Goal: Task Accomplishment & Management: Manage account settings

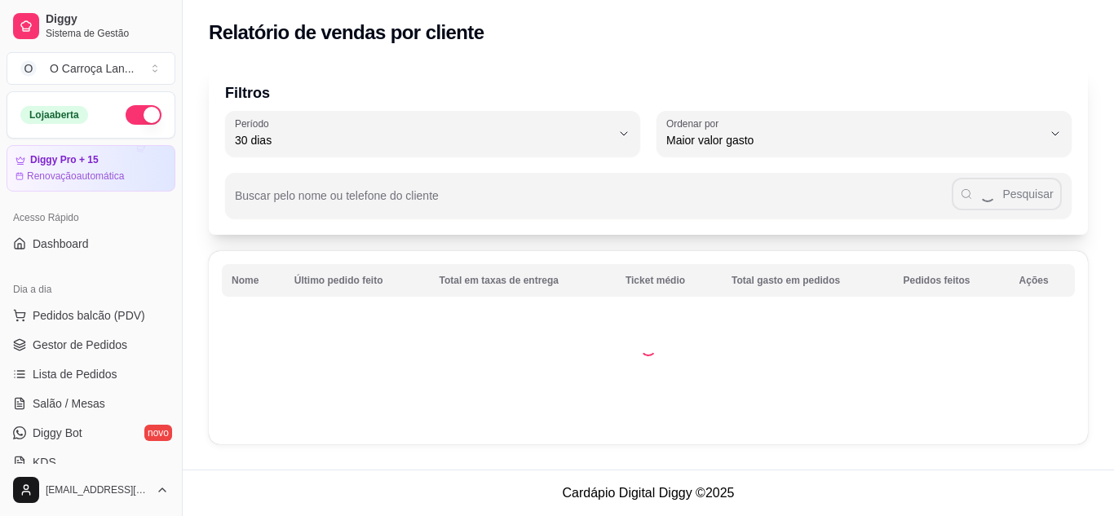
select select "30"
select select "HIGHEST_TOTAL_SPENT_WITH_ORDERS"
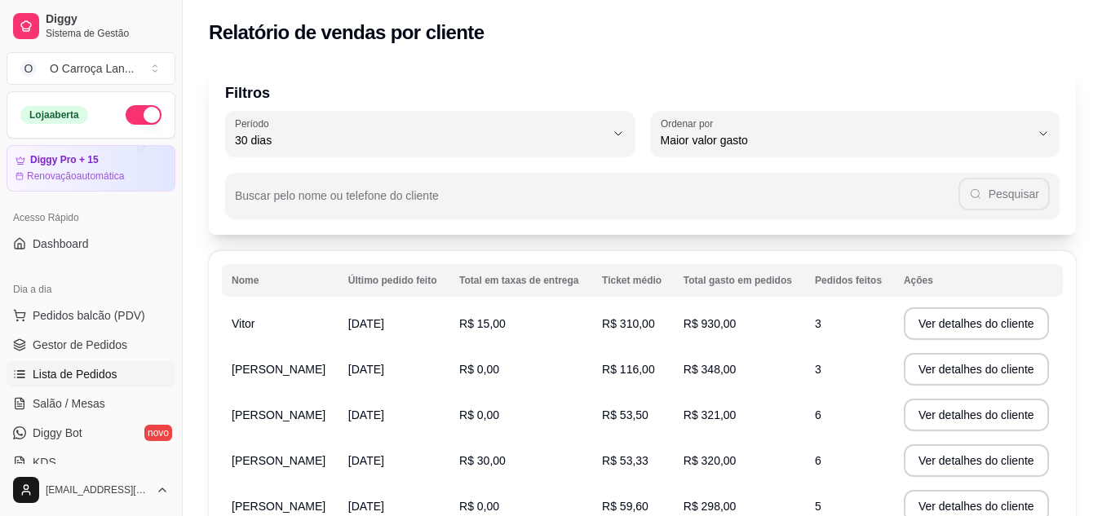
click at [67, 368] on span "Lista de Pedidos" at bounding box center [75, 374] width 85 height 16
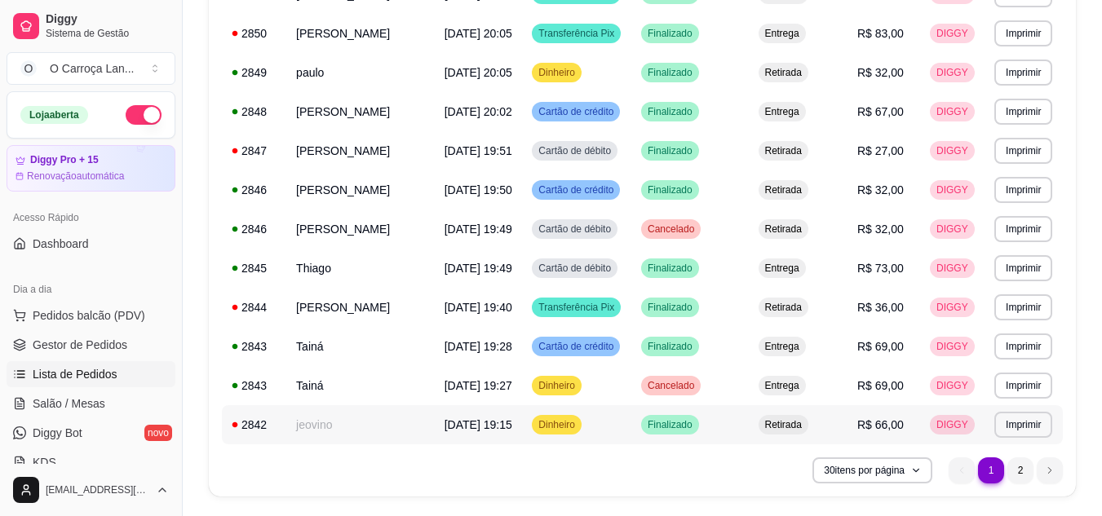
scroll to position [1012, 0]
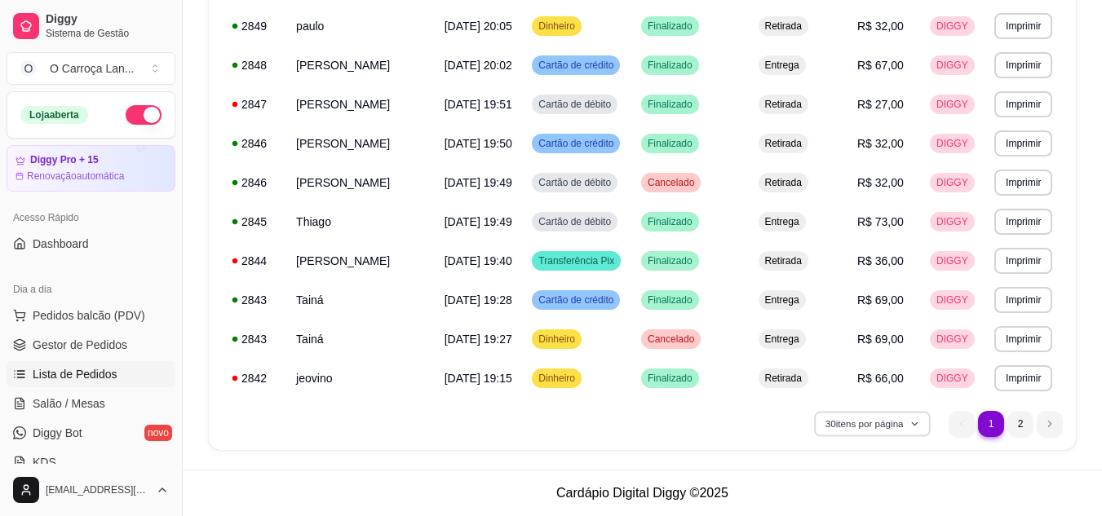
click at [831, 421] on button "30 itens por página" at bounding box center [872, 423] width 116 height 25
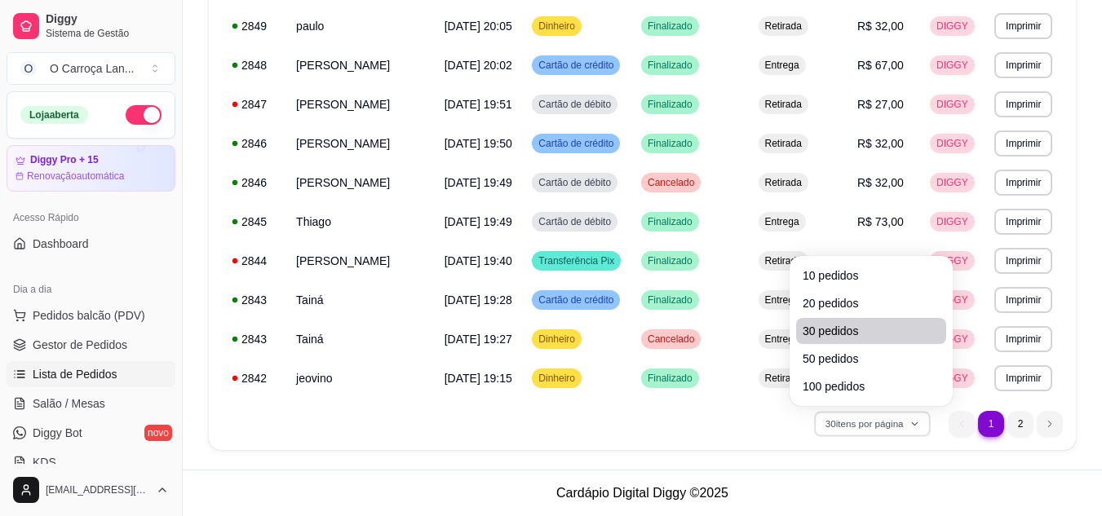
click at [823, 323] on span "30 pedidos" at bounding box center [871, 331] width 137 height 16
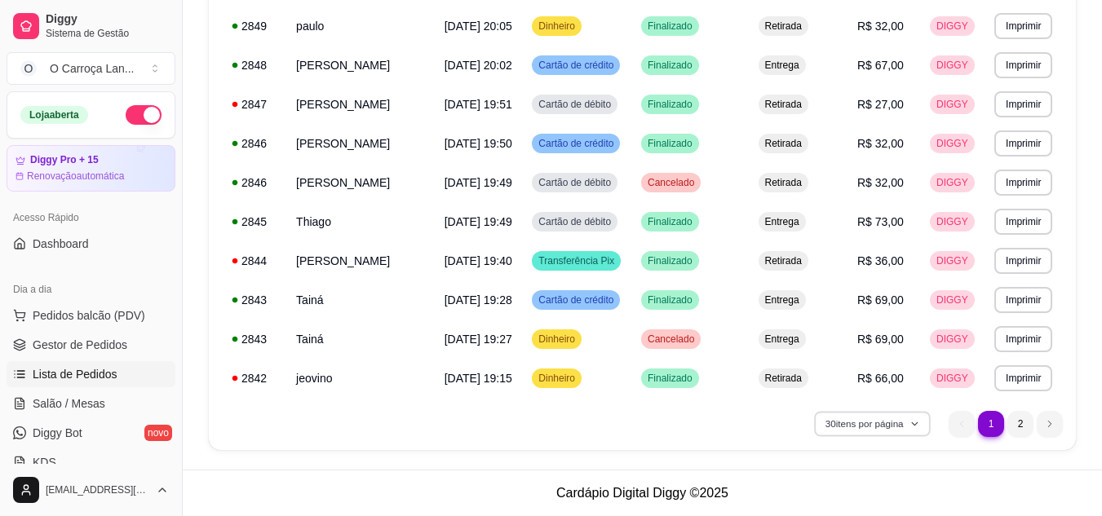
click at [838, 431] on button "30 itens por página" at bounding box center [872, 423] width 116 height 25
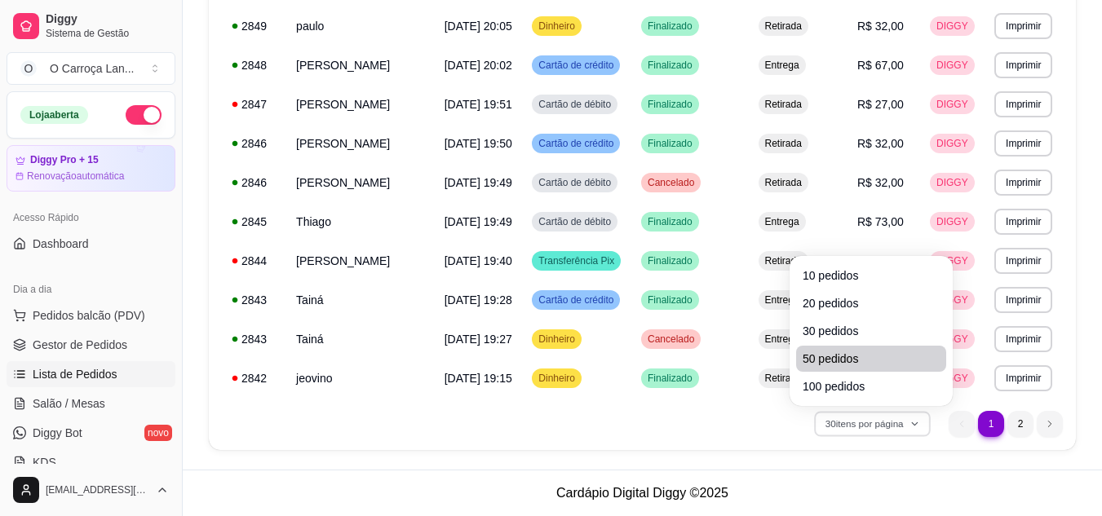
click at [813, 354] on span "50 pedidos" at bounding box center [871, 359] width 137 height 16
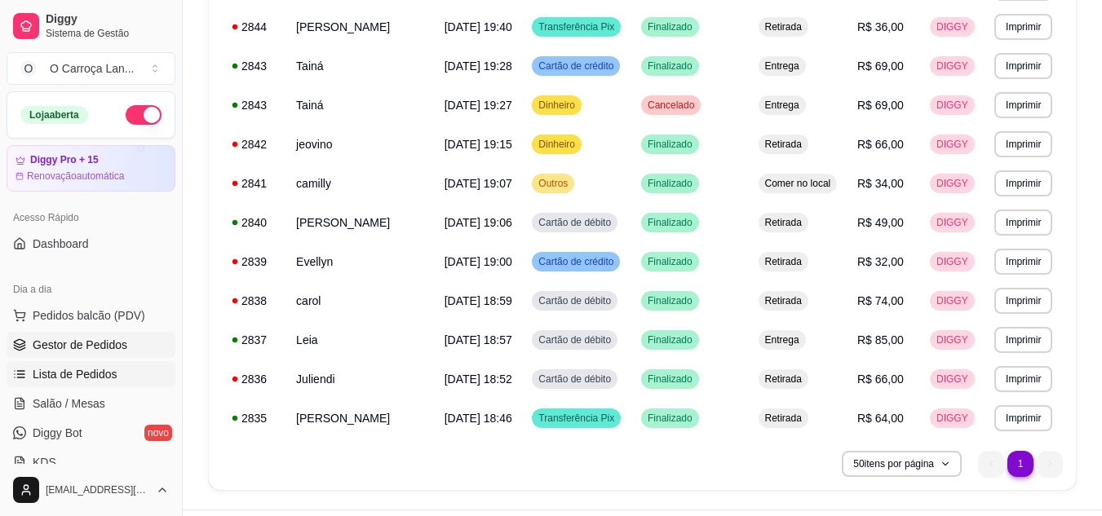
scroll to position [1284, 0]
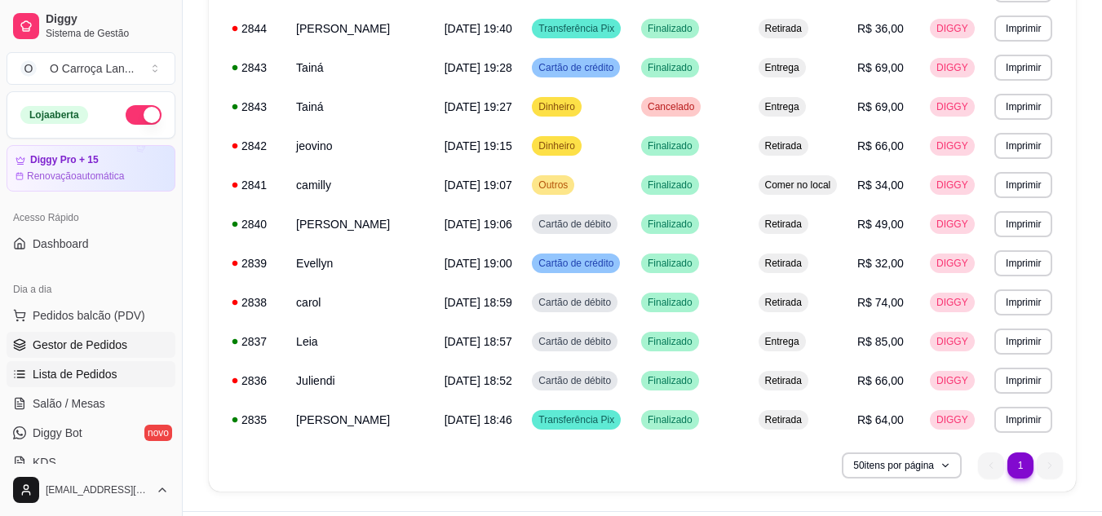
click at [83, 333] on link "Gestor de Pedidos" at bounding box center [91, 345] width 169 height 26
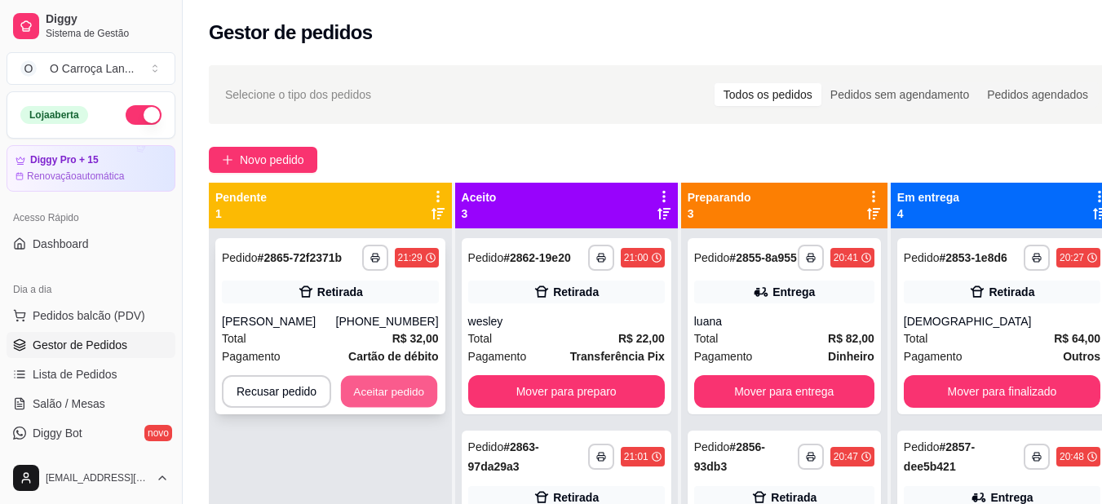
click at [392, 376] on button "Aceitar pedido" at bounding box center [389, 392] width 96 height 32
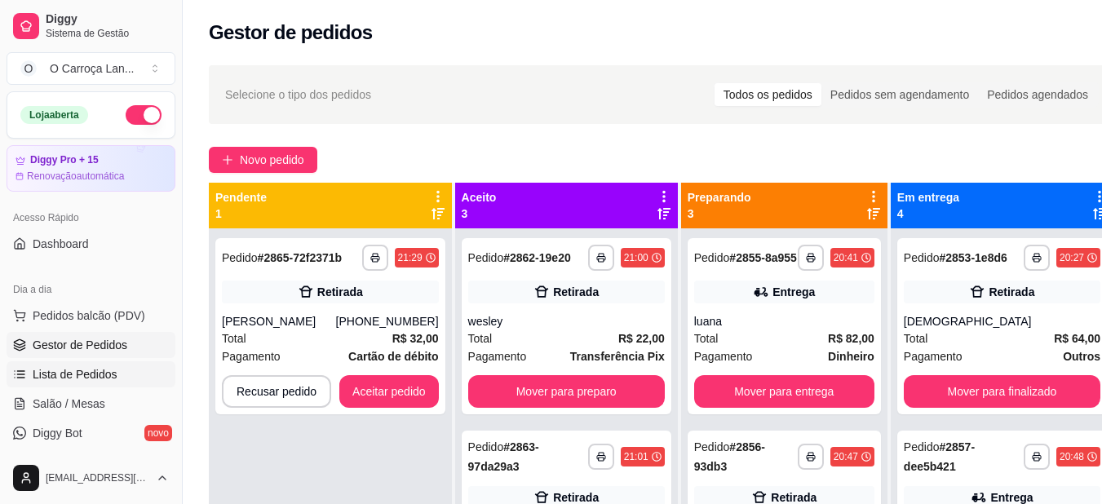
click at [68, 370] on span "Lista de Pedidos" at bounding box center [75, 374] width 85 height 16
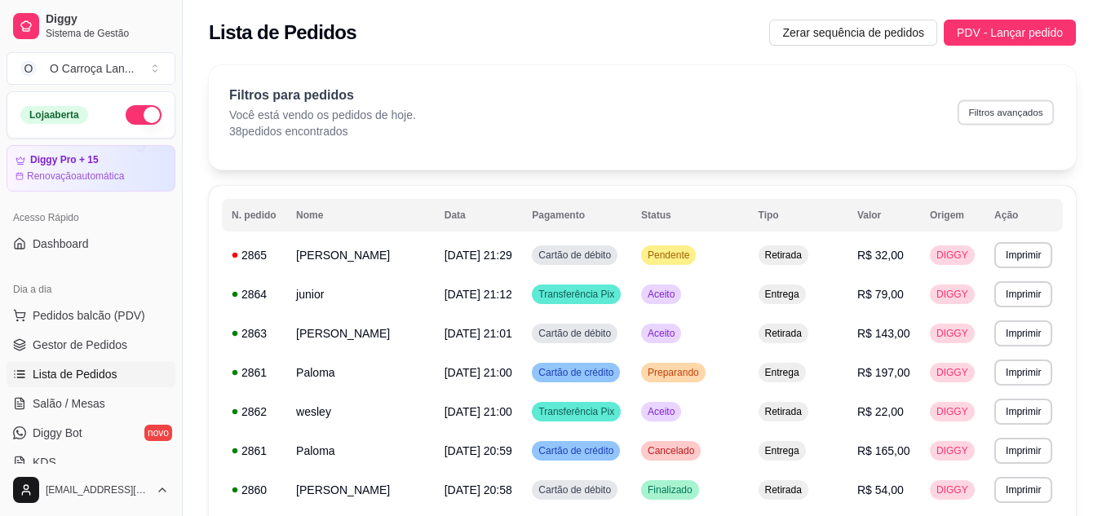
click at [970, 113] on button "Filtros avançados" at bounding box center [1006, 112] width 96 height 25
select select "0"
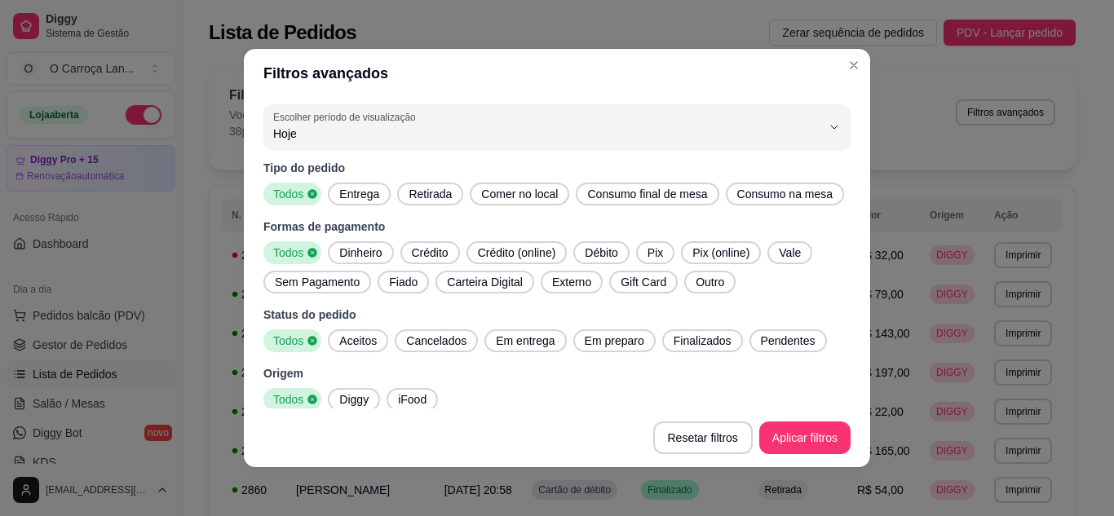
click at [283, 286] on span "Sem Pagamento" at bounding box center [317, 282] width 98 height 16
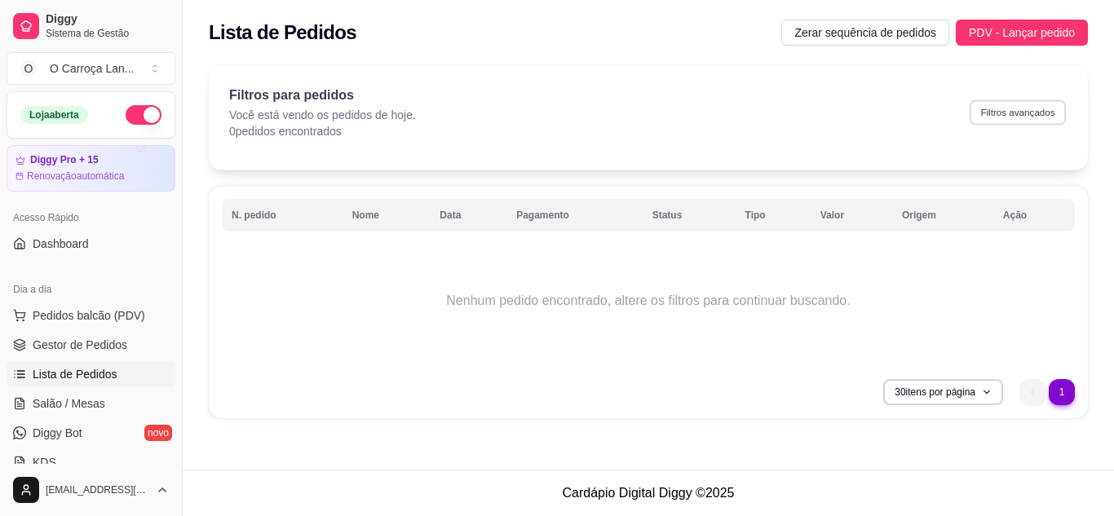
click at [1026, 109] on button "Filtros avançados" at bounding box center [1018, 112] width 96 height 25
select select "0"
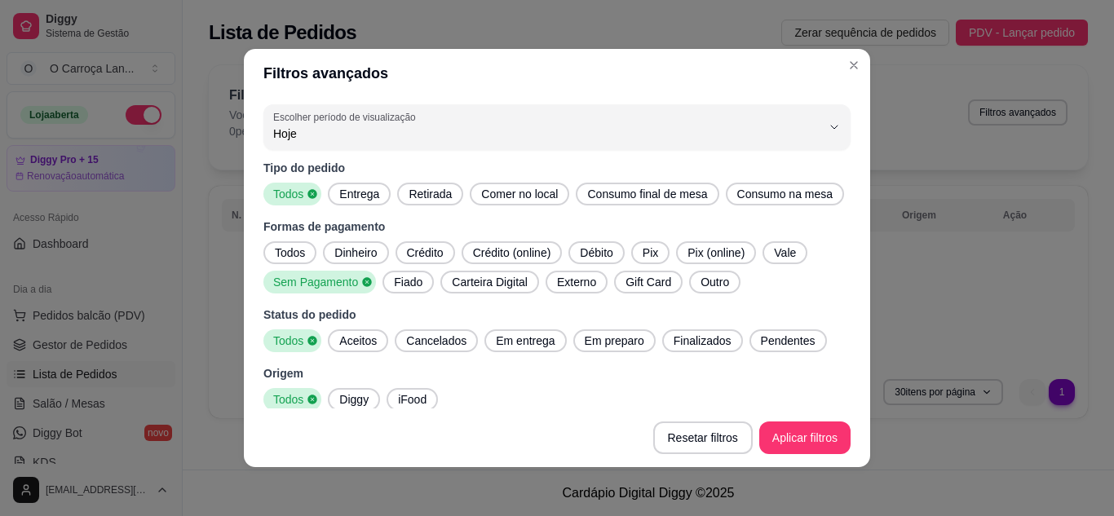
click at [648, 252] on span "Pix" at bounding box center [650, 253] width 29 height 16
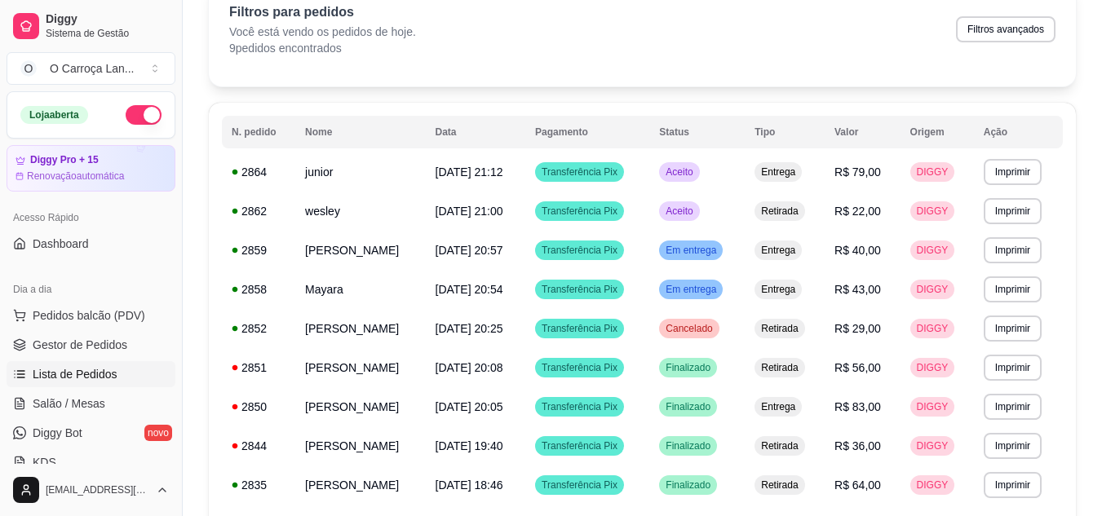
scroll to position [82, 0]
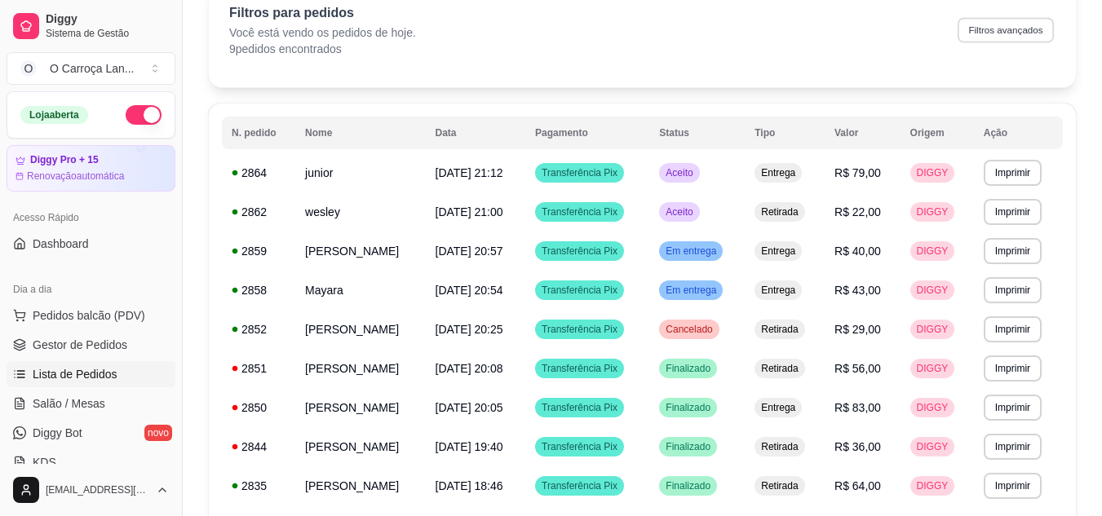
click at [1033, 24] on button "Filtros avançados" at bounding box center [1006, 29] width 96 height 25
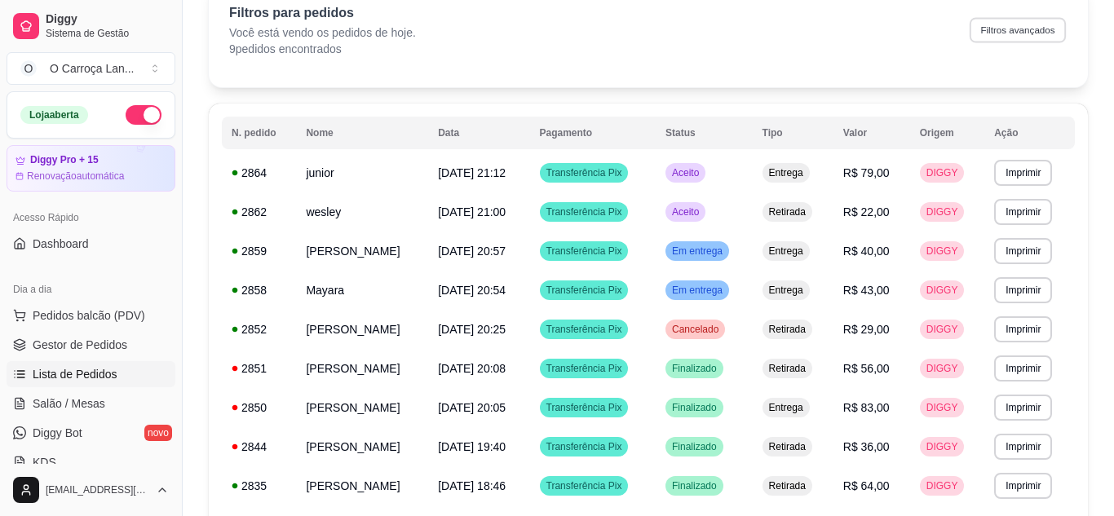
select select "0"
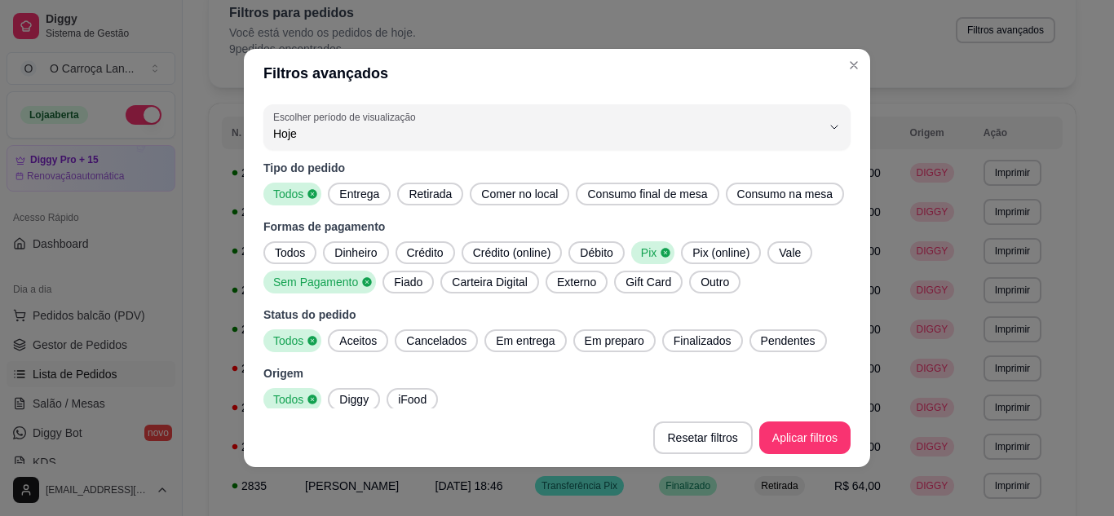
click at [609, 250] on span "Débito" at bounding box center [596, 253] width 46 height 16
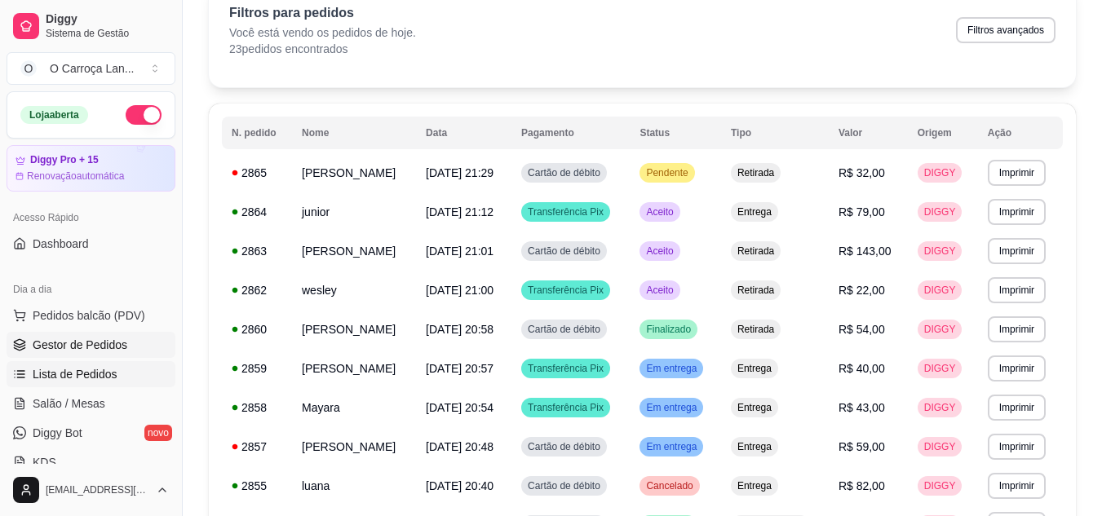
click at [73, 350] on span "Gestor de Pedidos" at bounding box center [80, 345] width 95 height 16
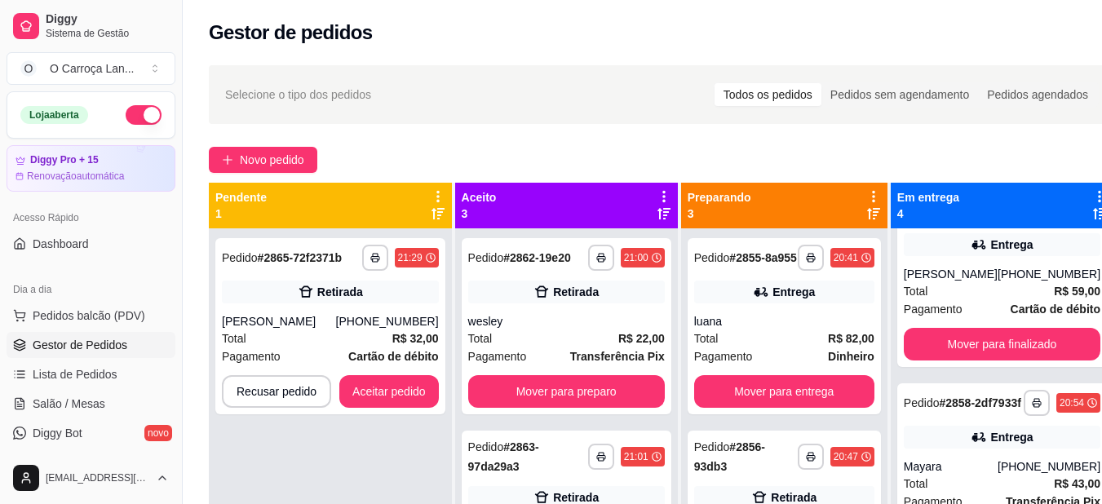
scroll to position [254, 0]
drag, startPoint x: 963, startPoint y: 287, endPoint x: 944, endPoint y: 86, distance: 201.6
click at [944, 86] on div "**********" at bounding box center [662, 380] width 958 height 651
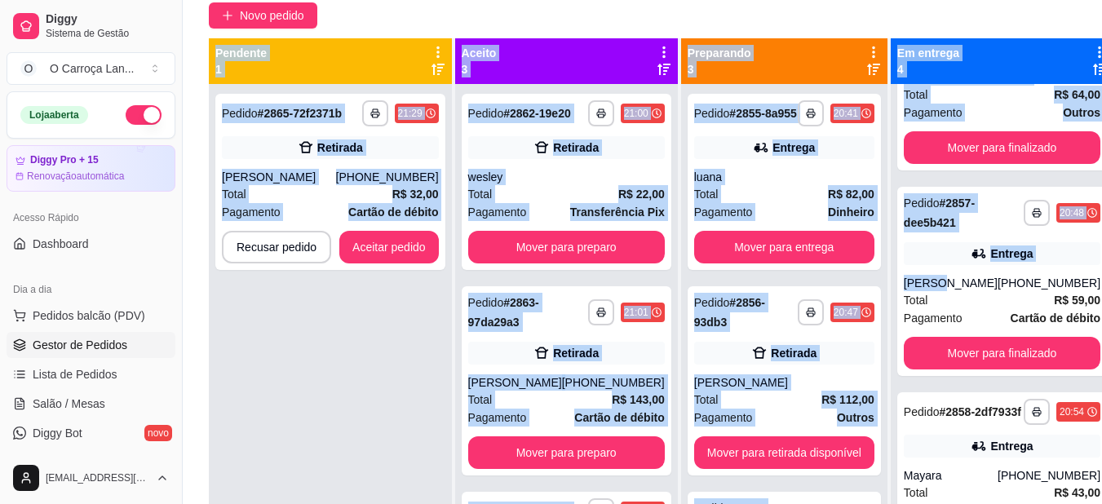
scroll to position [108, 0]
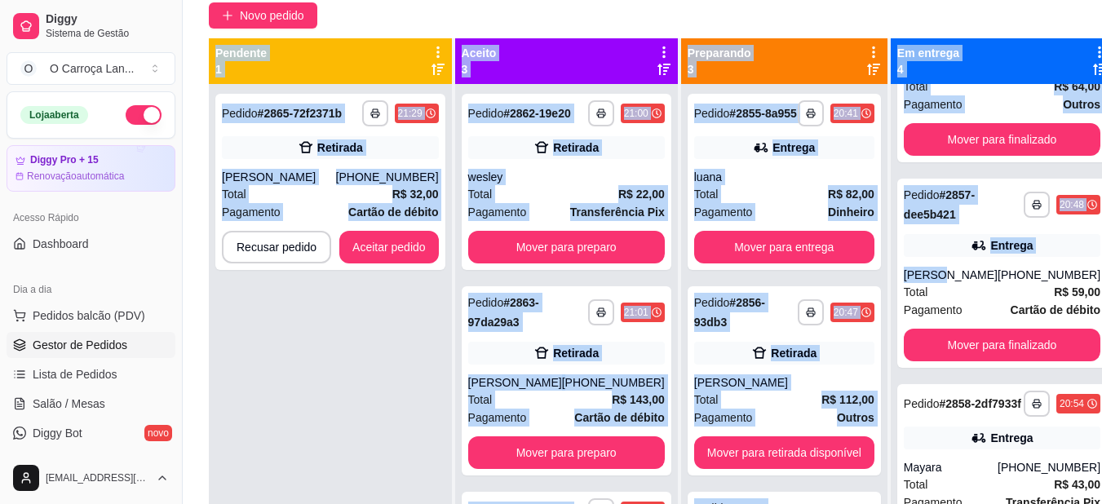
click at [355, 352] on div "**********" at bounding box center [330, 336] width 243 height 504
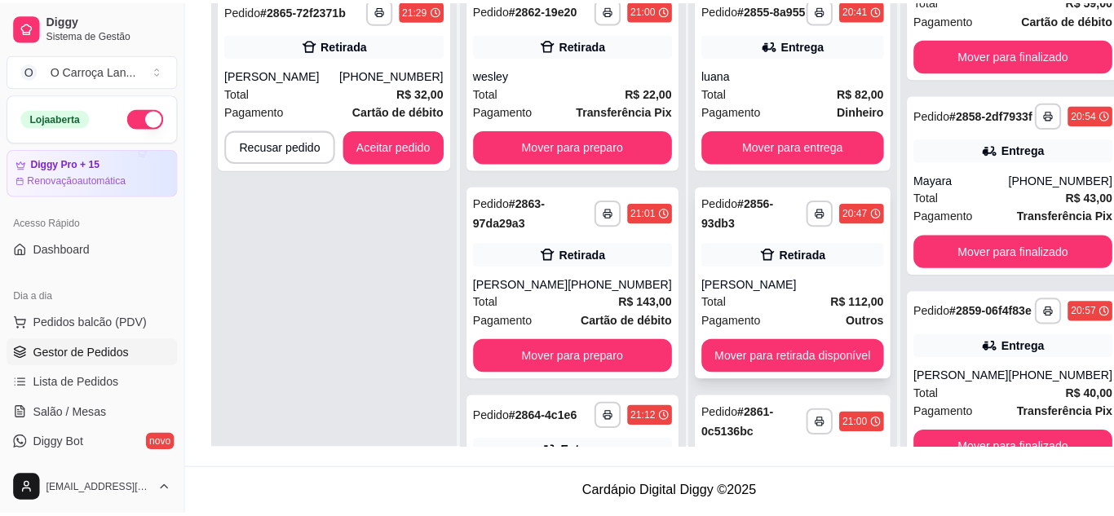
scroll to position [0, 0]
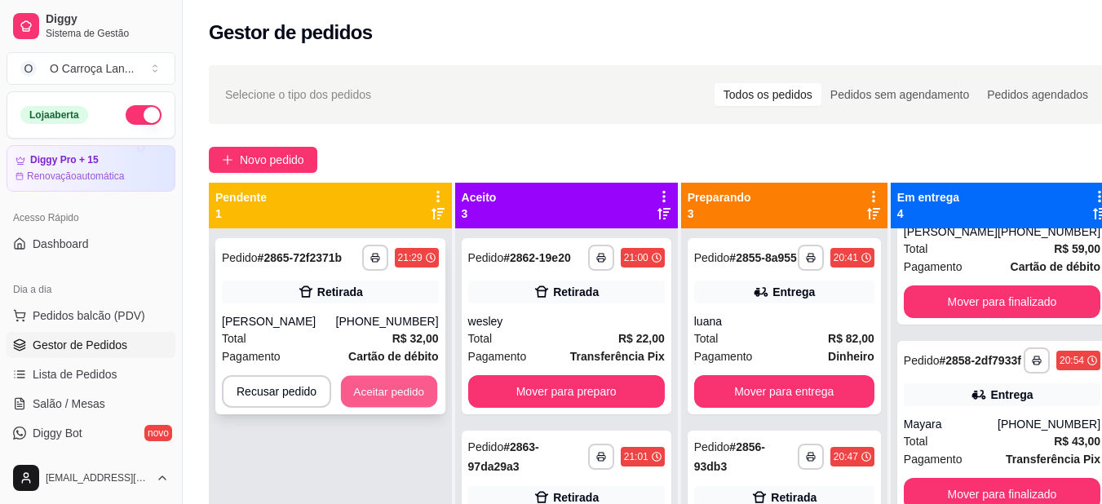
click at [375, 386] on button "Aceitar pedido" at bounding box center [389, 392] width 96 height 32
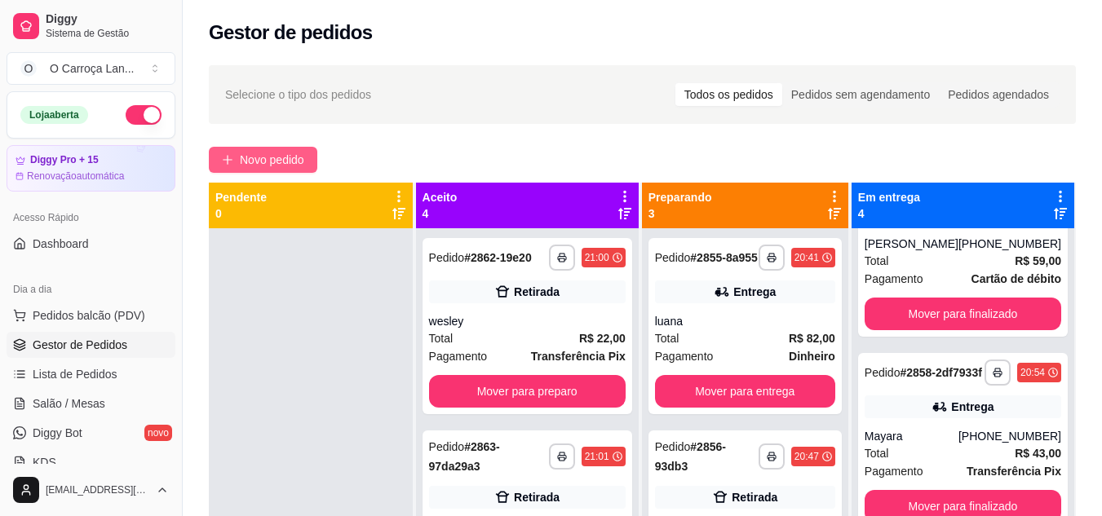
click at [256, 153] on span "Novo pedido" at bounding box center [272, 160] width 64 height 18
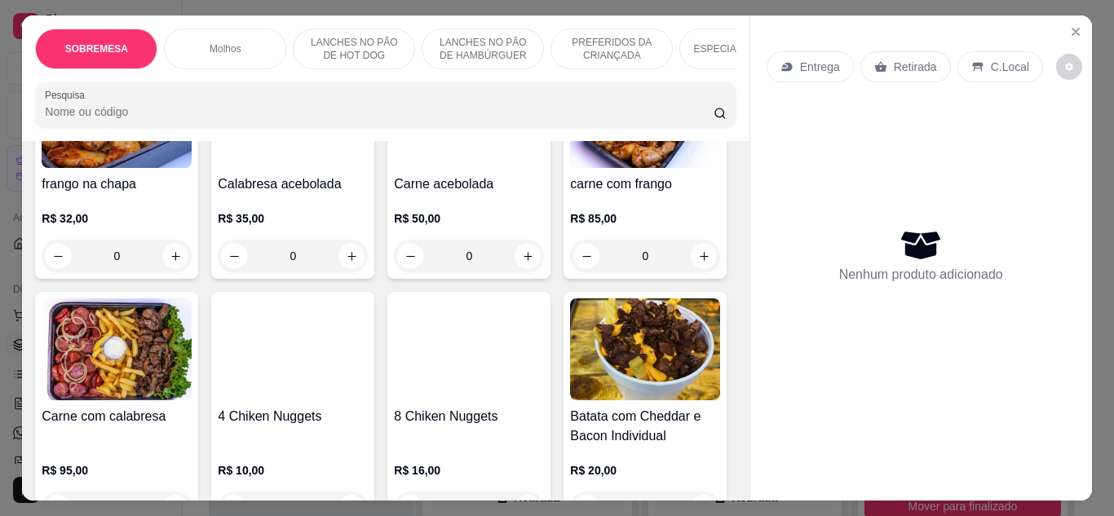
scroll to position [2772, 0]
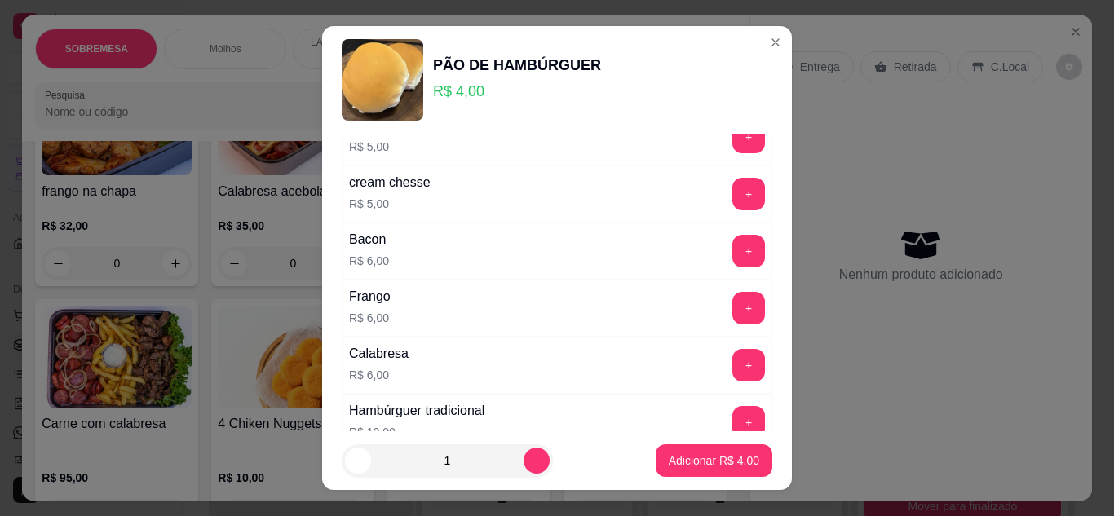
scroll to position [849, 0]
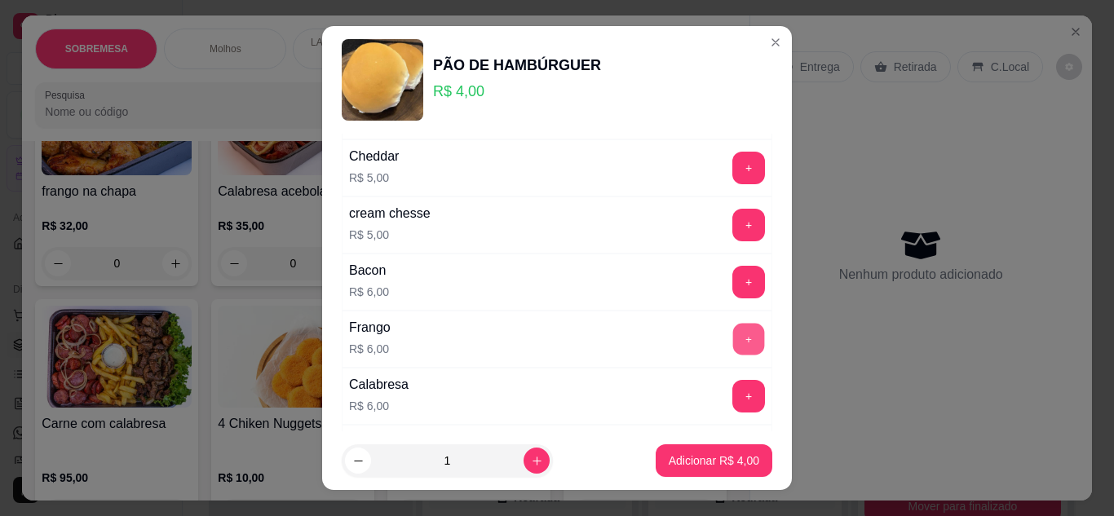
click at [733, 342] on button "+" at bounding box center [749, 339] width 32 height 32
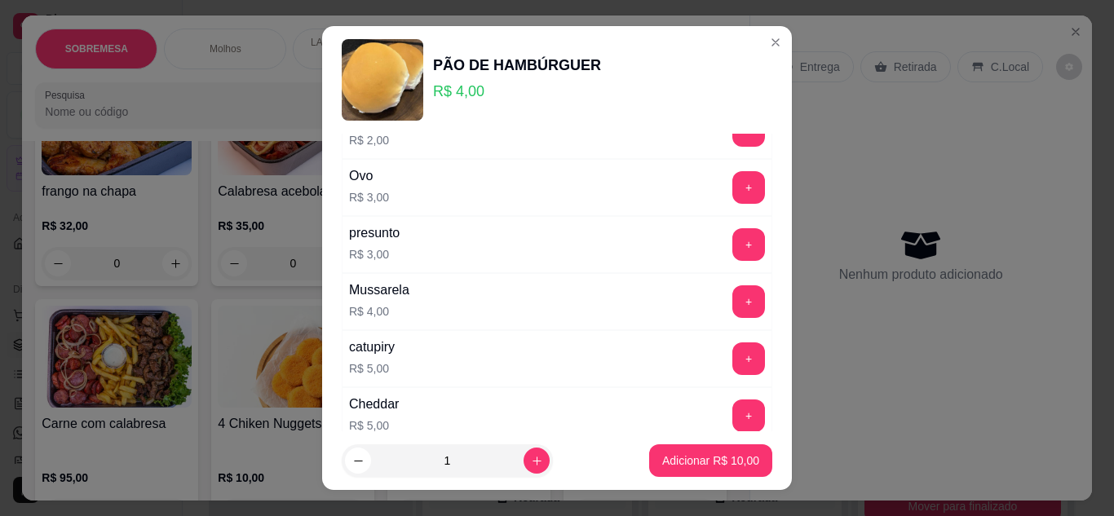
scroll to position [600, 0]
click at [733, 290] on button "+" at bounding box center [749, 302] width 32 height 32
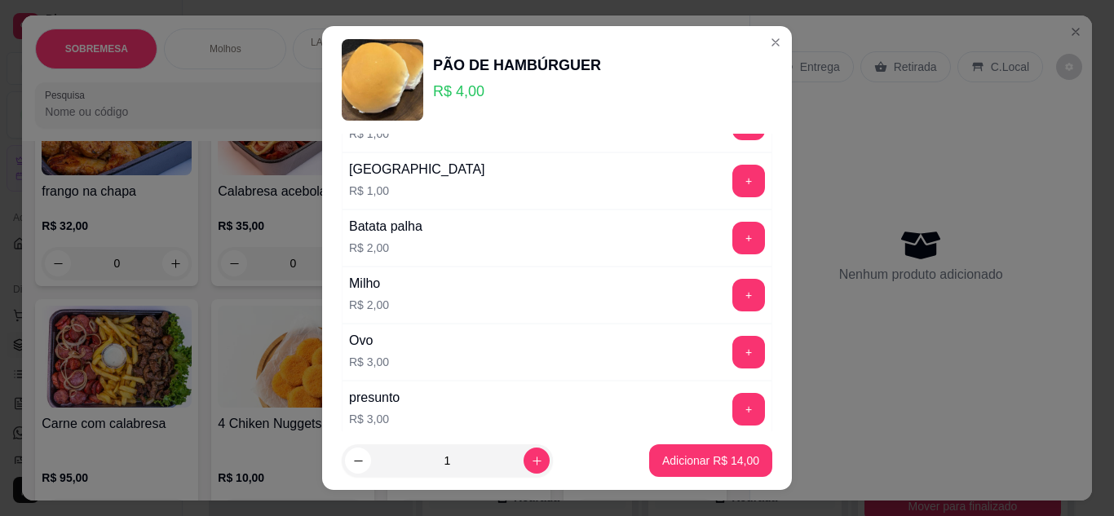
scroll to position [432, 0]
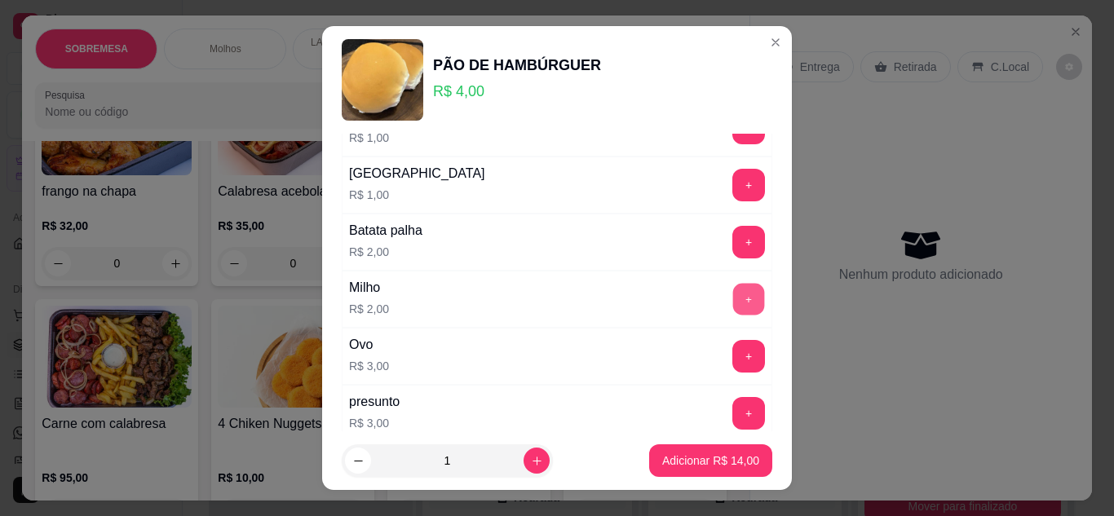
click at [733, 294] on button "+" at bounding box center [749, 299] width 32 height 32
click at [733, 255] on button "+" at bounding box center [749, 242] width 32 height 32
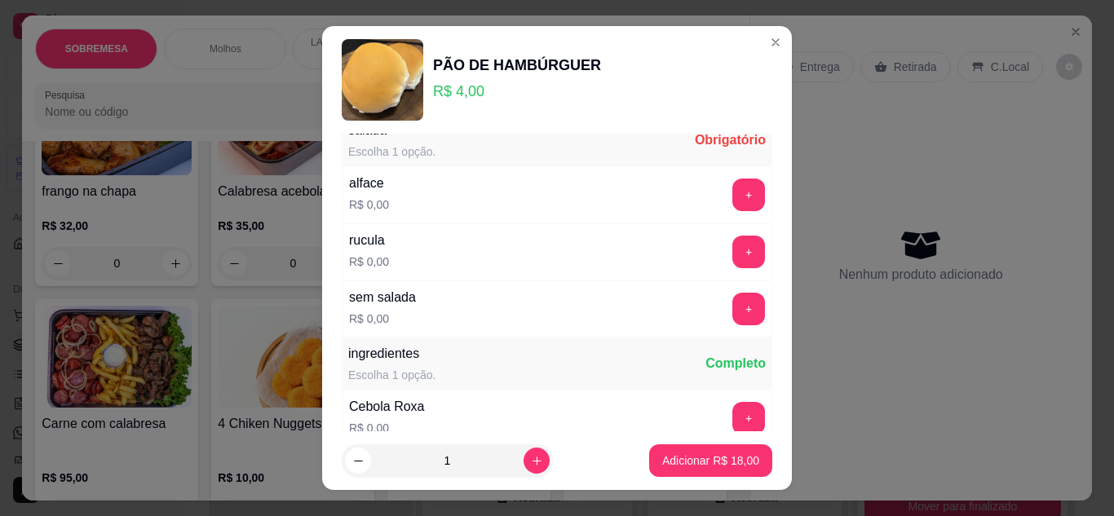
scroll to position [0, 0]
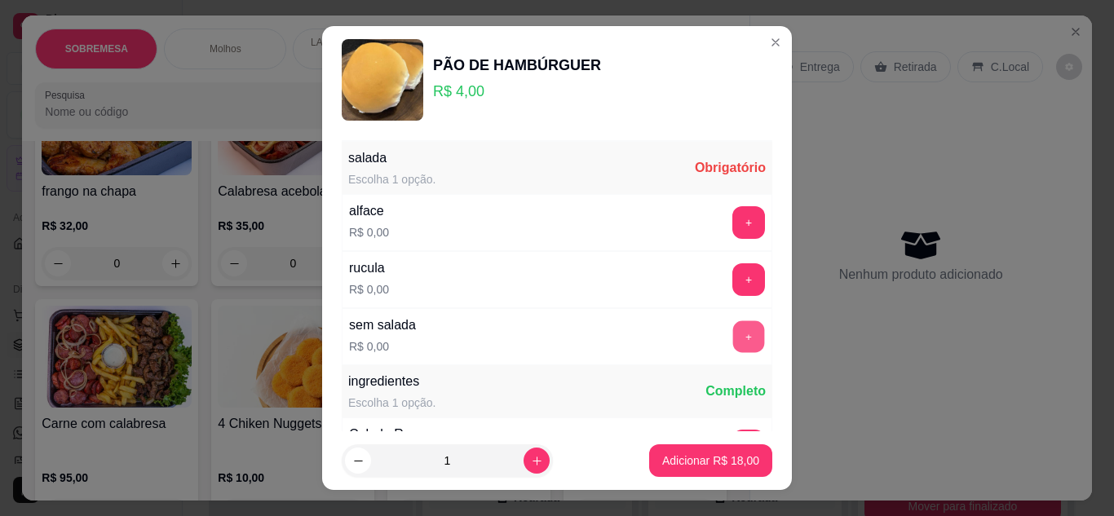
click at [733, 324] on button "+" at bounding box center [749, 337] width 32 height 32
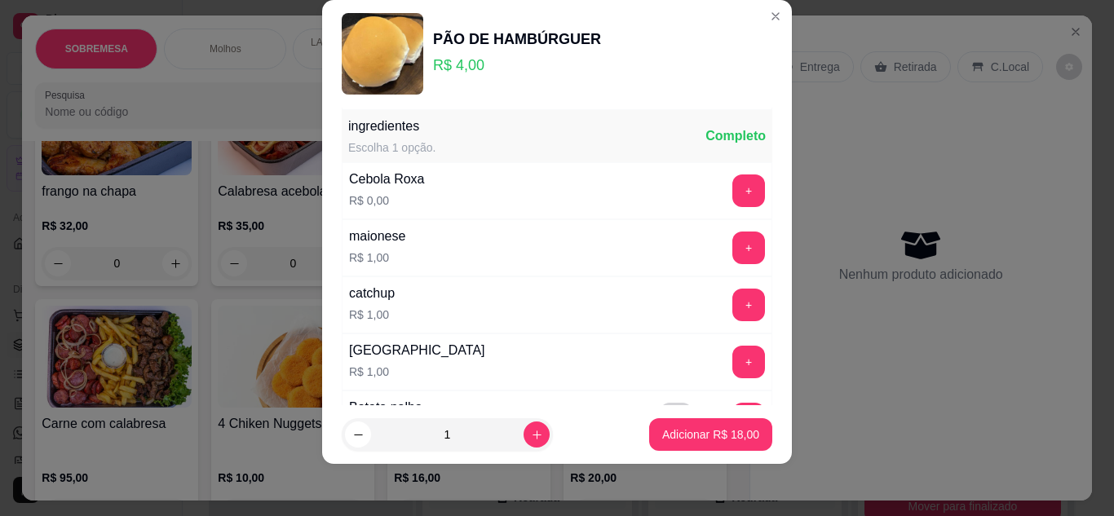
scroll to position [232, 0]
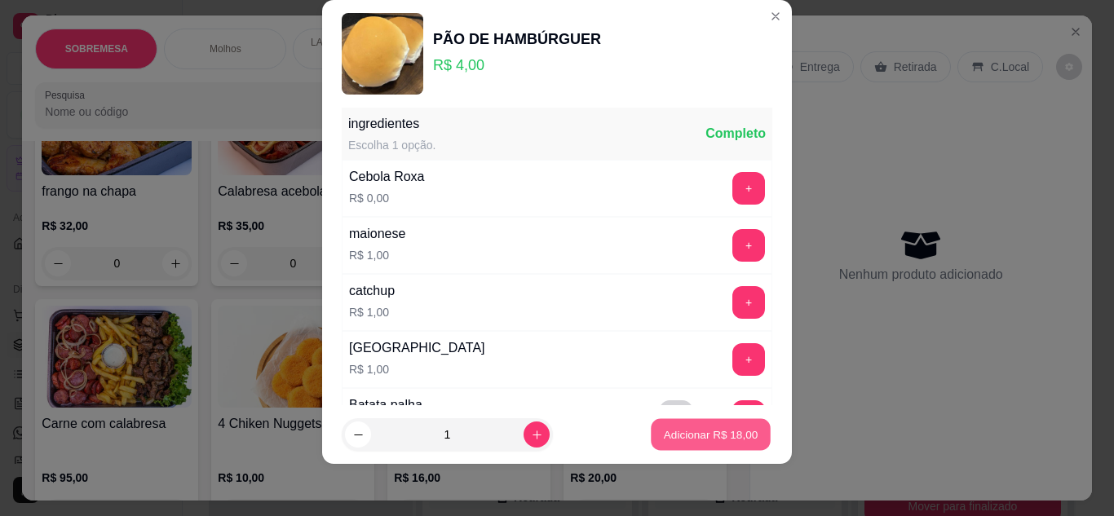
click at [670, 427] on p "Adicionar R$ 18,00" at bounding box center [711, 434] width 95 height 15
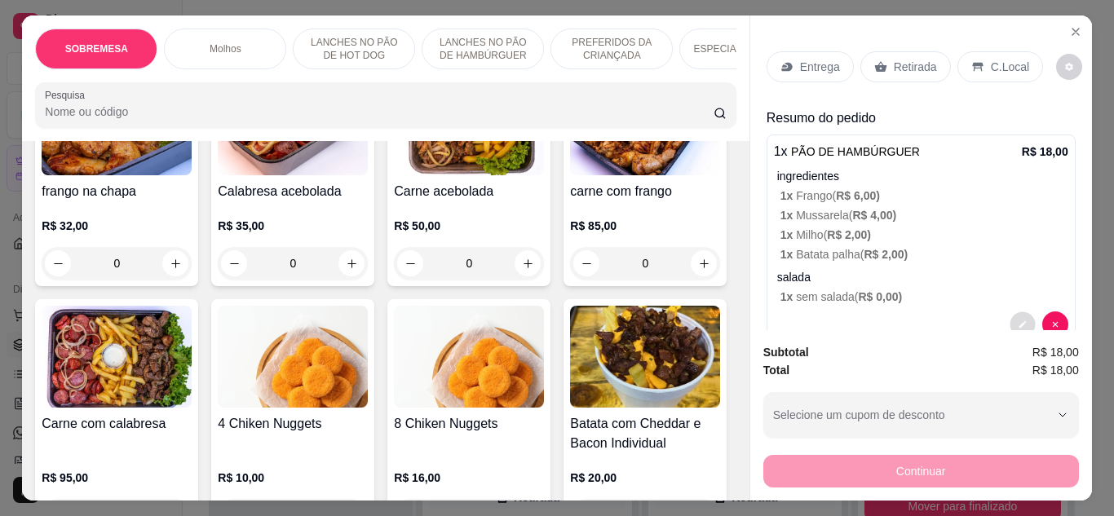
click at [1018, 320] on icon "decrease-product-quantity" at bounding box center [1023, 325] width 10 height 10
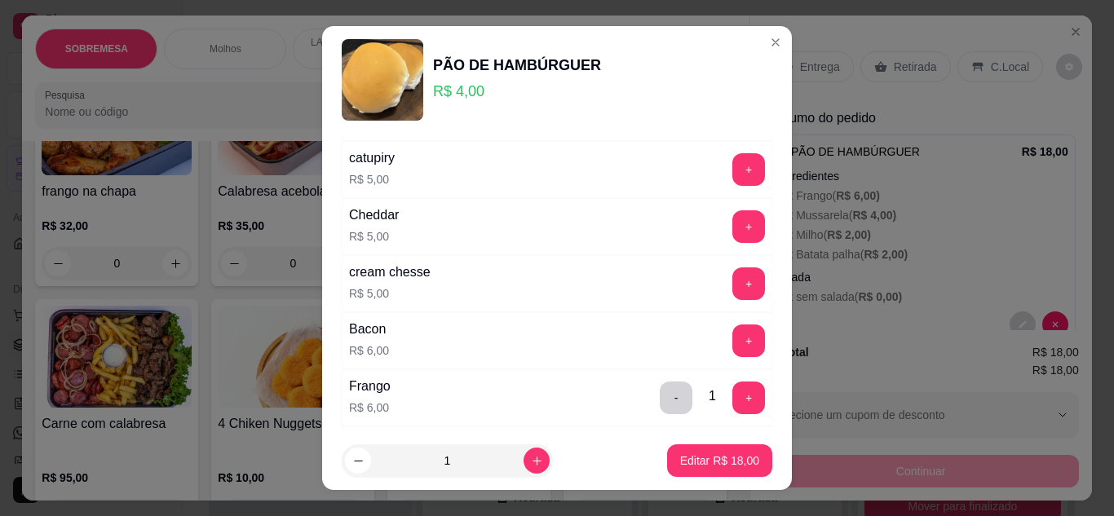
scroll to position [791, 0]
click at [733, 337] on button "+" at bounding box center [749, 340] width 32 height 32
click at [688, 457] on p "Editar R$ 24,00" at bounding box center [719, 461] width 79 height 16
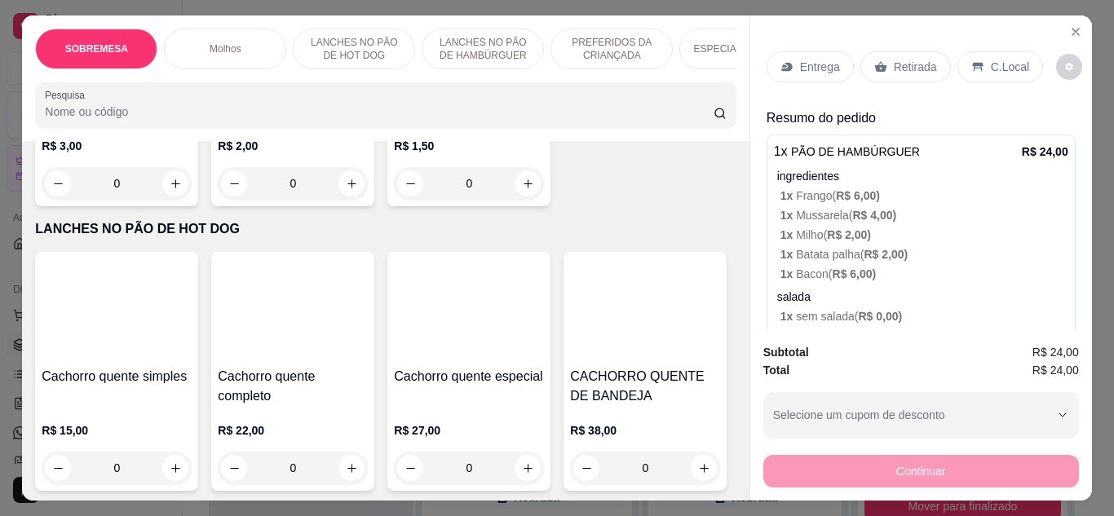
scroll to position [521, 0]
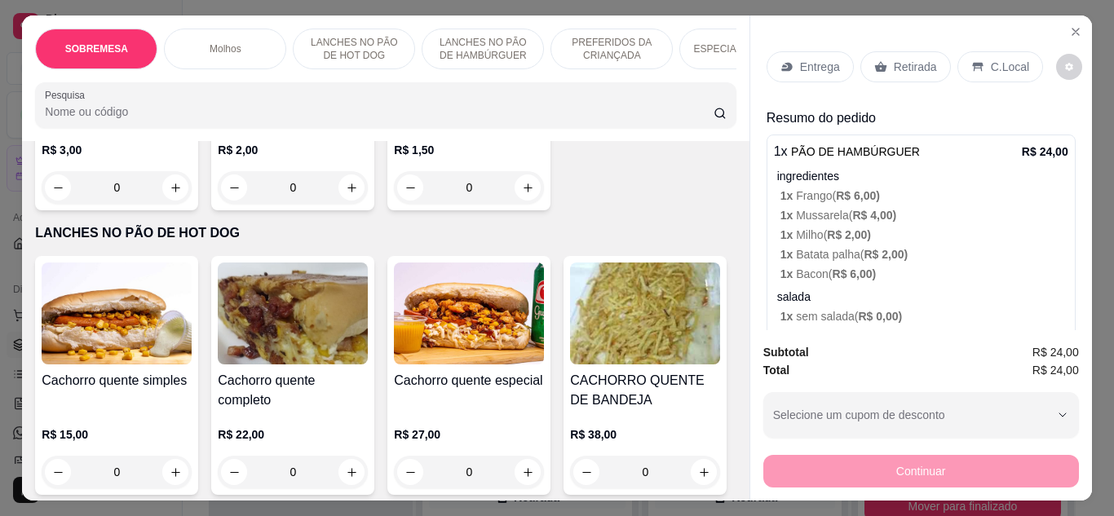
click at [282, 332] on img at bounding box center [293, 314] width 150 height 102
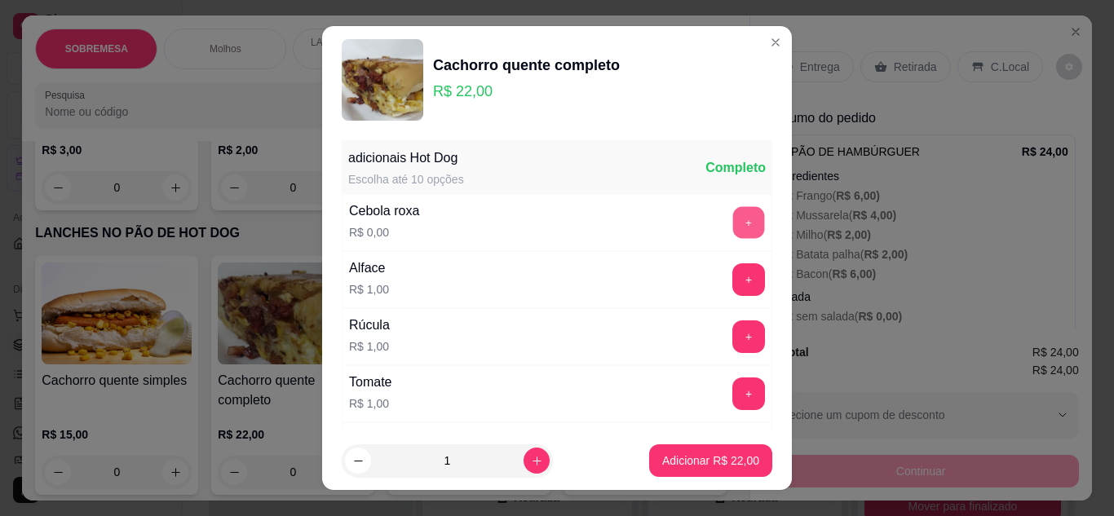
click at [733, 237] on button "+" at bounding box center [749, 222] width 32 height 32
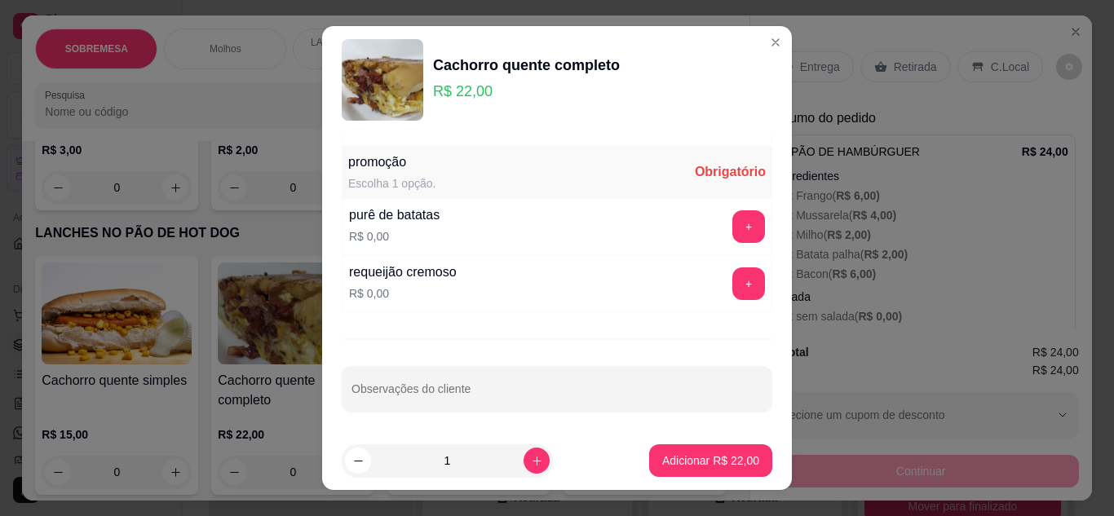
scroll to position [962, 0]
click at [732, 237] on button "+" at bounding box center [748, 226] width 33 height 33
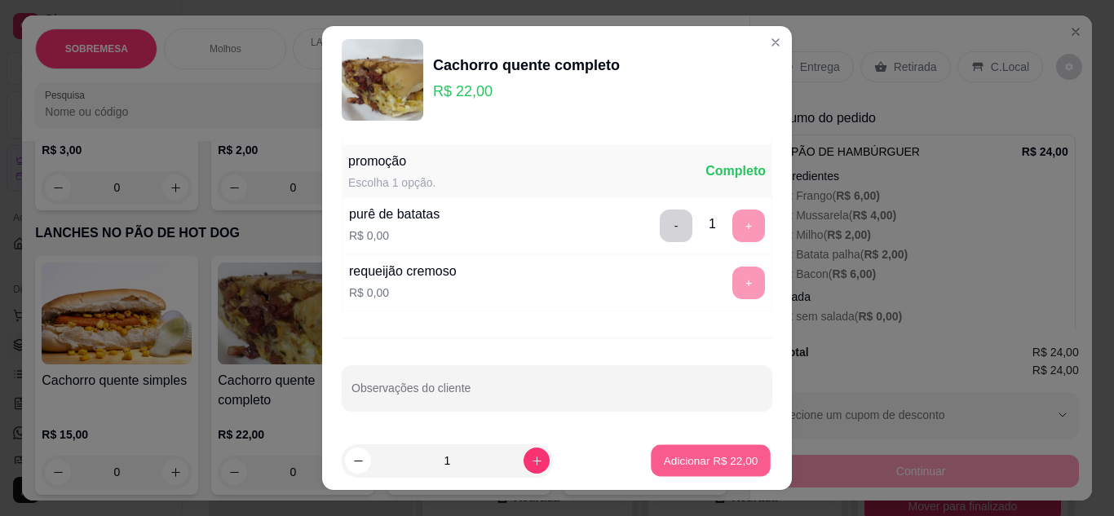
click at [711, 449] on button "Adicionar R$ 22,00" at bounding box center [711, 461] width 120 height 32
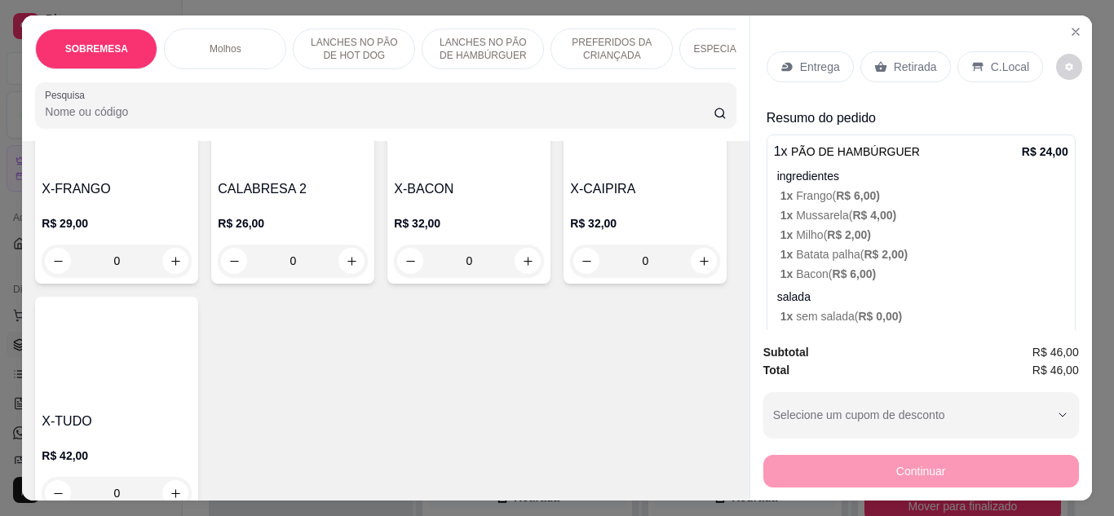
scroll to position [1232, 0]
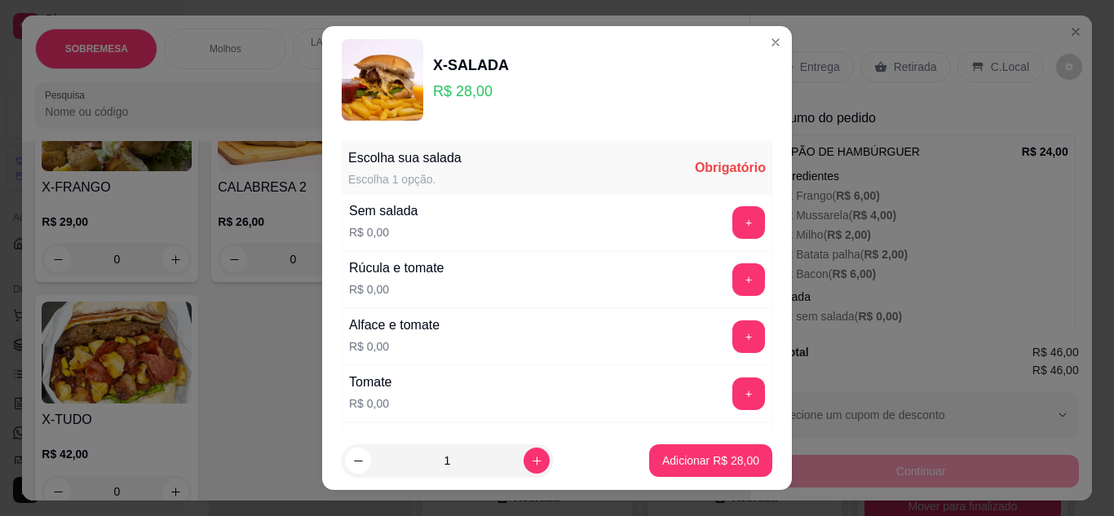
click at [732, 316] on div "Alface e tomate R$ 0,00 +" at bounding box center [557, 336] width 431 height 57
click at [733, 329] on button "+" at bounding box center [749, 337] width 32 height 32
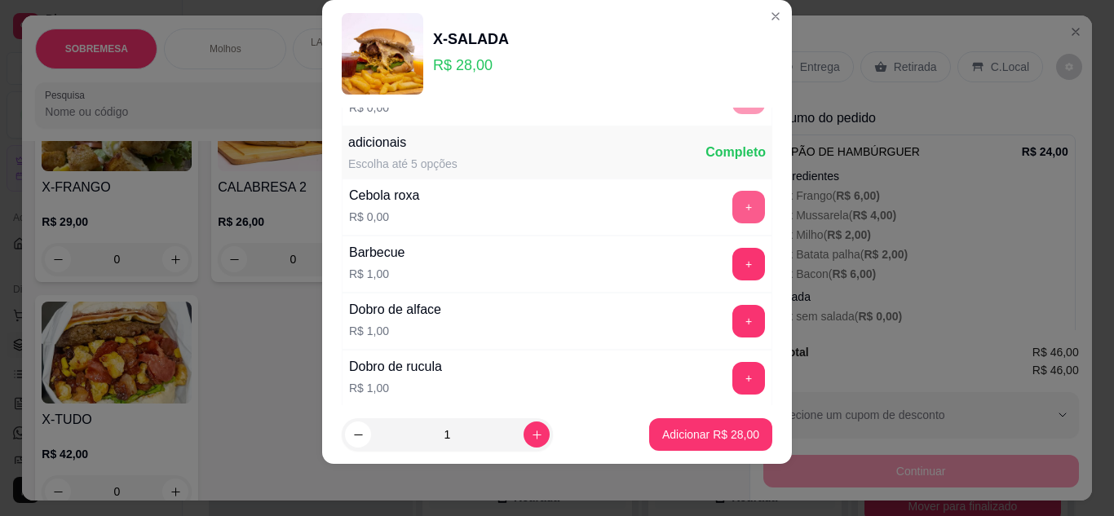
scroll to position [403, 0]
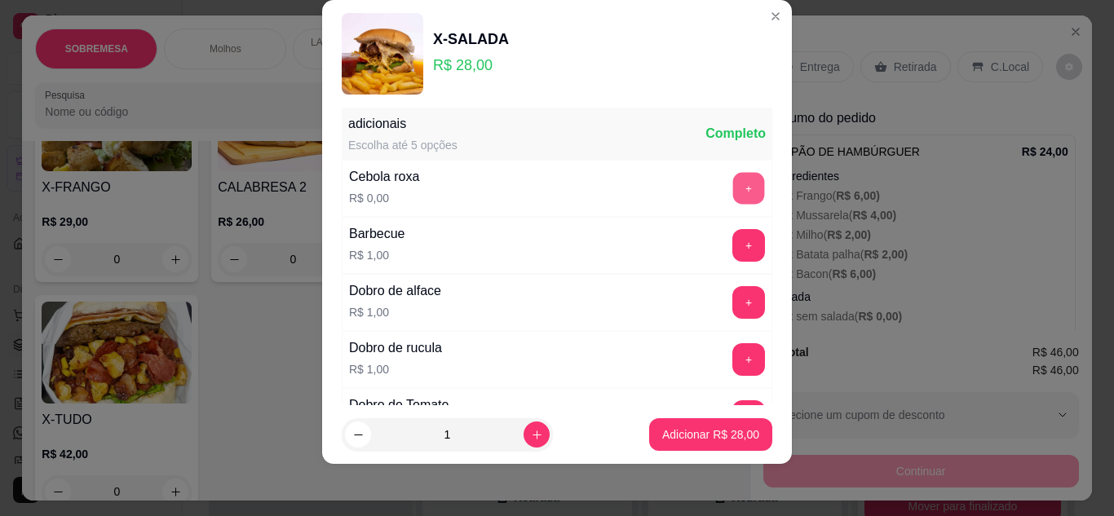
click at [733, 191] on button "+" at bounding box center [749, 188] width 32 height 32
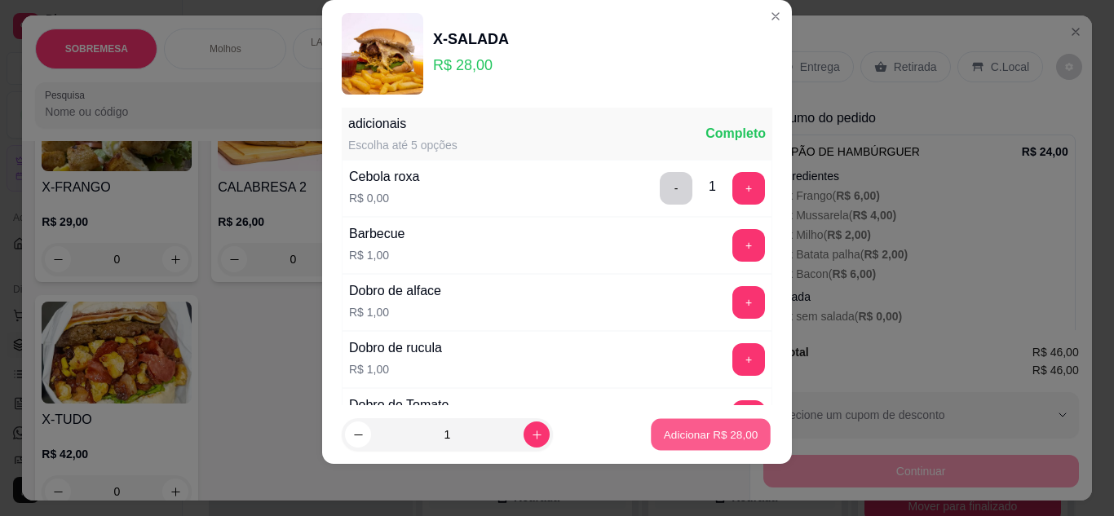
click at [669, 434] on p "Adicionar R$ 28,00" at bounding box center [711, 434] width 95 height 15
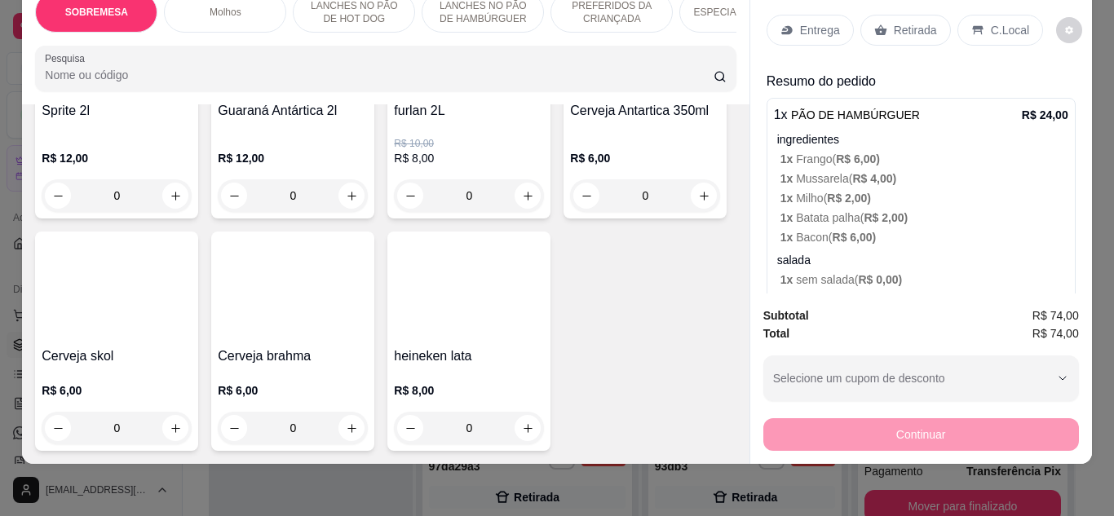
scroll to position [4868, 0]
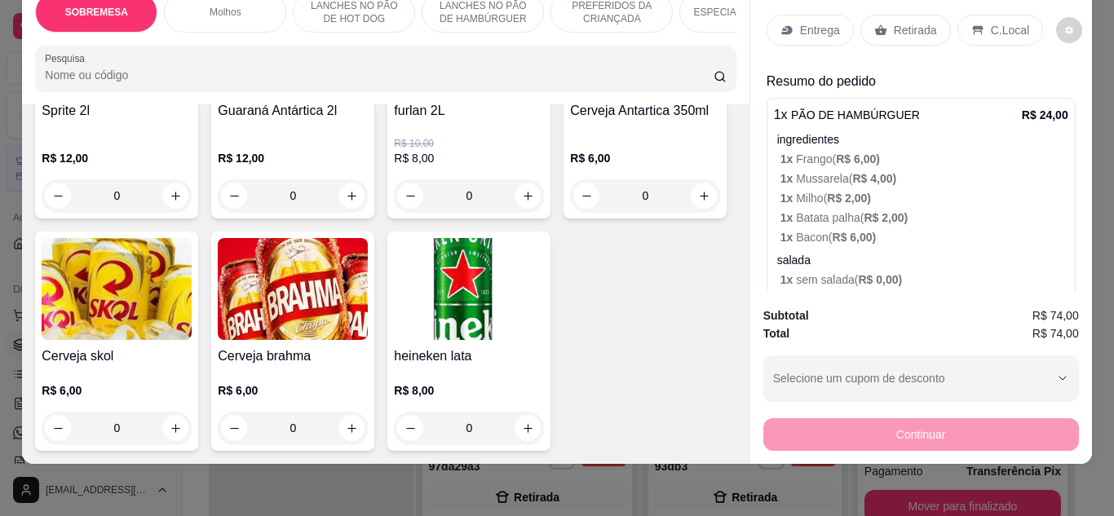
type input "1"
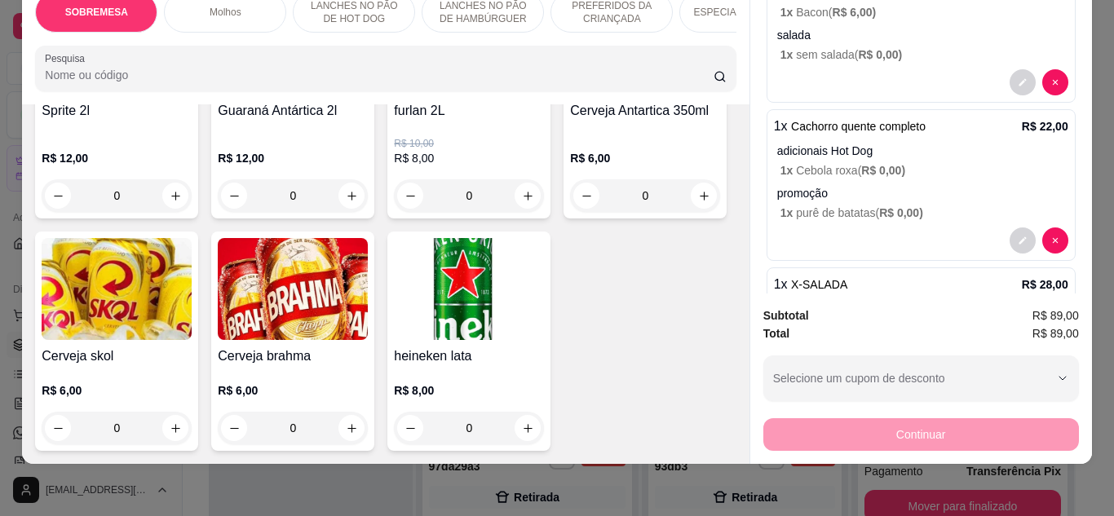
scroll to position [0, 0]
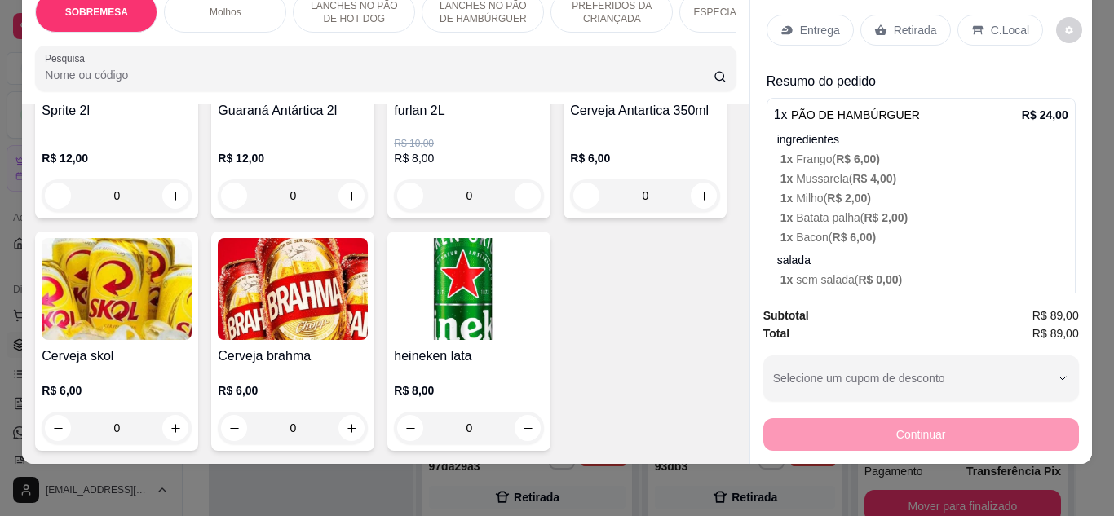
click at [922, 22] on p "Retirada" at bounding box center [915, 30] width 43 height 16
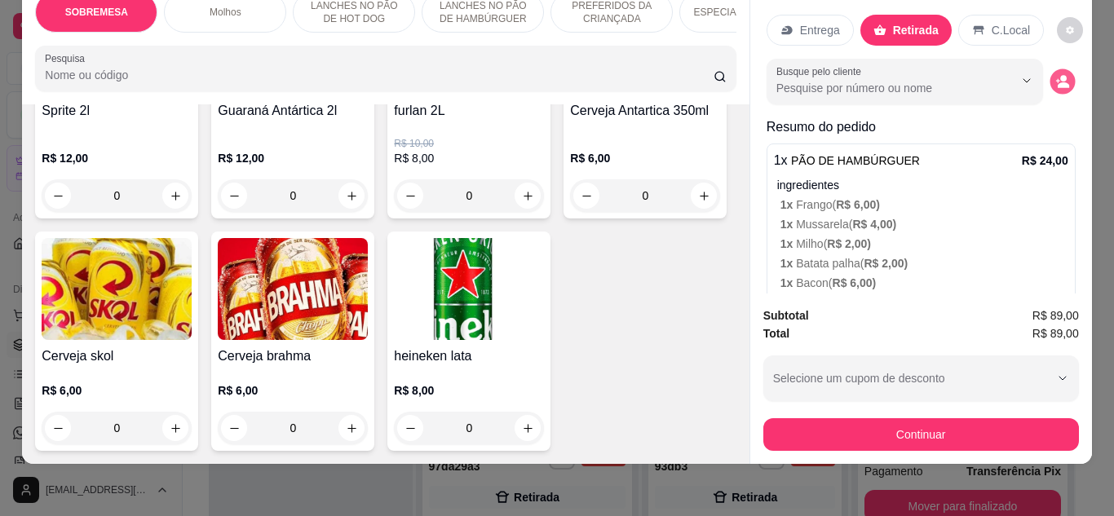
click at [1054, 75] on button "decrease-product-quantity" at bounding box center [1062, 81] width 25 height 25
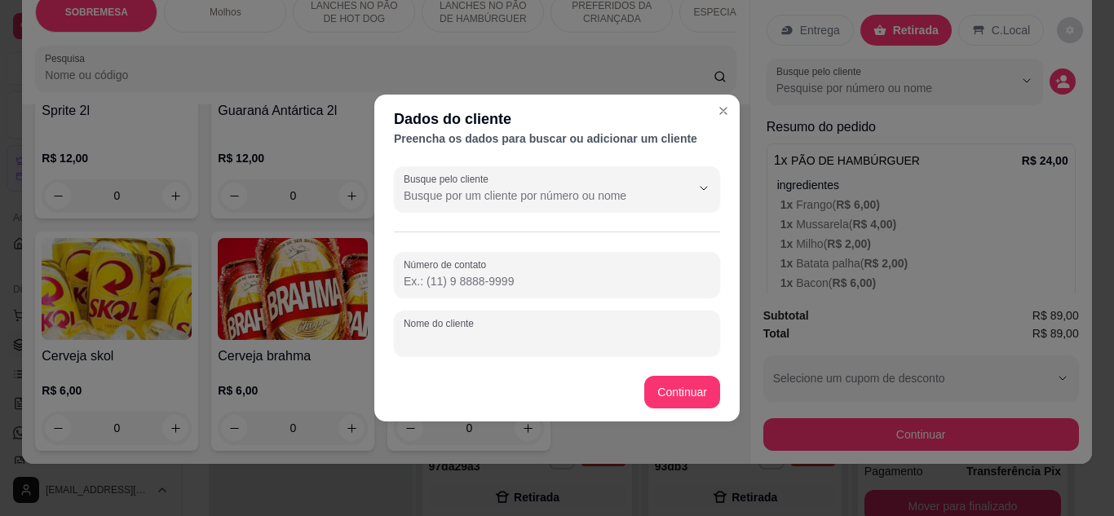
click at [549, 340] on input "Nome do cliente" at bounding box center [557, 340] width 307 height 16
type input "estela"
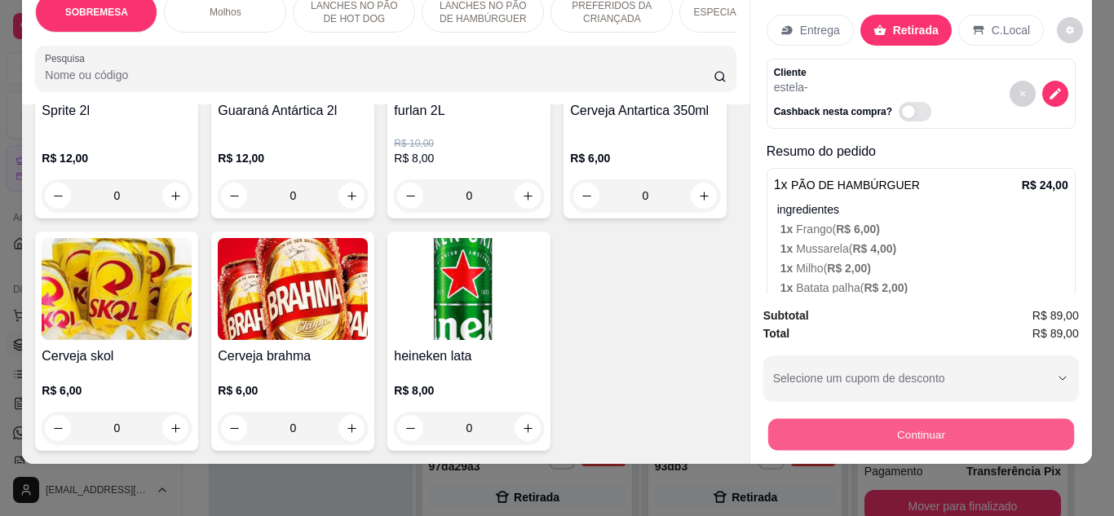
click at [771, 419] on button "Continuar" at bounding box center [920, 435] width 306 height 32
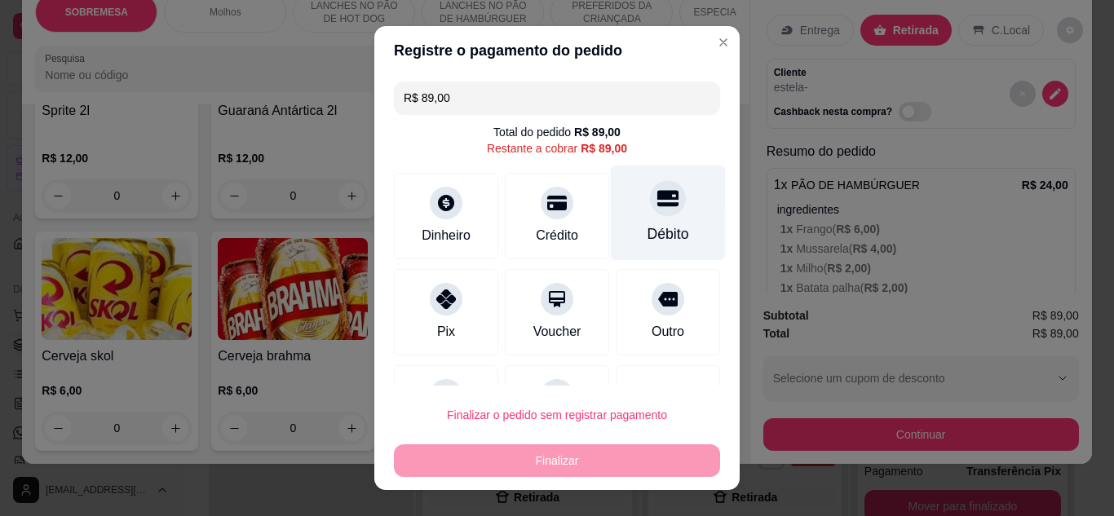
click at [648, 224] on div "Débito" at bounding box center [669, 233] width 42 height 21
type input "R$ 0,00"
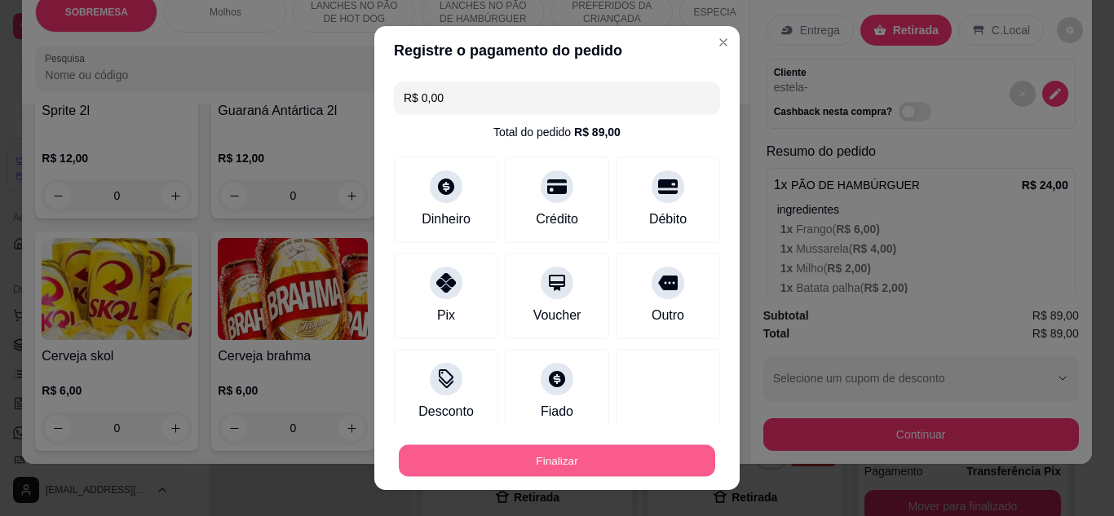
click at [627, 448] on button "Finalizar" at bounding box center [557, 461] width 316 height 32
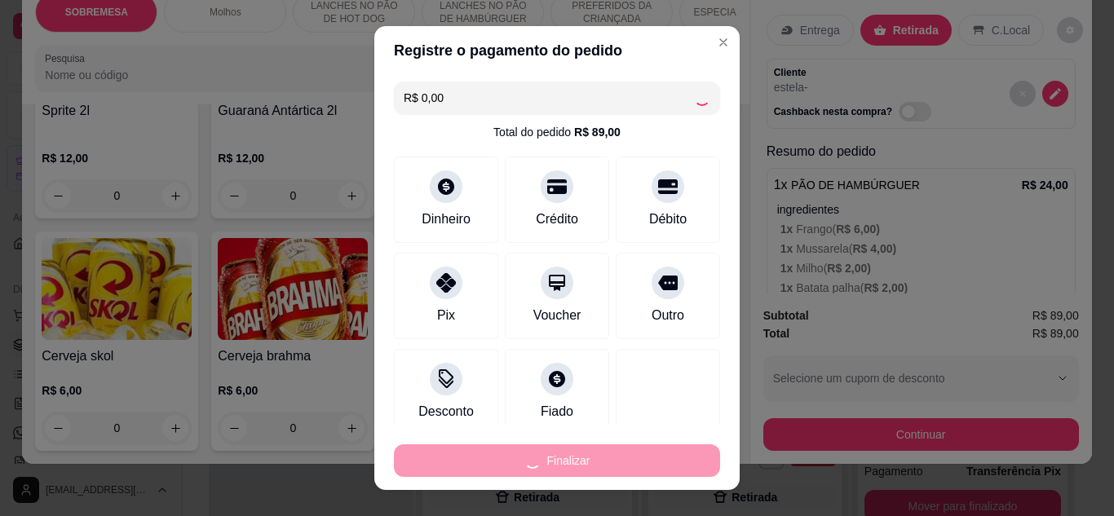
type input "0"
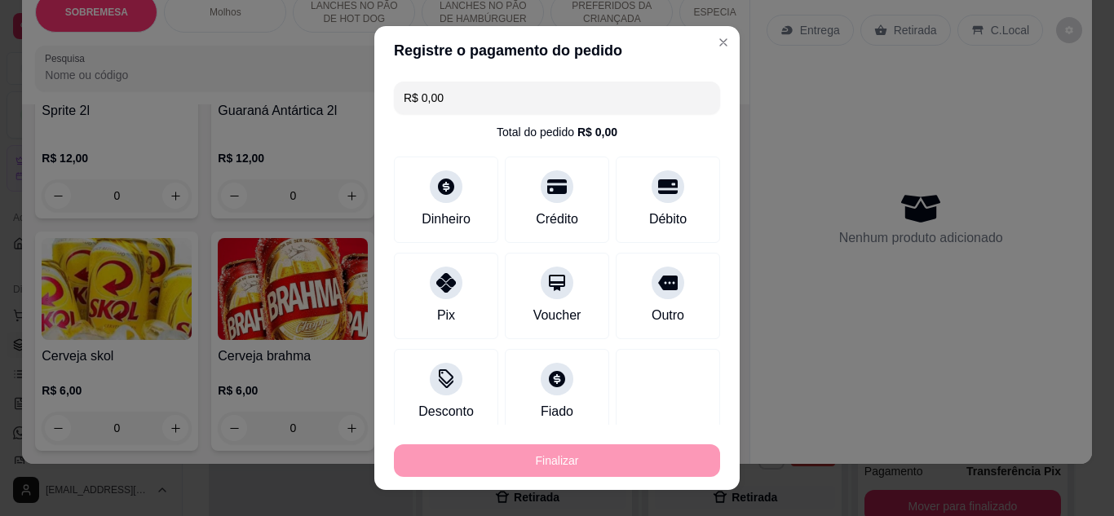
type input "-R$ 89,00"
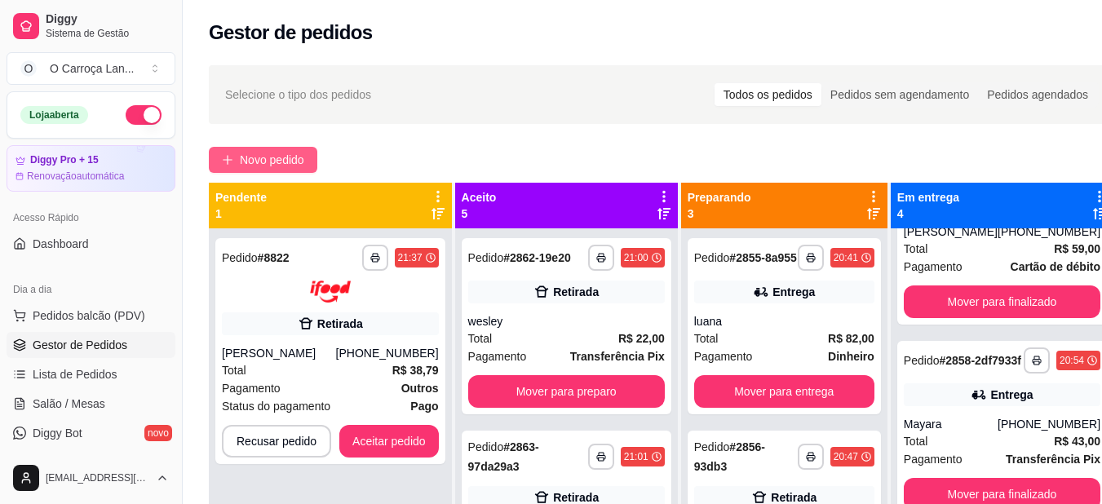
click at [298, 161] on span "Novo pedido" at bounding box center [272, 160] width 64 height 18
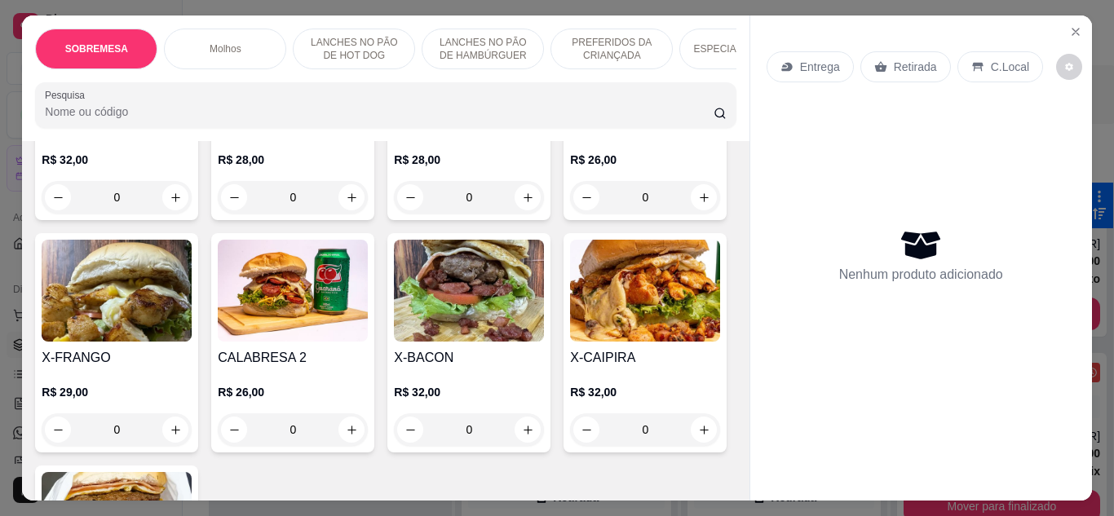
scroll to position [1062, 0]
click at [492, 108] on img at bounding box center [469, 58] width 150 height 102
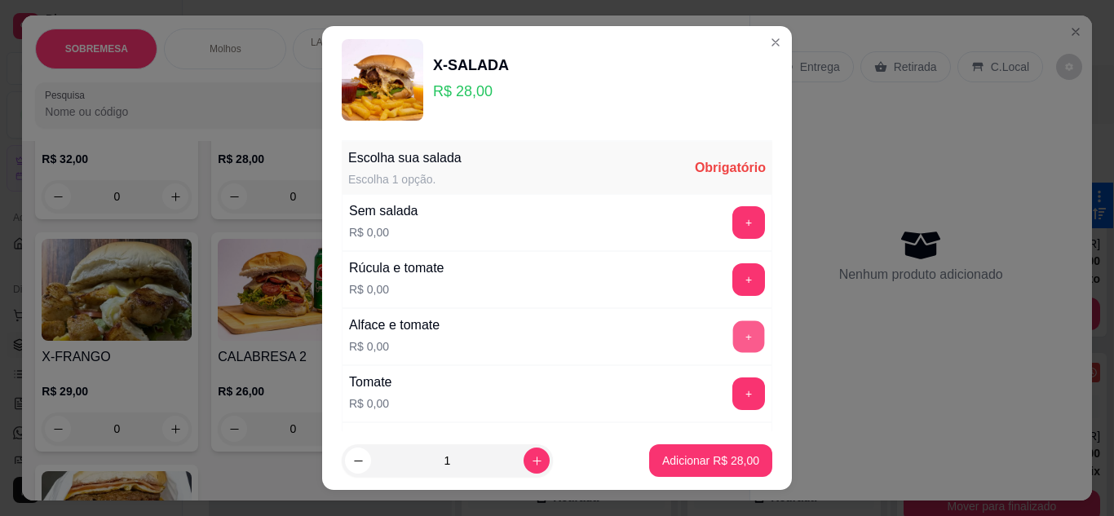
click at [733, 332] on button "+" at bounding box center [749, 337] width 32 height 32
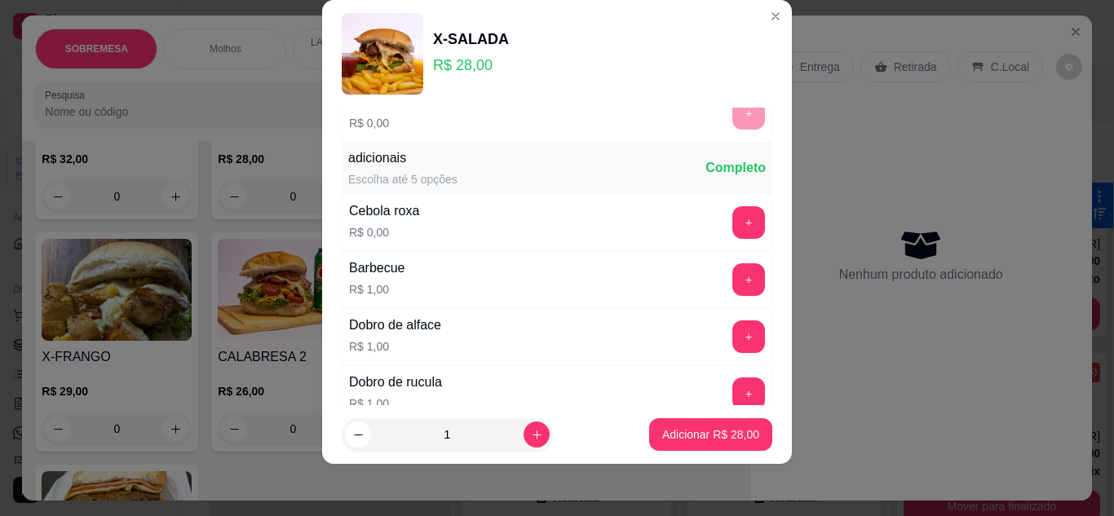
scroll to position [403, 0]
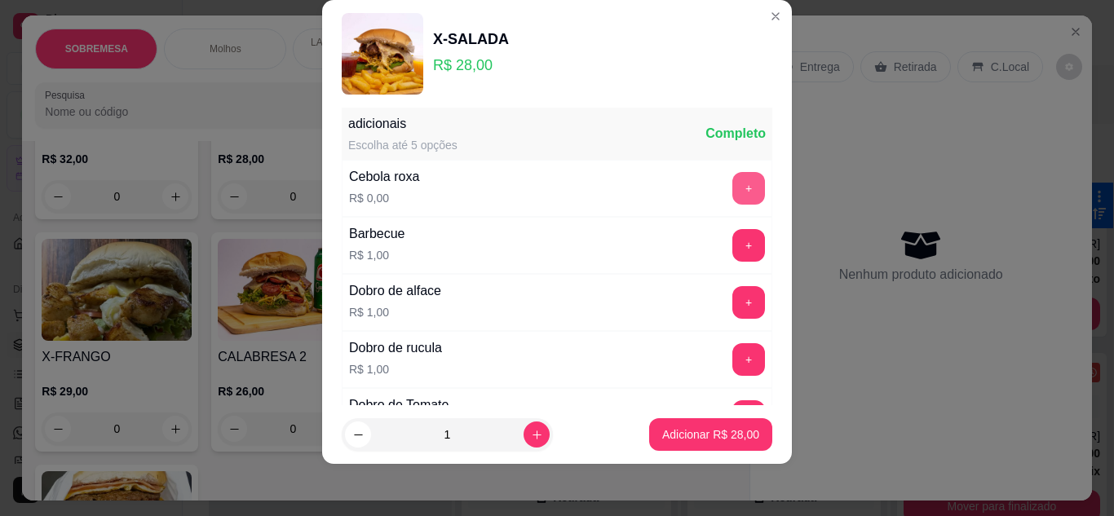
click at [732, 189] on button "+" at bounding box center [748, 188] width 33 height 33
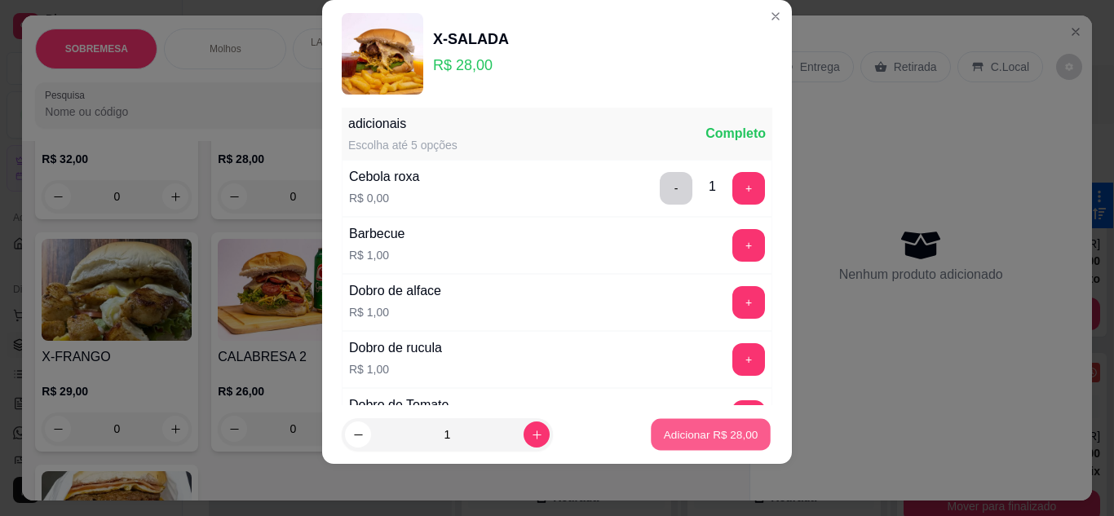
click at [675, 445] on button "Adicionar R$ 28,00" at bounding box center [711, 435] width 120 height 32
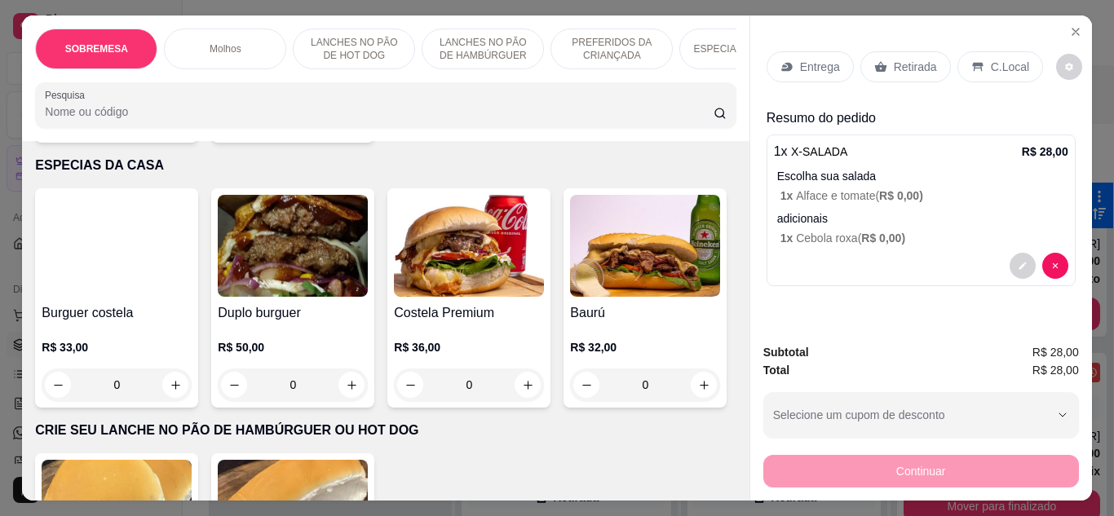
scroll to position [1839, 0]
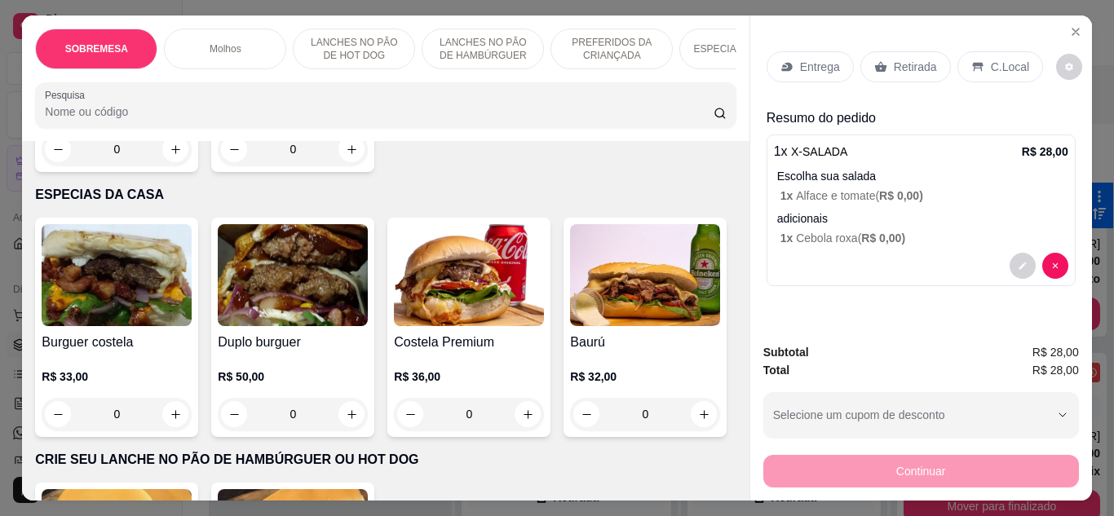
click at [111, 172] on div "KIDS BURGUER R$ 14,00 0" at bounding box center [116, 62] width 163 height 219
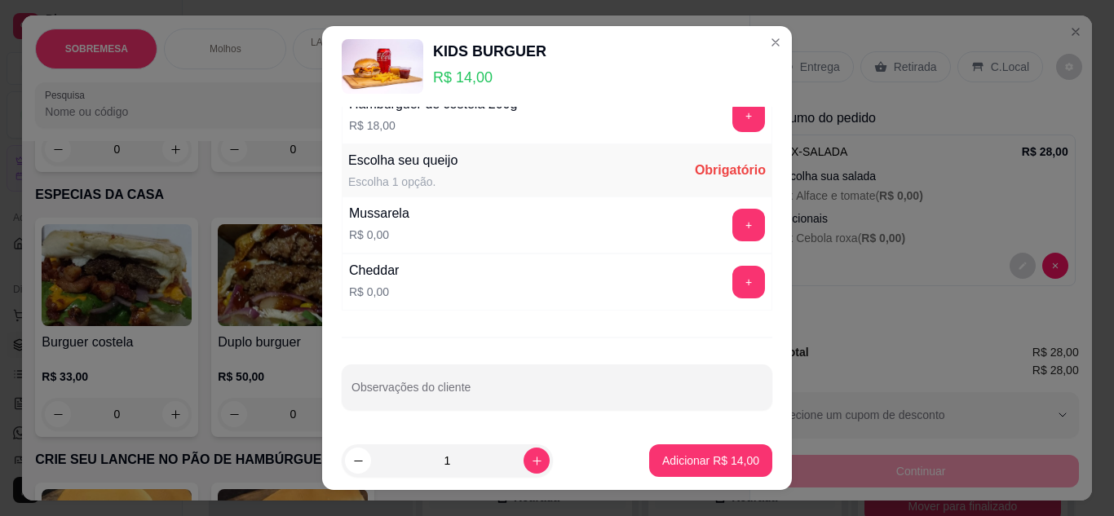
scroll to position [1338, 0]
click at [733, 215] on button "+" at bounding box center [749, 224] width 32 height 32
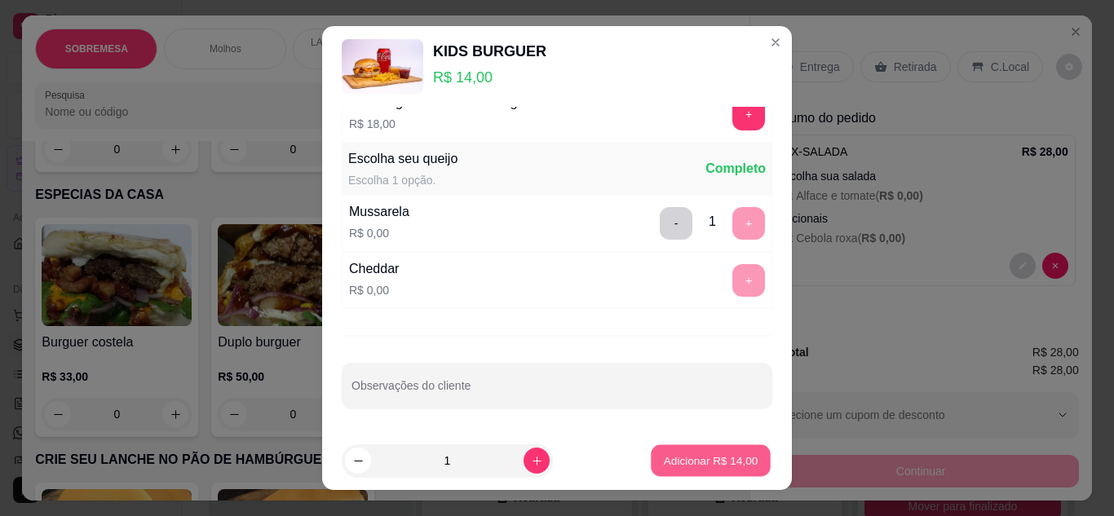
click at [719, 462] on p "Adicionar R$ 14,00" at bounding box center [711, 460] width 95 height 15
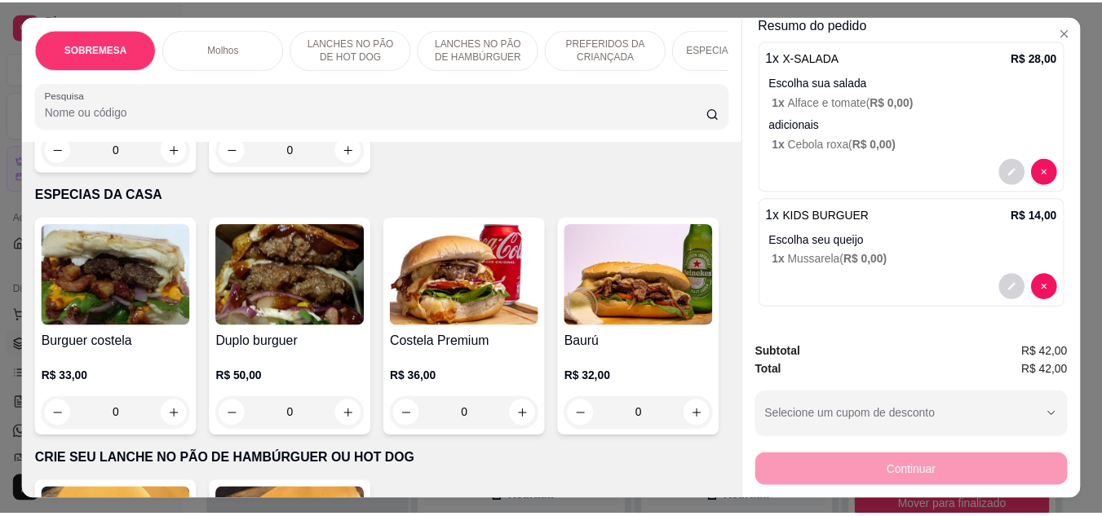
scroll to position [0, 0]
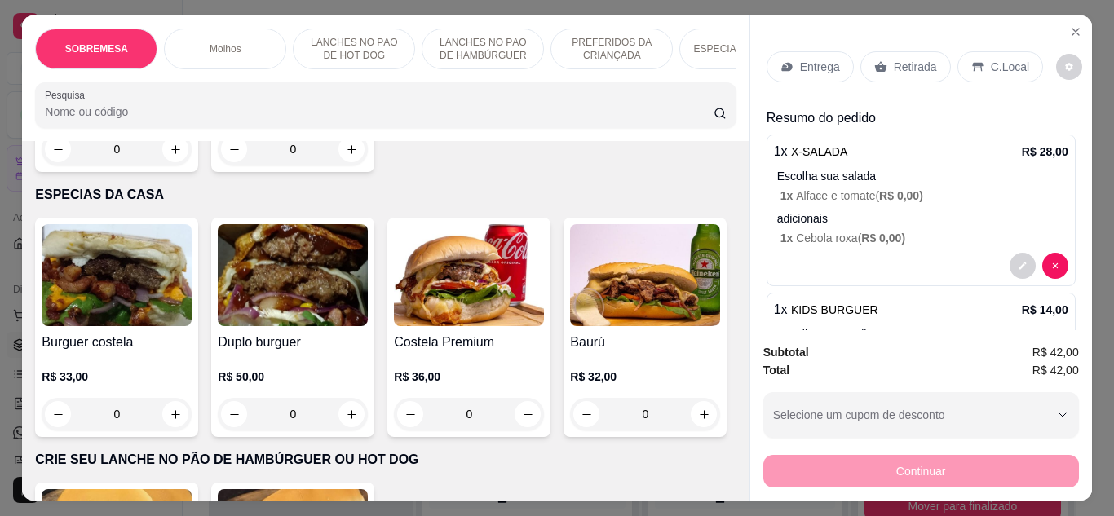
click at [899, 44] on div "Entrega Retirada C.Local" at bounding box center [921, 66] width 309 height 57
click at [899, 60] on p "Retirada" at bounding box center [915, 67] width 43 height 16
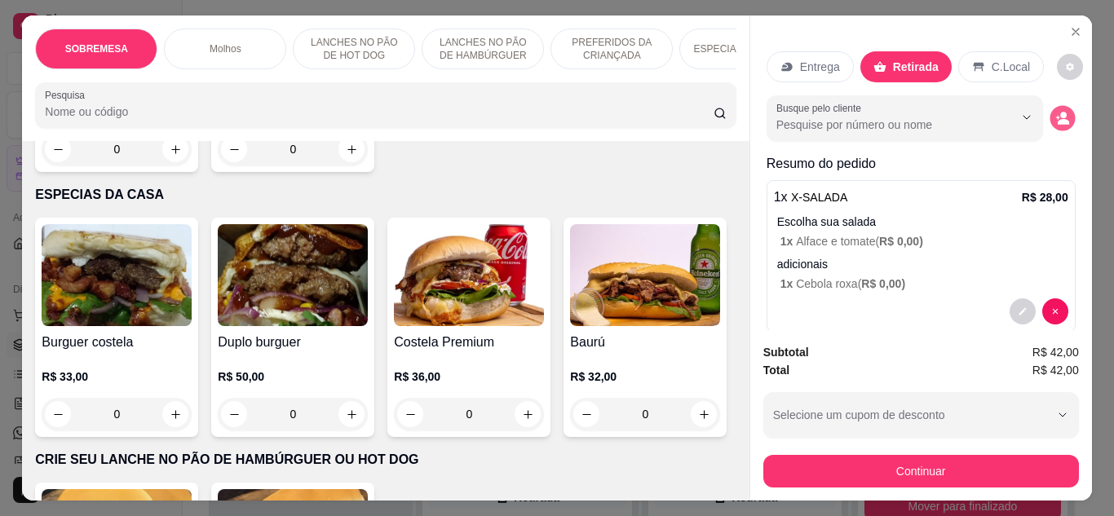
click at [1032, 118] on div "Busque pelo cliente" at bounding box center [921, 118] width 309 height 46
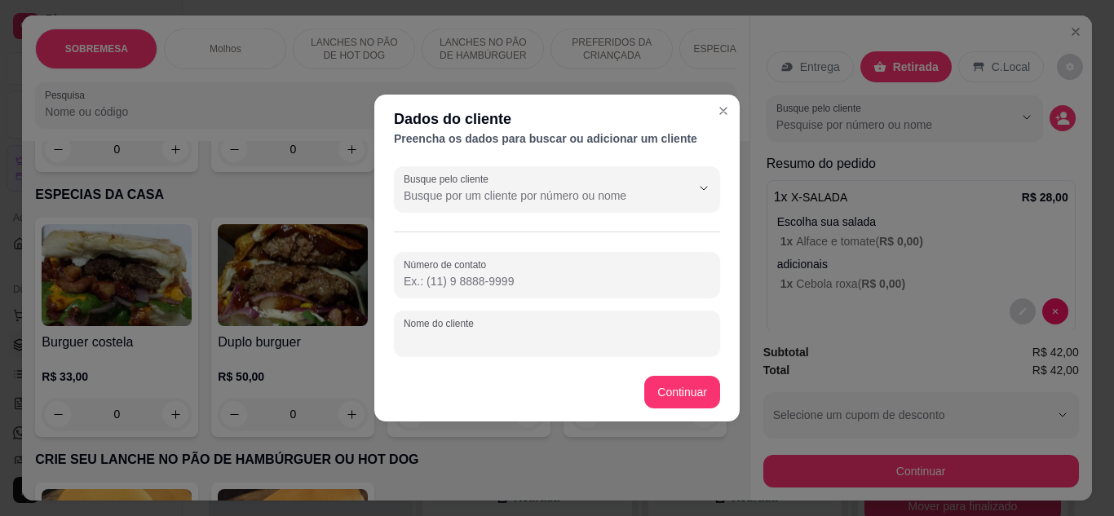
click at [547, 345] on input "Nome do cliente" at bounding box center [557, 340] width 307 height 16
type input "[PERSON_NAME]"
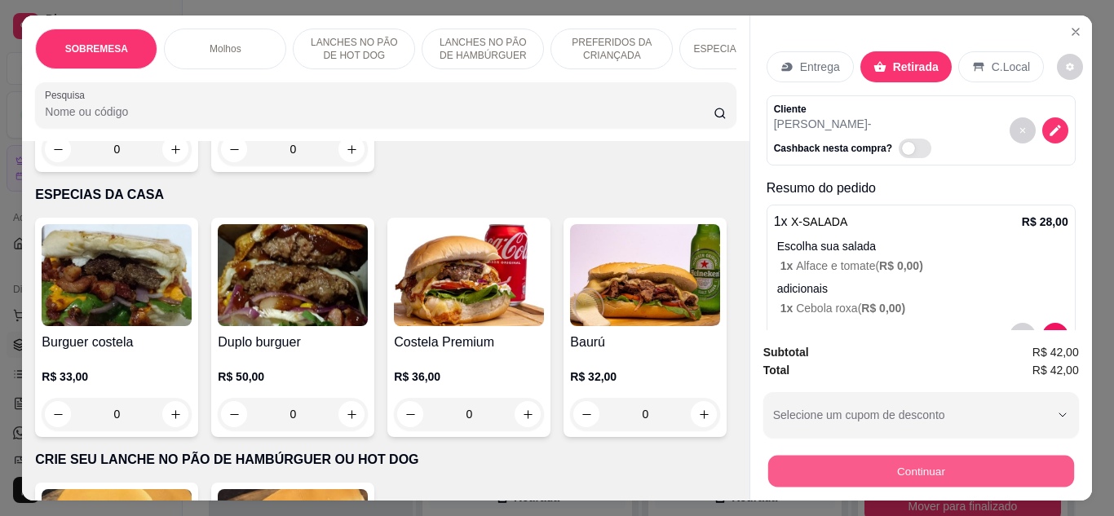
click at [825, 456] on button "Continuar" at bounding box center [920, 472] width 306 height 32
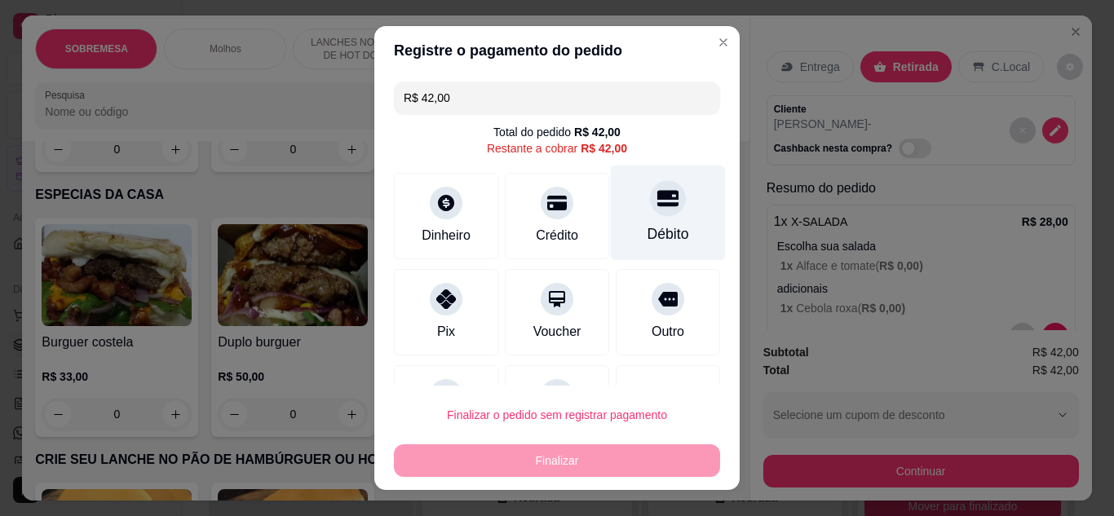
click at [639, 223] on div "Débito" at bounding box center [668, 212] width 115 height 95
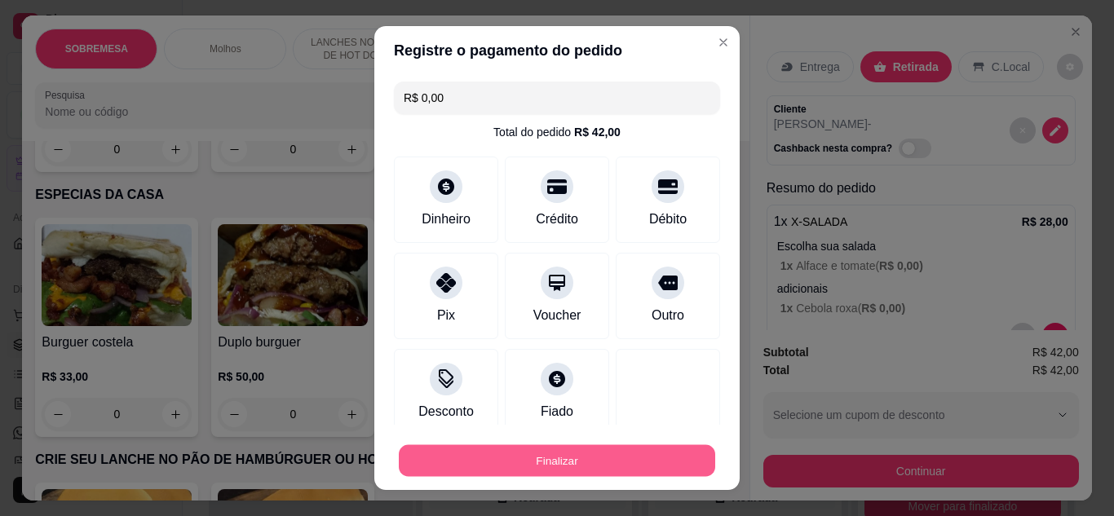
click at [575, 471] on button "Finalizar" at bounding box center [557, 461] width 316 height 32
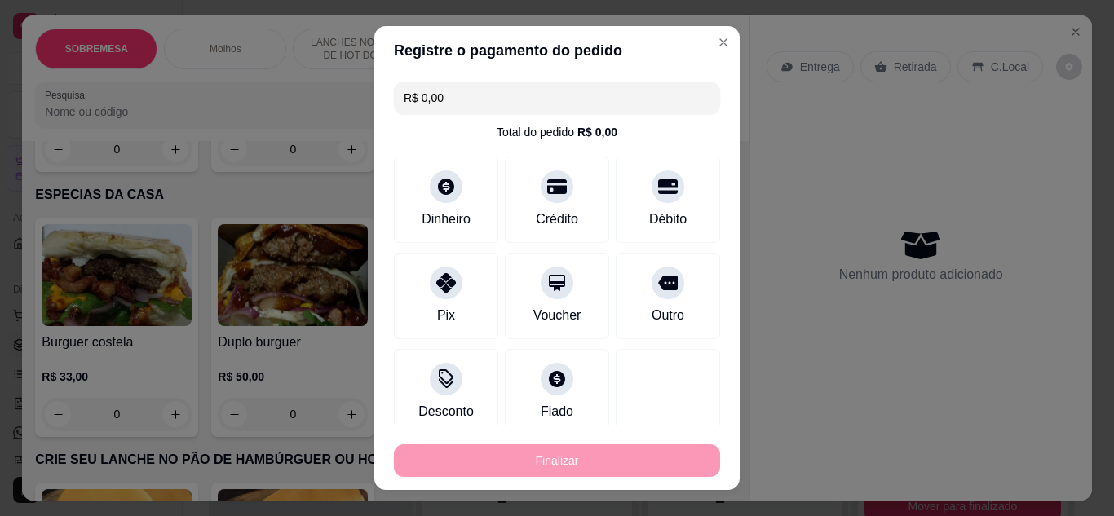
type input "-R$ 42,00"
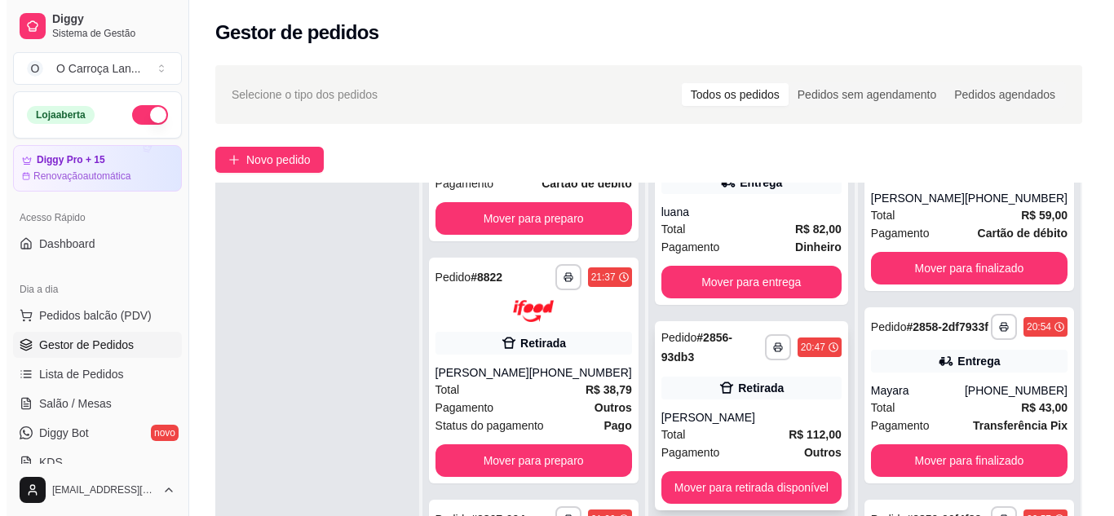
scroll to position [64, 0]
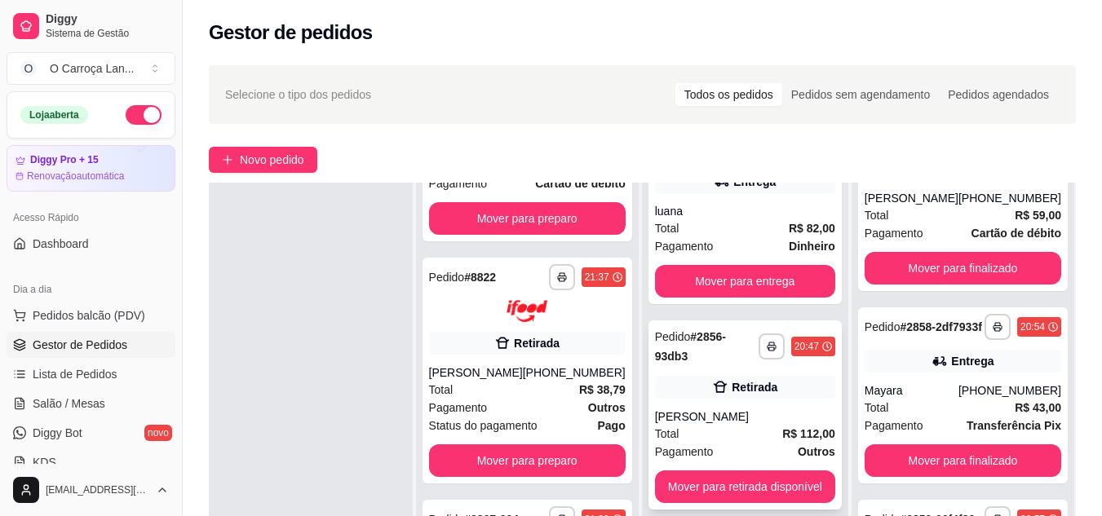
click at [737, 425] on div "[PERSON_NAME]" at bounding box center [745, 417] width 180 height 16
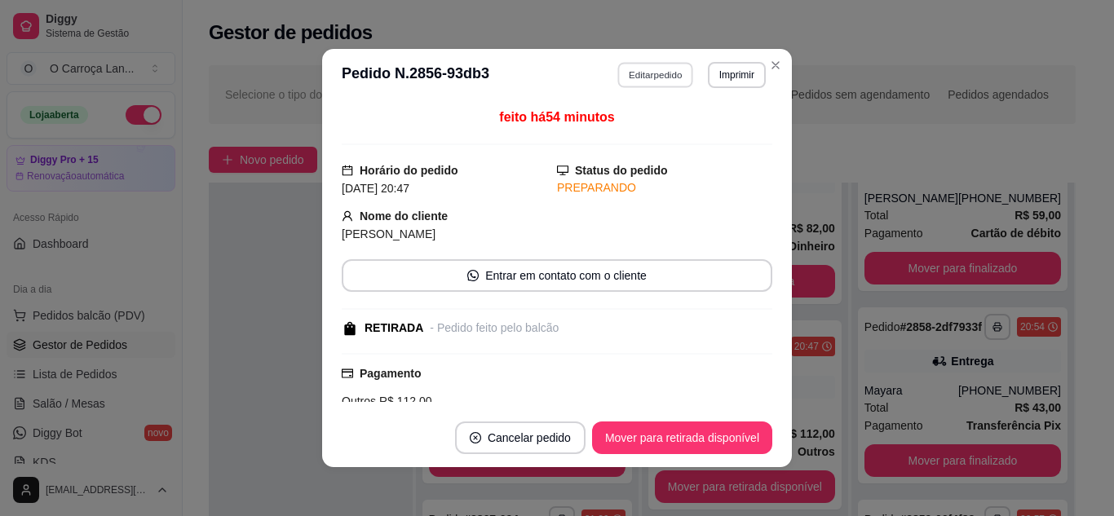
click at [654, 81] on button "Editar pedido" at bounding box center [656, 74] width 76 height 25
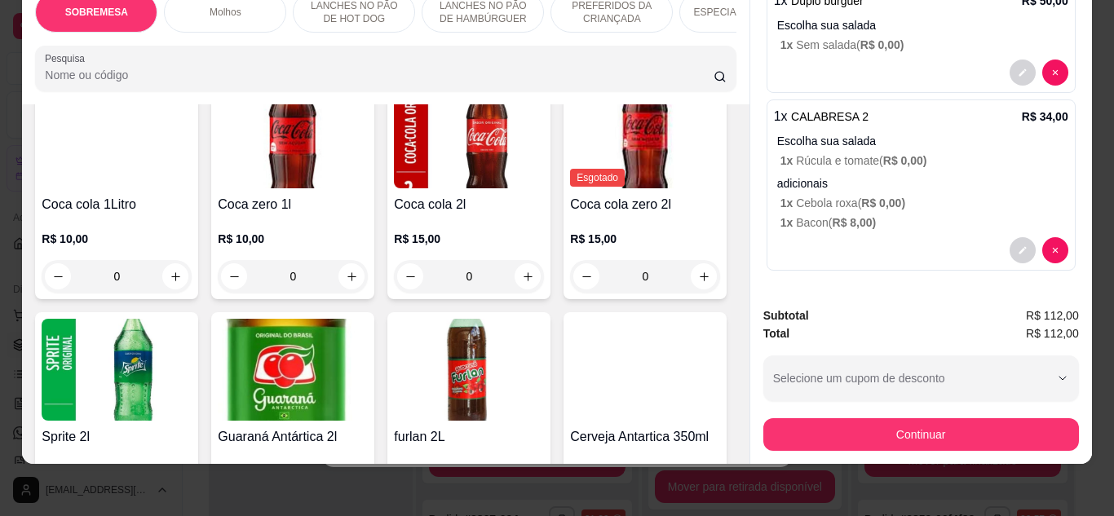
scroll to position [3938, 0]
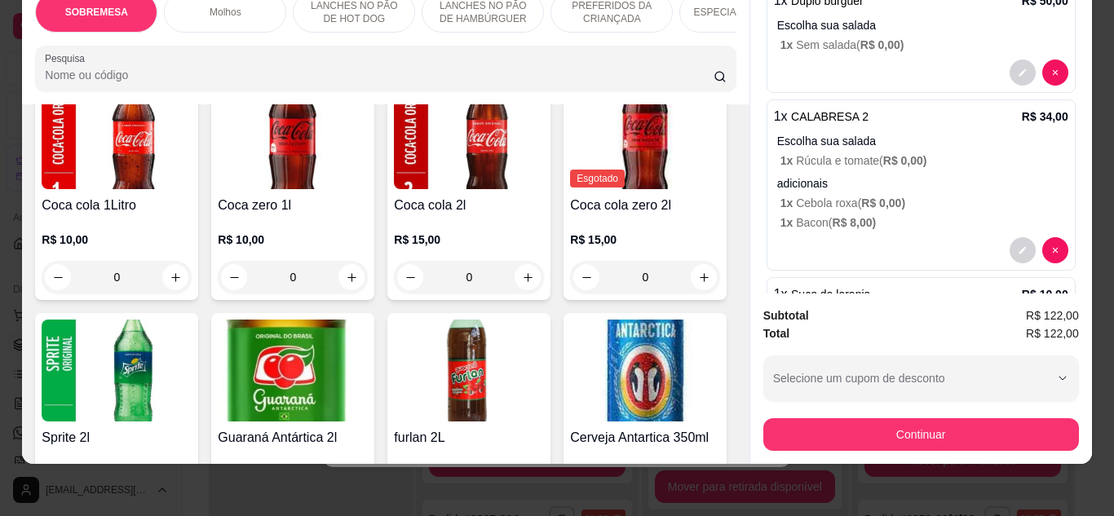
type input "2"
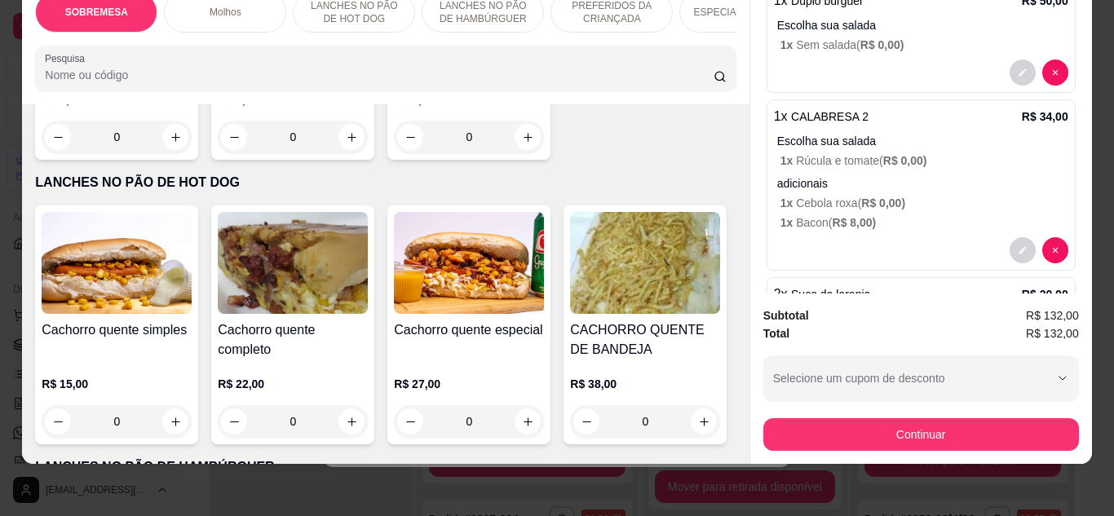
scroll to position [0, 0]
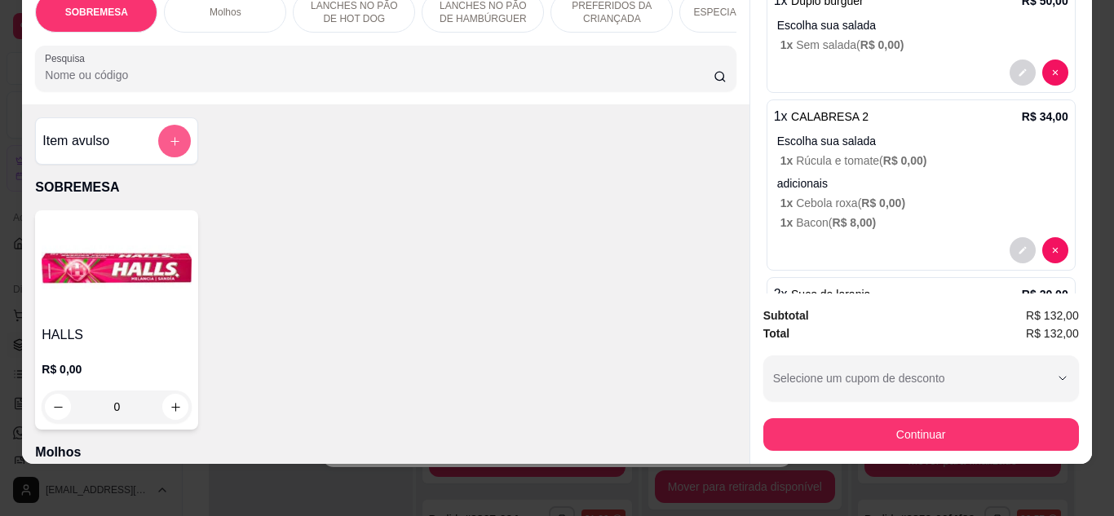
click at [169, 140] on icon "add-separate-item" at bounding box center [175, 141] width 12 height 12
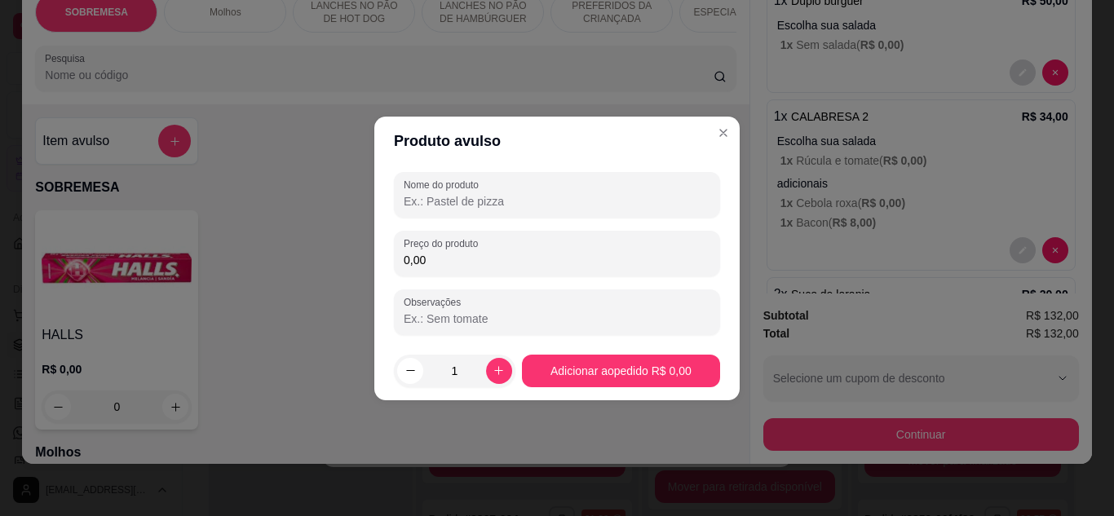
click at [442, 202] on input "Nome do produto" at bounding box center [557, 201] width 307 height 16
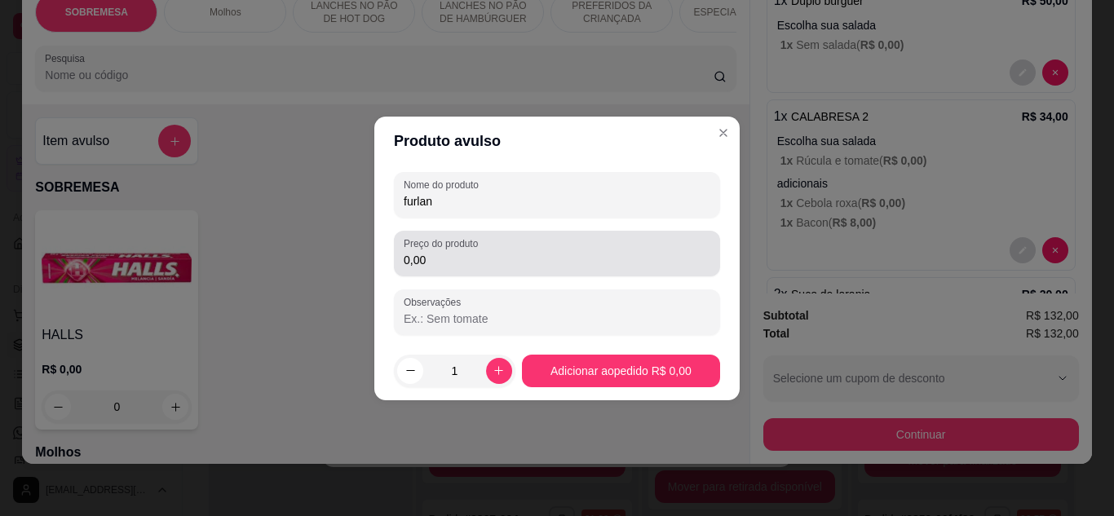
type input "furlan"
click at [464, 269] on div "0,00" at bounding box center [557, 253] width 307 height 33
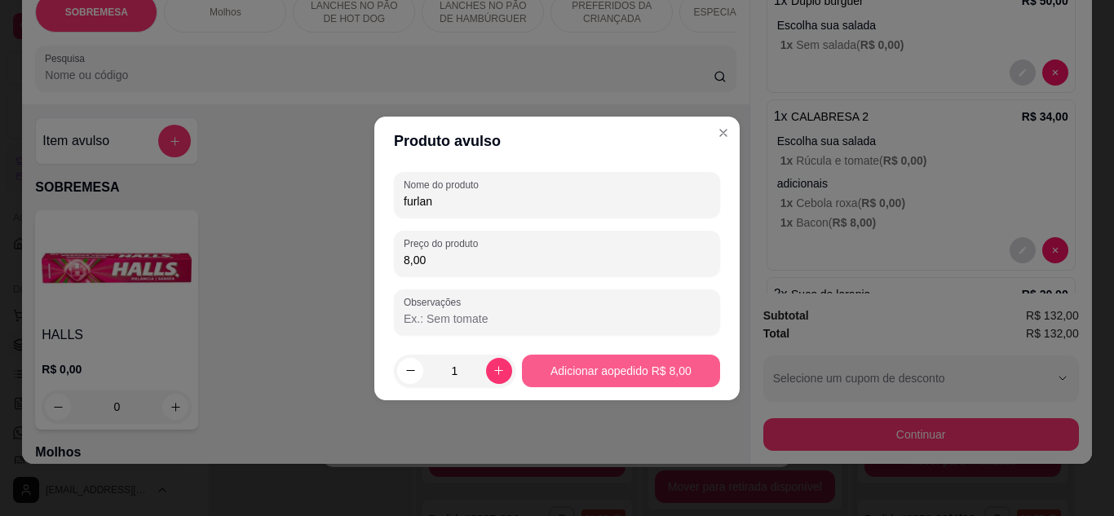
click at [573, 364] on div "Produto avulso Nome do produto furlan Preço do produto 8,00 Observações 1 Adici…" at bounding box center [557, 258] width 1114 height 516
type input "8,00"
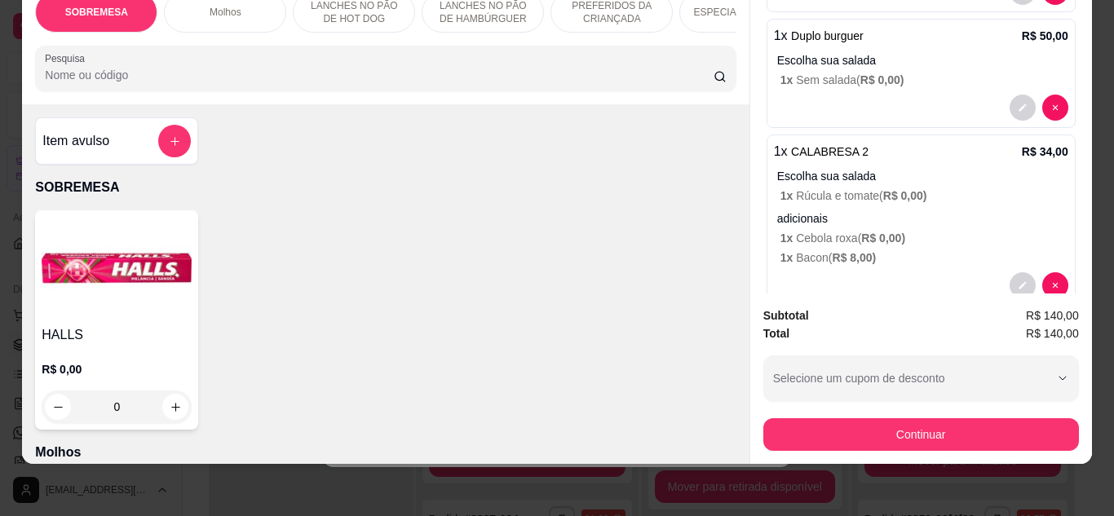
scroll to position [526, 0]
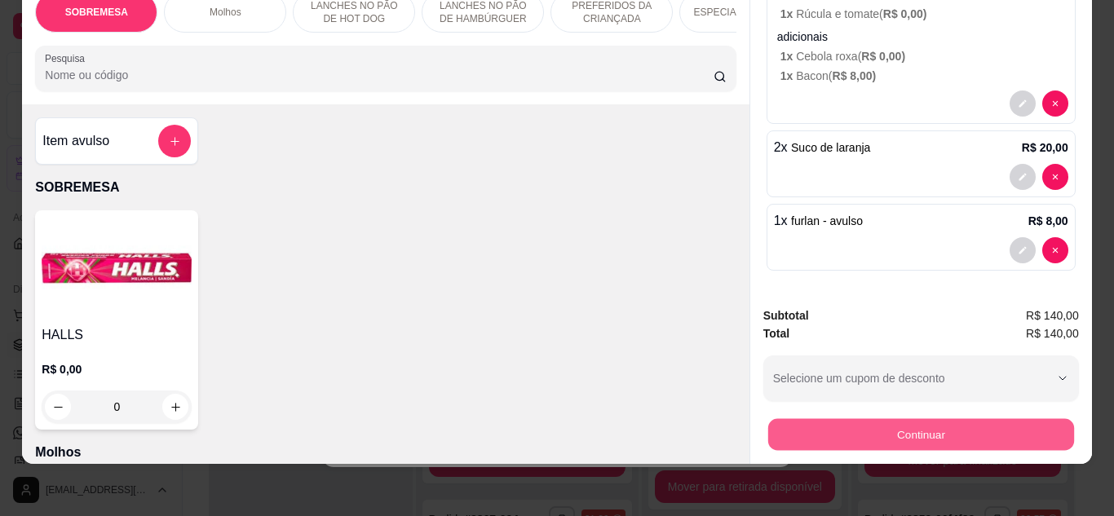
click at [879, 419] on button "Continuar" at bounding box center [920, 435] width 306 height 32
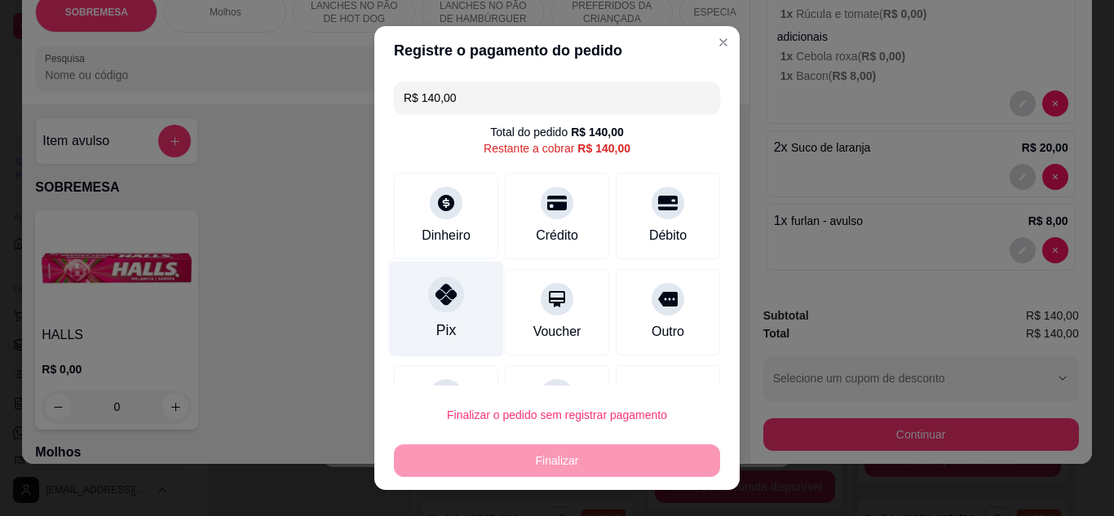
click at [445, 299] on icon at bounding box center [446, 294] width 21 height 21
type input "R$ 0,00"
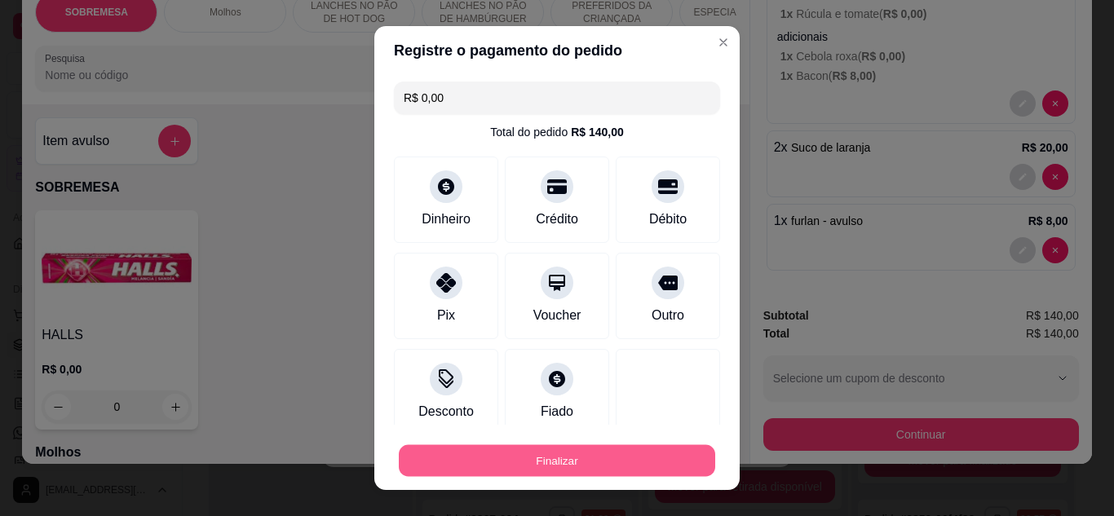
click at [564, 451] on button "Finalizar" at bounding box center [557, 461] width 316 height 32
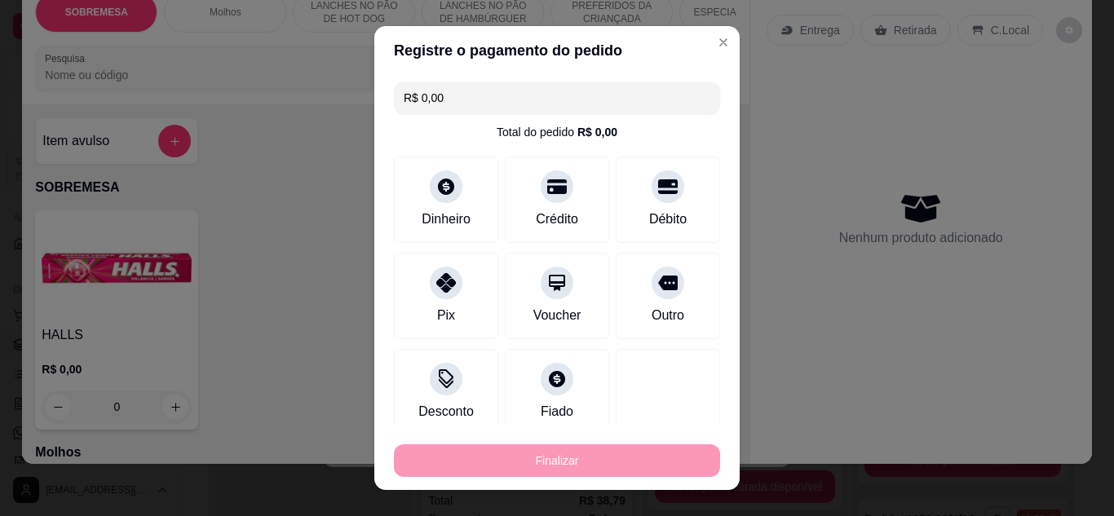
type input "0"
type input "-R$ 140,00"
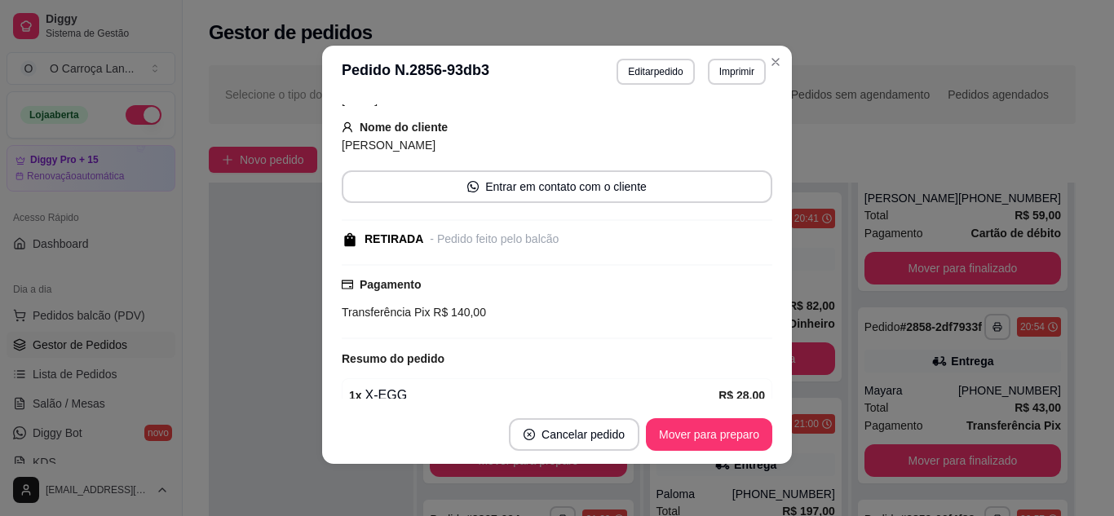
scroll to position [0, 0]
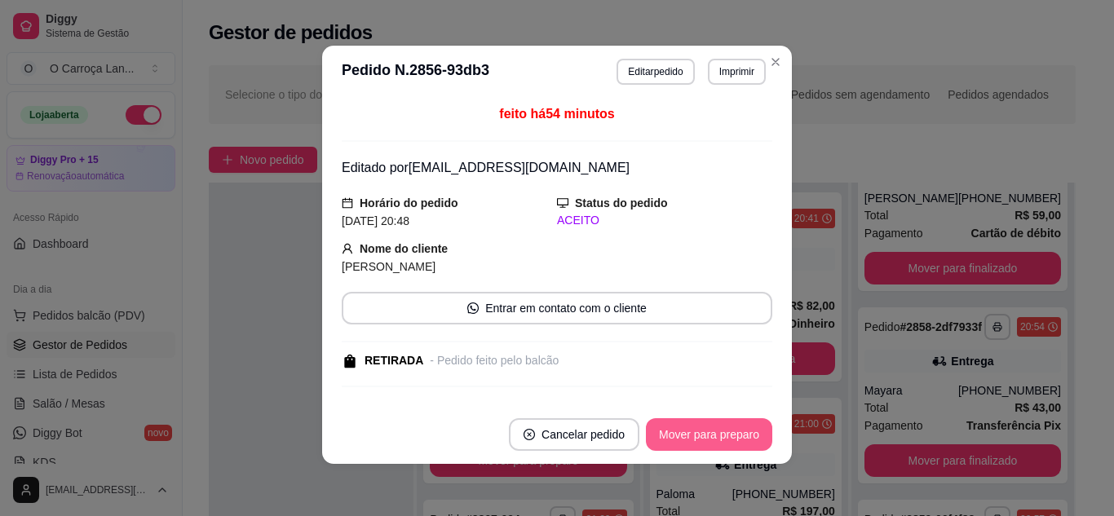
click at [698, 450] on button "Mover para preparo" at bounding box center [709, 434] width 126 height 33
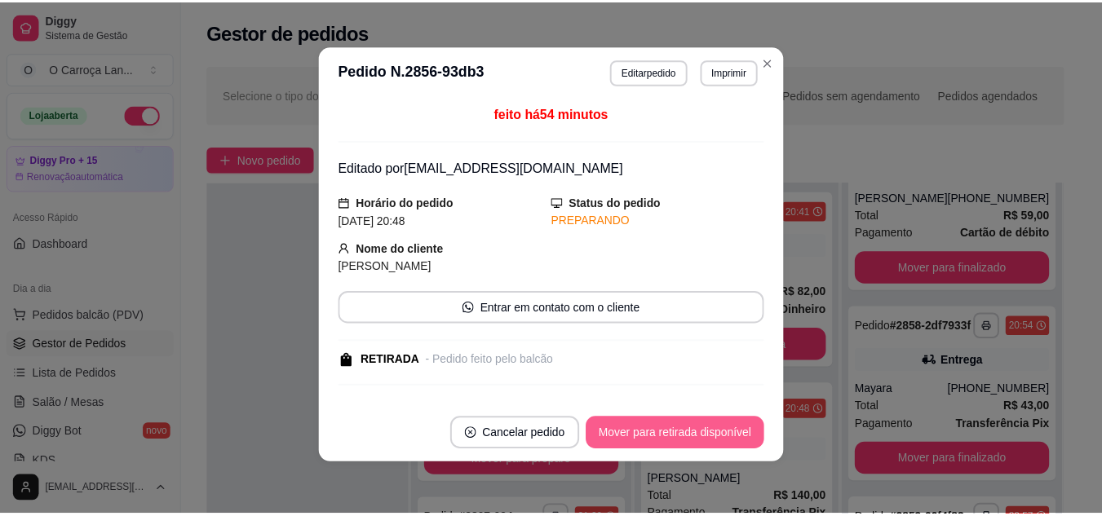
scroll to position [992, 0]
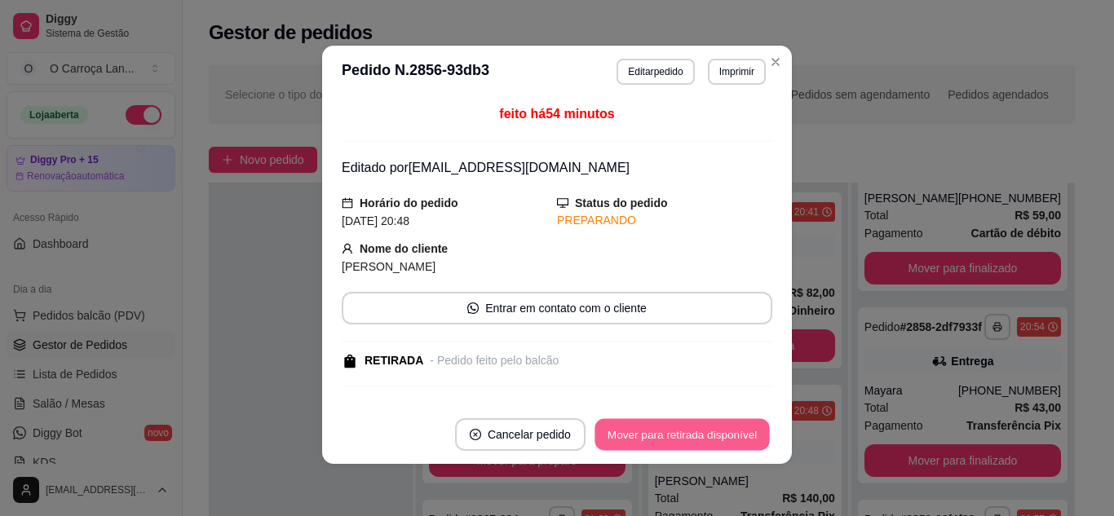
click at [698, 435] on button "Mover para retirada disponível" at bounding box center [682, 435] width 175 height 32
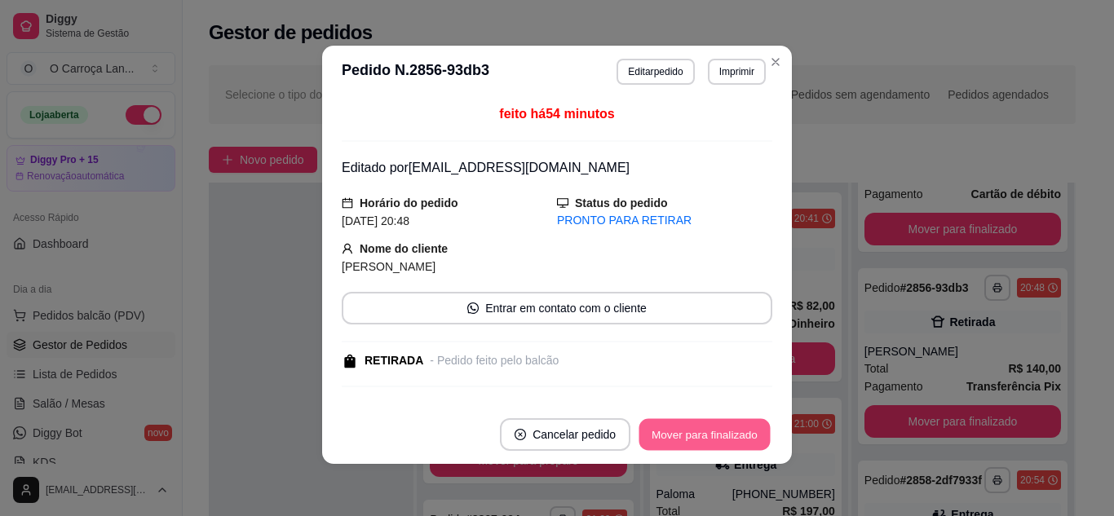
click at [698, 435] on button "Mover para finalizado" at bounding box center [704, 435] width 131 height 32
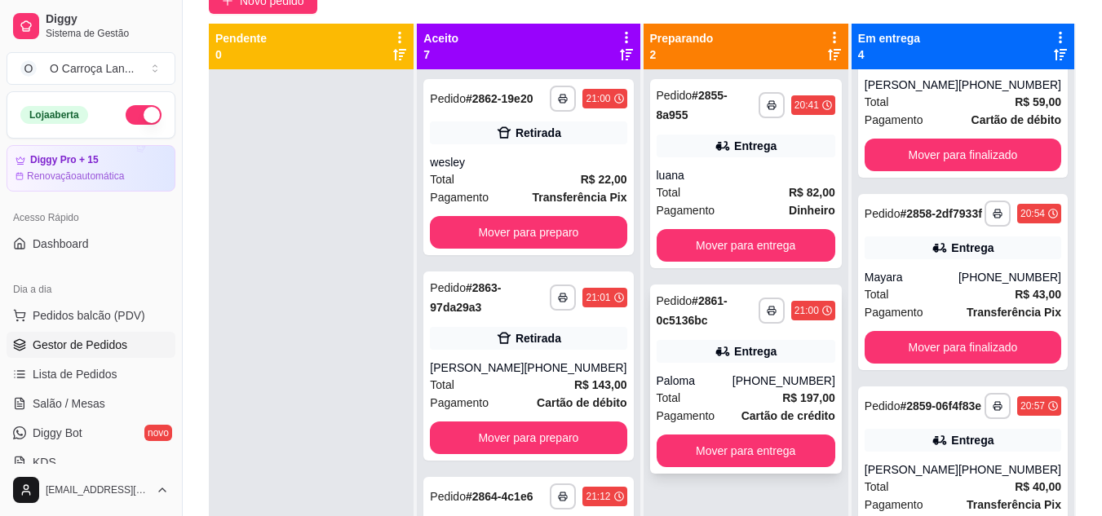
scroll to position [158, 0]
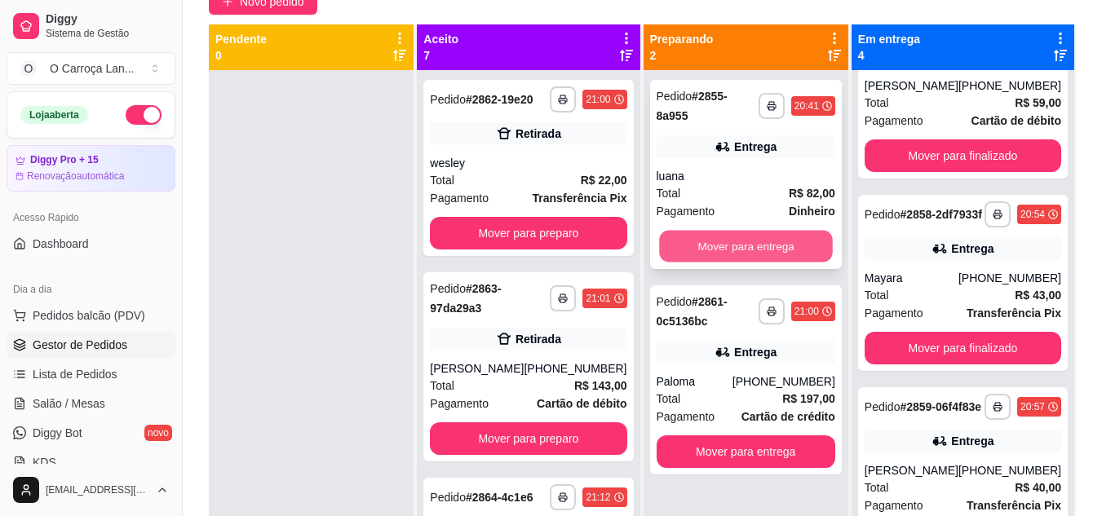
click at [725, 231] on button "Mover para entrega" at bounding box center [746, 247] width 174 height 32
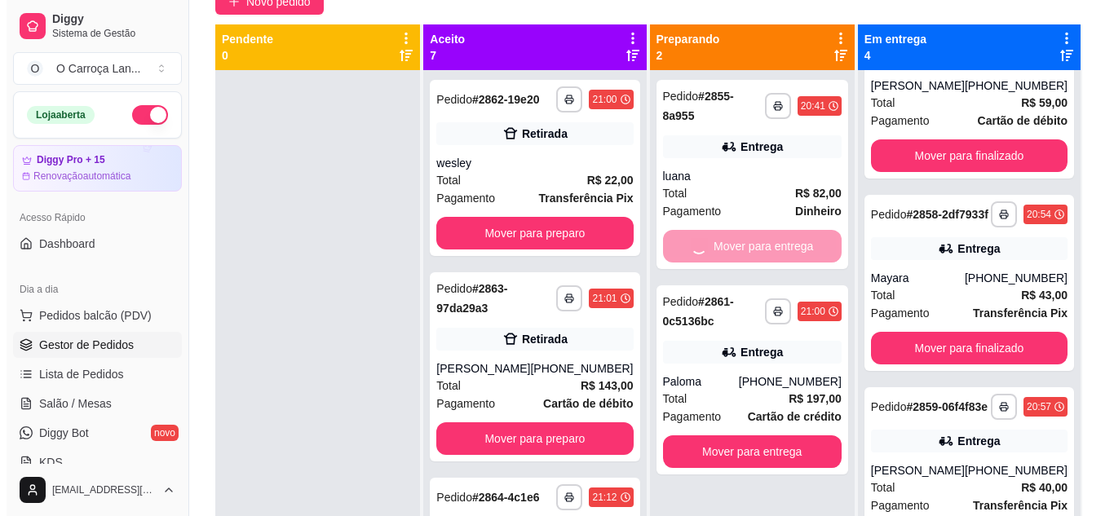
scroll to position [528, 0]
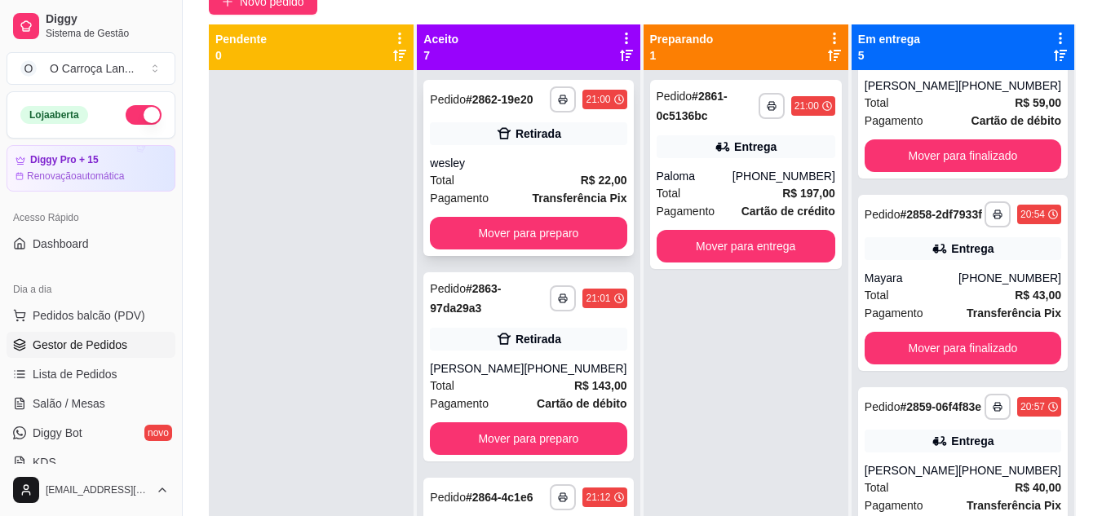
click at [533, 205] on strong "Transferência Pix" at bounding box center [580, 198] width 95 height 13
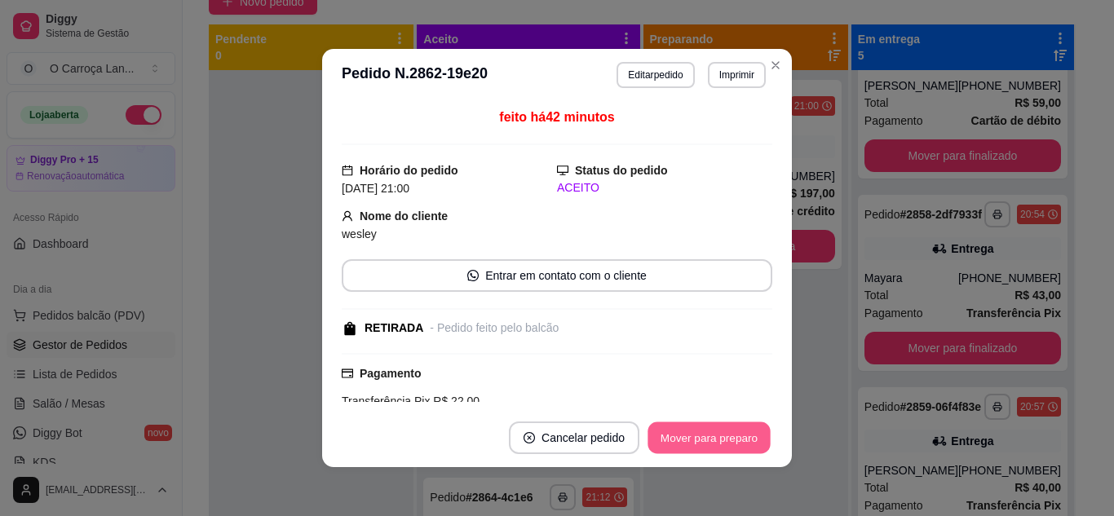
click at [706, 429] on button "Mover para preparo" at bounding box center [709, 438] width 122 height 32
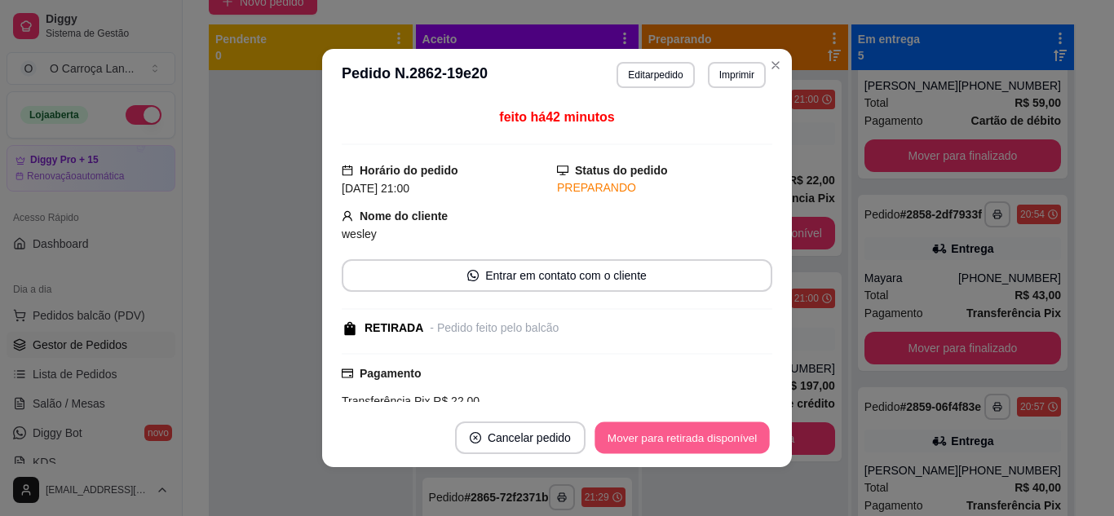
click at [706, 429] on button "Mover para retirada disponível" at bounding box center [682, 438] width 175 height 32
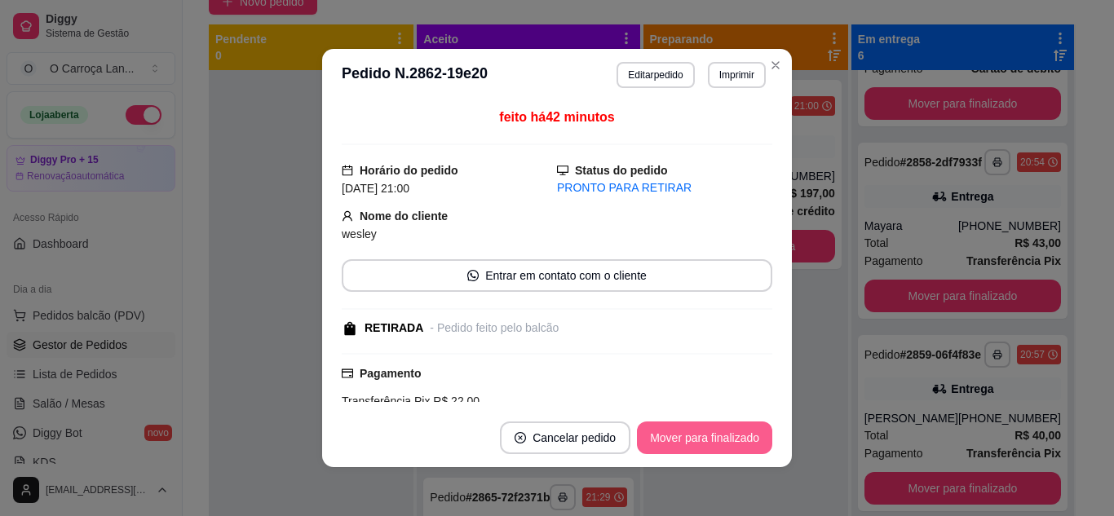
click at [707, 440] on button "Mover para finalizado" at bounding box center [704, 438] width 135 height 33
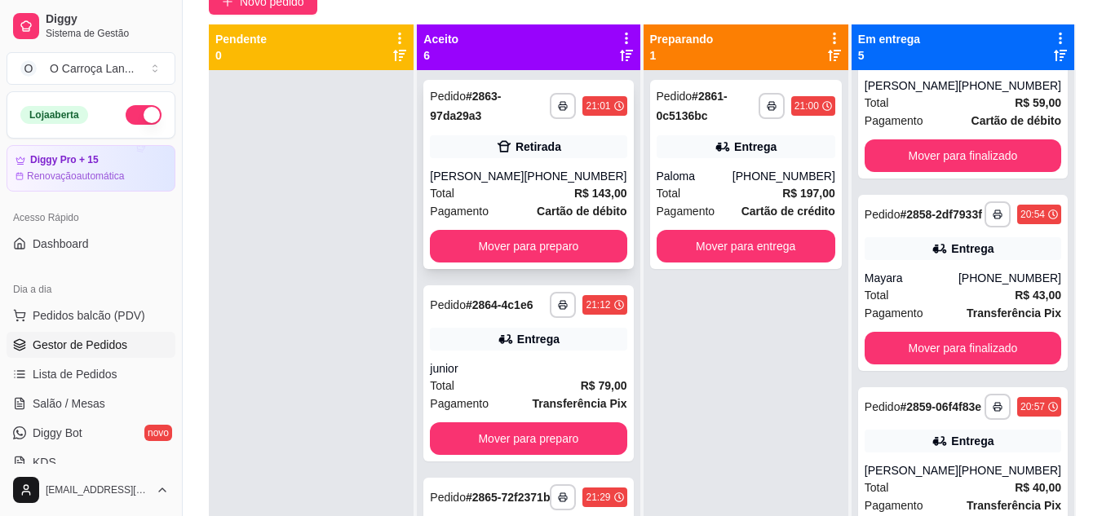
click at [590, 166] on div "**********" at bounding box center [528, 174] width 210 height 189
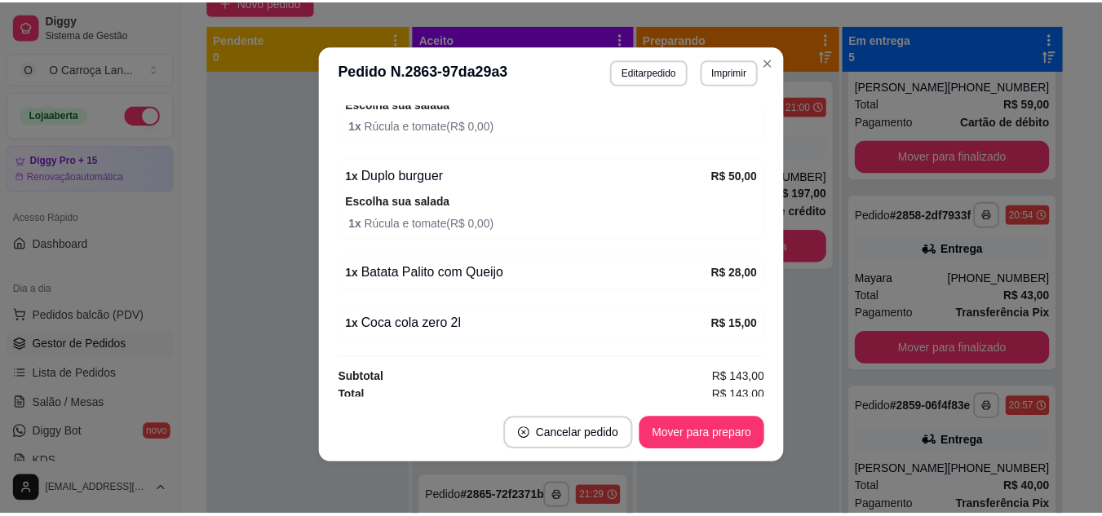
scroll to position [556, 0]
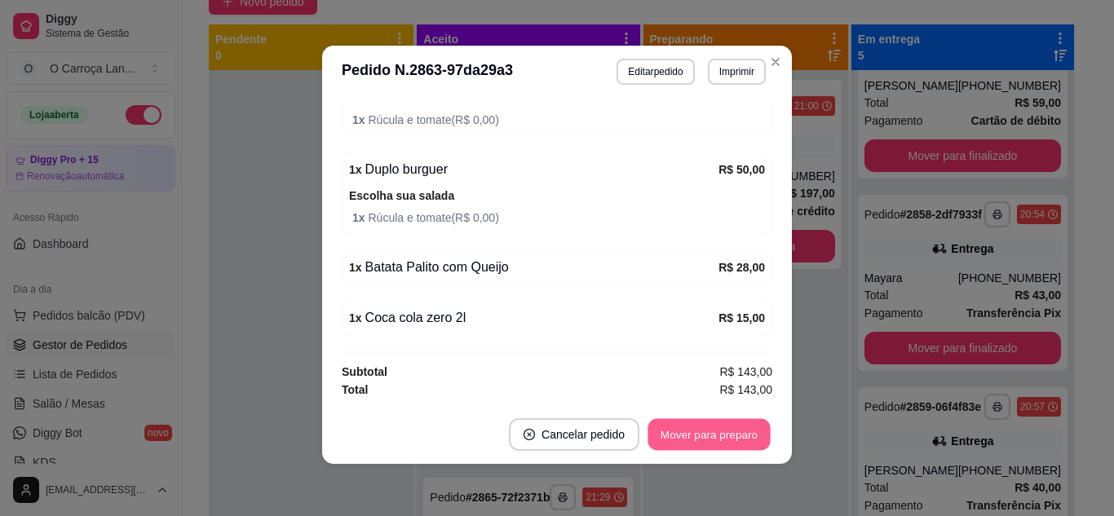
click at [701, 429] on button "Mover para preparo" at bounding box center [709, 435] width 122 height 32
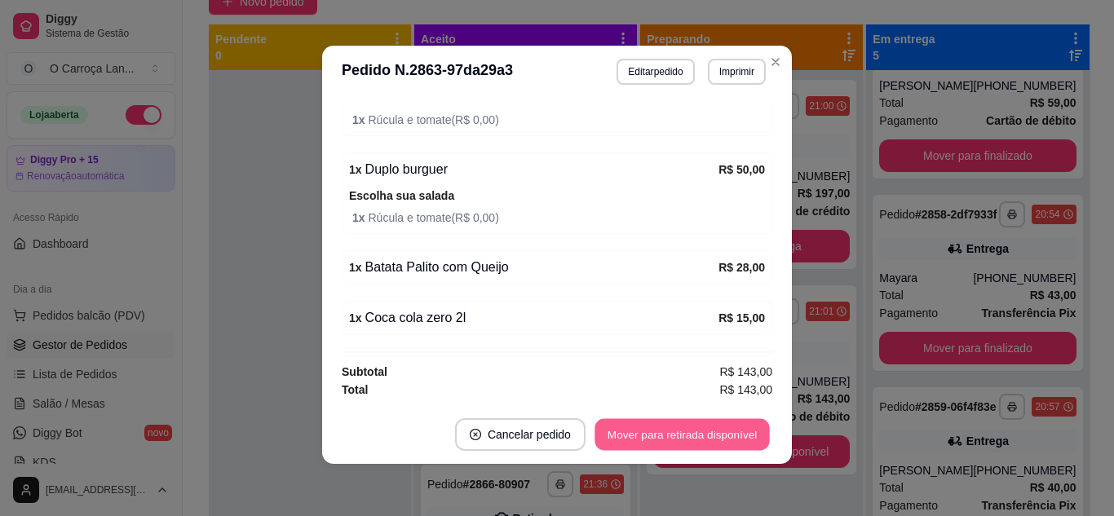
click at [656, 434] on button "Mover para retirada disponível" at bounding box center [682, 435] width 175 height 32
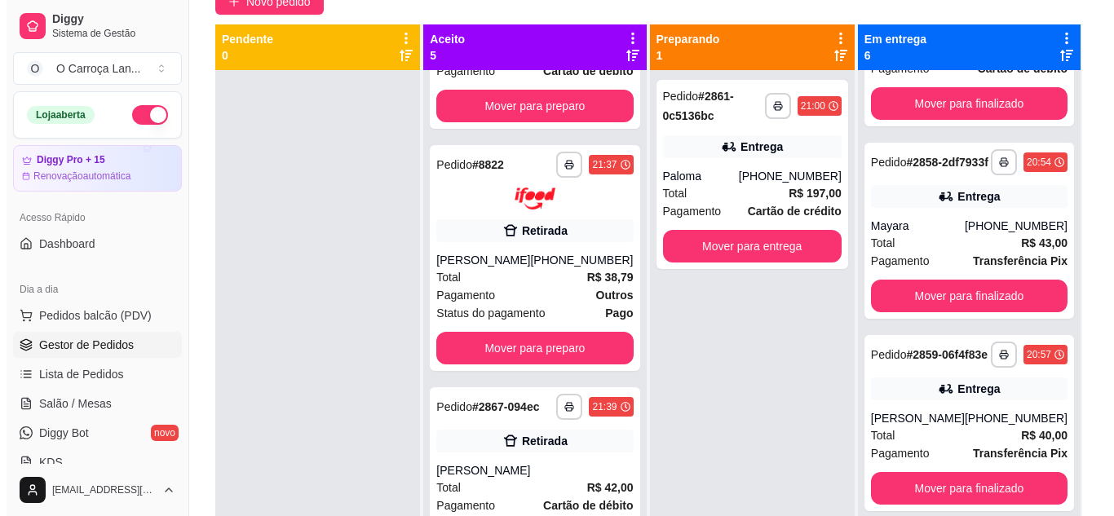
scroll to position [0, 0]
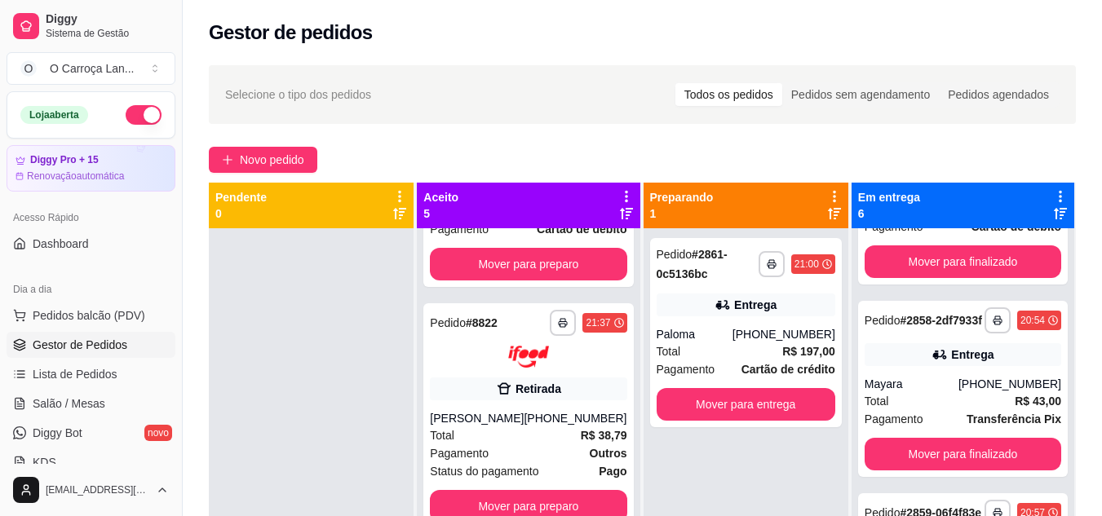
click at [304, 162] on span "Novo pedido" at bounding box center [272, 160] width 64 height 18
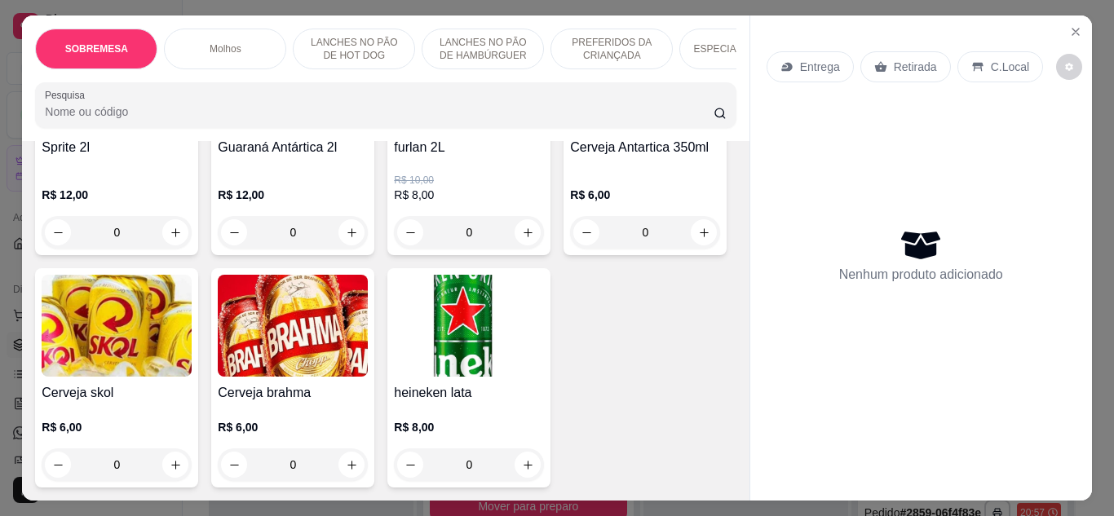
scroll to position [4601, 0]
type input "1"
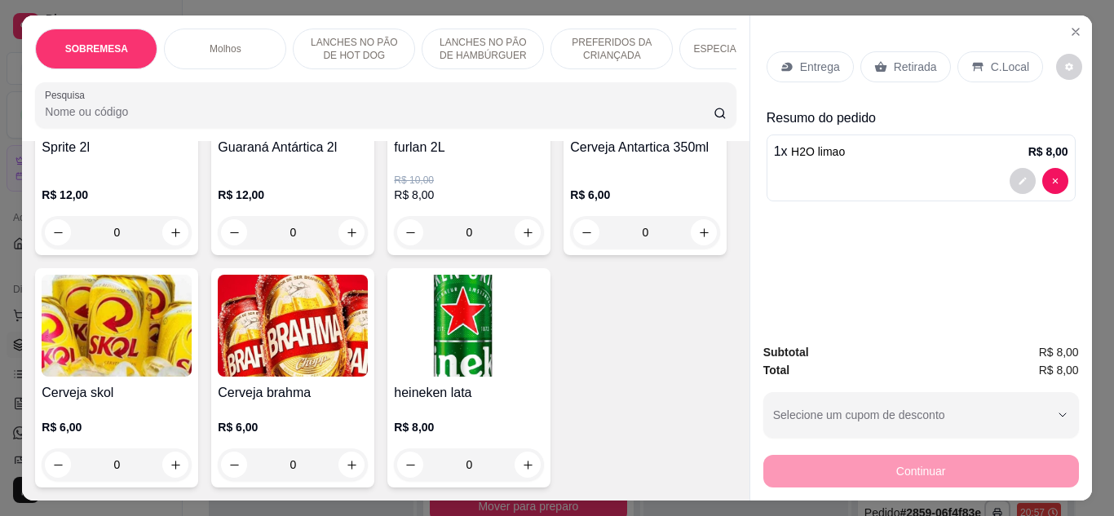
scroll to position [4807, 0]
type input "1"
click at [881, 59] on div "Retirada" at bounding box center [905, 66] width 91 height 31
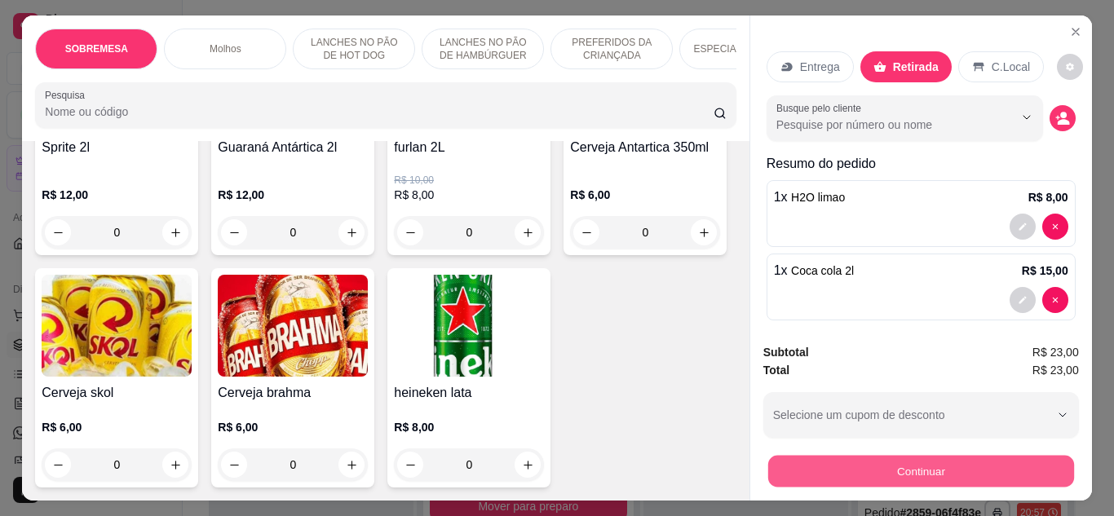
click at [815, 456] on button "Continuar" at bounding box center [920, 472] width 306 height 32
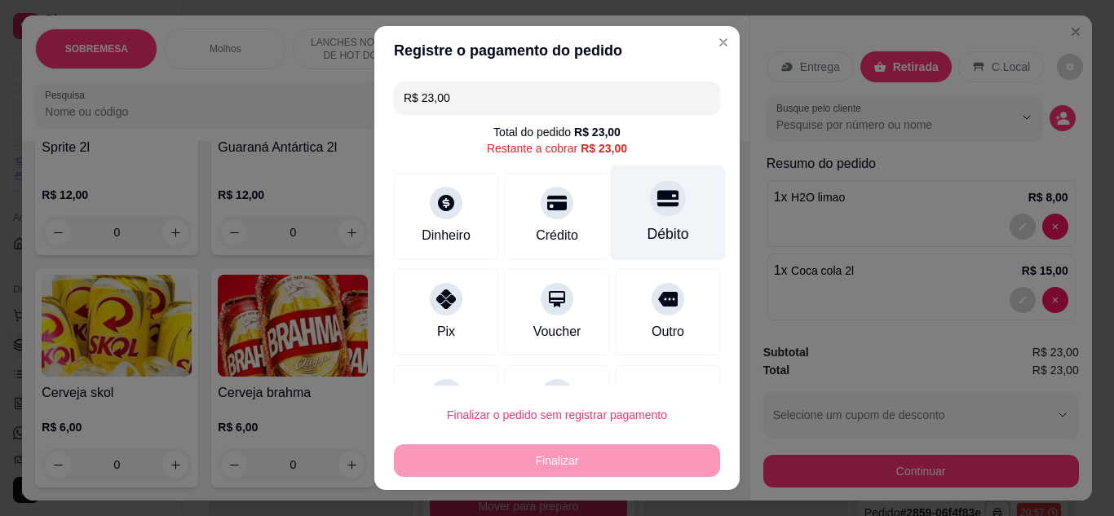
click at [650, 215] on div at bounding box center [668, 198] width 36 height 36
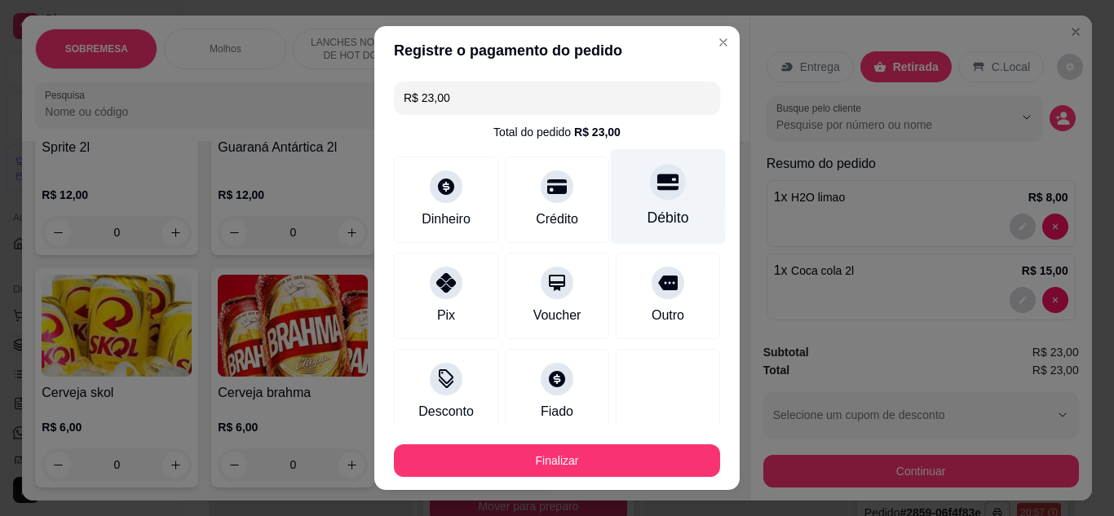
type input "R$ 0,00"
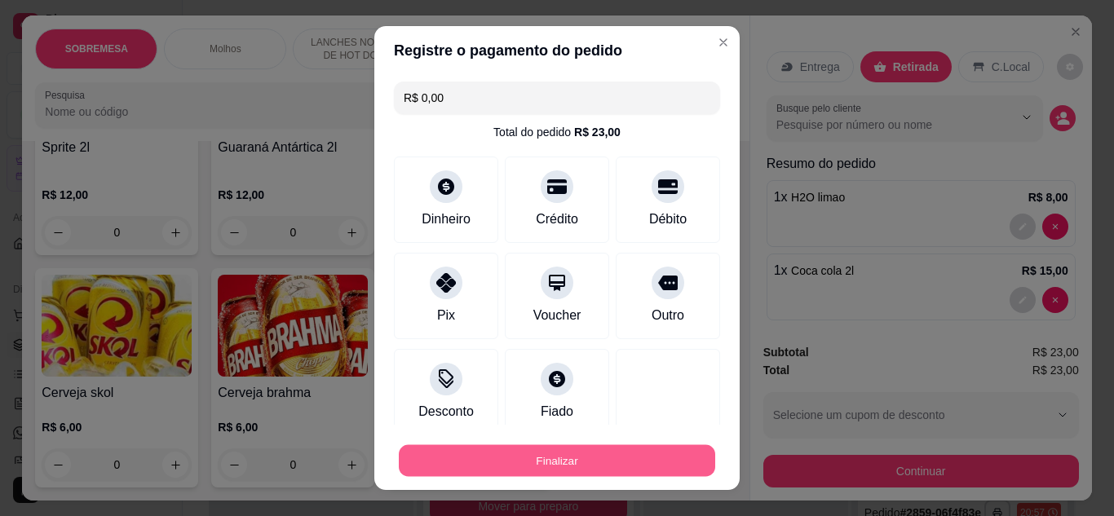
click at [606, 474] on button "Finalizar" at bounding box center [557, 461] width 316 height 32
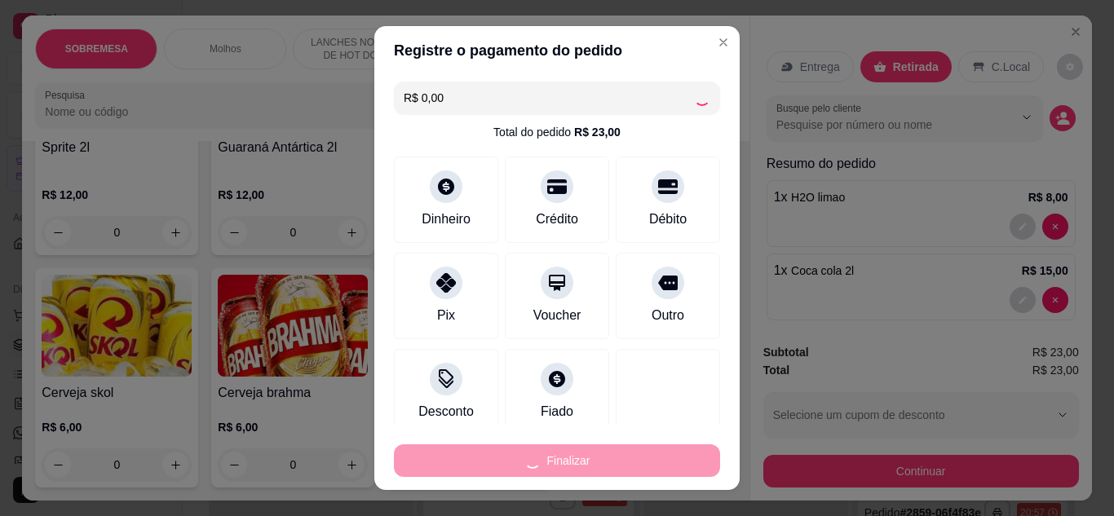
type input "0"
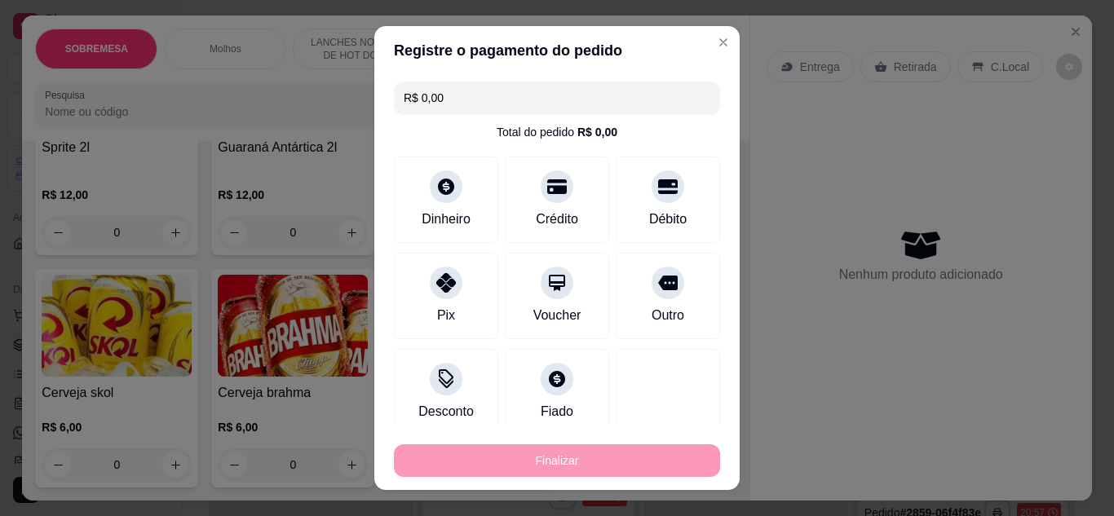
type input "-R$ 23,00"
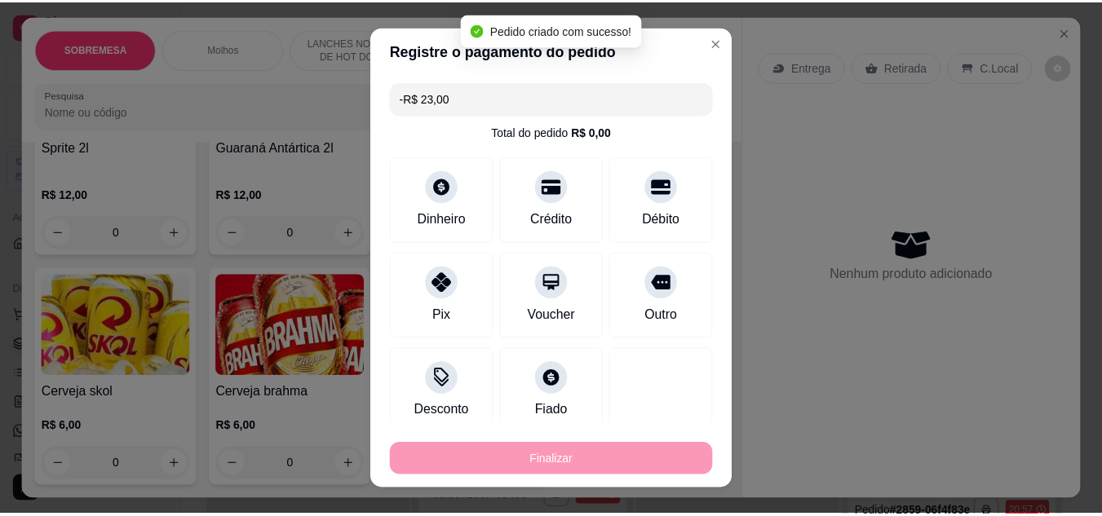
scroll to position [4806, 0]
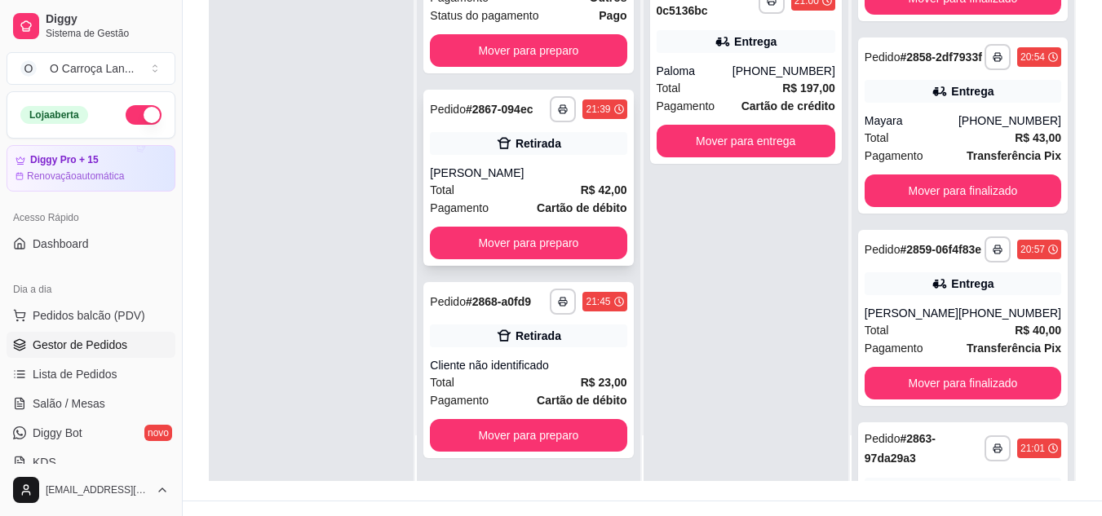
scroll to position [249, 0]
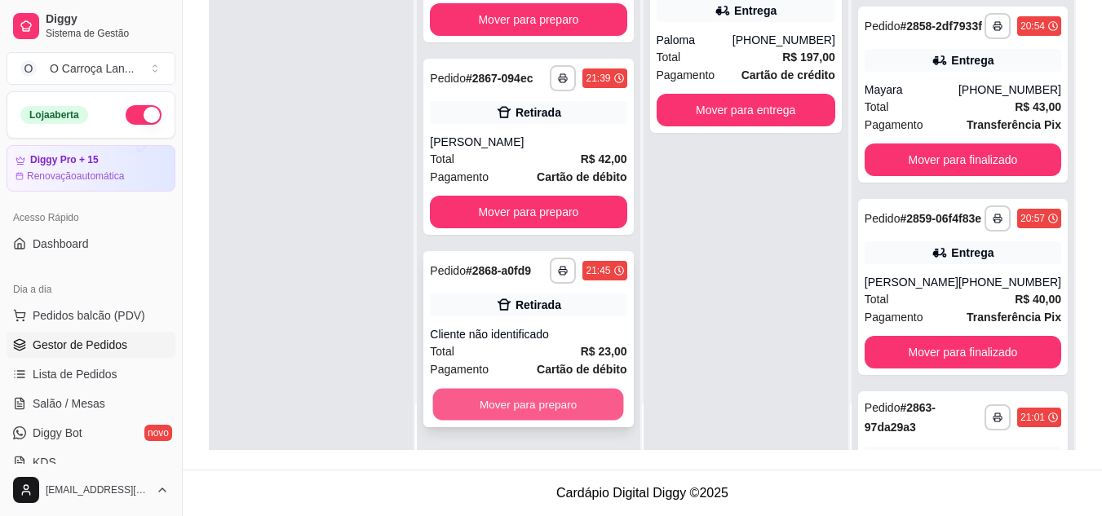
click at [551, 398] on button "Mover para preparo" at bounding box center [528, 404] width 191 height 32
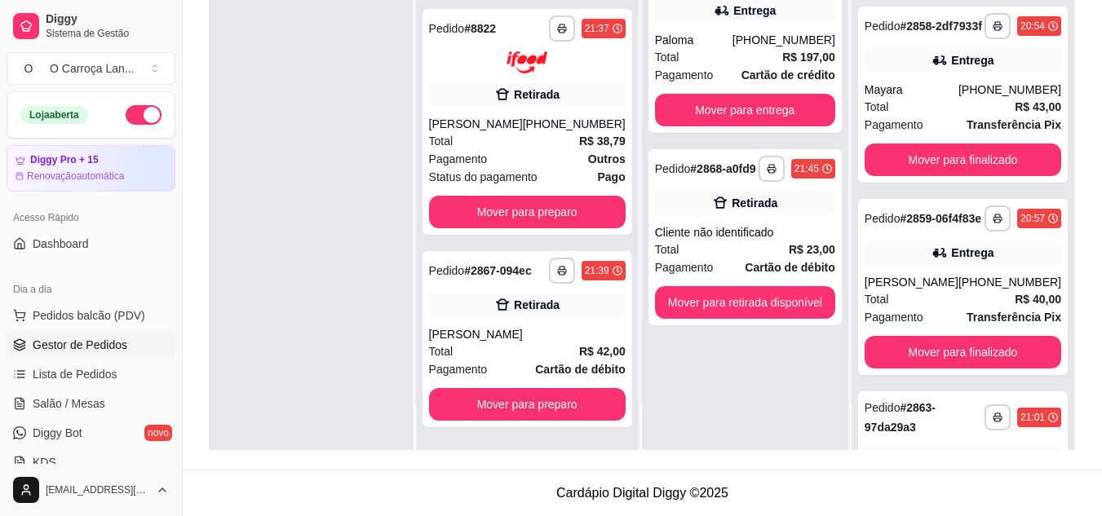
scroll to position [581, 0]
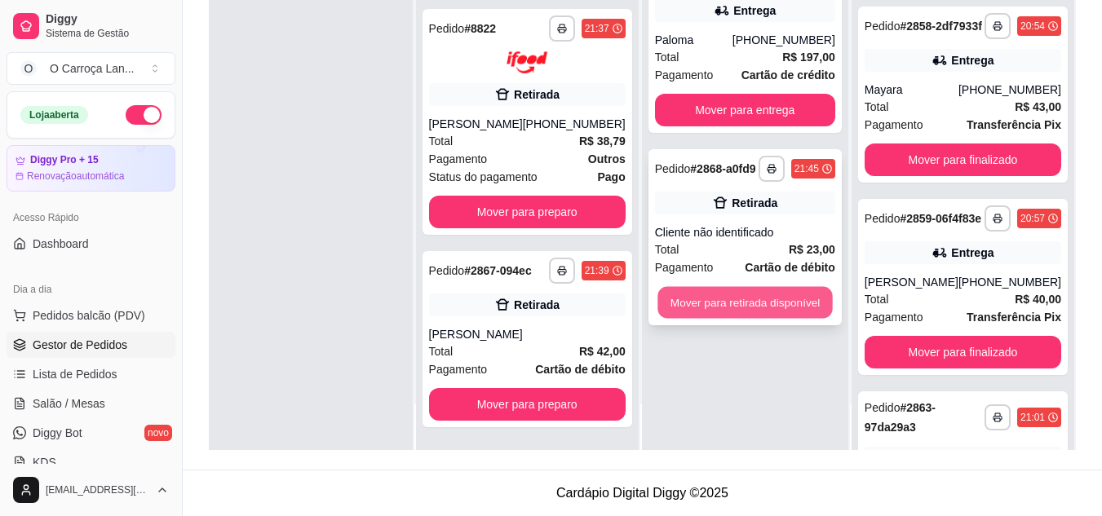
click at [745, 301] on button "Mover para retirada disponível" at bounding box center [744, 303] width 175 height 32
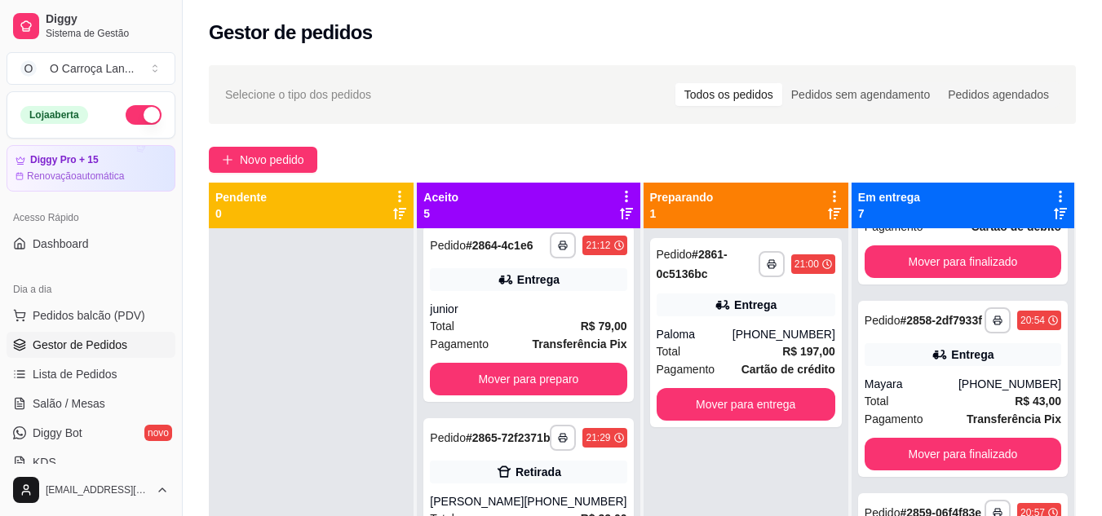
scroll to position [0, 0]
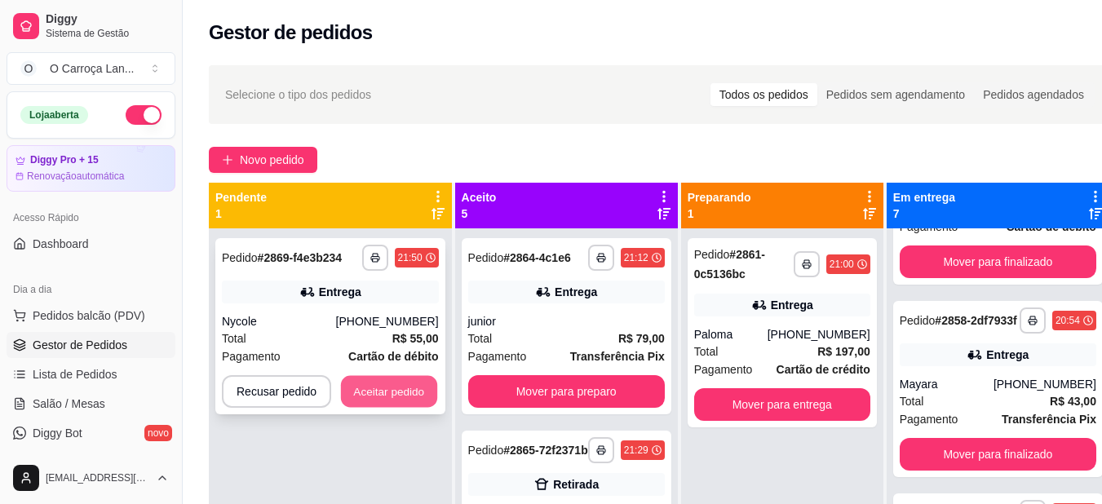
click at [418, 379] on button "Aceitar pedido" at bounding box center [389, 392] width 96 height 32
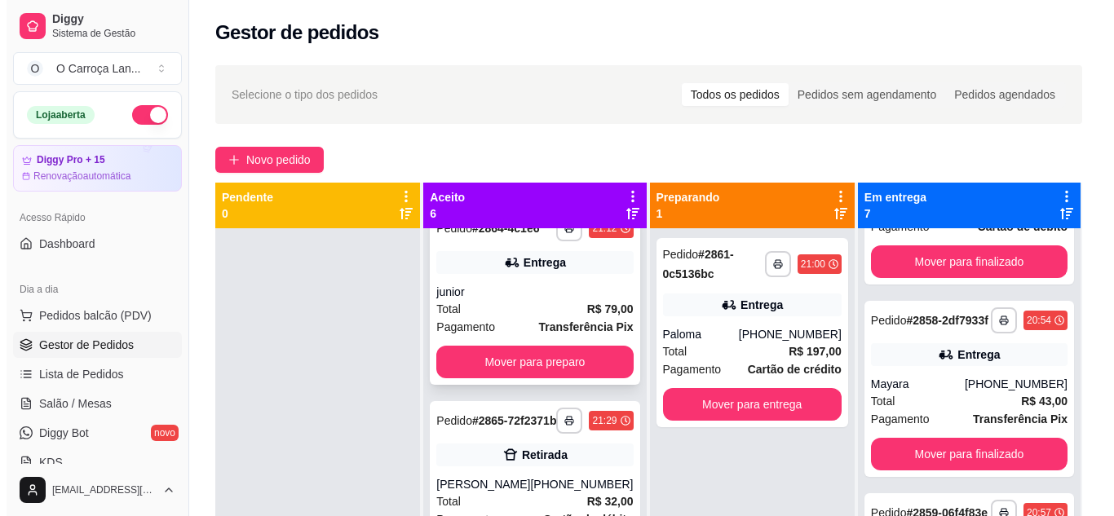
scroll to position [34, 0]
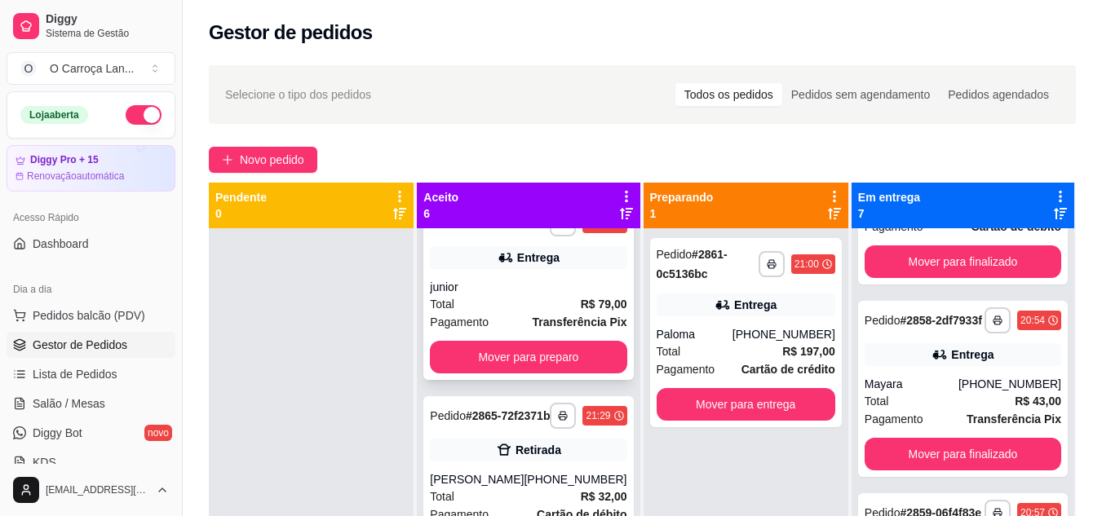
click at [502, 313] on div "Total R$ 79,00" at bounding box center [528, 304] width 197 height 18
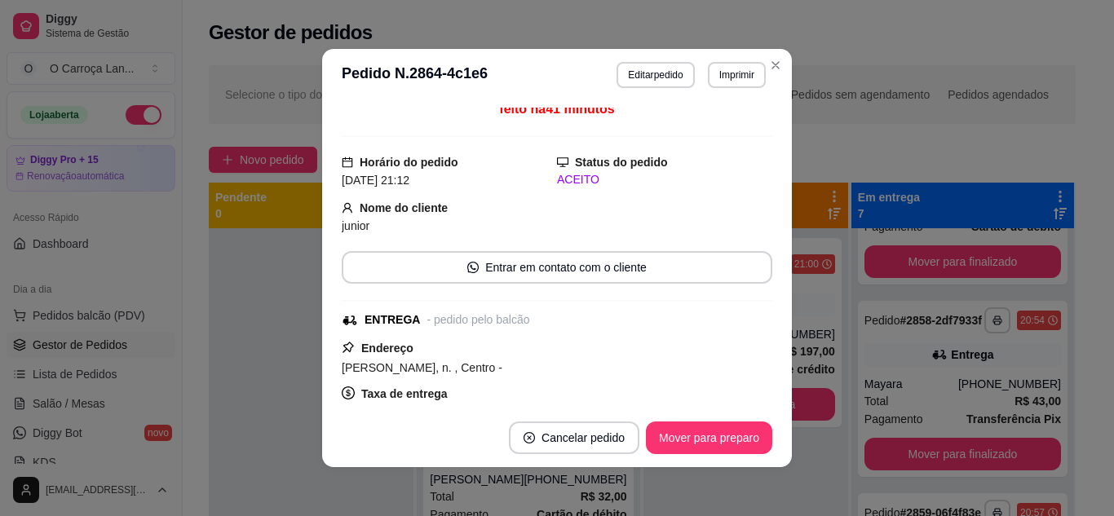
scroll to position [166, 0]
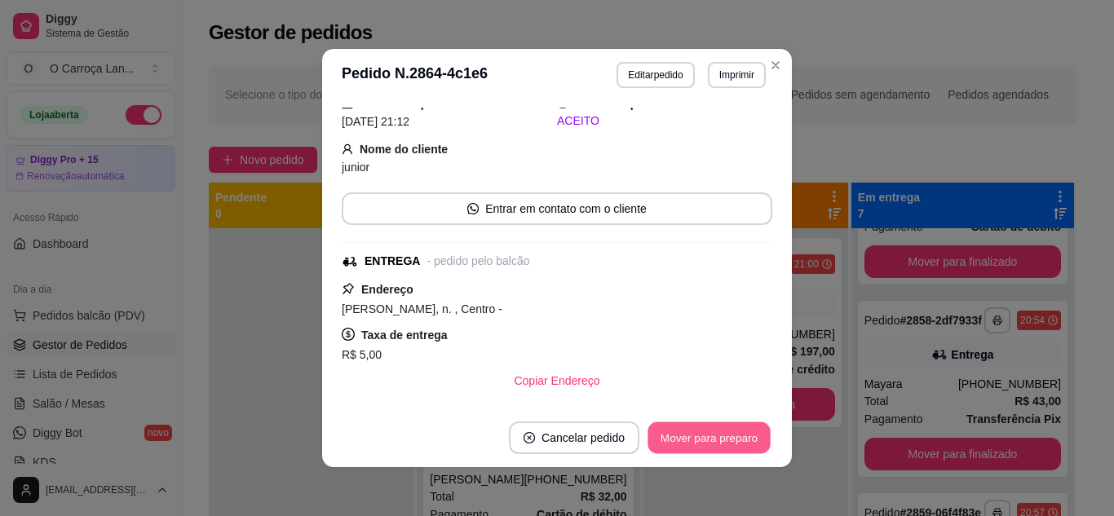
click at [652, 427] on button "Mover para preparo" at bounding box center [709, 438] width 122 height 32
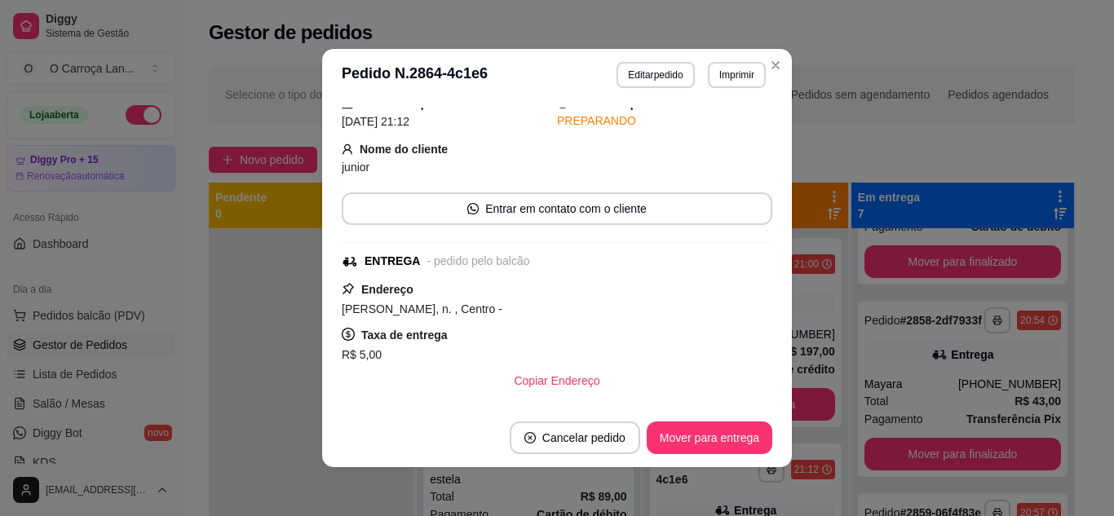
scroll to position [0, 0]
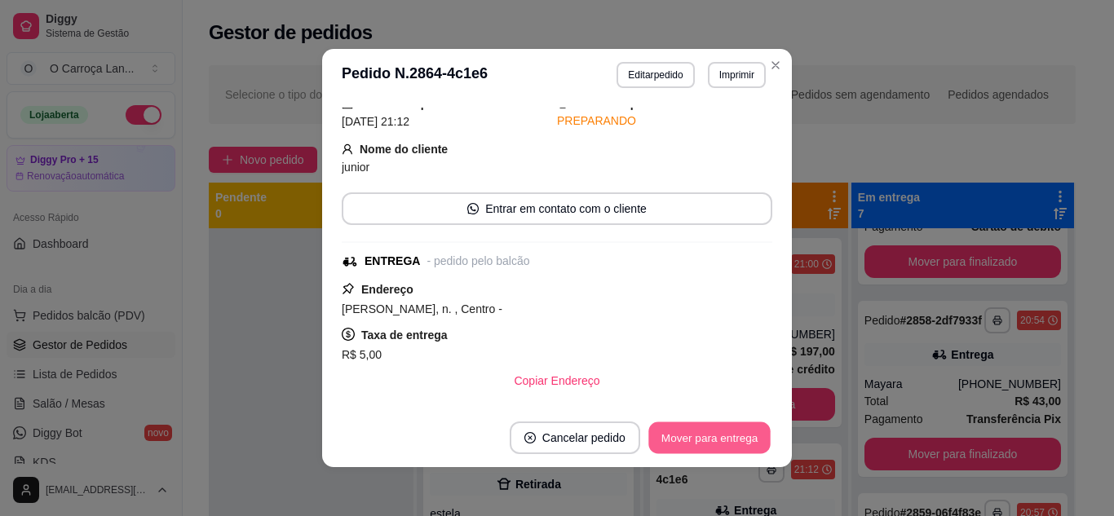
click at [666, 430] on button "Mover para entrega" at bounding box center [709, 438] width 122 height 32
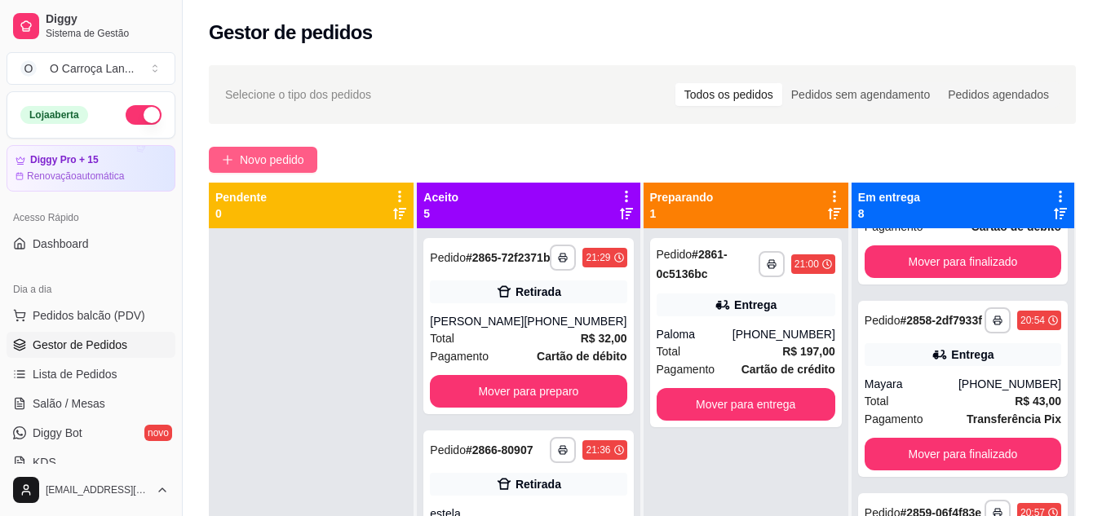
click at [290, 150] on button "Novo pedido" at bounding box center [263, 160] width 108 height 26
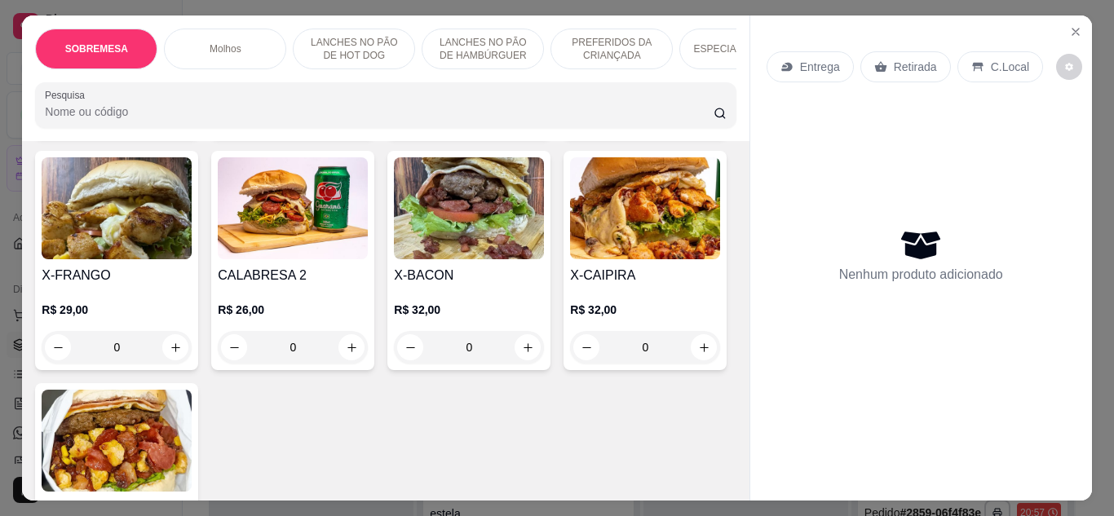
scroll to position [1235, 0]
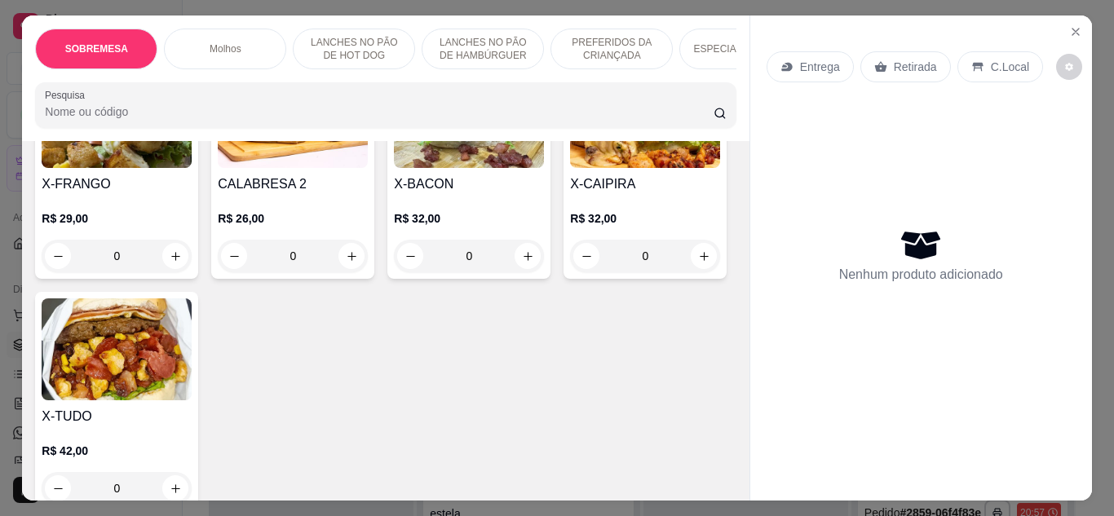
click at [136, 40] on div "R$ 32,00 0" at bounding box center [117, 1] width 150 height 78
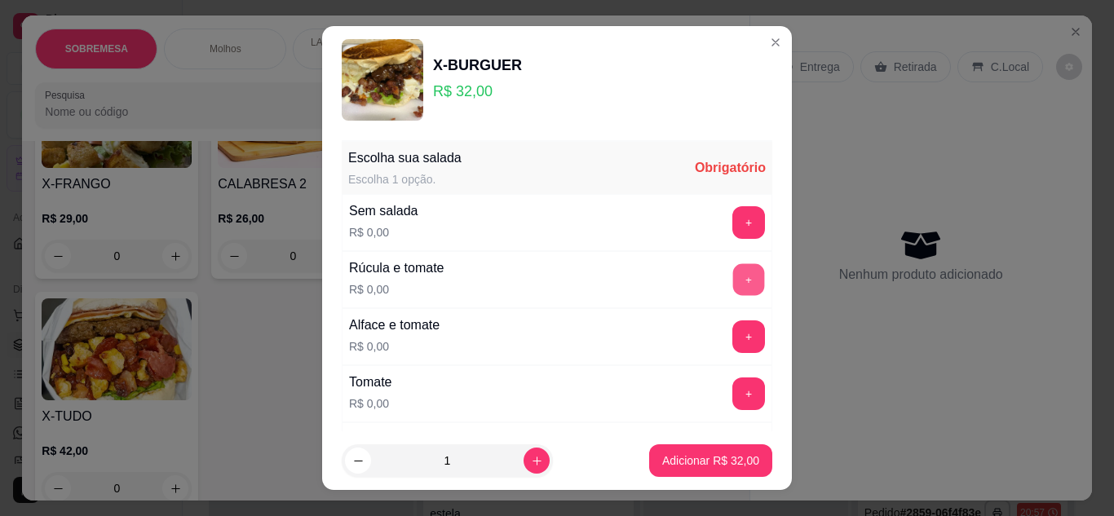
click at [733, 272] on button "+" at bounding box center [749, 279] width 32 height 32
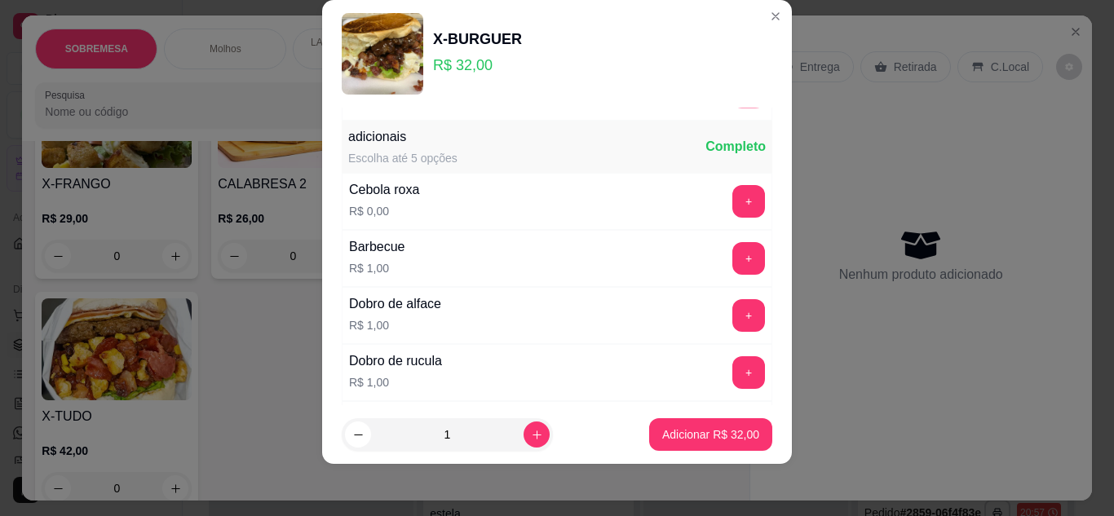
scroll to position [403, 0]
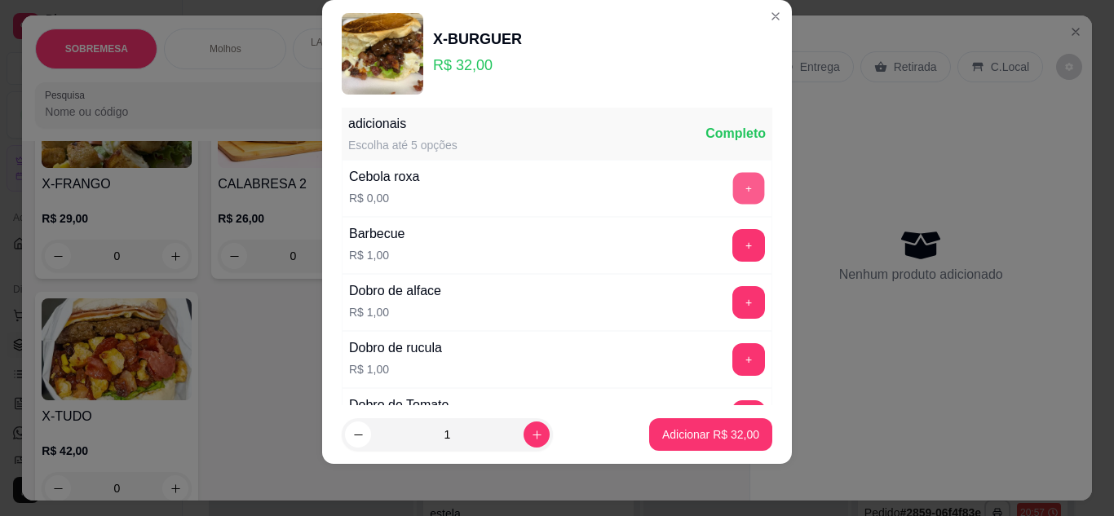
click at [733, 192] on button "+" at bounding box center [749, 188] width 32 height 32
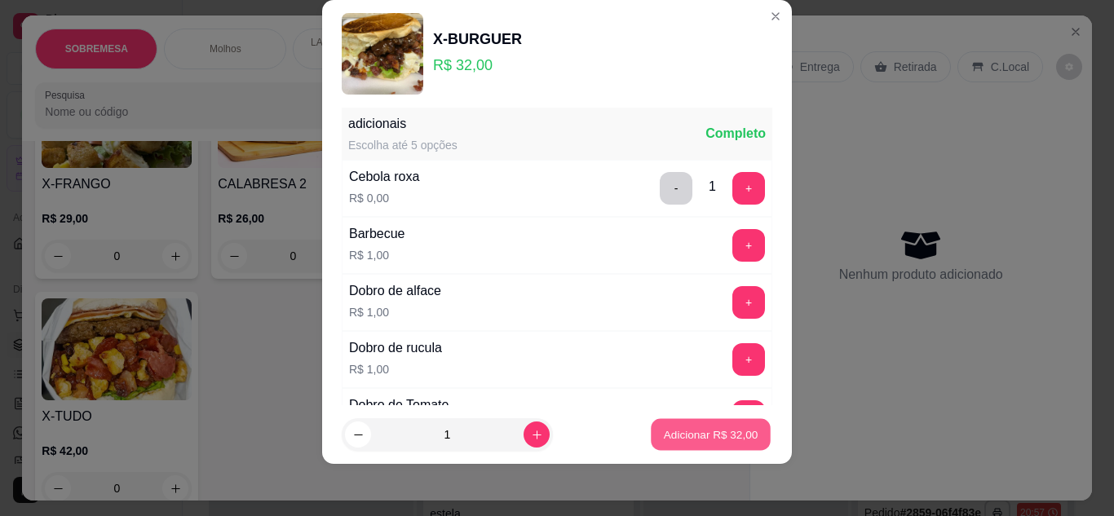
click at [679, 426] on button "Adicionar R$ 32,00" at bounding box center [711, 435] width 120 height 32
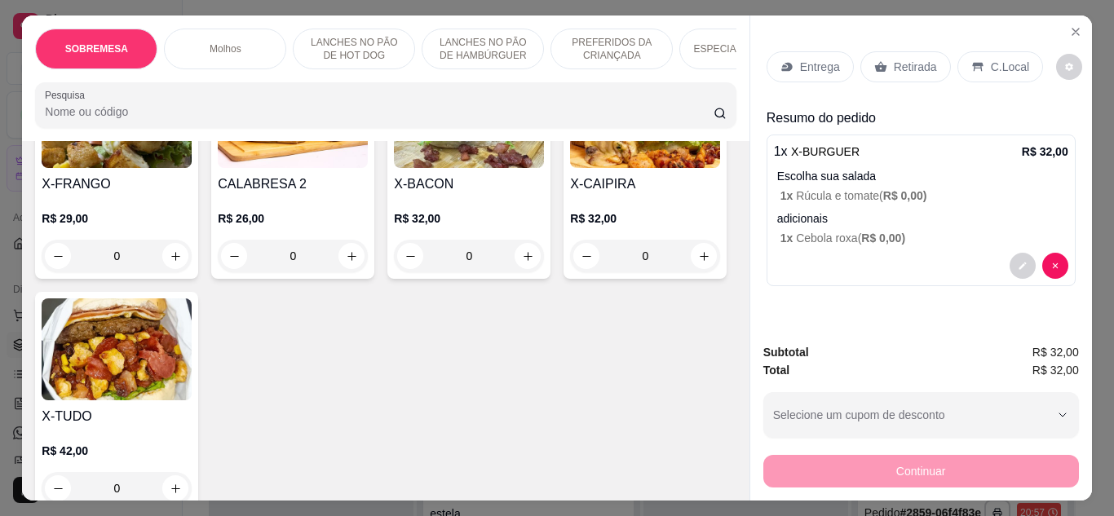
click at [829, 230] on p "1 x Cebola roxa ( R$ 0,00 )" at bounding box center [925, 238] width 288 height 16
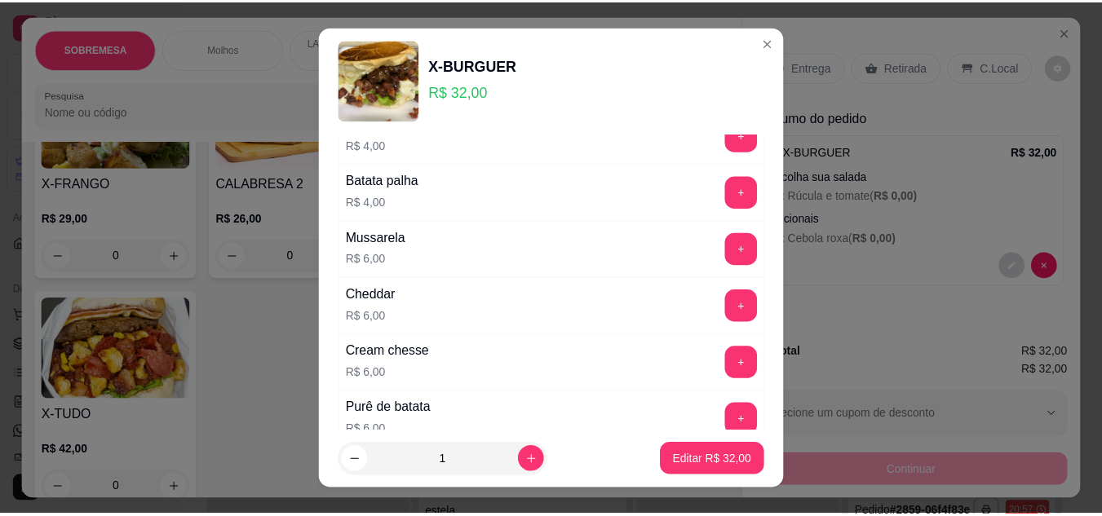
scroll to position [1592, 0]
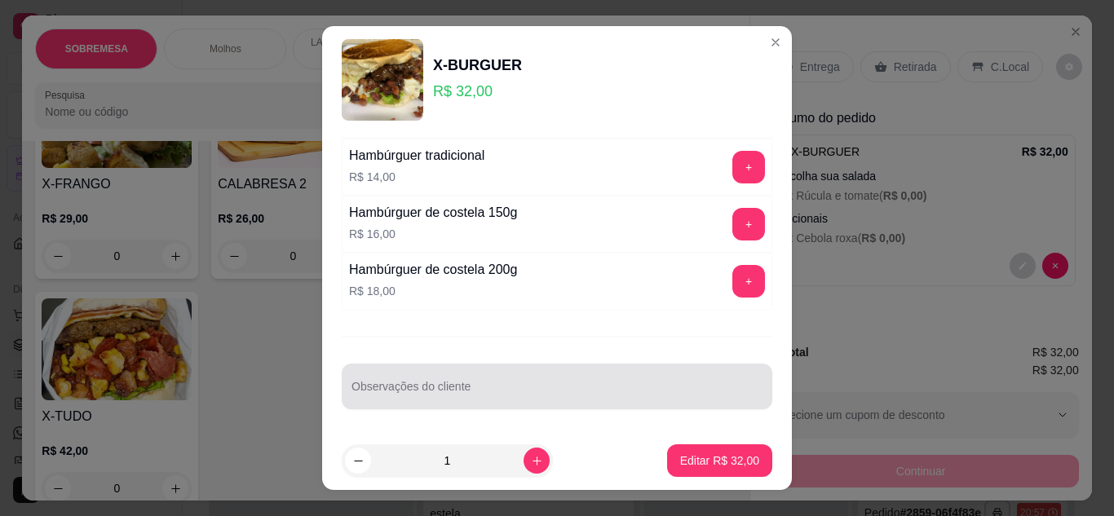
click at [539, 374] on div at bounding box center [557, 386] width 411 height 33
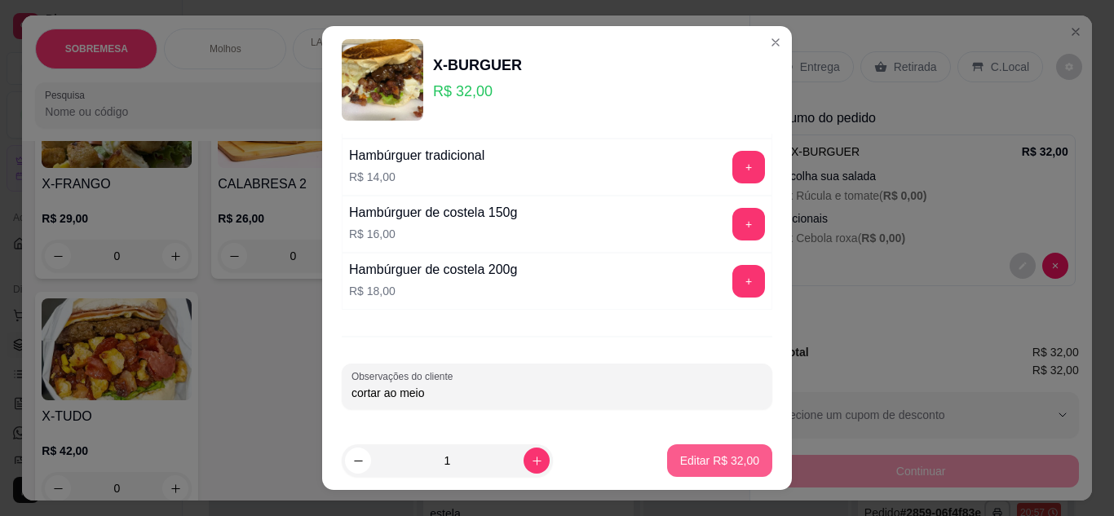
type input "cortar ao meio"
click at [677, 446] on button "Editar R$ 32,00" at bounding box center [720, 461] width 102 height 32
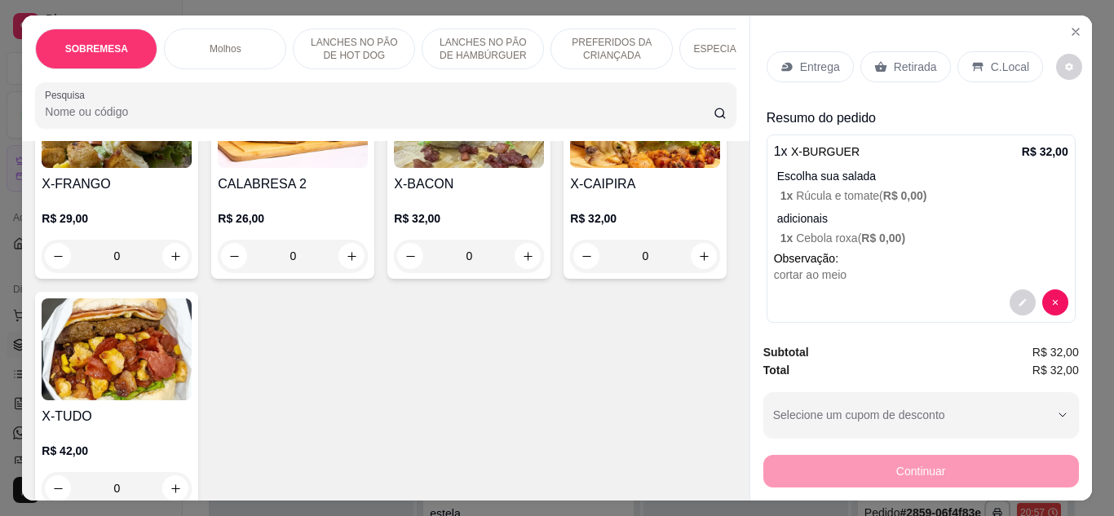
click at [958, 59] on div "C.Local" at bounding box center [1001, 66] width 86 height 31
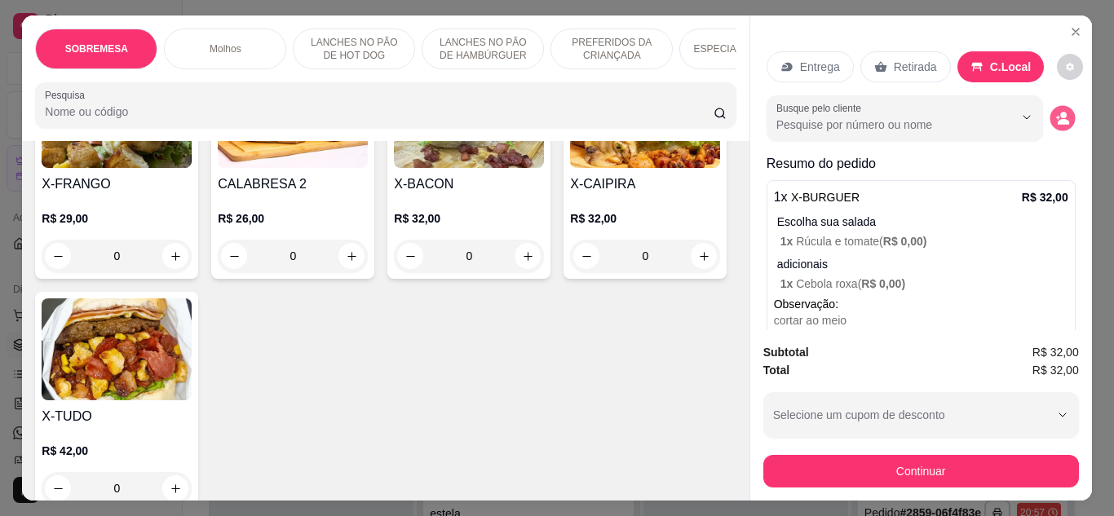
click at [1058, 119] on icon "decrease-product-quantity" at bounding box center [1063, 122] width 11 height 6
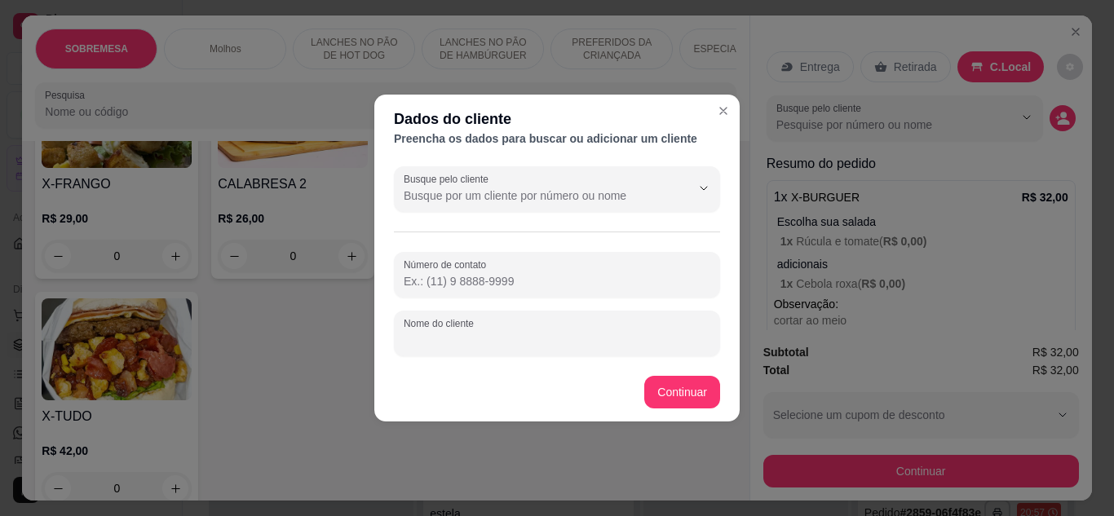
click at [631, 343] on input "Nome do cliente" at bounding box center [557, 340] width 307 height 16
type input "eduarda"
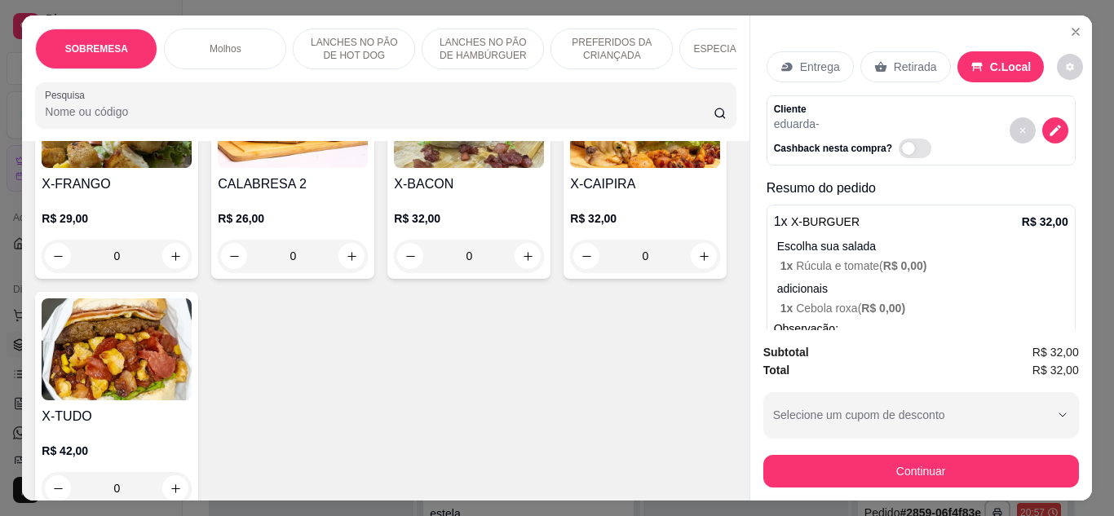
click at [807, 451] on div "Continuar" at bounding box center [921, 469] width 316 height 37
click at [799, 484] on div "Subtotal R$ 32,00 Total R$ 32,00 Selecione um cupom de desconto ABENCOADA DOMVI…" at bounding box center [921, 415] width 342 height 170
click at [799, 482] on div "Subtotal R$ 32,00 Total R$ 32,00 Selecione um cupom de desconto ABENCOADA DOMVI…" at bounding box center [921, 415] width 342 height 170
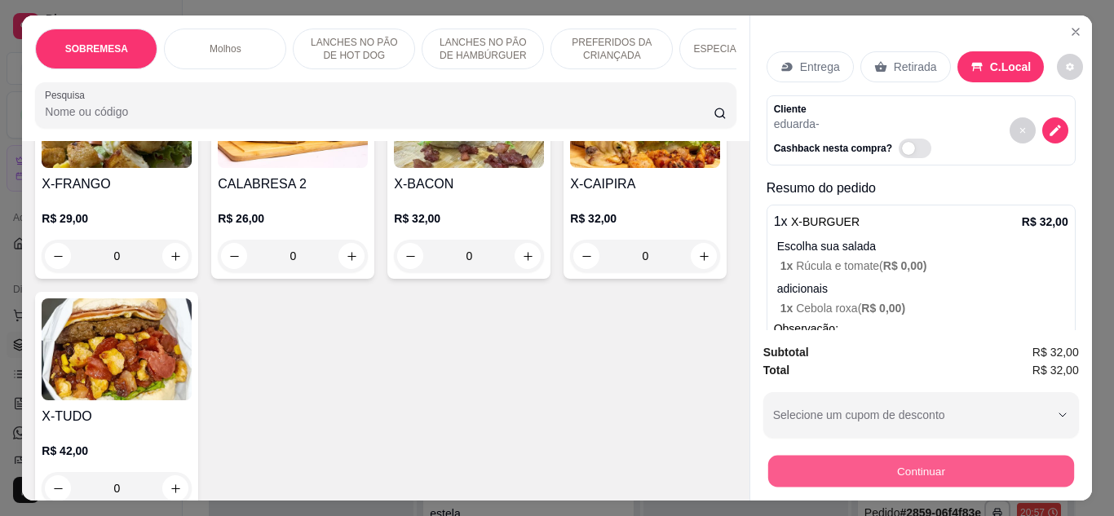
click at [799, 480] on button "Continuar" at bounding box center [920, 472] width 306 height 32
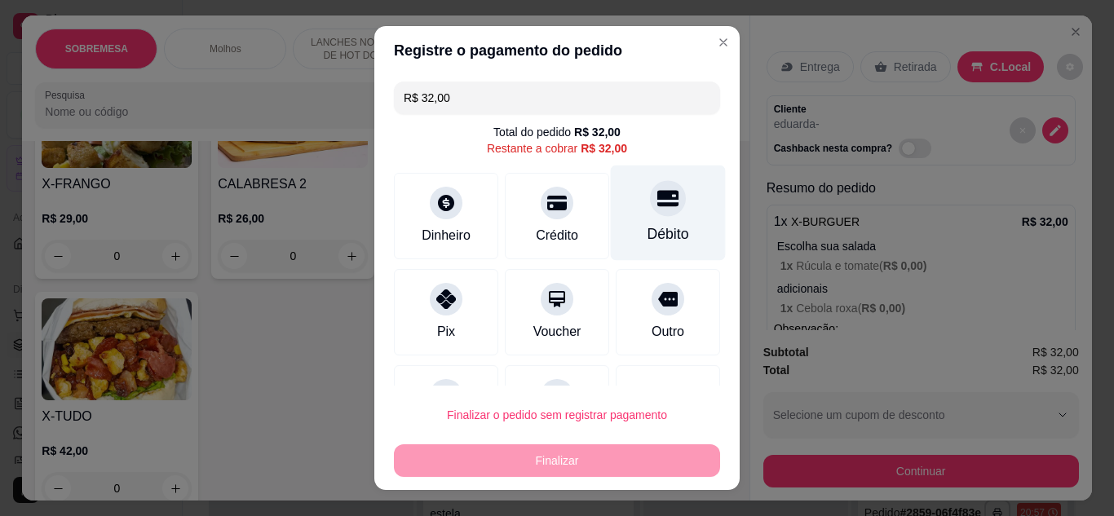
click at [625, 214] on div "Débito" at bounding box center [668, 212] width 115 height 95
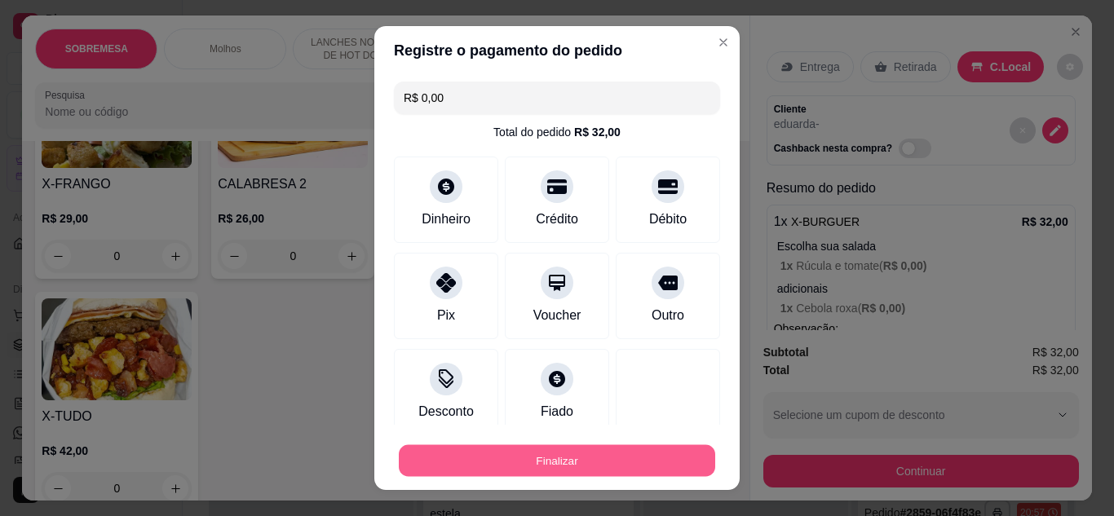
click at [623, 467] on button "Finalizar" at bounding box center [557, 461] width 316 height 32
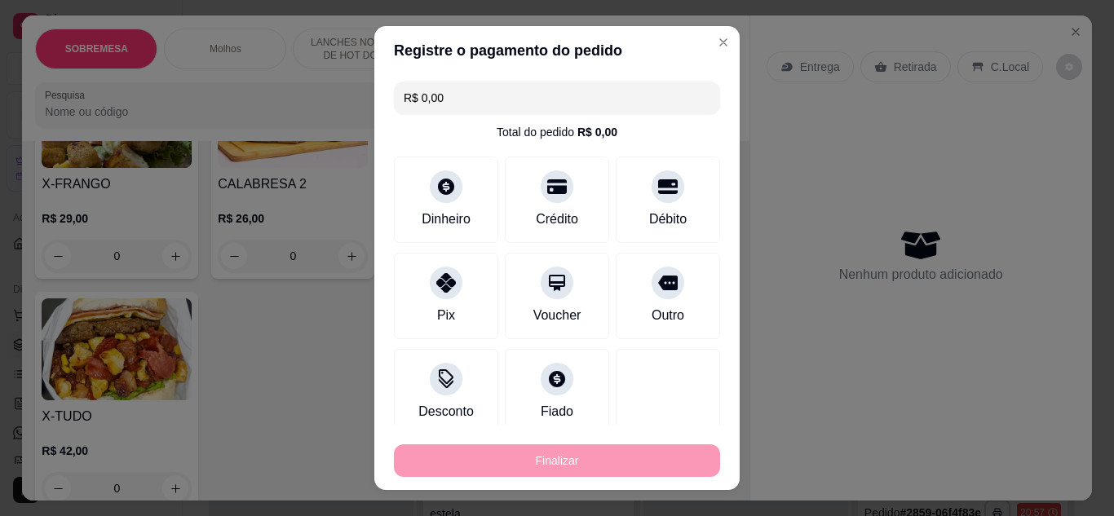
type input "-R$ 32,00"
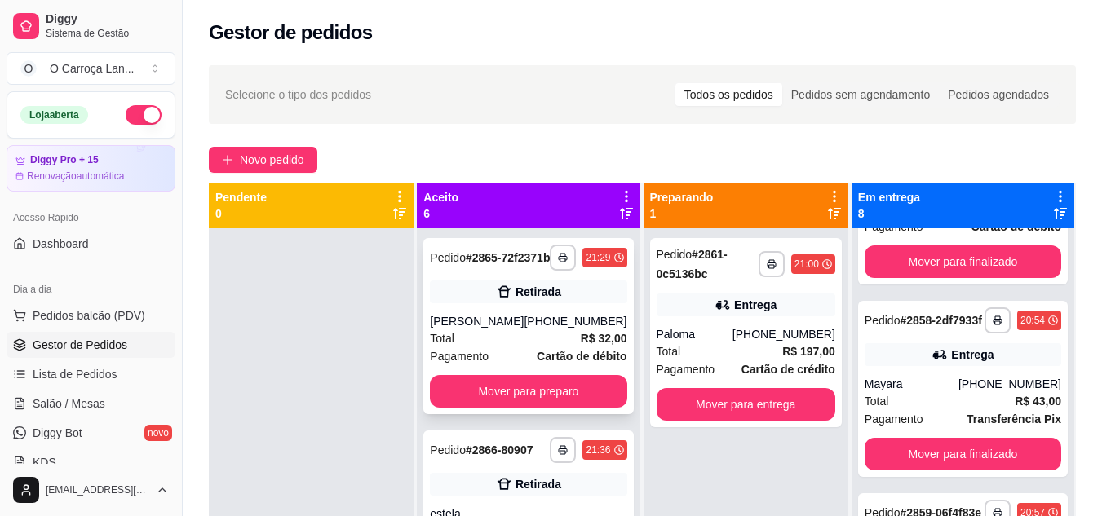
click at [543, 347] on div "Total R$ 32,00" at bounding box center [528, 339] width 197 height 18
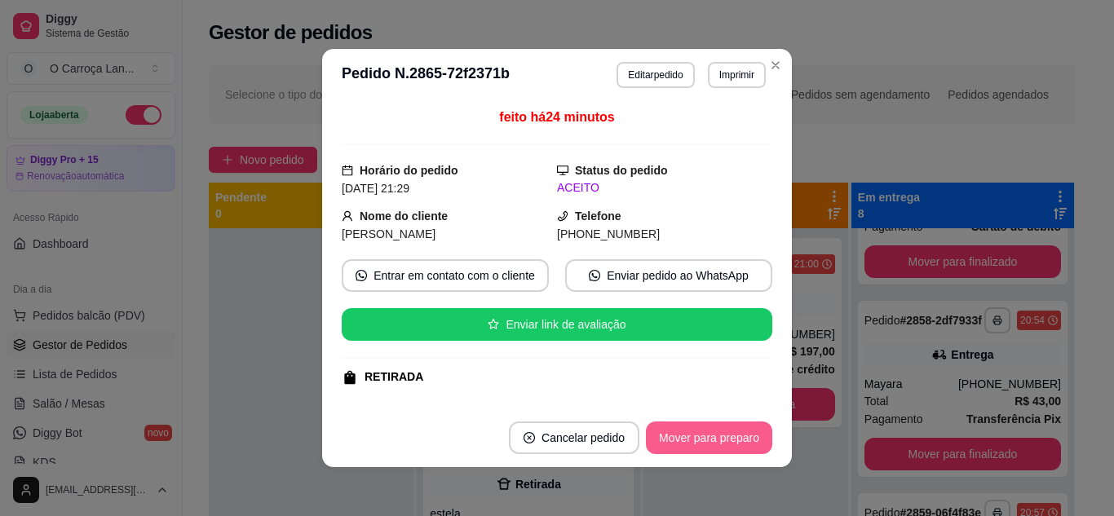
click at [687, 433] on button "Mover para preparo" at bounding box center [709, 438] width 126 height 33
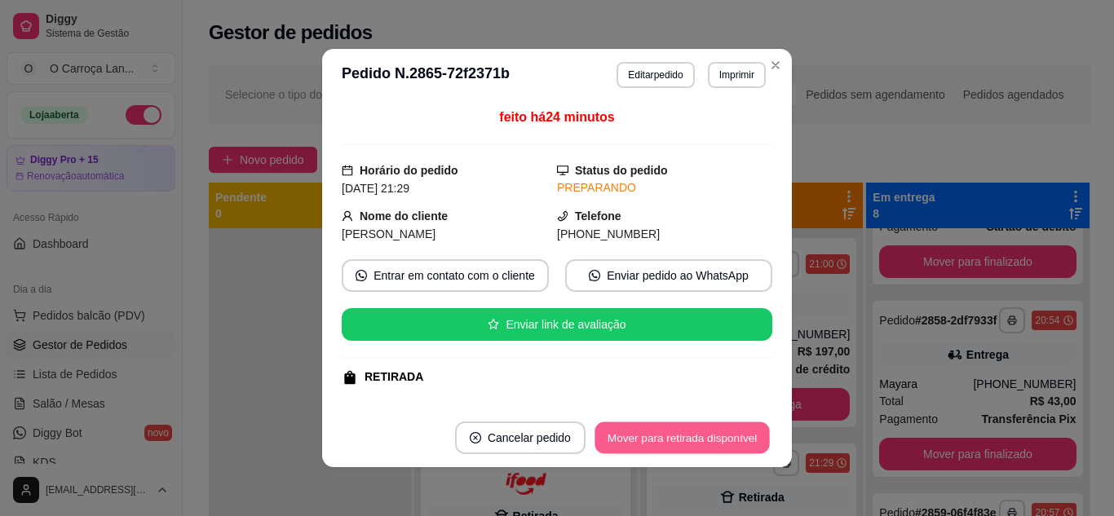
click at [687, 433] on button "Mover para retirada disponível" at bounding box center [682, 438] width 175 height 32
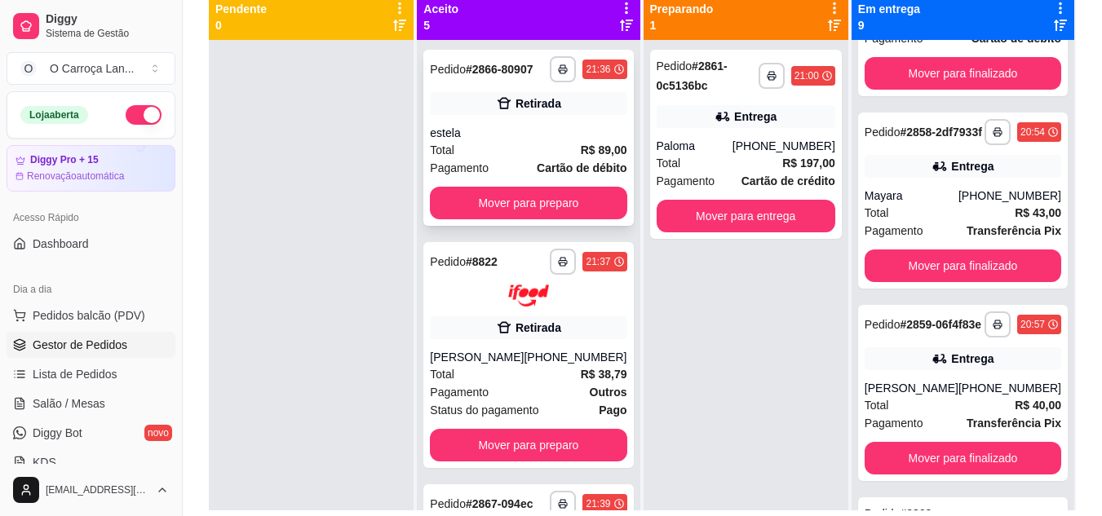
click at [528, 140] on div "estela" at bounding box center [528, 133] width 197 height 16
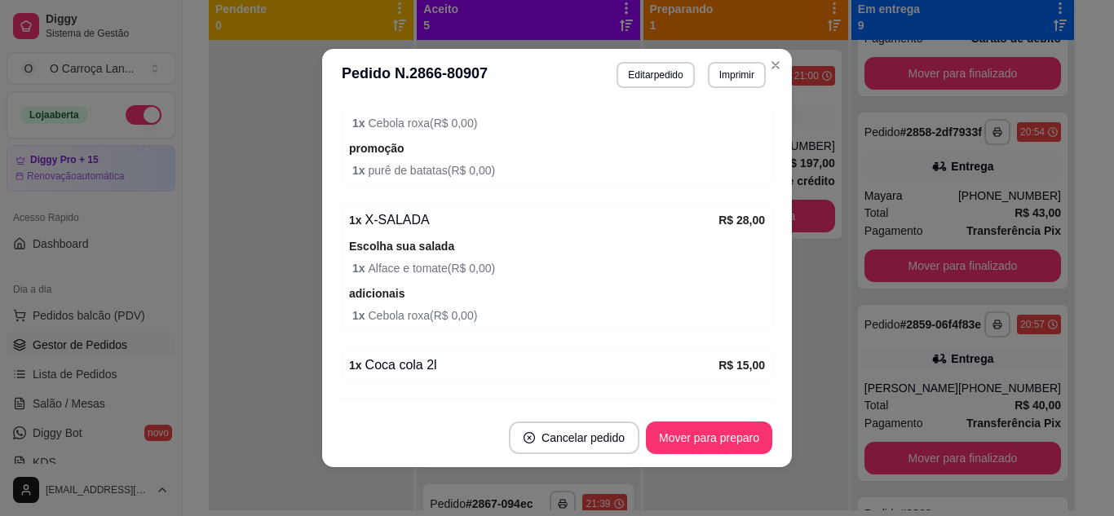
scroll to position [683, 0]
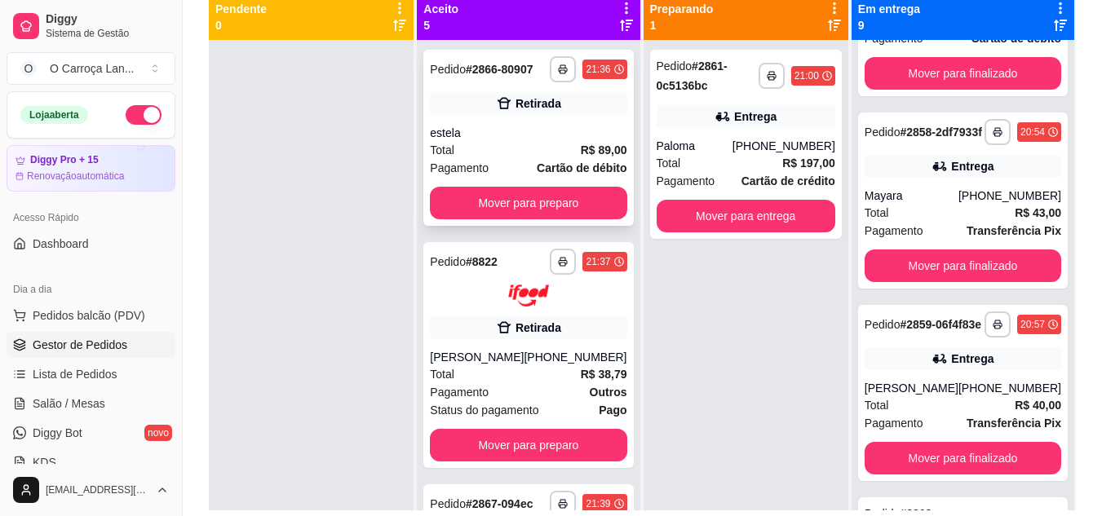
click at [534, 115] on div "Retirada" at bounding box center [528, 103] width 197 height 23
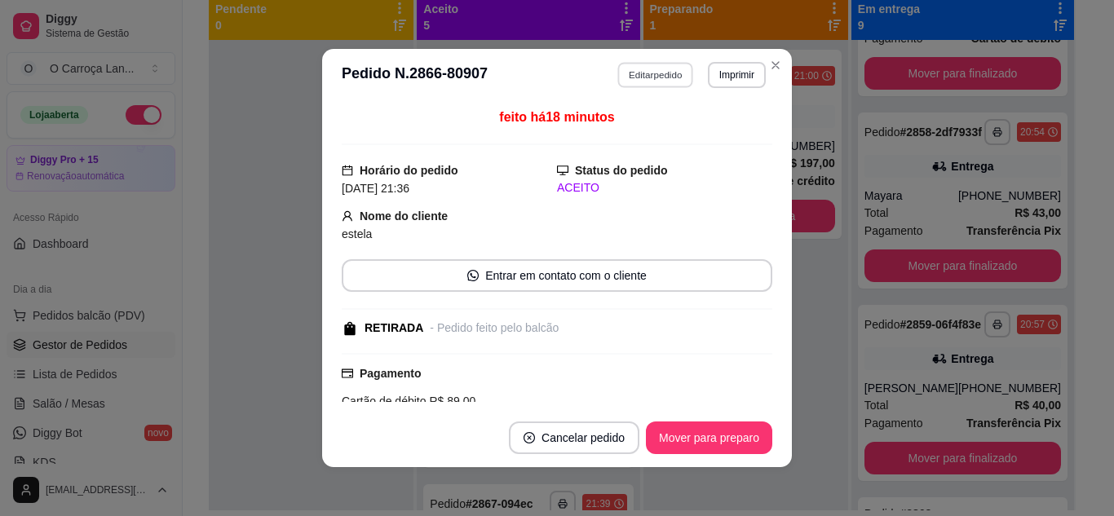
click at [647, 73] on button "Editar pedido" at bounding box center [656, 74] width 76 height 25
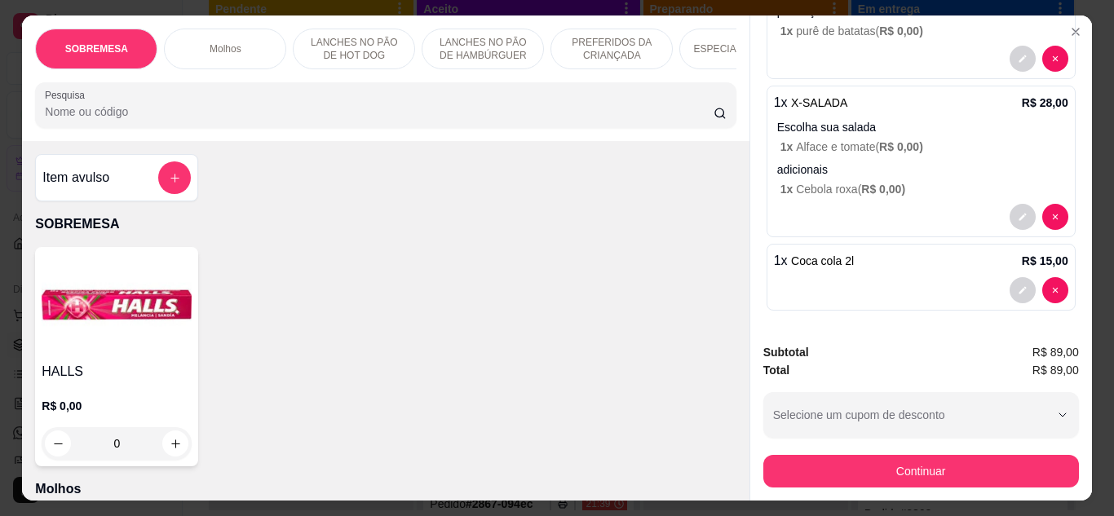
scroll to position [515, 0]
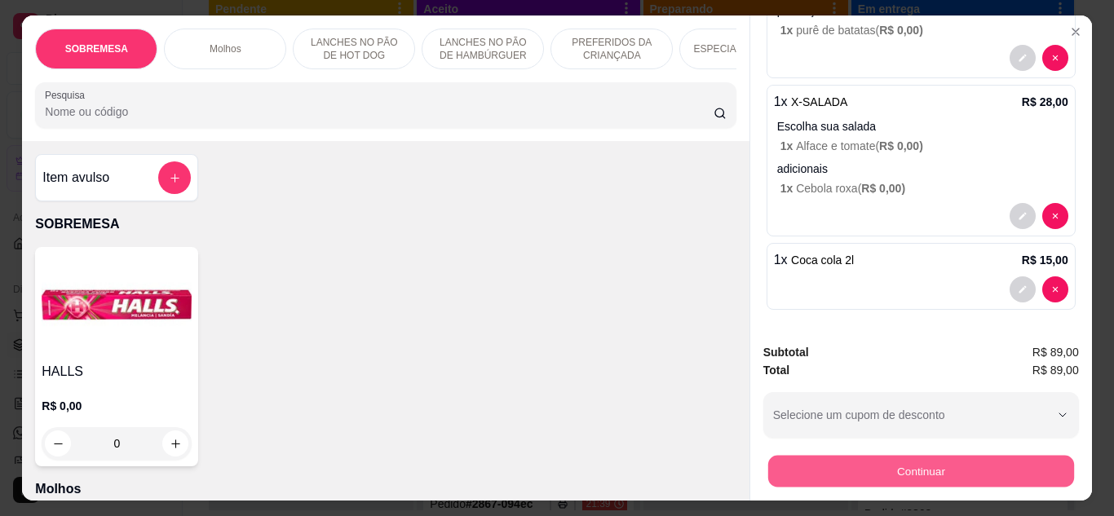
click at [796, 471] on button "Continuar" at bounding box center [920, 472] width 306 height 32
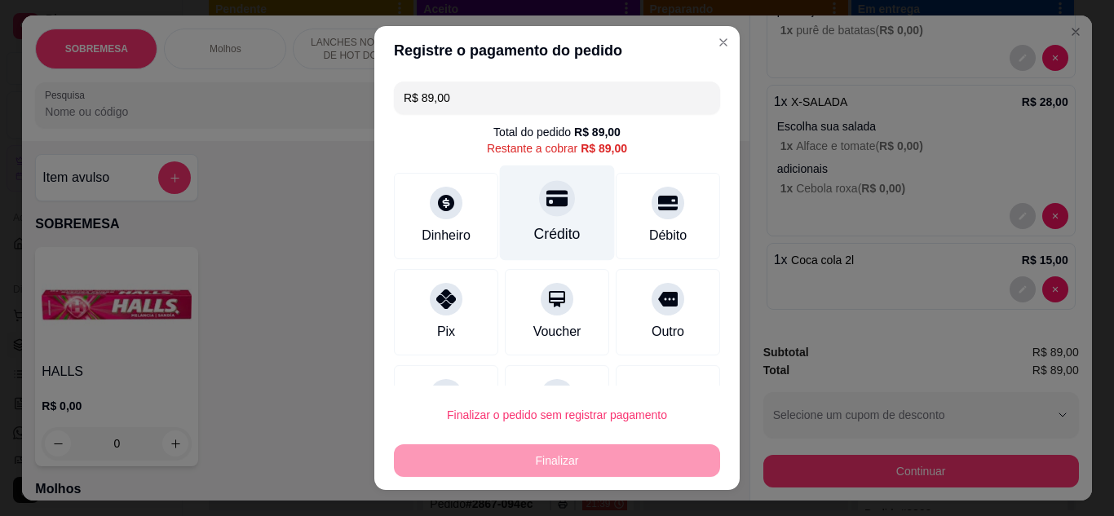
click at [507, 206] on div "Crédito" at bounding box center [557, 212] width 115 height 95
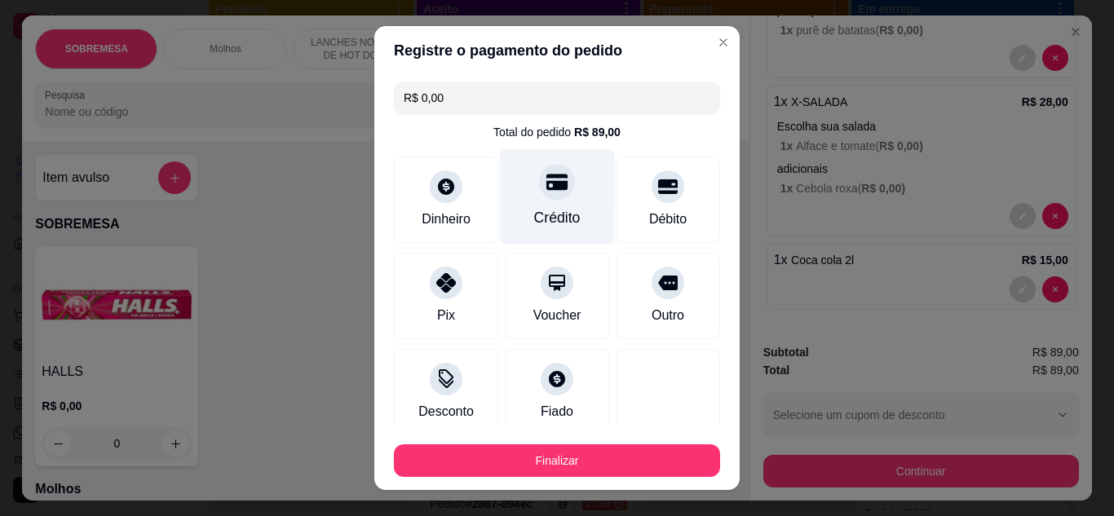
type input "R$ 0,00"
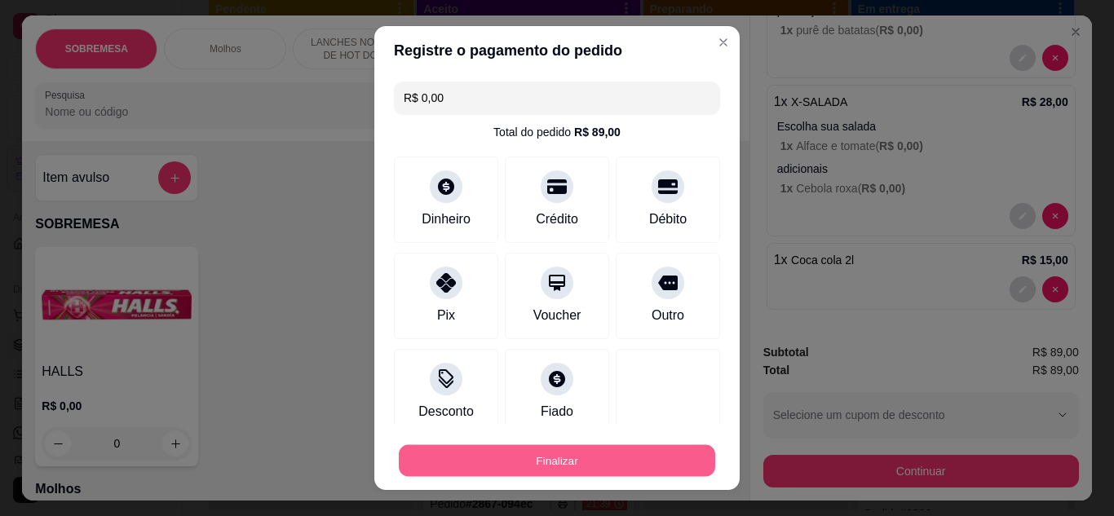
click at [502, 449] on button "Finalizar" at bounding box center [557, 461] width 316 height 32
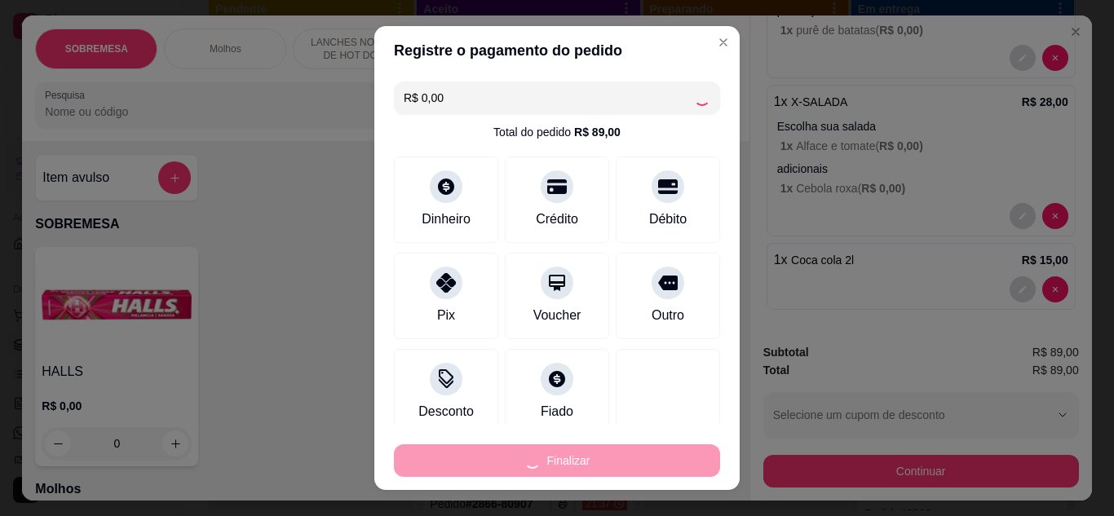
type input "0"
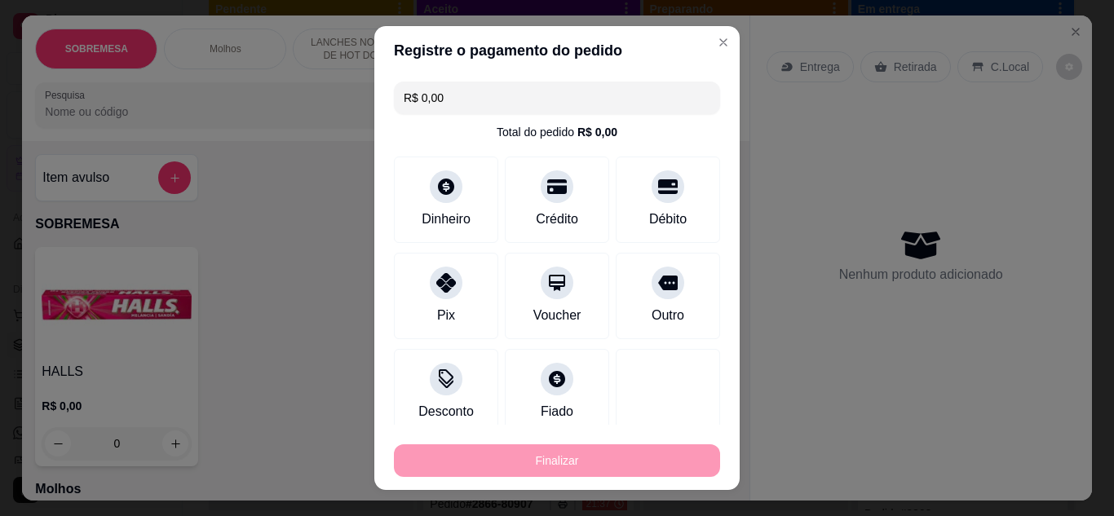
type input "-R$ 89,00"
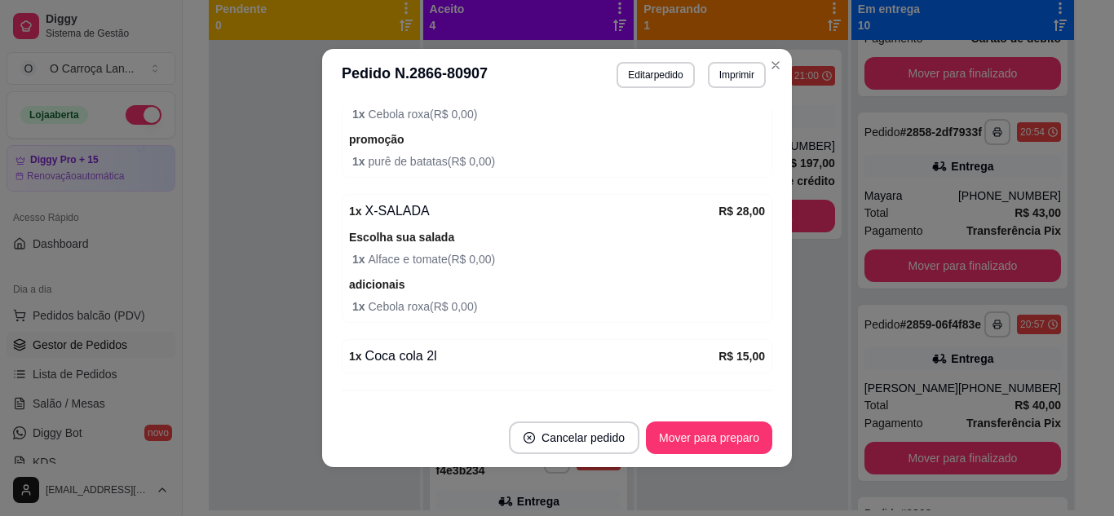
scroll to position [685, 0]
click at [689, 431] on button "Mover para preparo" at bounding box center [709, 438] width 122 height 32
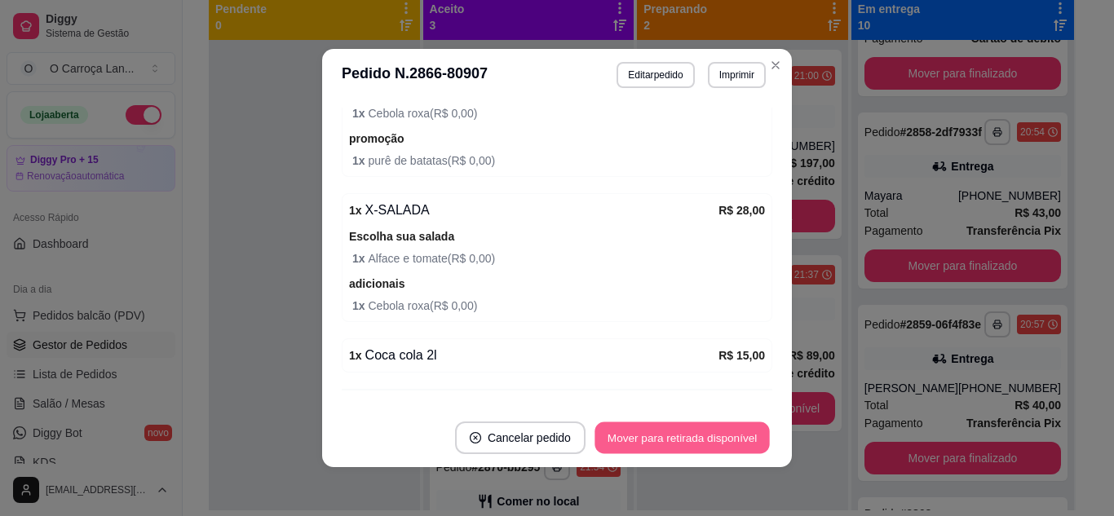
click at [689, 431] on button "Mover para retirada disponível" at bounding box center [682, 438] width 175 height 32
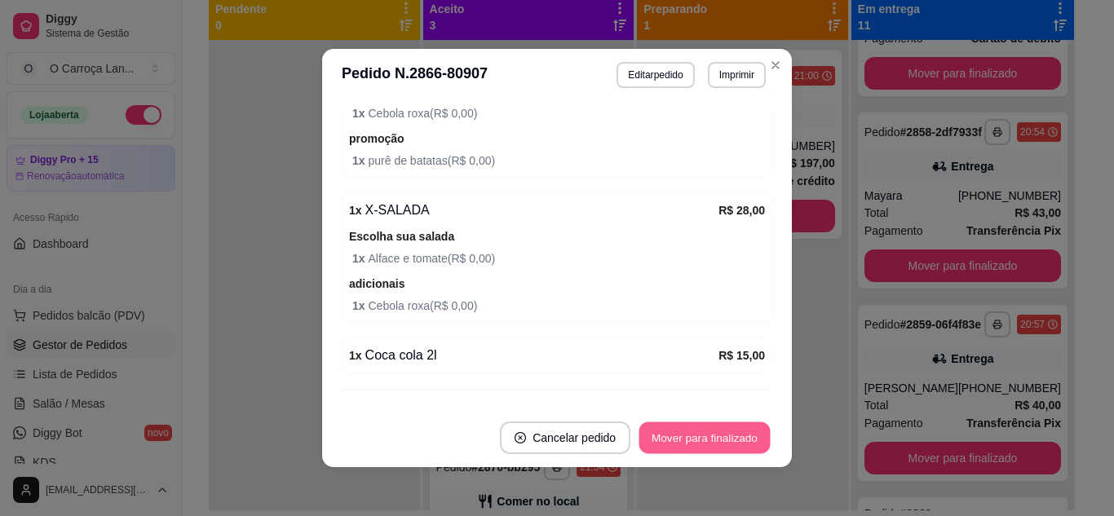
click at [727, 436] on button "Mover para finalizado" at bounding box center [704, 438] width 131 height 32
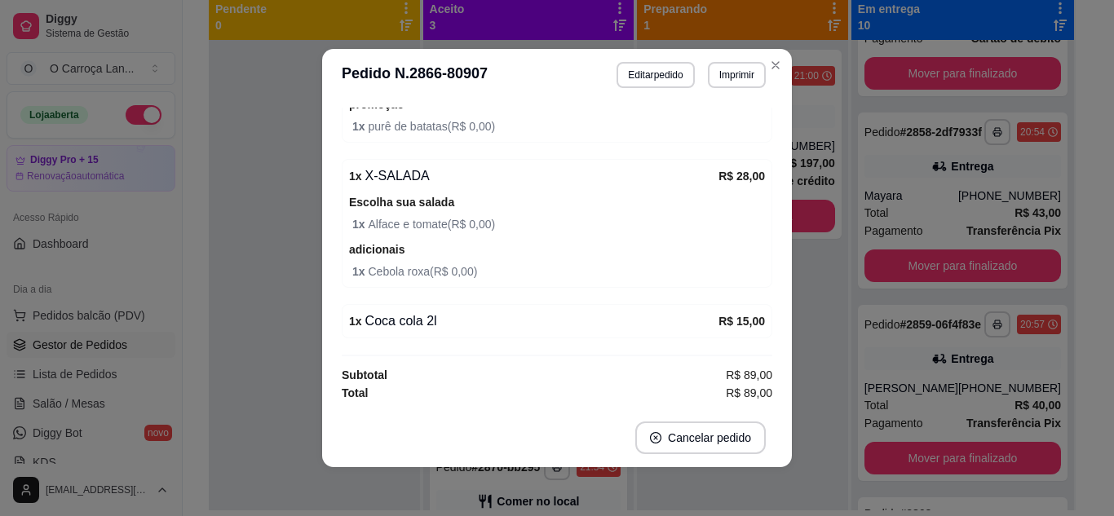
scroll to position [599, 0]
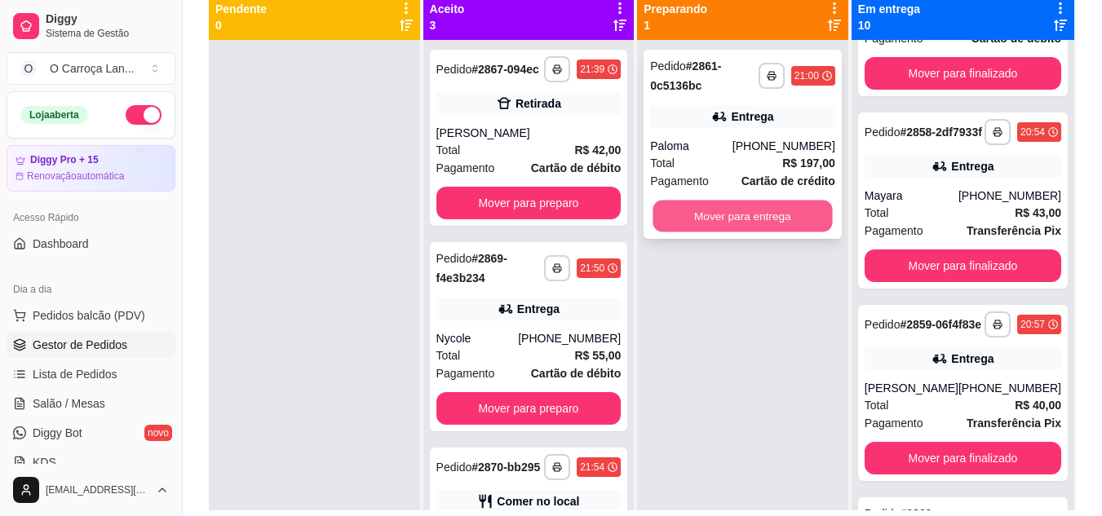
click at [763, 211] on button "Mover para entrega" at bounding box center [742, 217] width 179 height 32
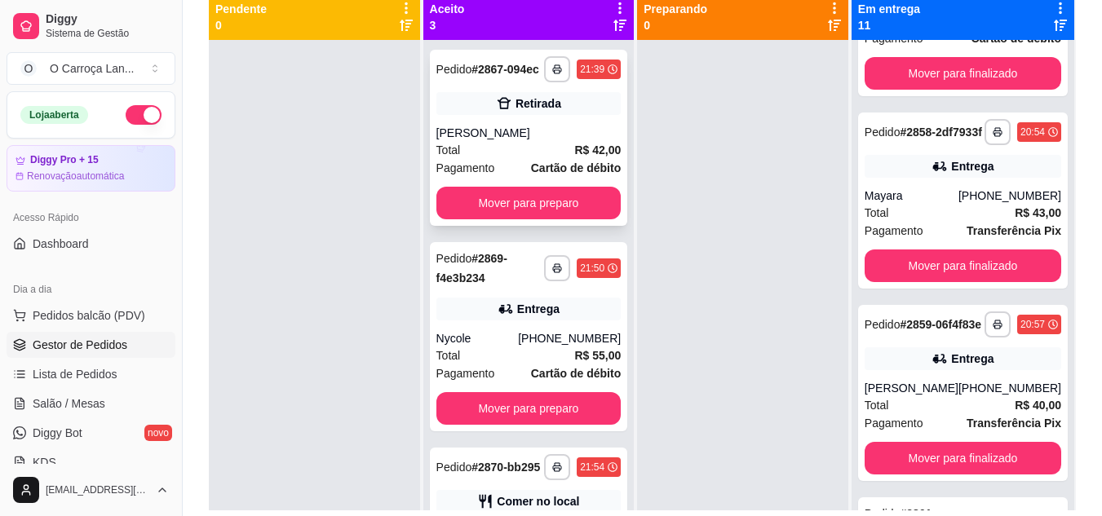
click at [548, 175] on strong "Cartão de débito" at bounding box center [576, 167] width 90 height 13
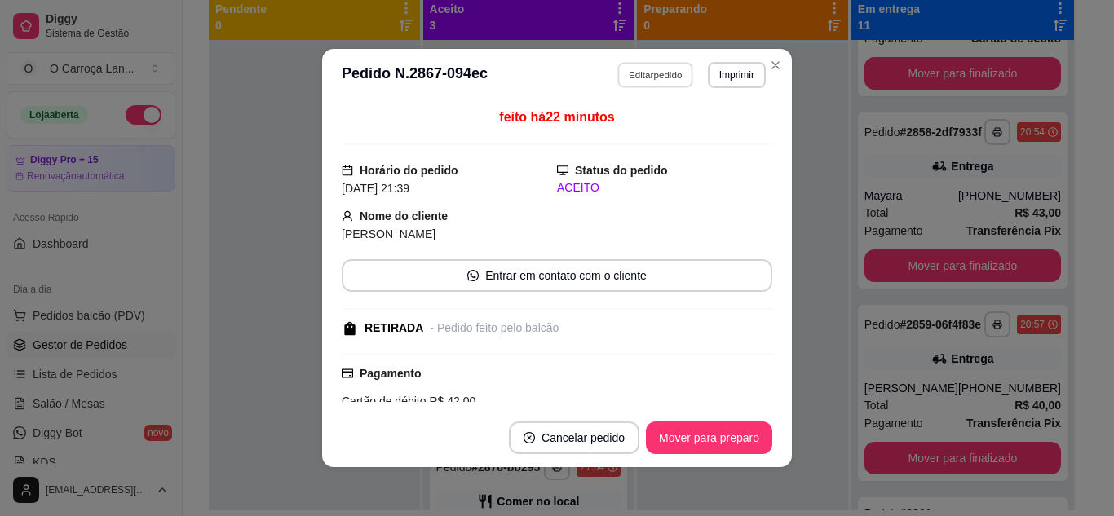
click at [648, 65] on button "Editar pedido" at bounding box center [656, 74] width 76 height 25
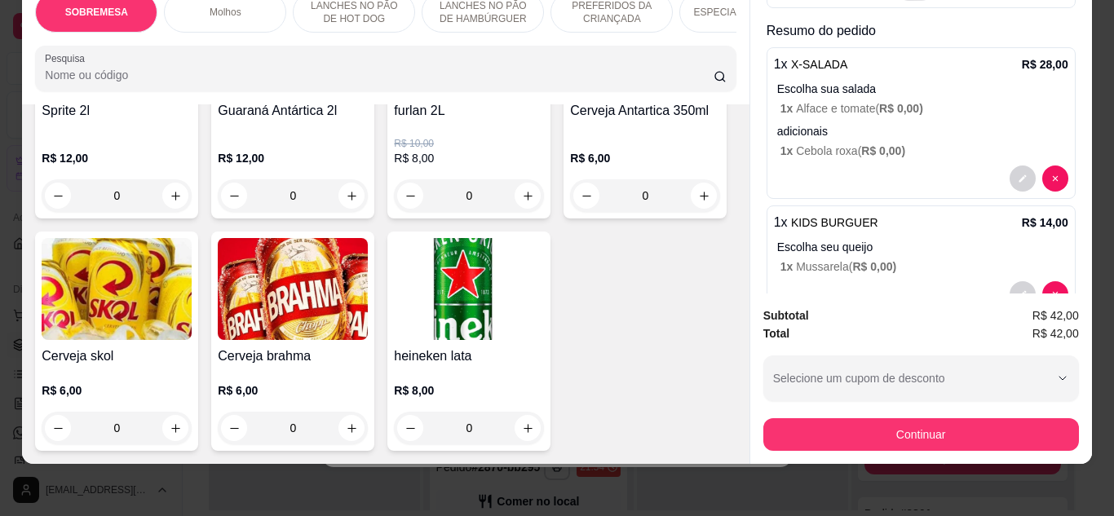
scroll to position [4753, 0]
drag, startPoint x: 158, startPoint y: 396, endPoint x: 163, endPoint y: 403, distance: 8.8
type input "1"
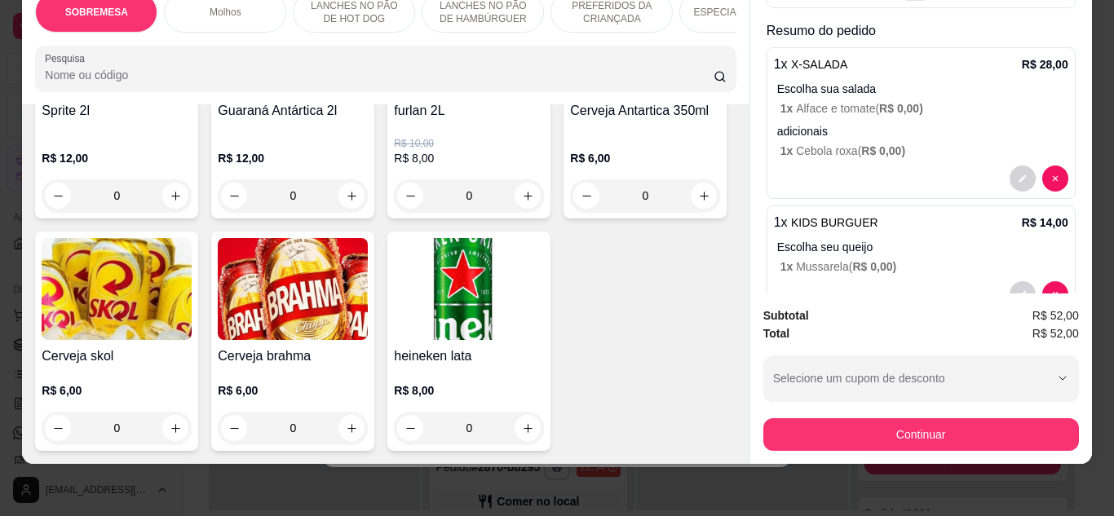
scroll to position [238, 0]
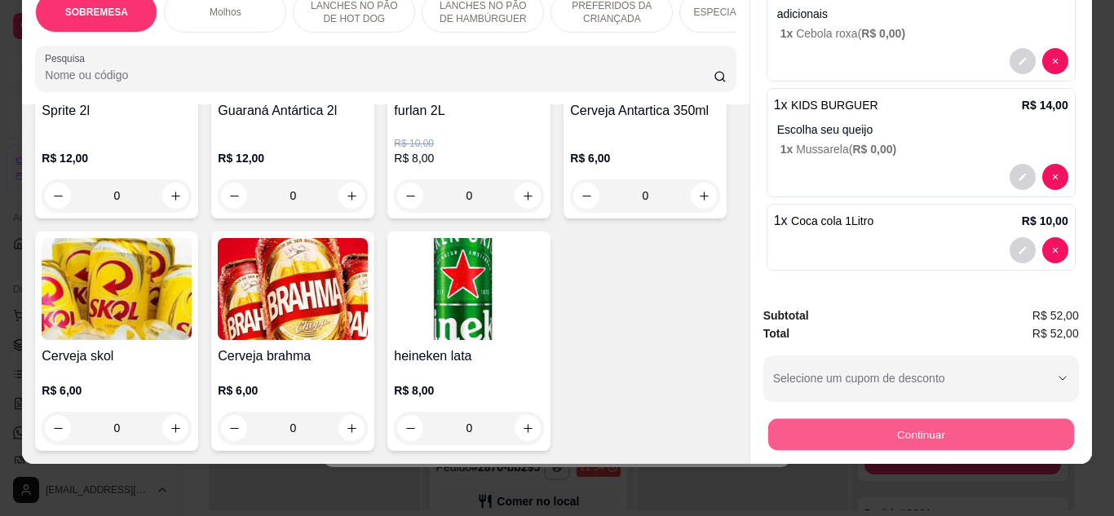
click at [781, 423] on button "Continuar" at bounding box center [920, 435] width 306 height 32
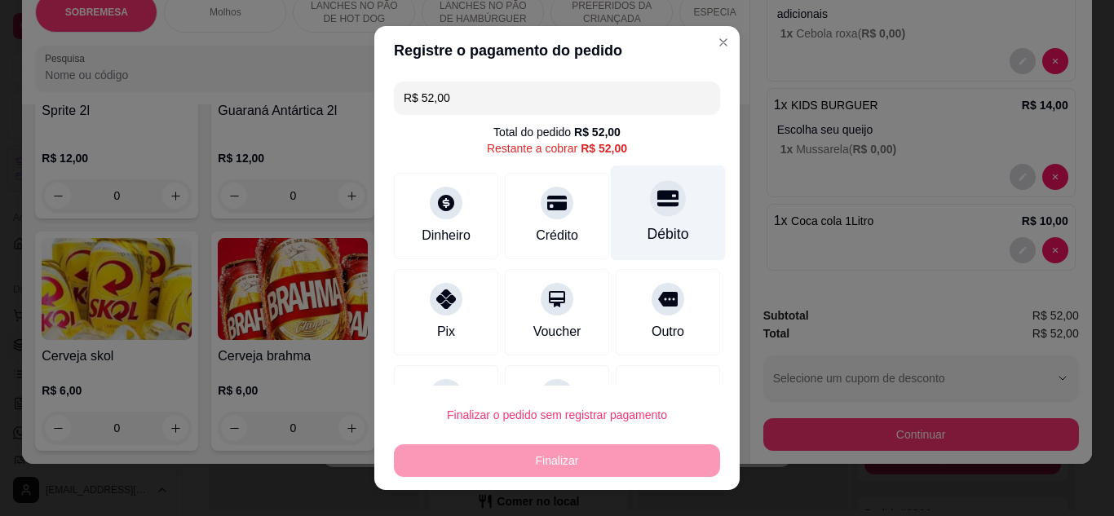
click at [664, 209] on div "Débito" at bounding box center [668, 212] width 115 height 95
type input "R$ 0,00"
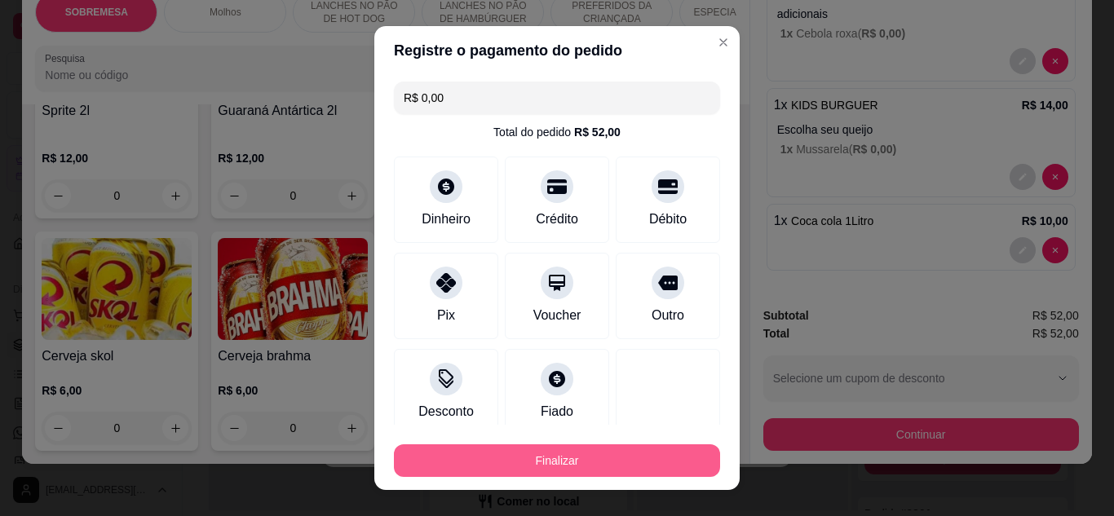
click at [575, 445] on button "Finalizar" at bounding box center [557, 461] width 326 height 33
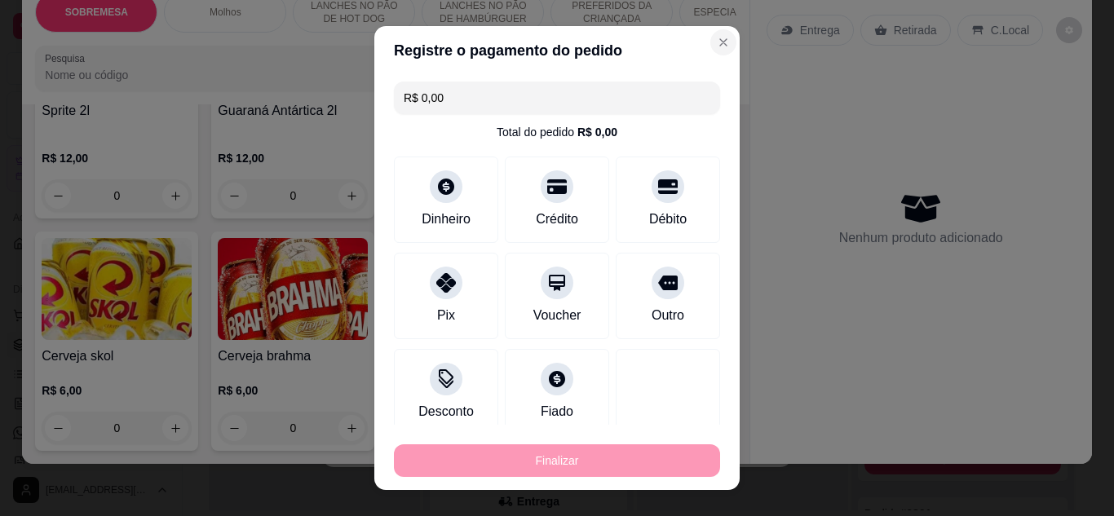
type input "0"
type input "-R$ 52,00"
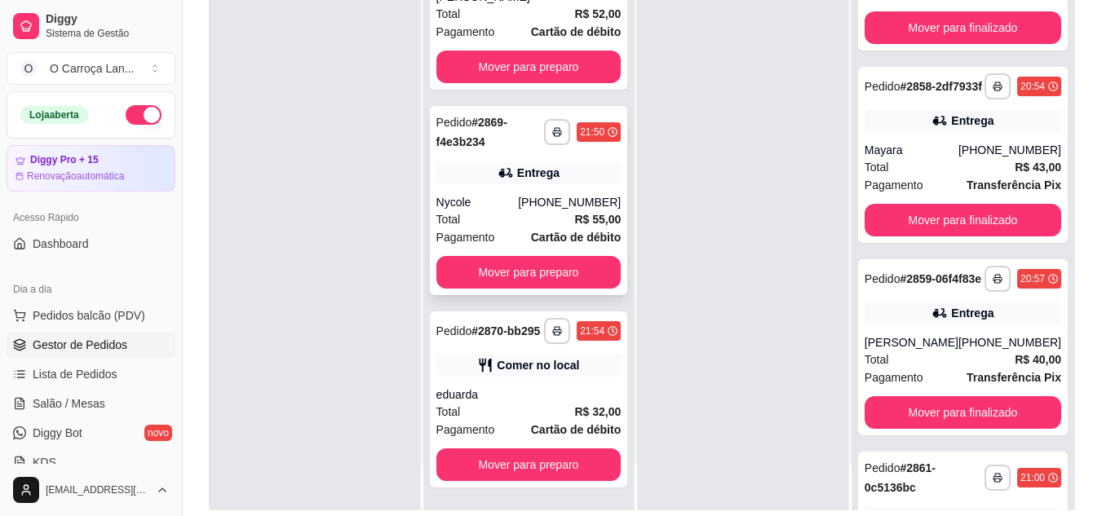
scroll to position [0, 0]
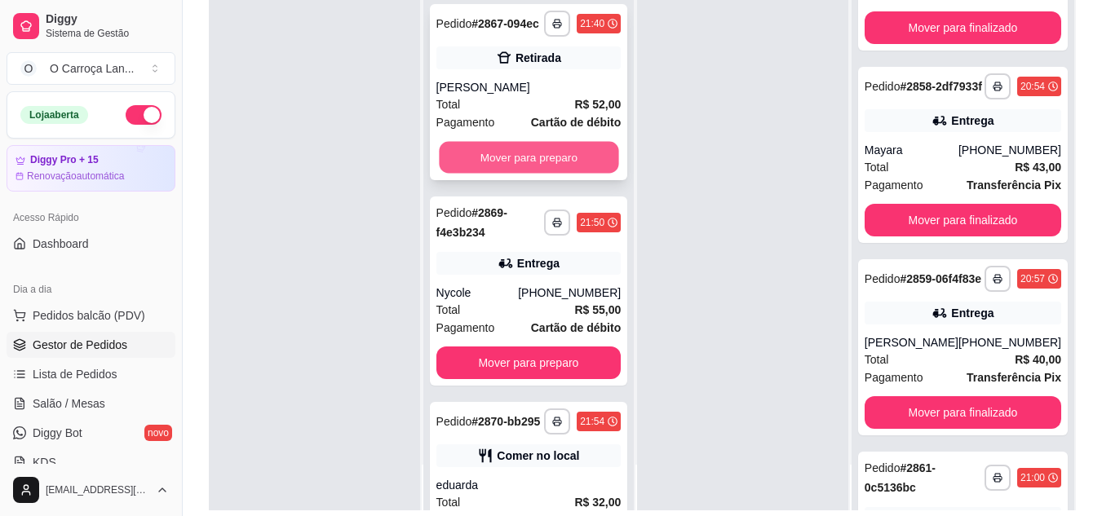
click at [529, 173] on button "Mover para preparo" at bounding box center [528, 158] width 179 height 32
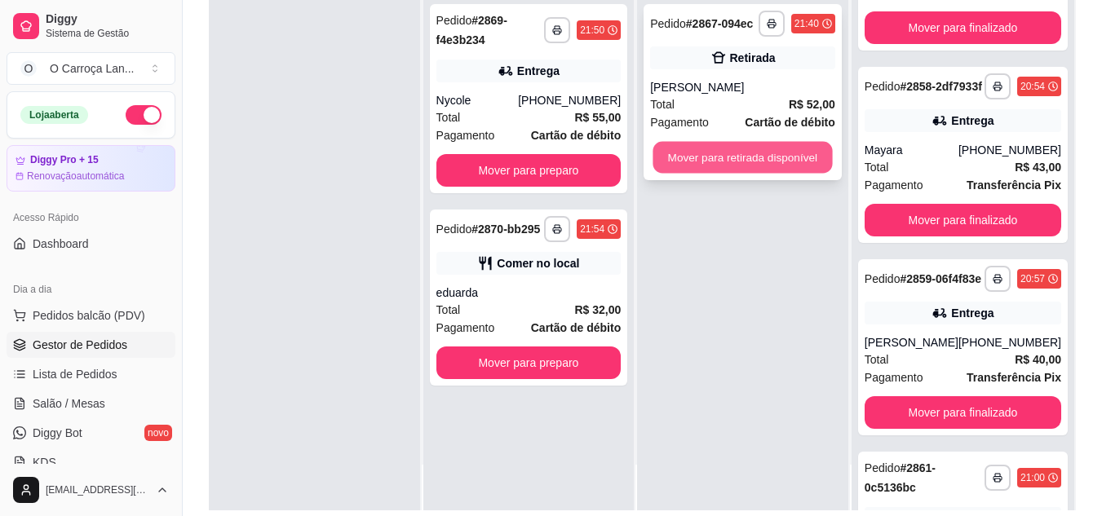
click at [682, 149] on button "Mover para retirada disponível" at bounding box center [742, 158] width 179 height 32
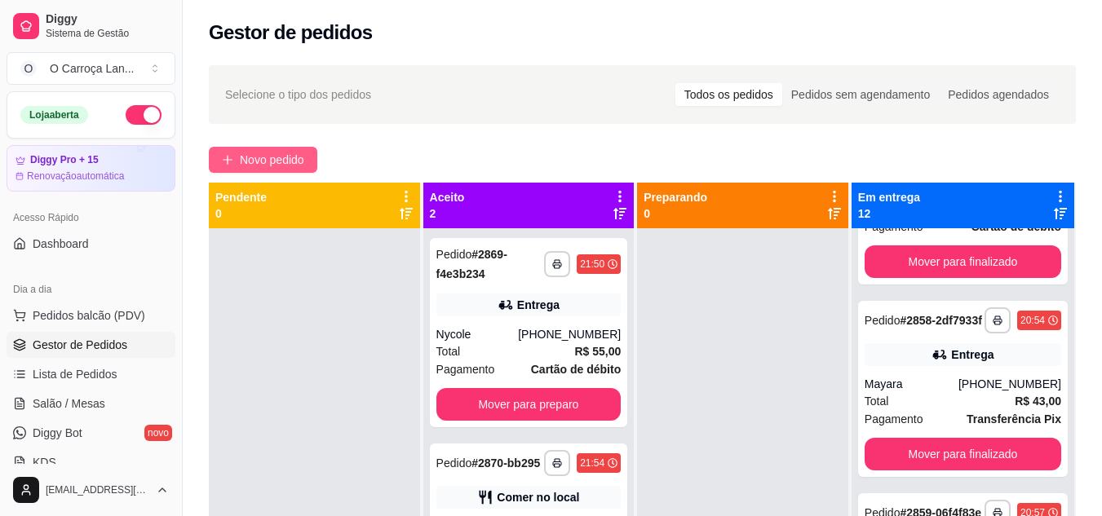
click at [265, 163] on span "Novo pedido" at bounding box center [272, 160] width 64 height 18
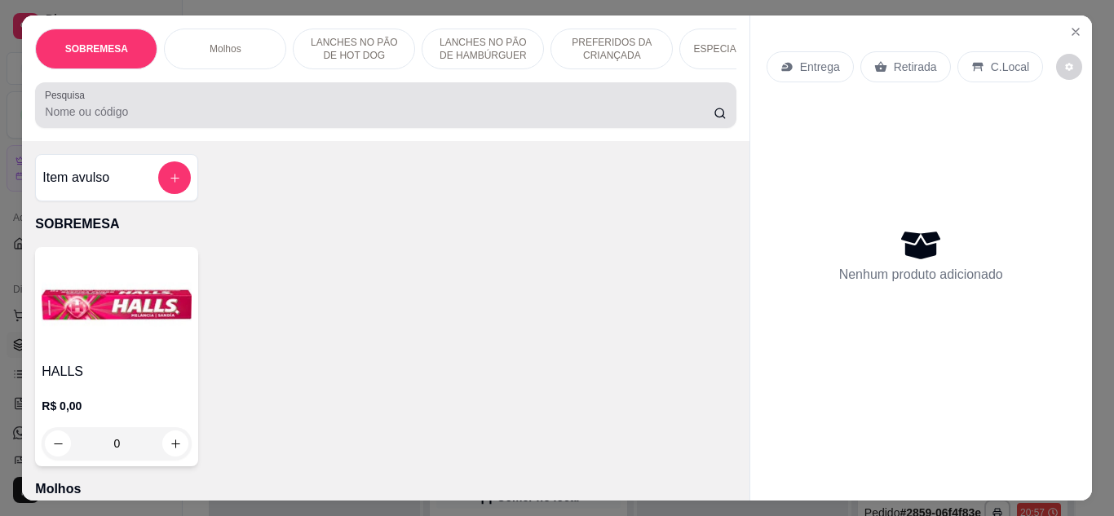
click at [217, 106] on div at bounding box center [385, 105] width 681 height 33
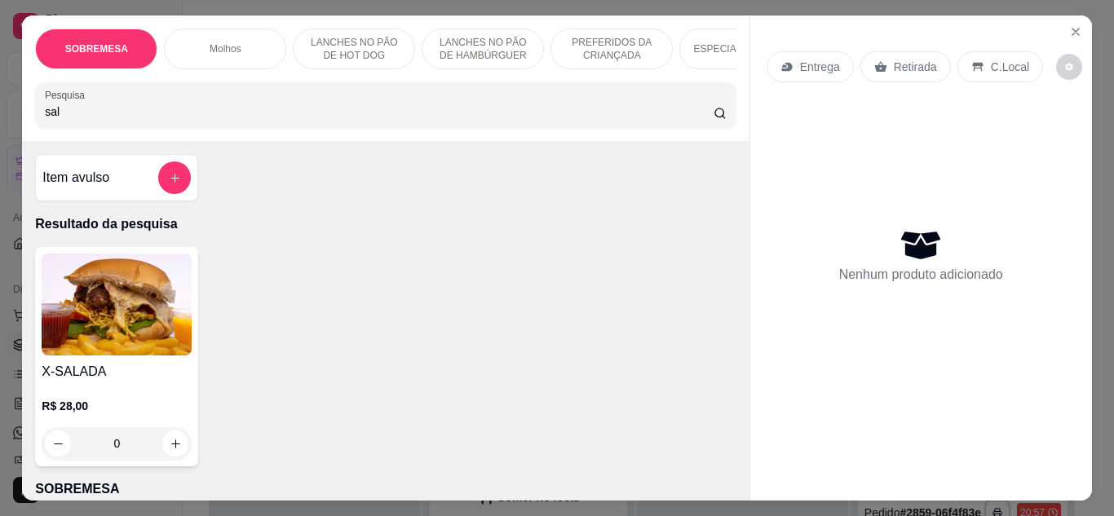
click at [175, 453] on div "0" at bounding box center [117, 443] width 150 height 33
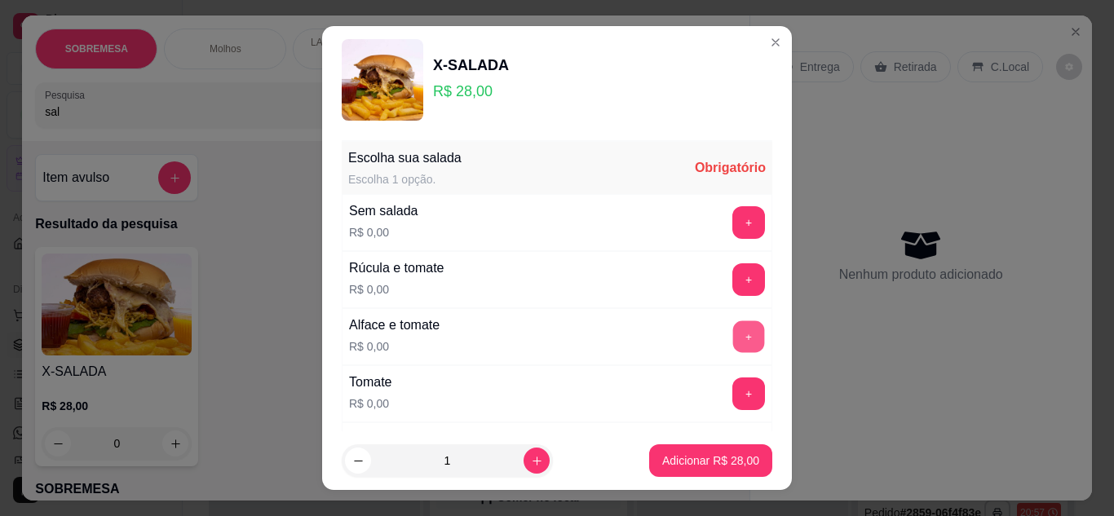
click at [733, 337] on button "+" at bounding box center [749, 337] width 32 height 32
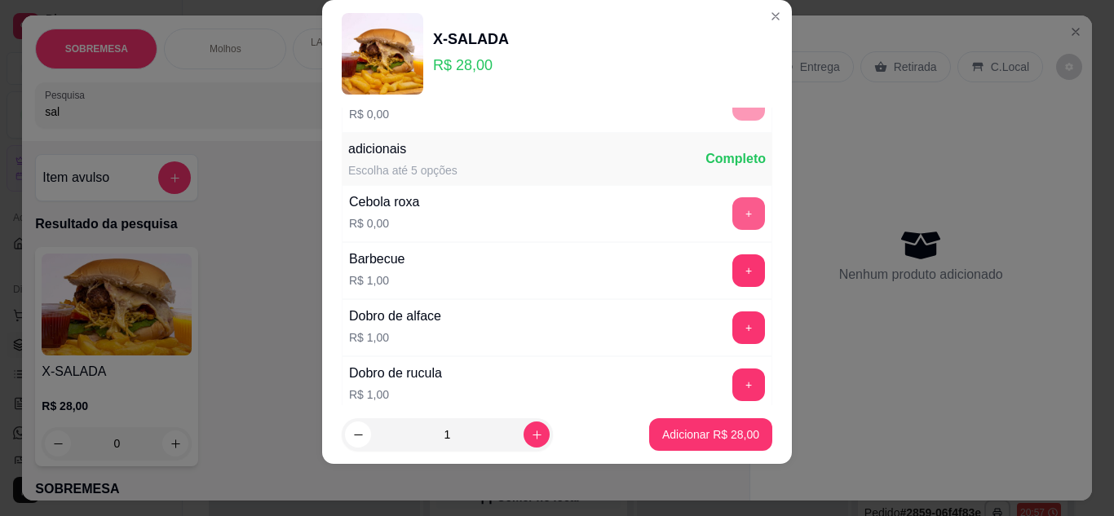
scroll to position [403, 0]
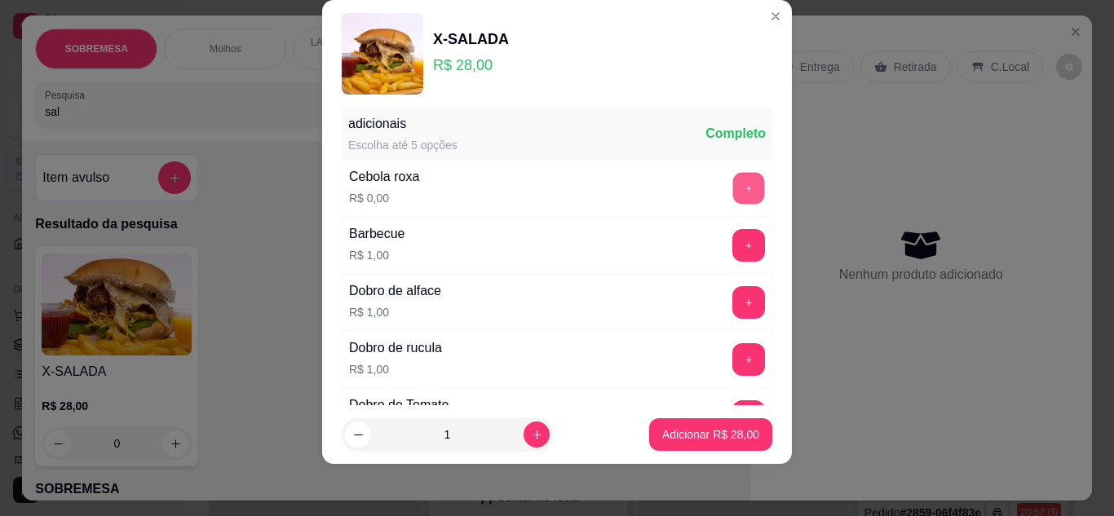
click at [733, 179] on button "+" at bounding box center [749, 188] width 32 height 32
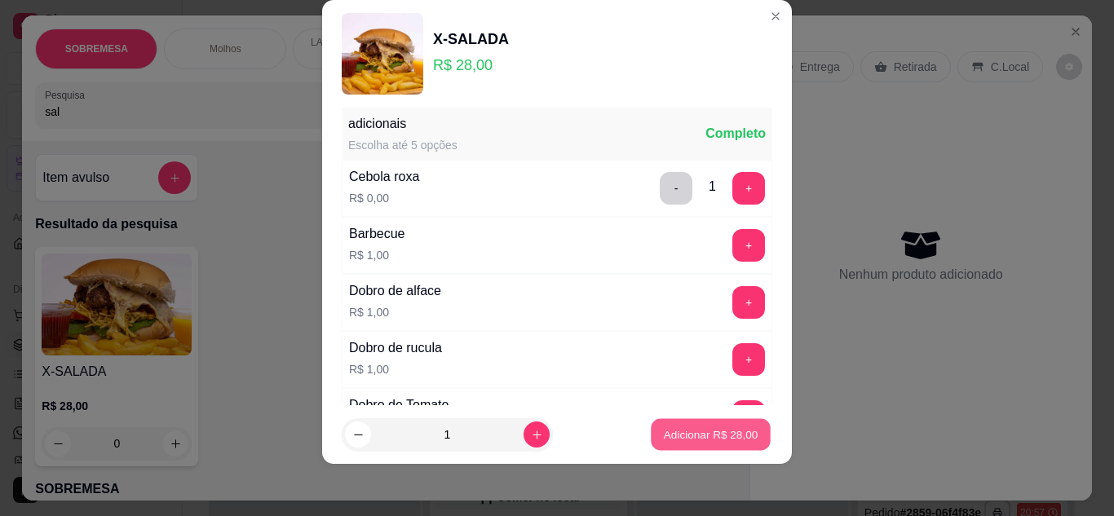
click at [666, 441] on p "Adicionar R$ 28,00" at bounding box center [711, 434] width 95 height 15
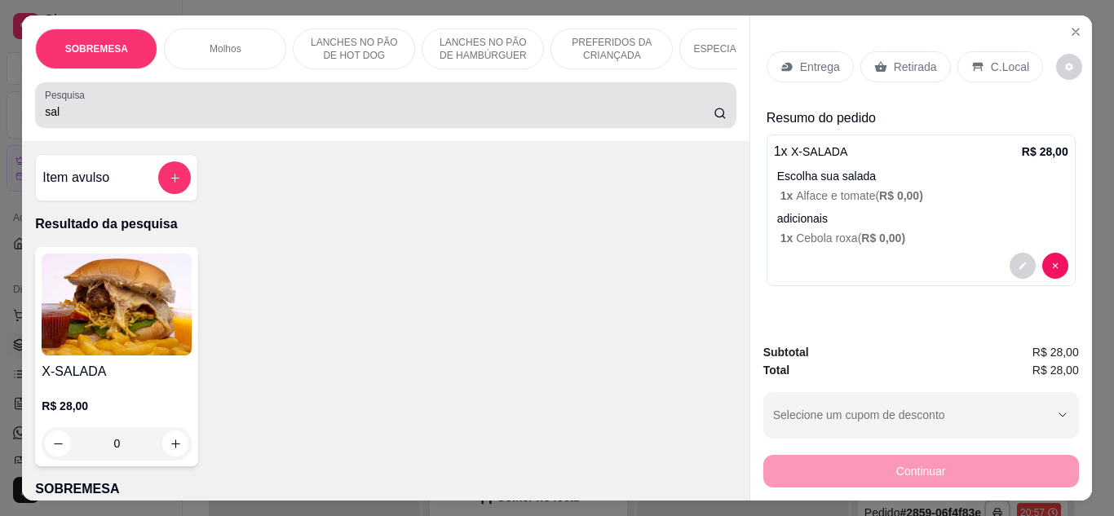
click at [451, 128] on div "Pesquisa sal" at bounding box center [385, 105] width 701 height 46
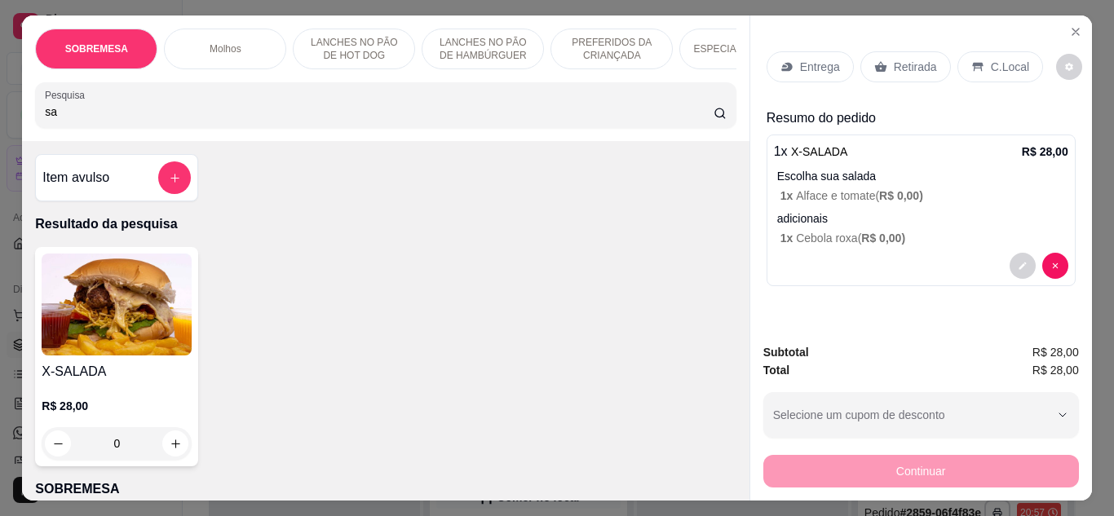
type input "s"
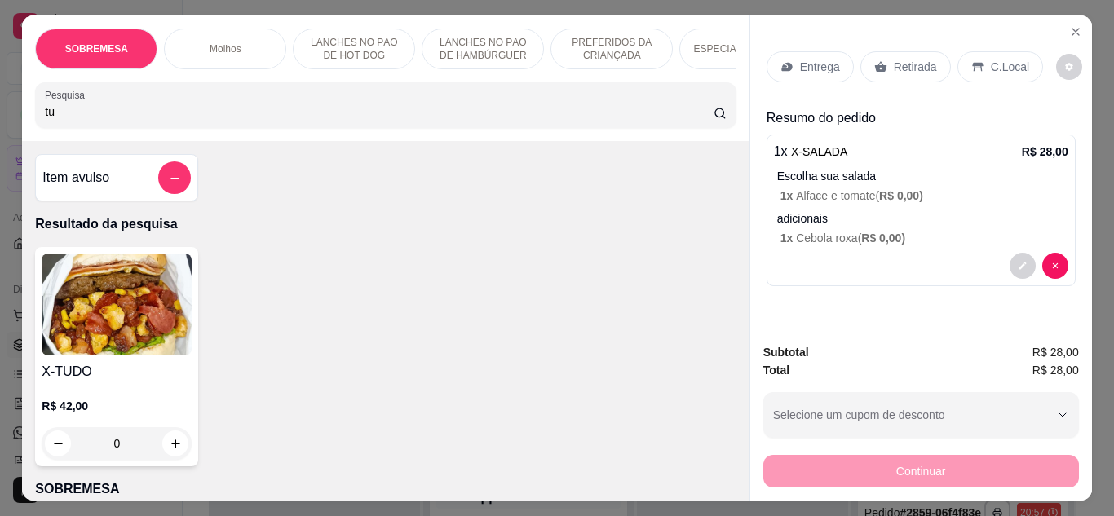
type input "tu"
click at [117, 356] on img at bounding box center [117, 305] width 150 height 102
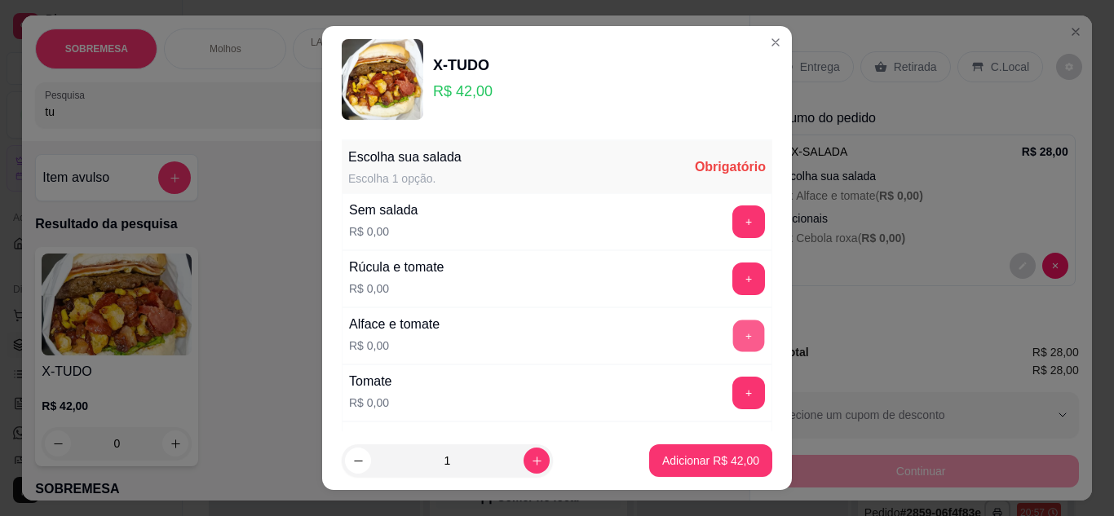
click at [733, 339] on button "+" at bounding box center [749, 337] width 32 height 32
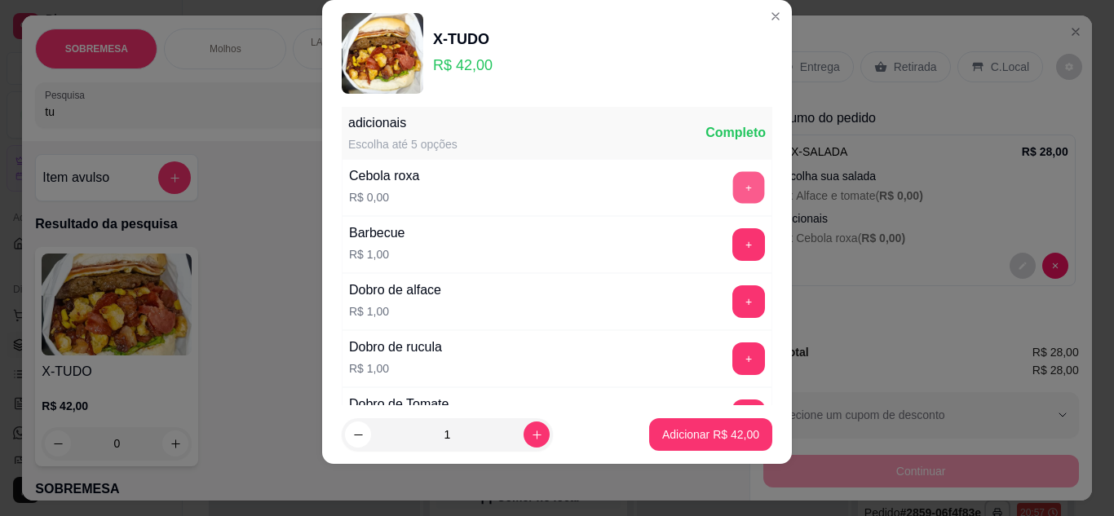
click at [733, 187] on button "+" at bounding box center [749, 188] width 32 height 32
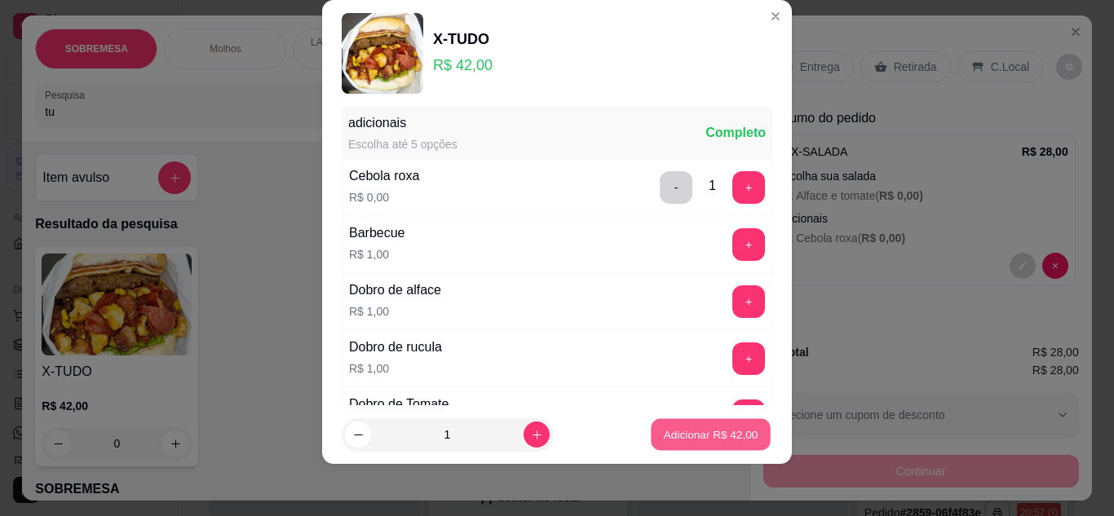
click at [696, 437] on p "Adicionar R$ 42,00" at bounding box center [711, 434] width 95 height 15
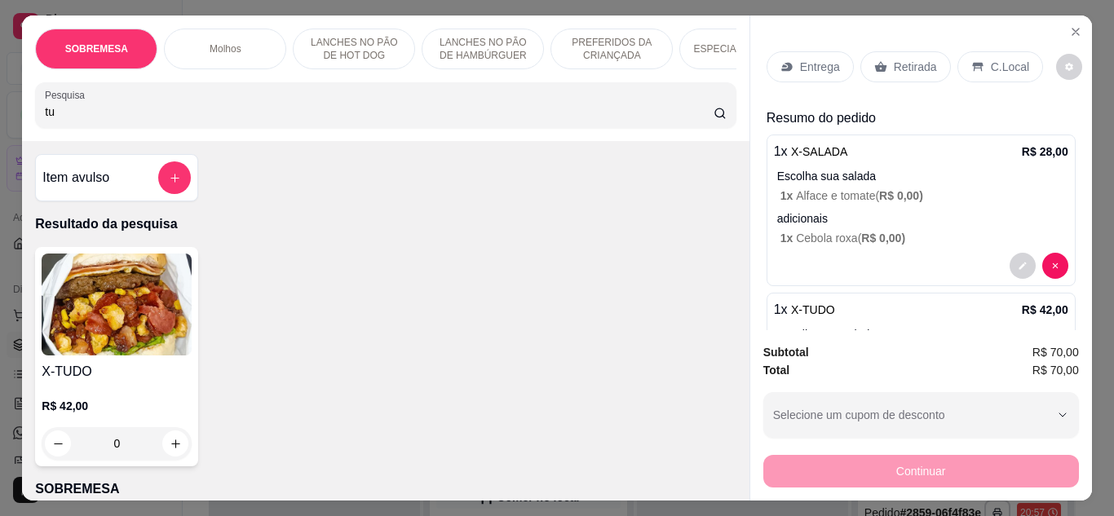
click at [913, 68] on p "Retirada" at bounding box center [915, 67] width 43 height 16
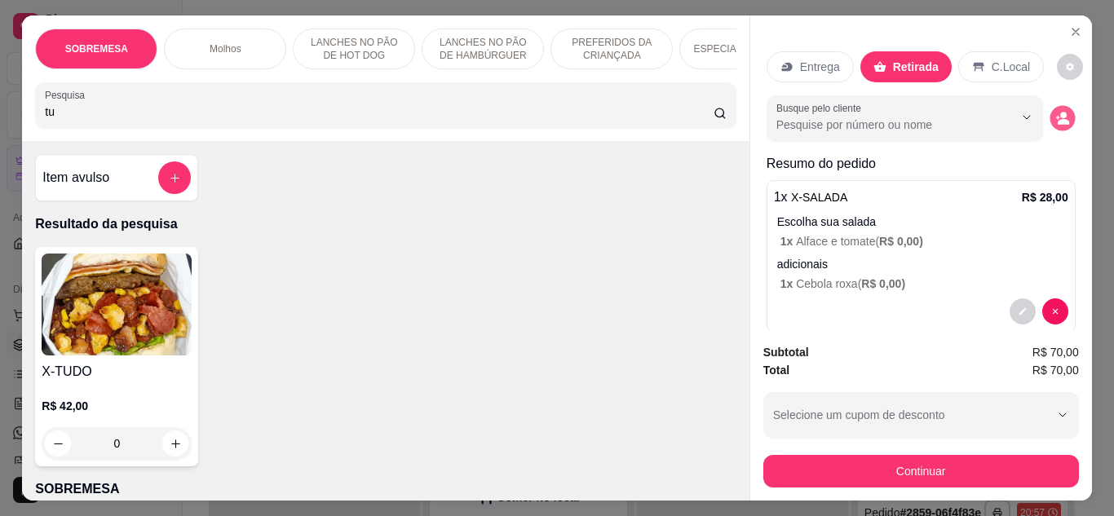
click at [1055, 111] on icon "decrease-product-quantity" at bounding box center [1062, 118] width 14 height 14
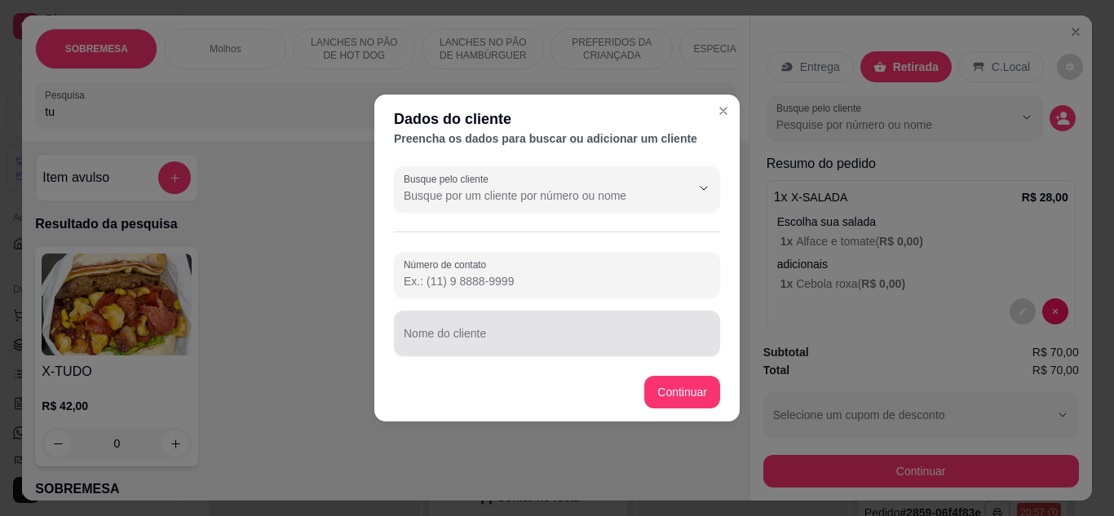
click at [612, 321] on div at bounding box center [557, 333] width 307 height 33
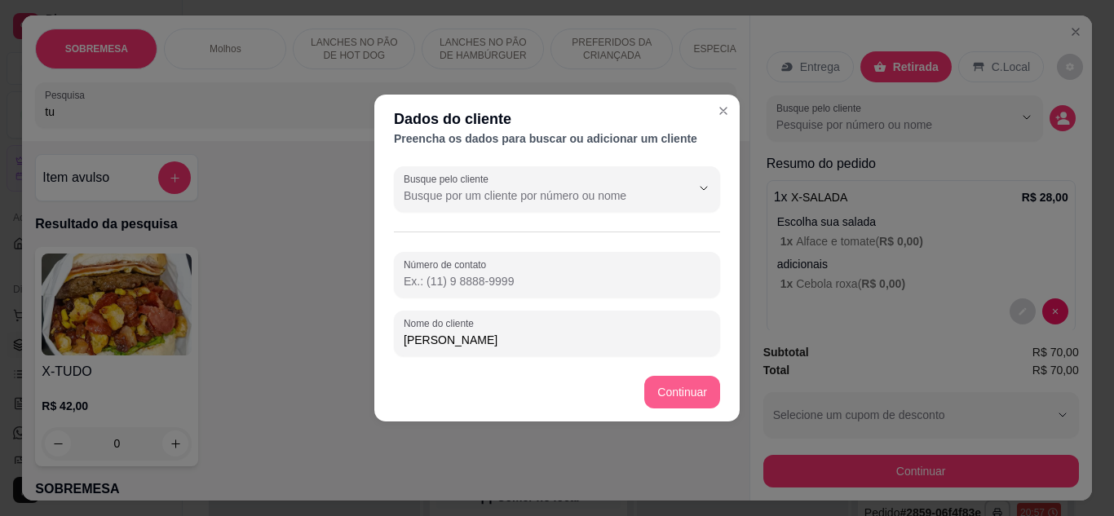
type input "[PERSON_NAME]"
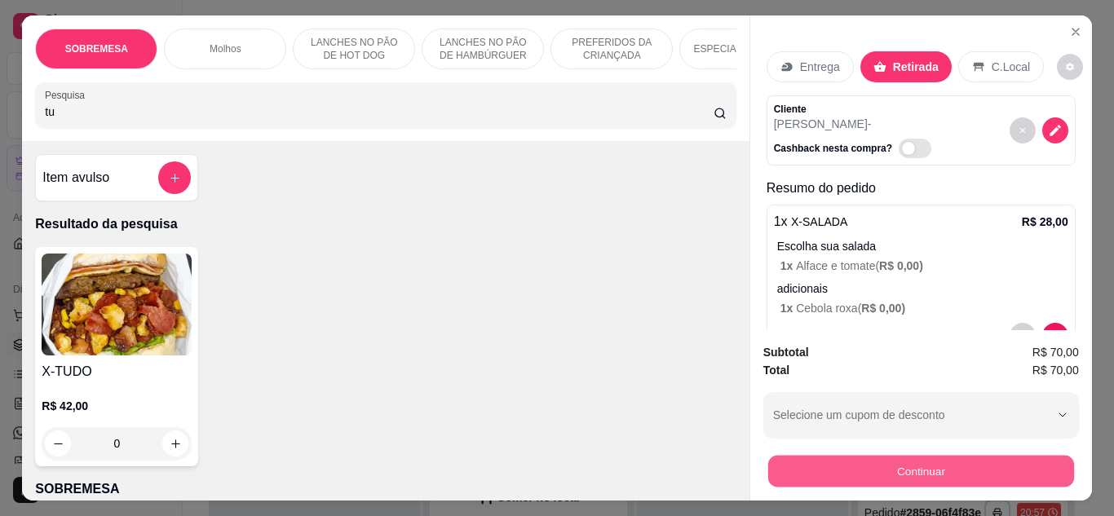
click at [835, 463] on button "Continuar" at bounding box center [920, 472] width 306 height 32
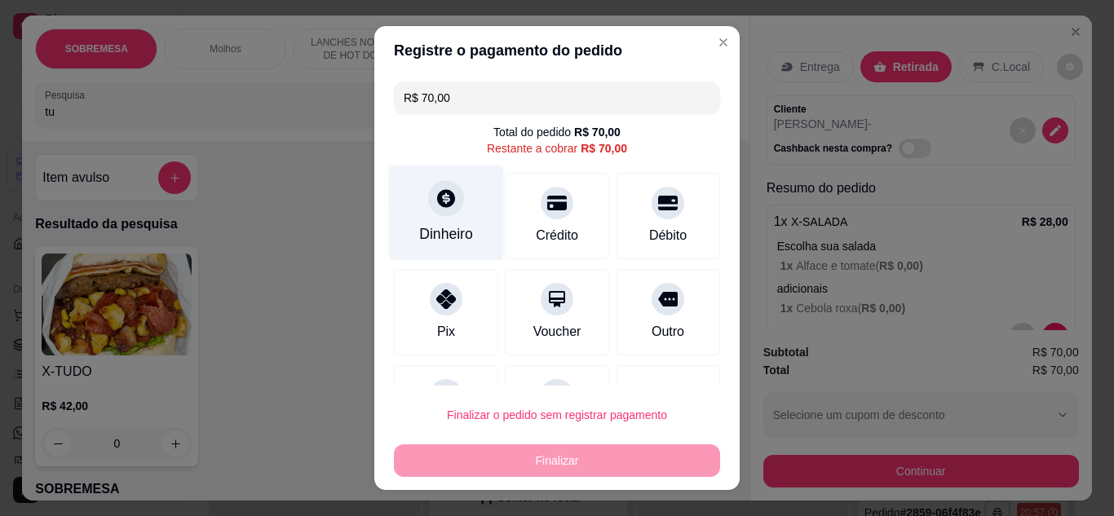
click at [421, 243] on div "Dinheiro" at bounding box center [446, 233] width 54 height 21
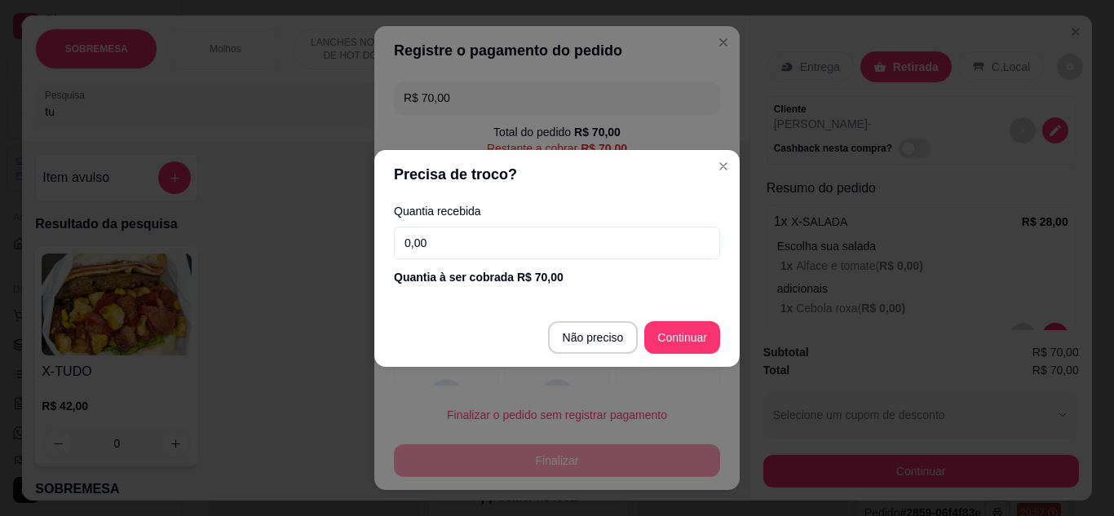
click at [442, 250] on input "0,00" at bounding box center [557, 243] width 326 height 33
type input "70,00"
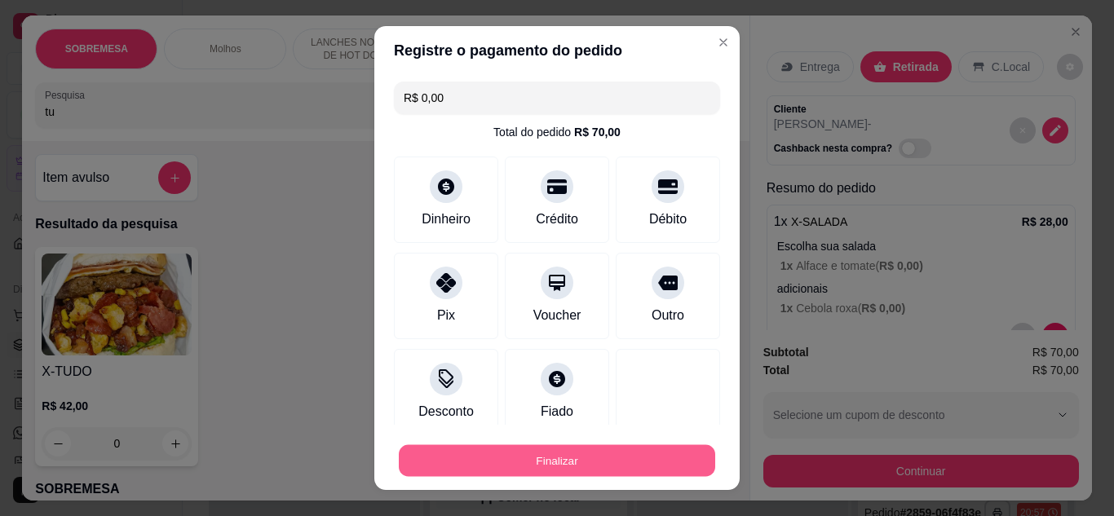
click at [595, 460] on button "Finalizar" at bounding box center [557, 461] width 316 height 32
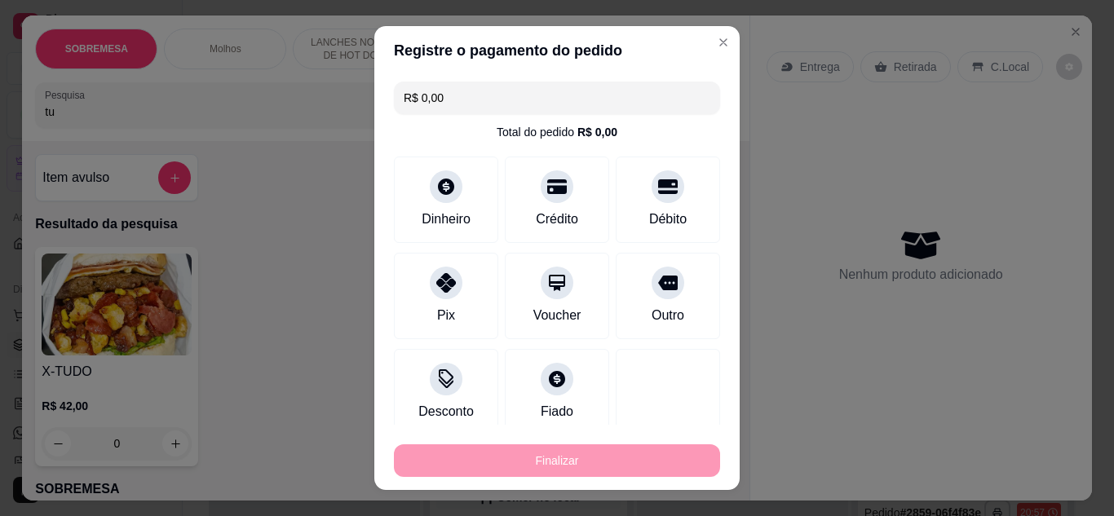
type input "-R$ 70,00"
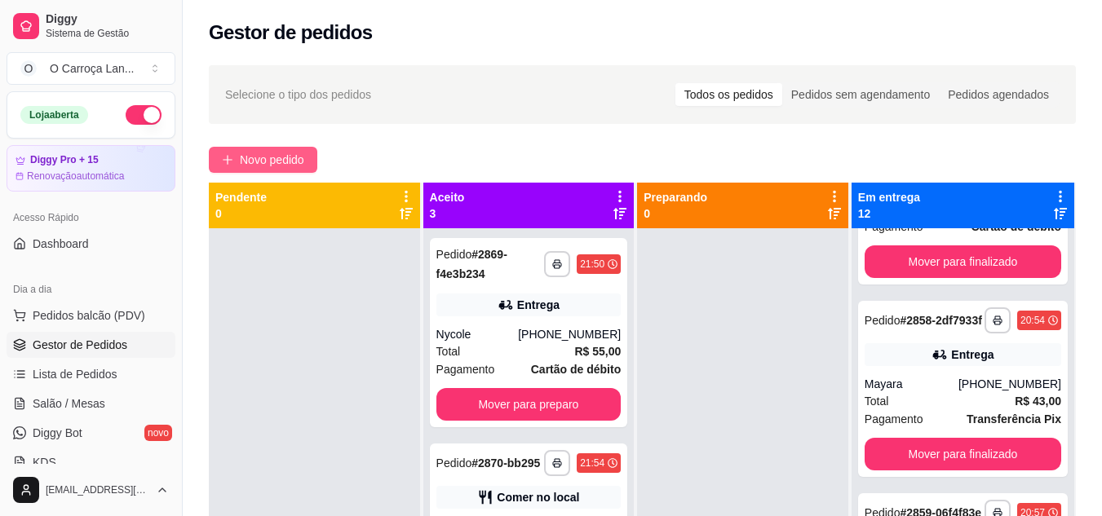
click at [277, 157] on span "Novo pedido" at bounding box center [272, 160] width 64 height 18
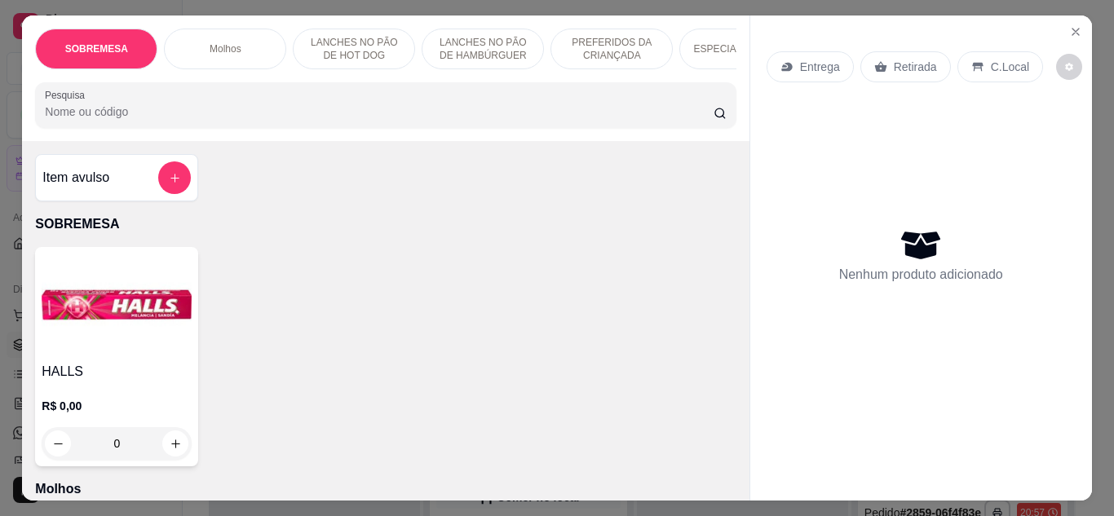
click at [265, 120] on input "Pesquisa" at bounding box center [379, 112] width 669 height 16
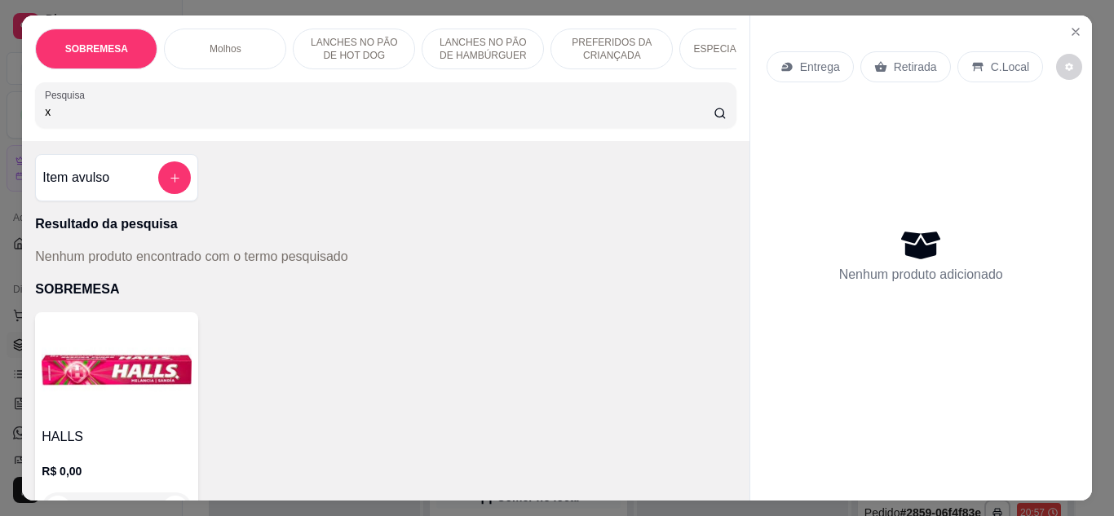
type input "x"
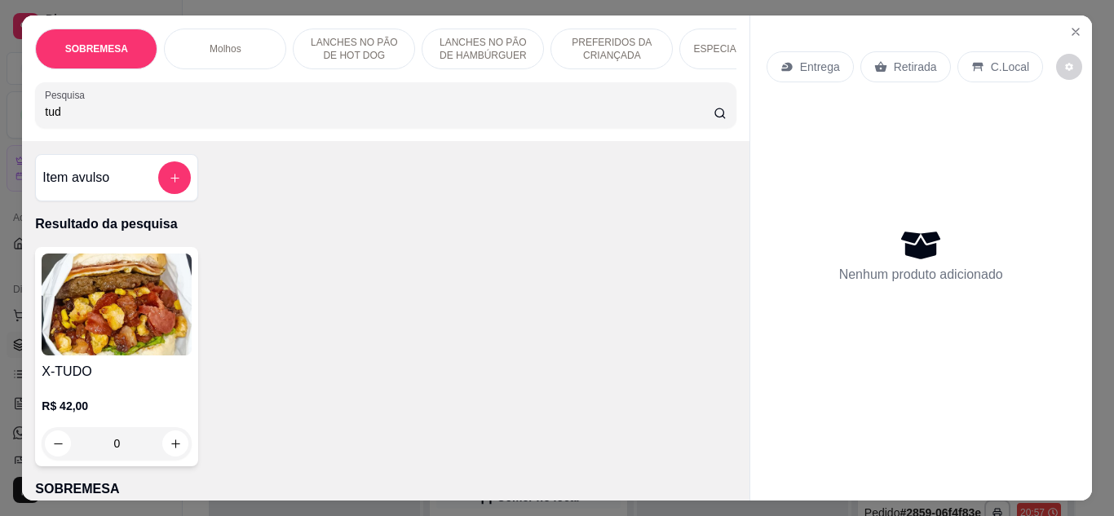
type input "tud"
click at [177, 460] on div "0" at bounding box center [117, 443] width 150 height 33
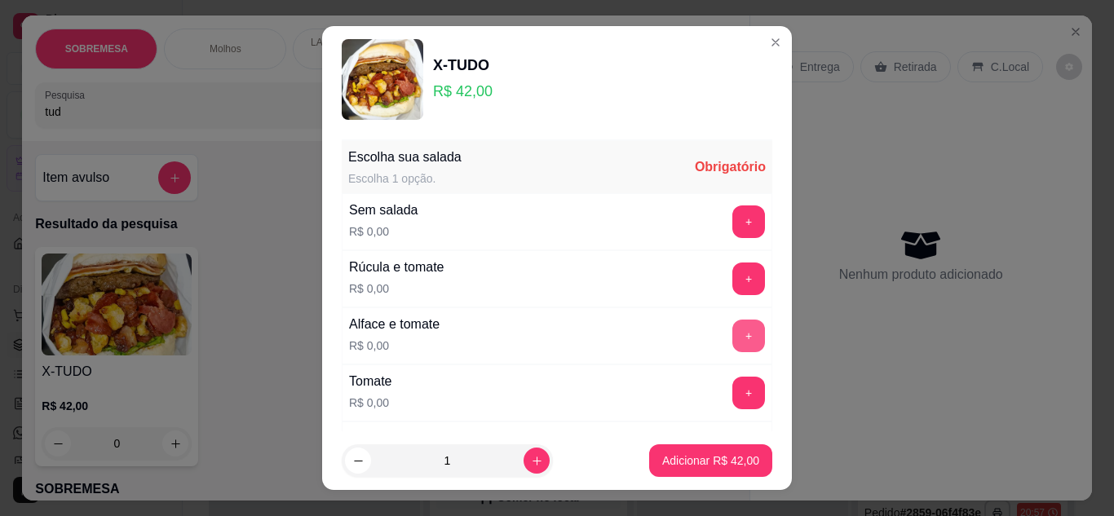
click at [732, 330] on button "+" at bounding box center [748, 336] width 33 height 33
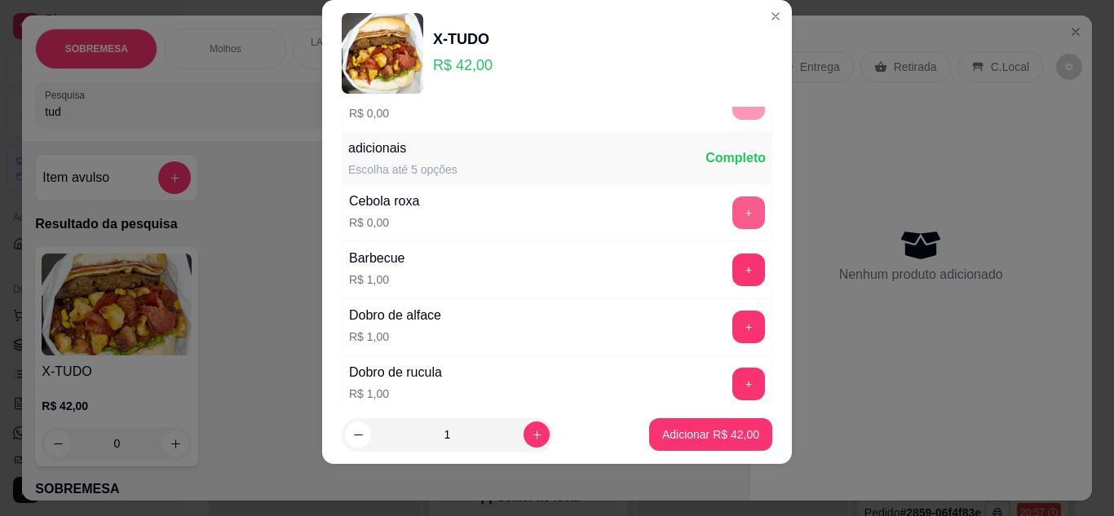
scroll to position [403, 0]
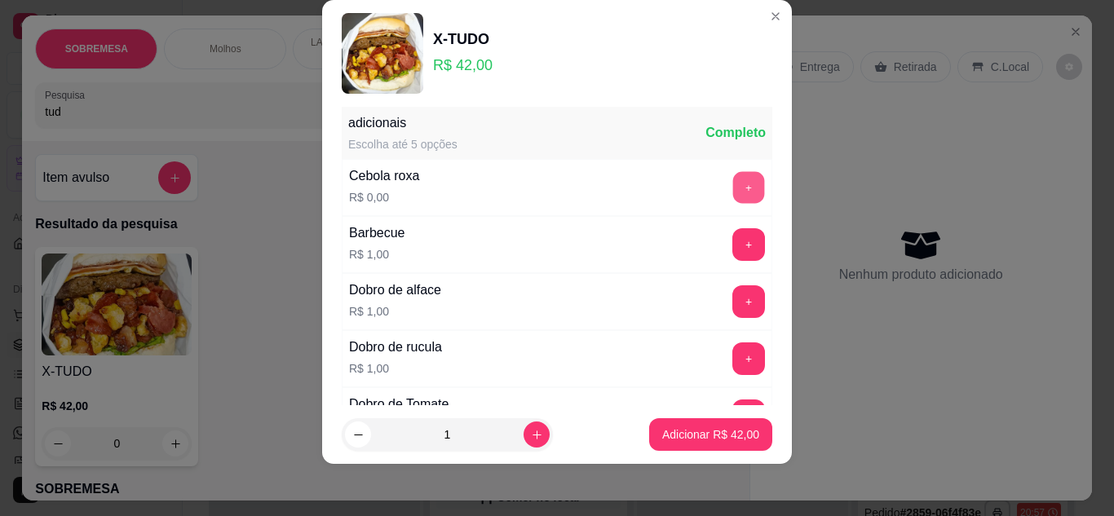
click at [733, 180] on button "+" at bounding box center [749, 188] width 32 height 32
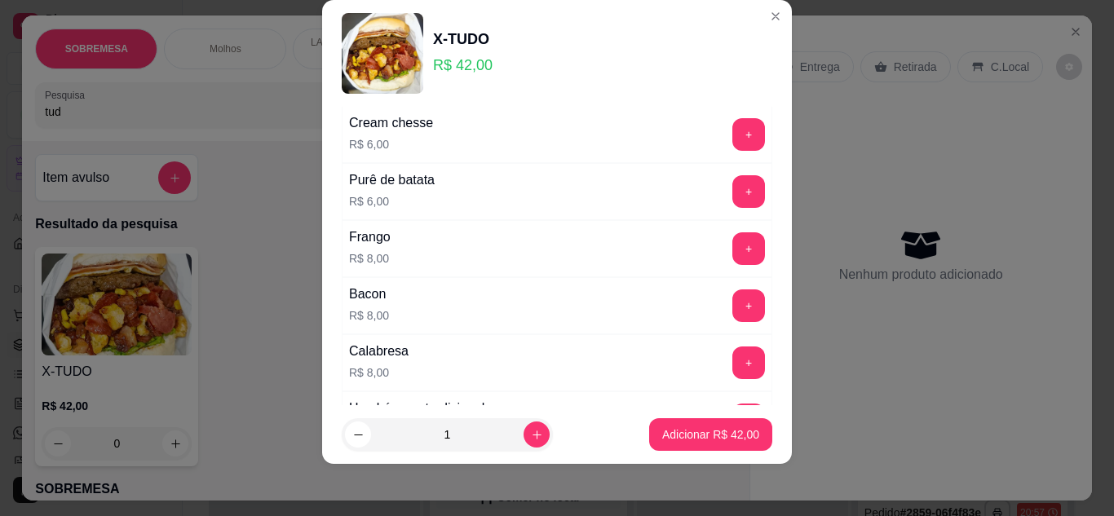
scroll to position [1592, 0]
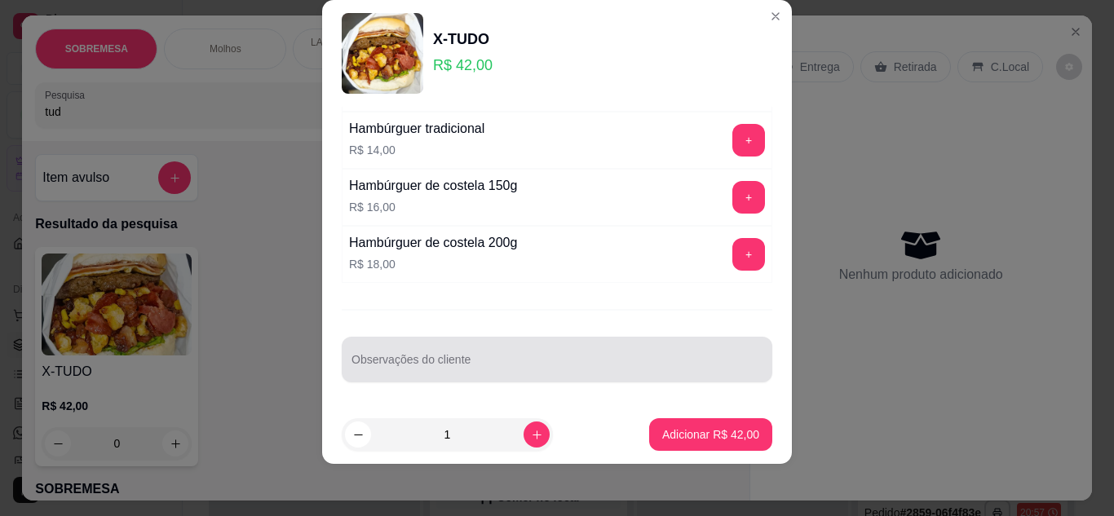
click at [629, 353] on div at bounding box center [557, 359] width 411 height 33
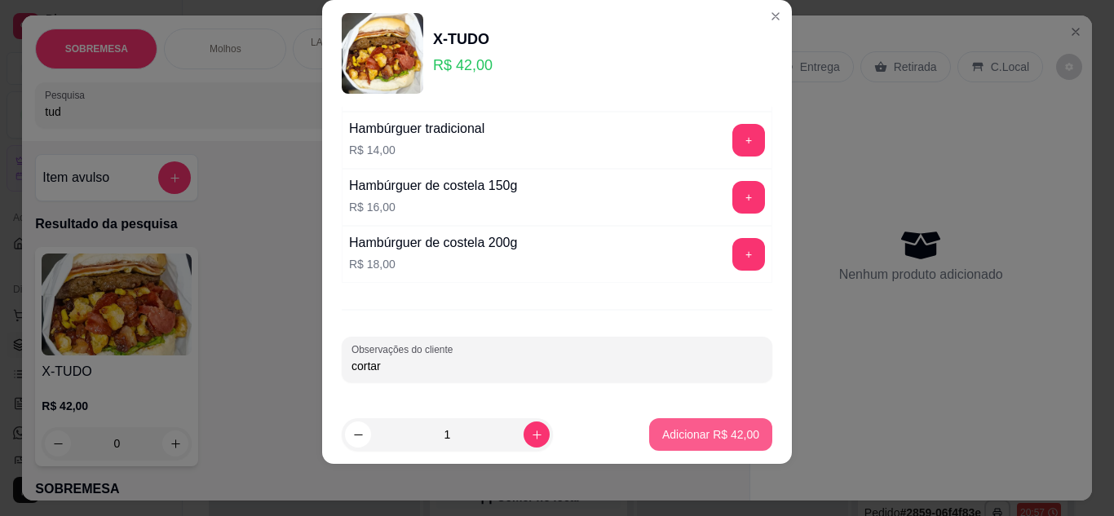
type input "cortar"
click at [701, 440] on p "Adicionar R$ 42,00" at bounding box center [711, 434] width 95 height 15
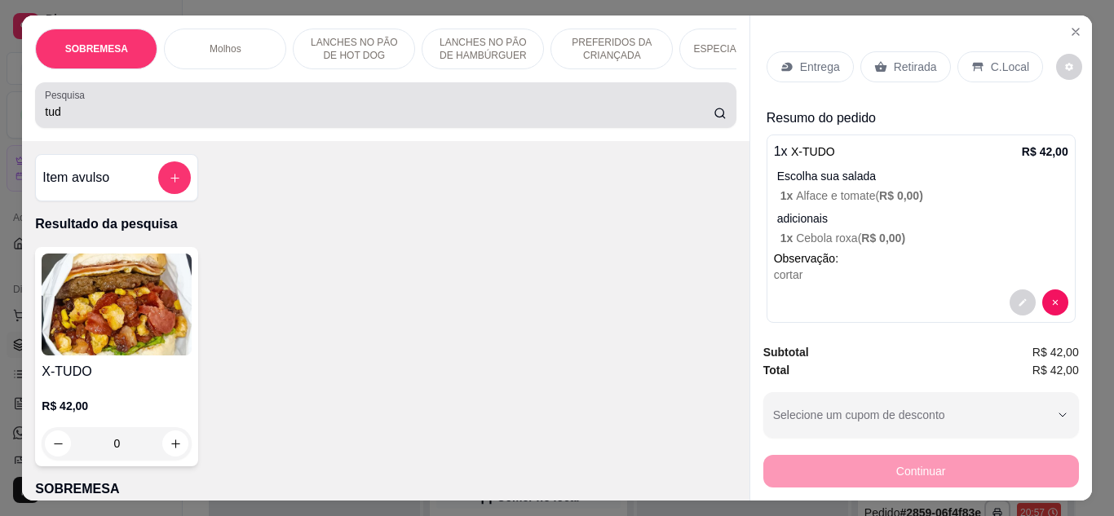
click at [400, 108] on div "tud" at bounding box center [385, 105] width 681 height 33
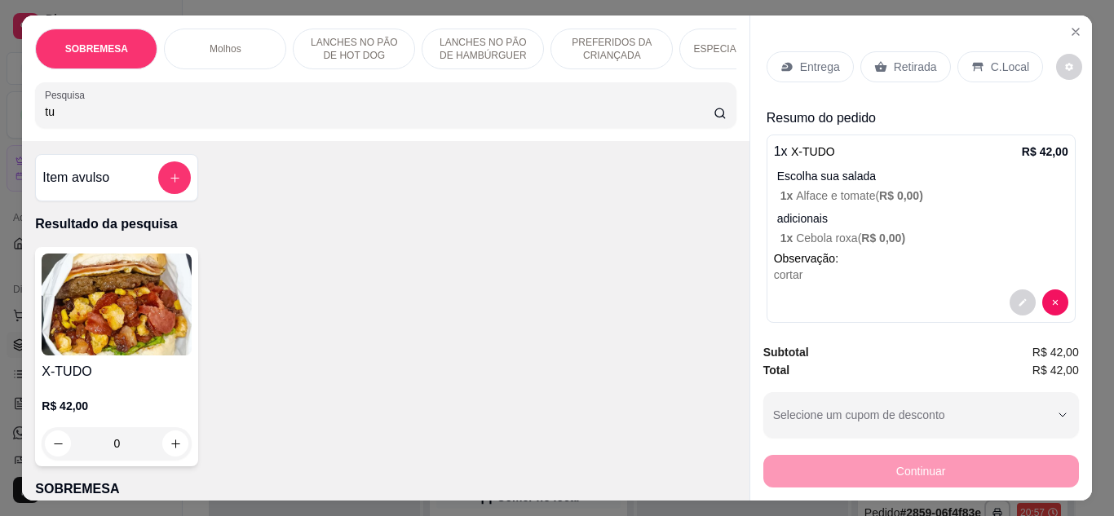
type input "t"
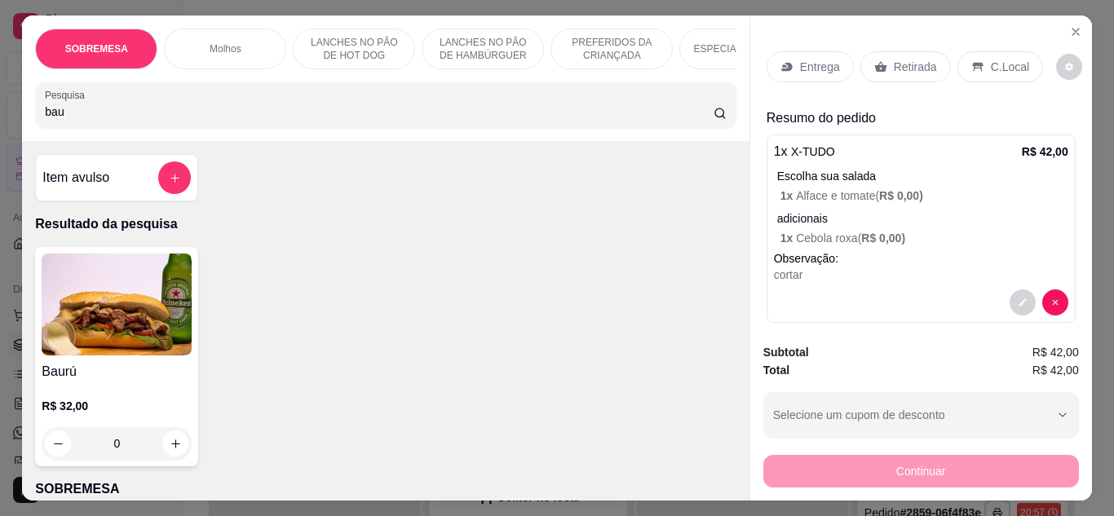
type input "bau"
click at [113, 335] on img at bounding box center [117, 305] width 150 height 102
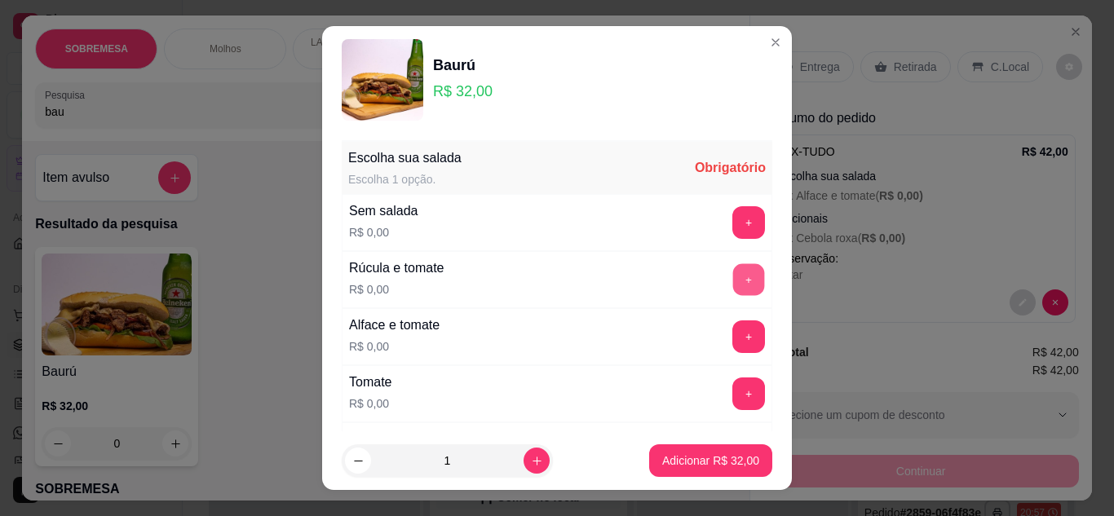
click at [733, 276] on button "+" at bounding box center [749, 279] width 32 height 32
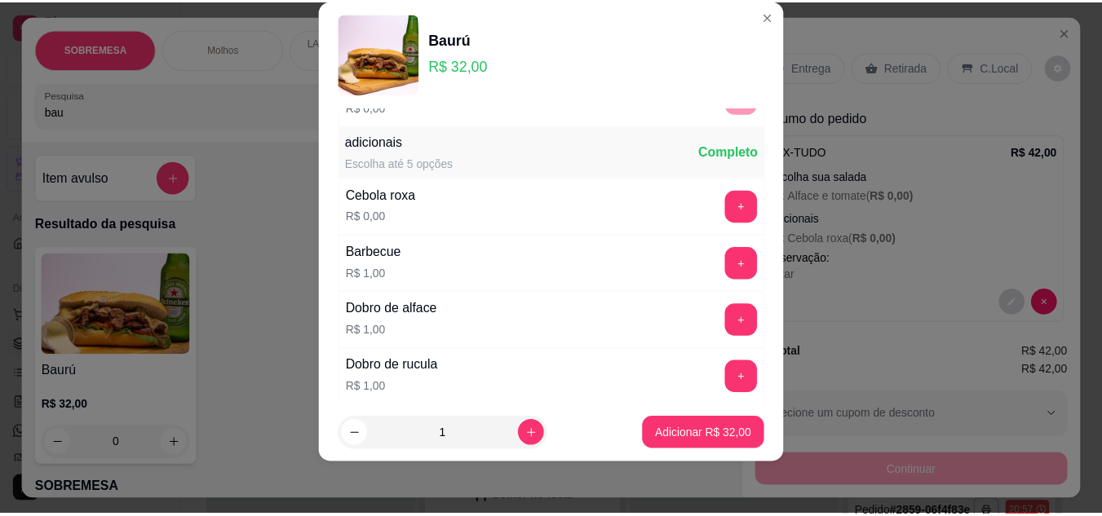
scroll to position [403, 0]
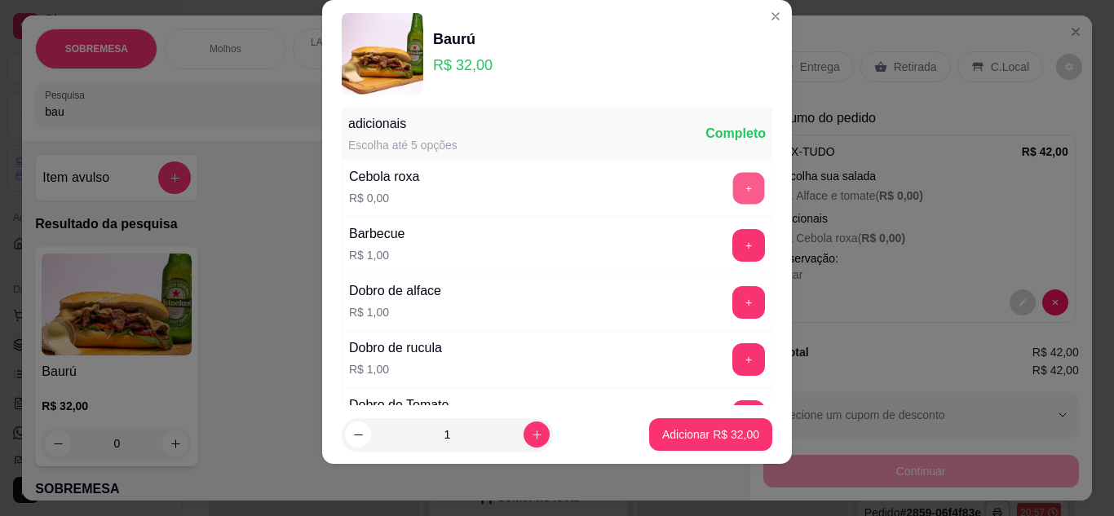
click at [733, 185] on button "+" at bounding box center [749, 188] width 32 height 32
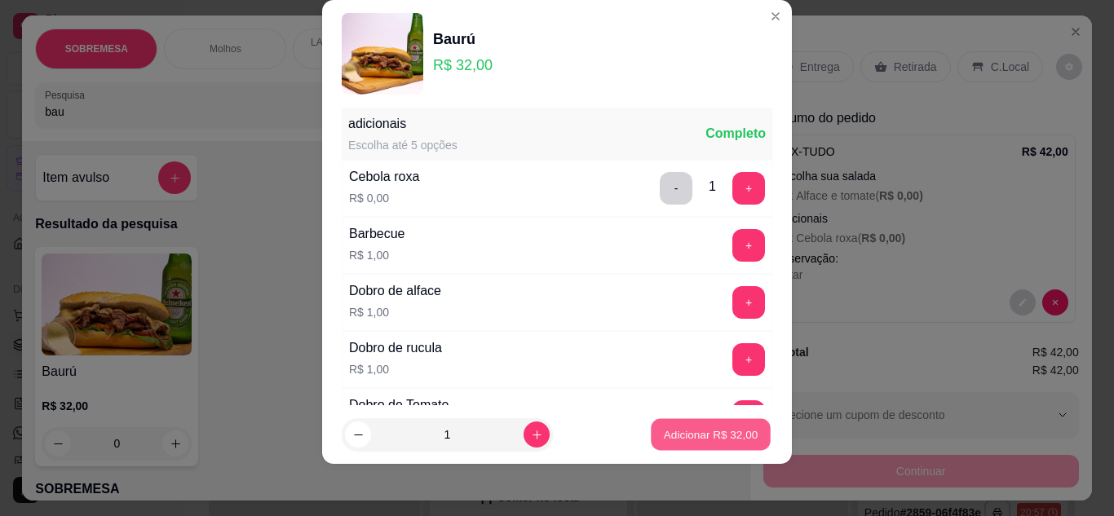
click at [681, 431] on p "Adicionar R$ 32,00" at bounding box center [711, 434] width 95 height 15
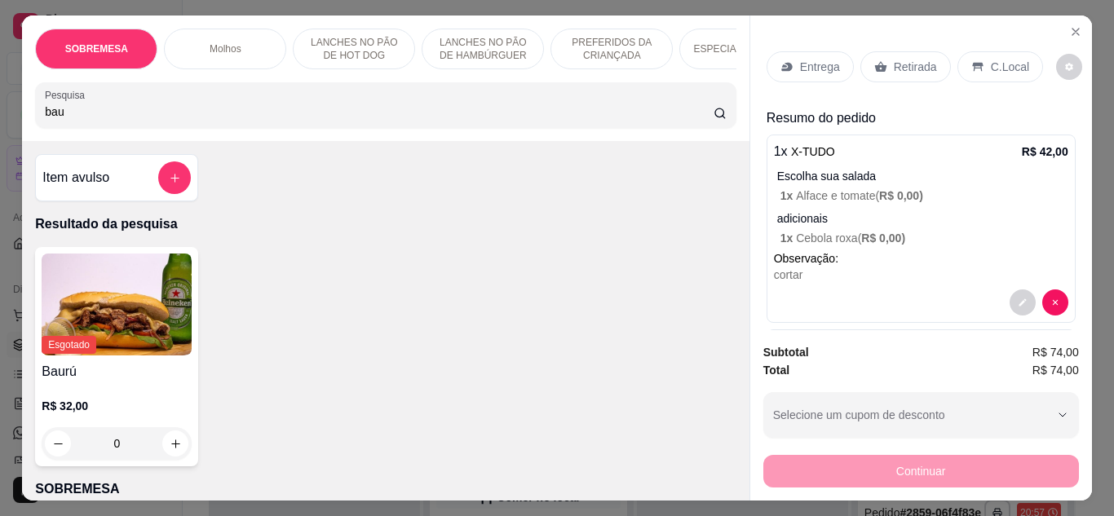
click at [908, 66] on p "Retirada" at bounding box center [915, 67] width 43 height 16
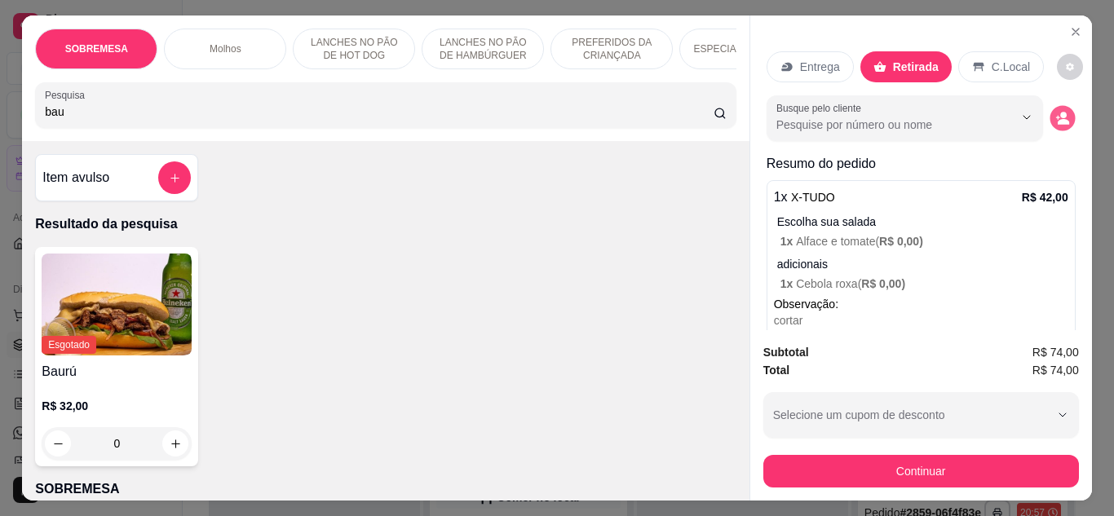
click at [1052, 115] on button "decrease-product-quantity" at bounding box center [1062, 117] width 25 height 25
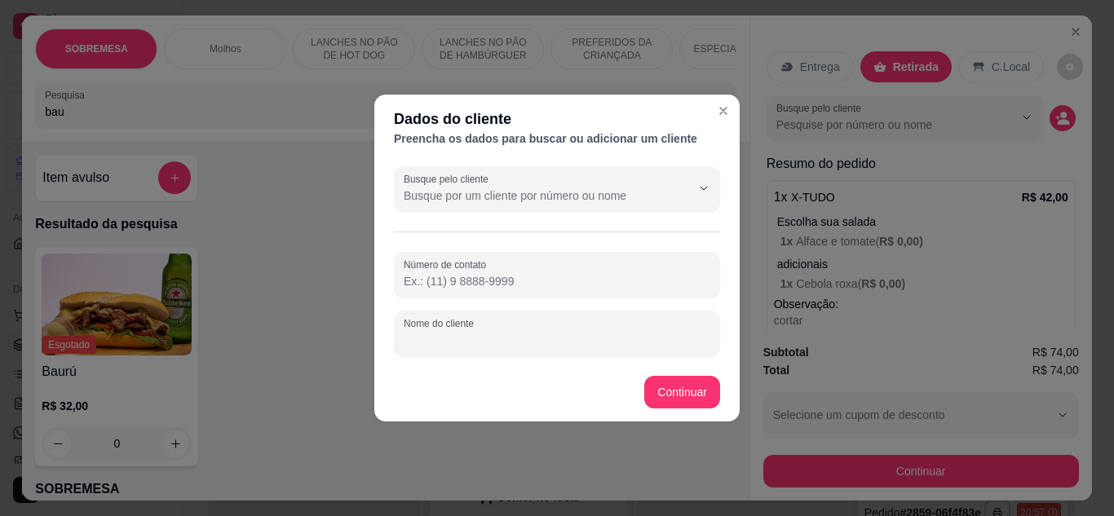
click at [465, 339] on input "Nome do cliente" at bounding box center [557, 340] width 307 height 16
type input "Diego motorista"
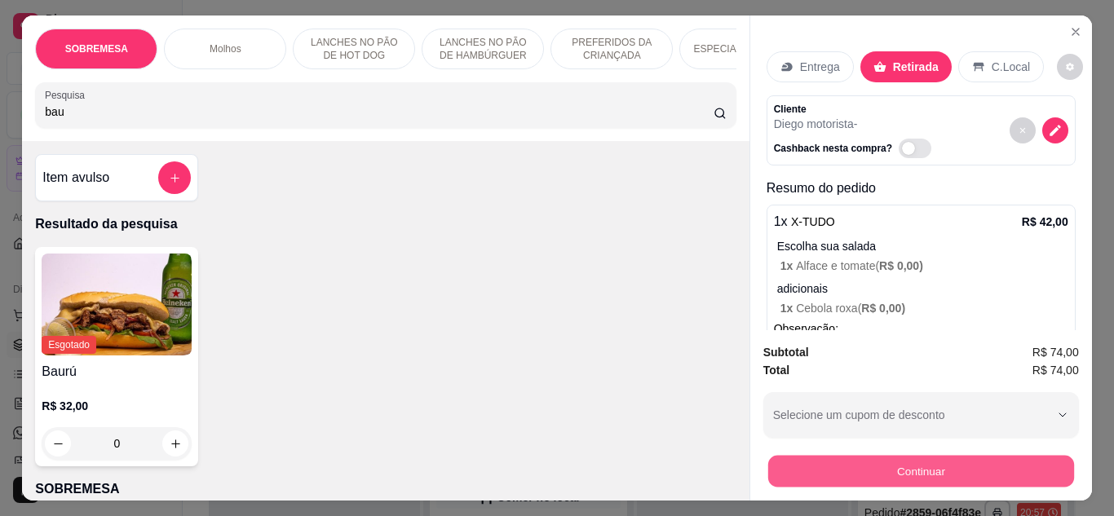
click at [944, 469] on button "Continuar" at bounding box center [920, 472] width 306 height 32
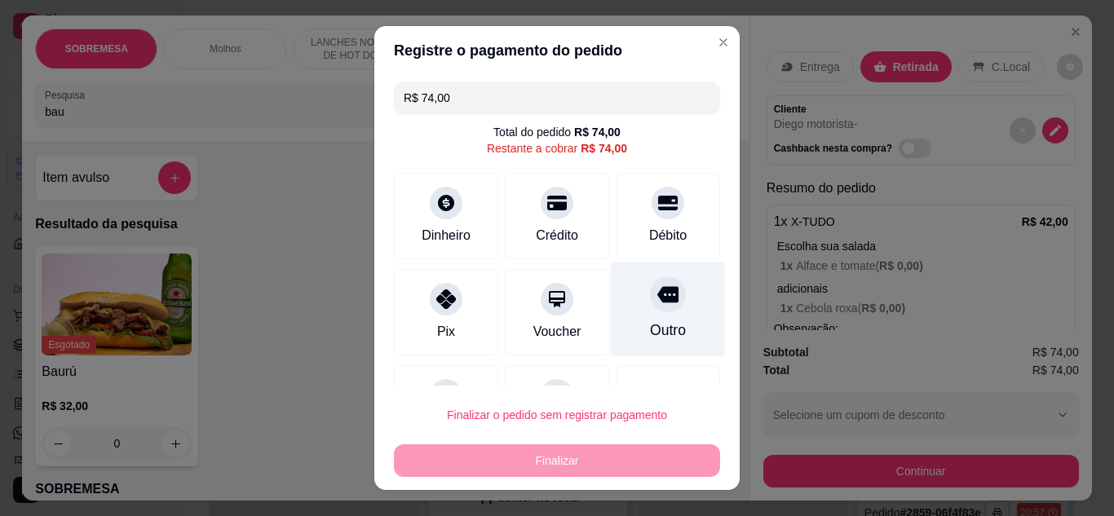
click at [650, 311] on div at bounding box center [668, 294] width 36 height 36
type input "R$ 0,00"
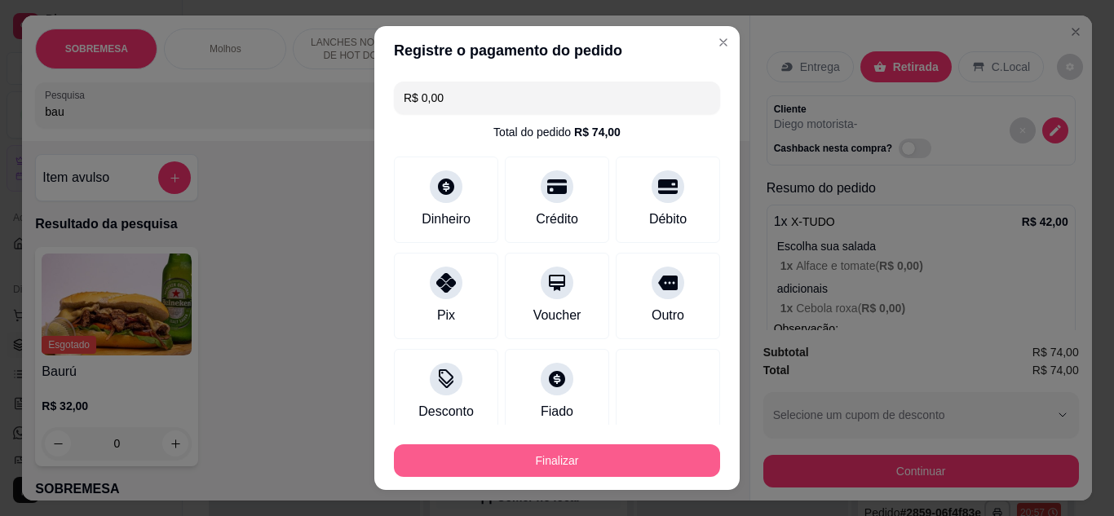
click at [642, 458] on button "Finalizar" at bounding box center [557, 461] width 326 height 33
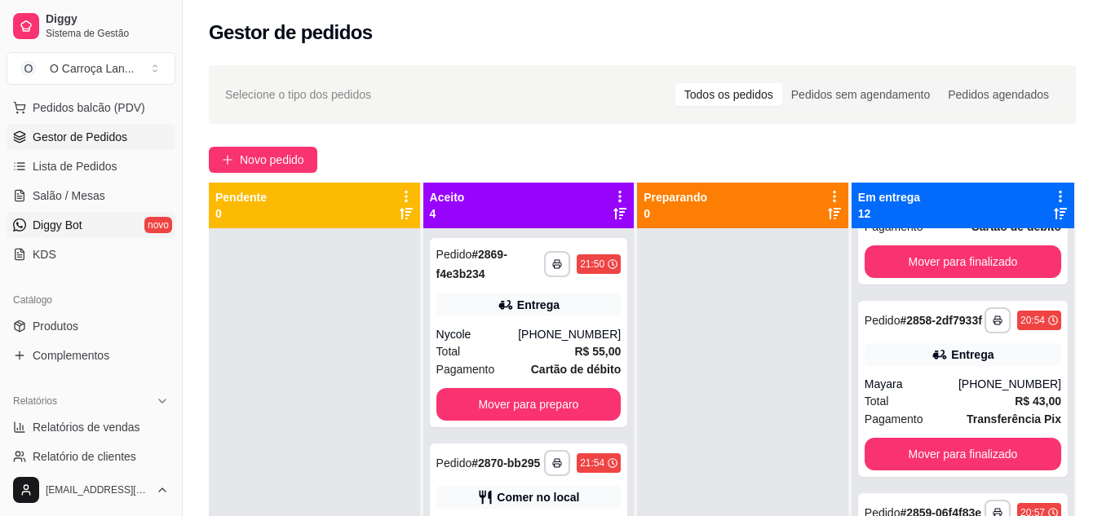
scroll to position [209, 0]
click at [66, 320] on span "Produtos" at bounding box center [56, 325] width 46 height 16
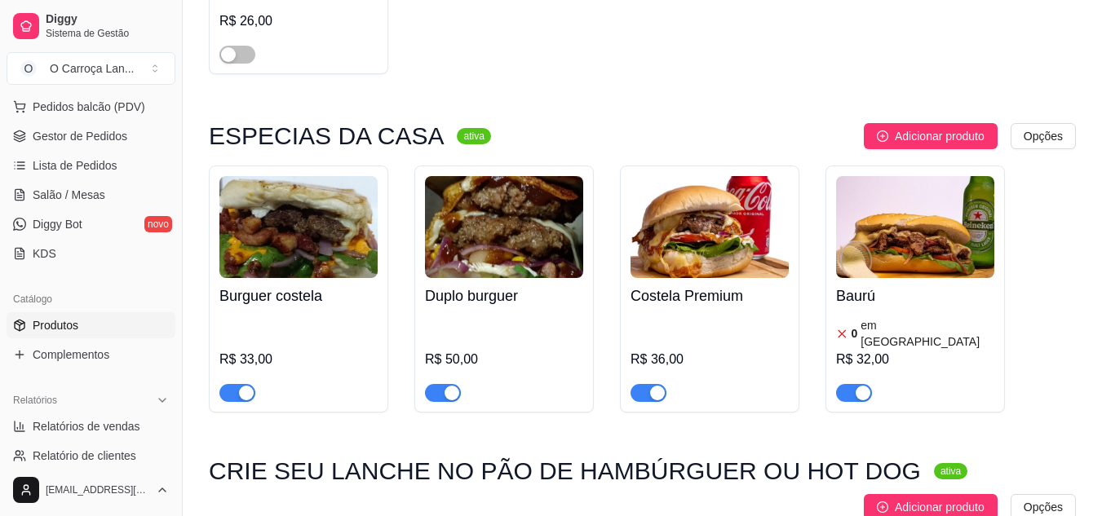
scroll to position [3700, 0]
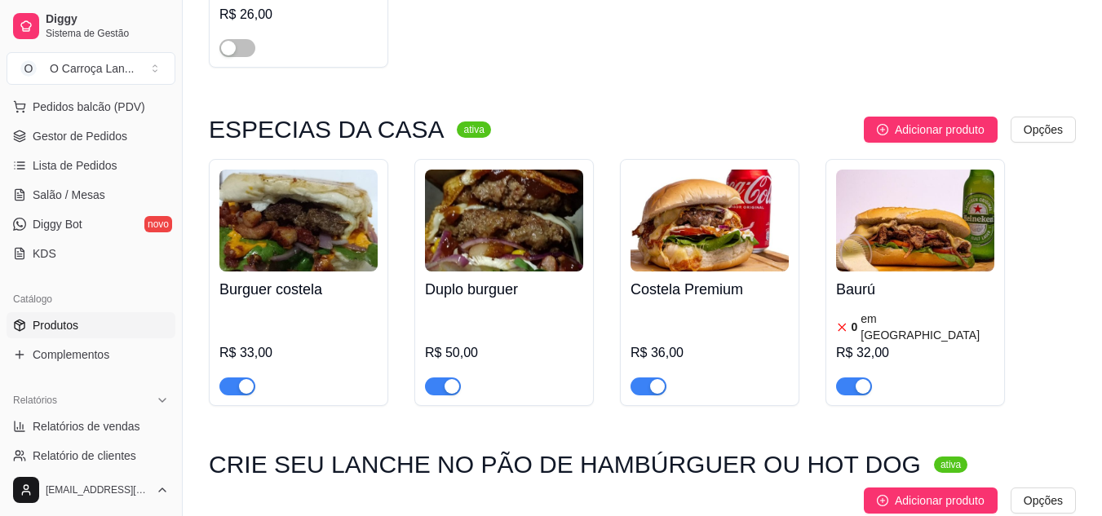
click at [971, 170] on img at bounding box center [915, 221] width 158 height 102
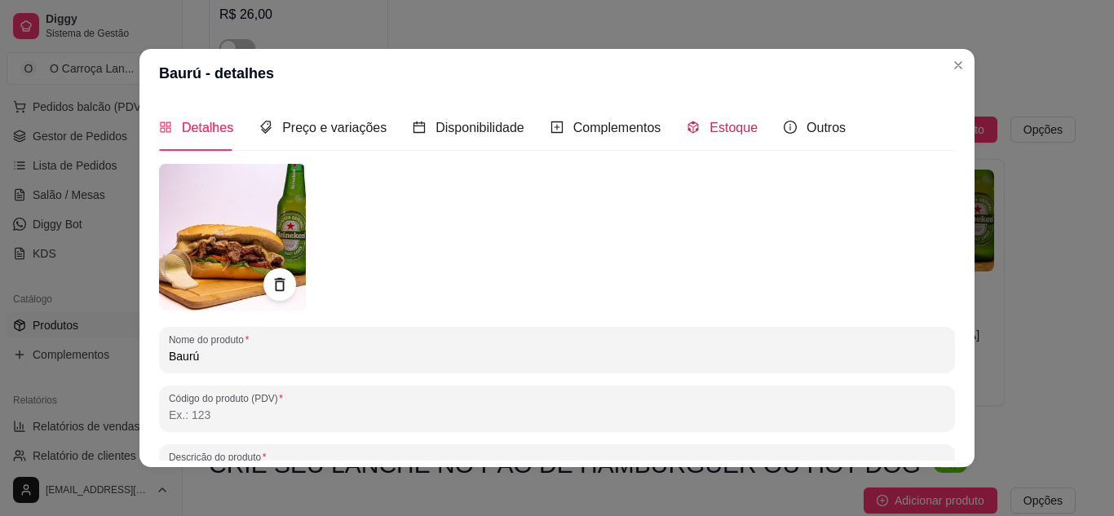
click at [712, 135] on span "Estoque" at bounding box center [734, 128] width 48 height 14
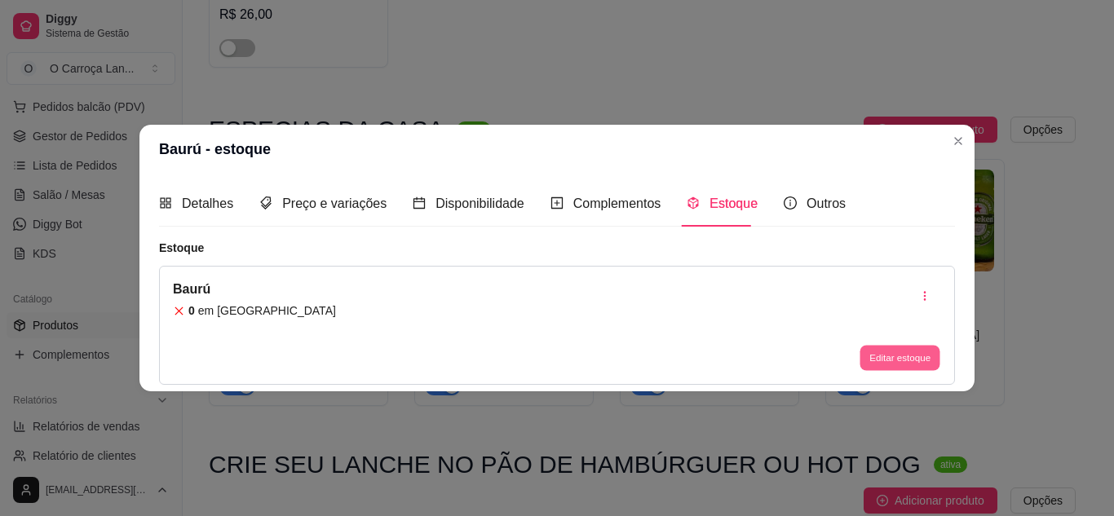
click at [892, 355] on button "Editar estoque" at bounding box center [900, 358] width 80 height 25
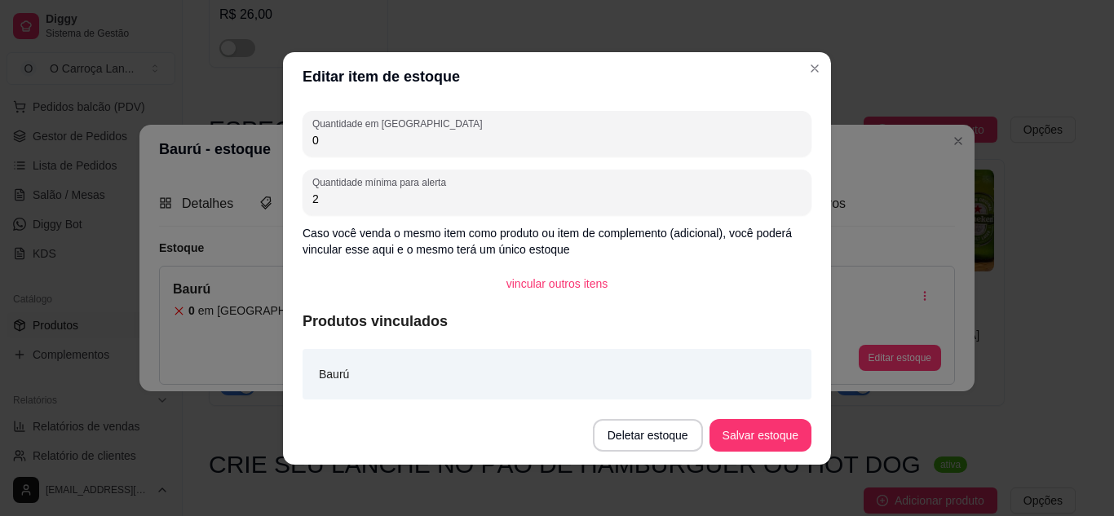
click at [440, 197] on input "2" at bounding box center [556, 199] width 489 height 16
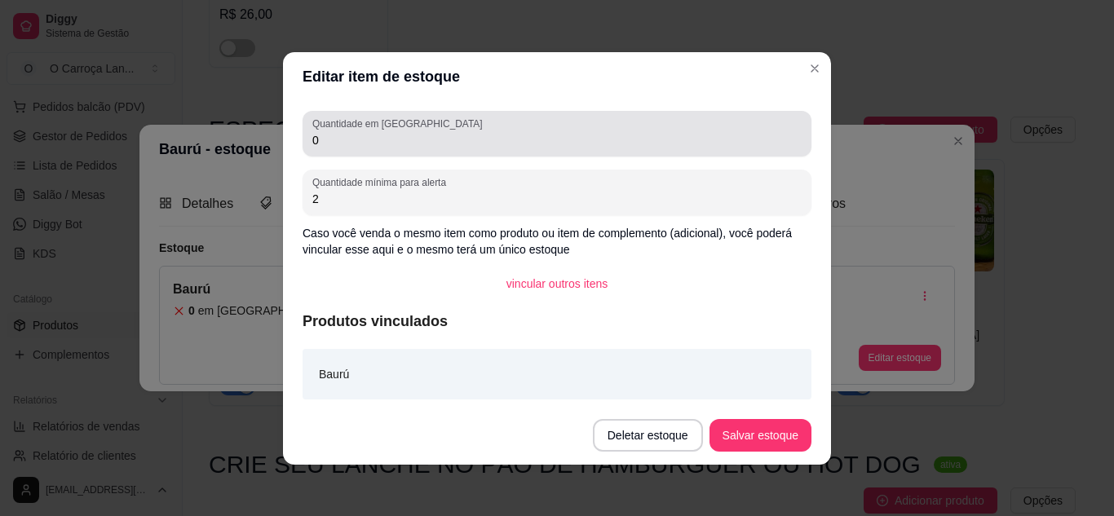
click at [422, 152] on div "Quantidade em estoque 0" at bounding box center [557, 134] width 509 height 46
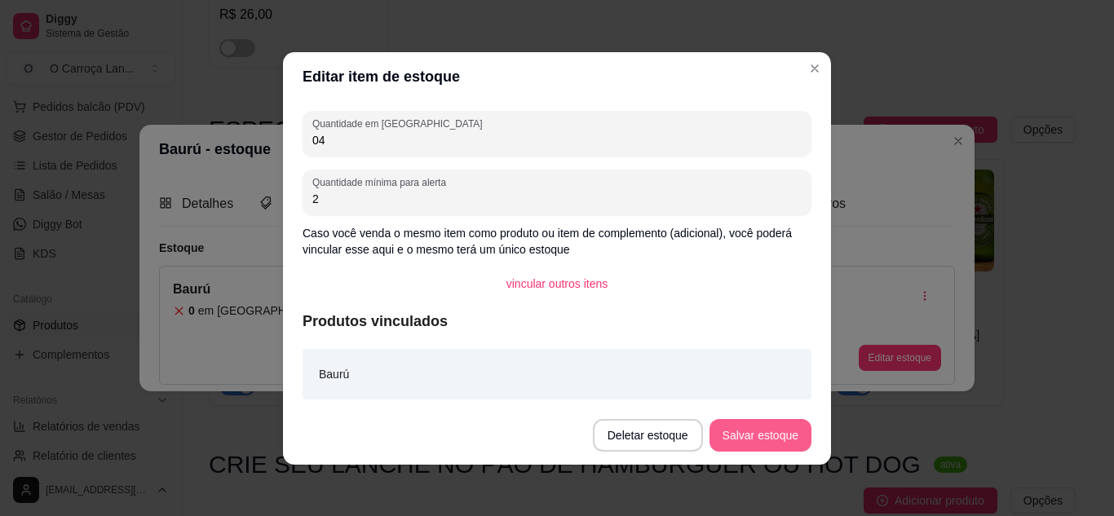
type input "04"
click at [758, 444] on button "Salvar estoque" at bounding box center [760, 435] width 100 height 32
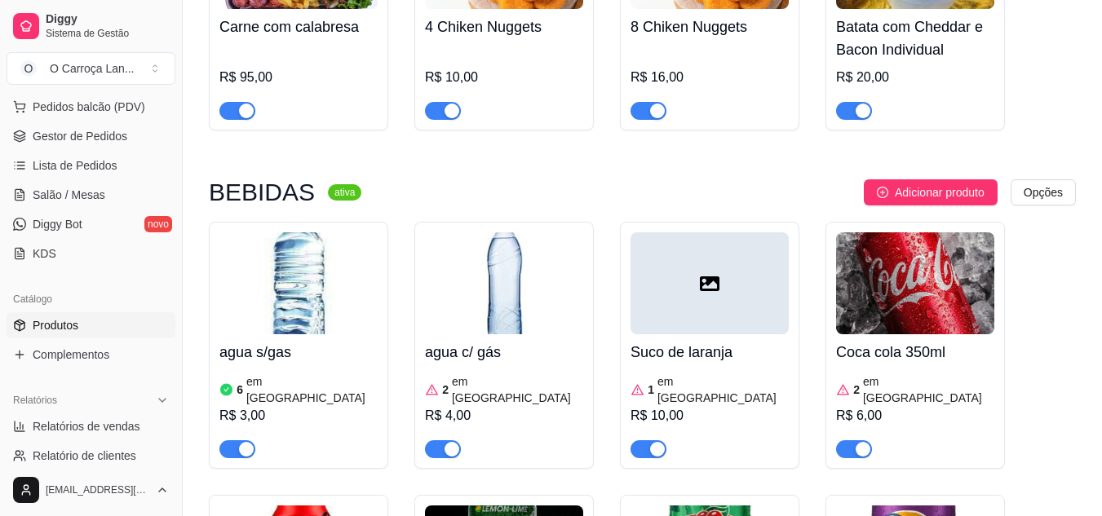
scroll to position [5152, 0]
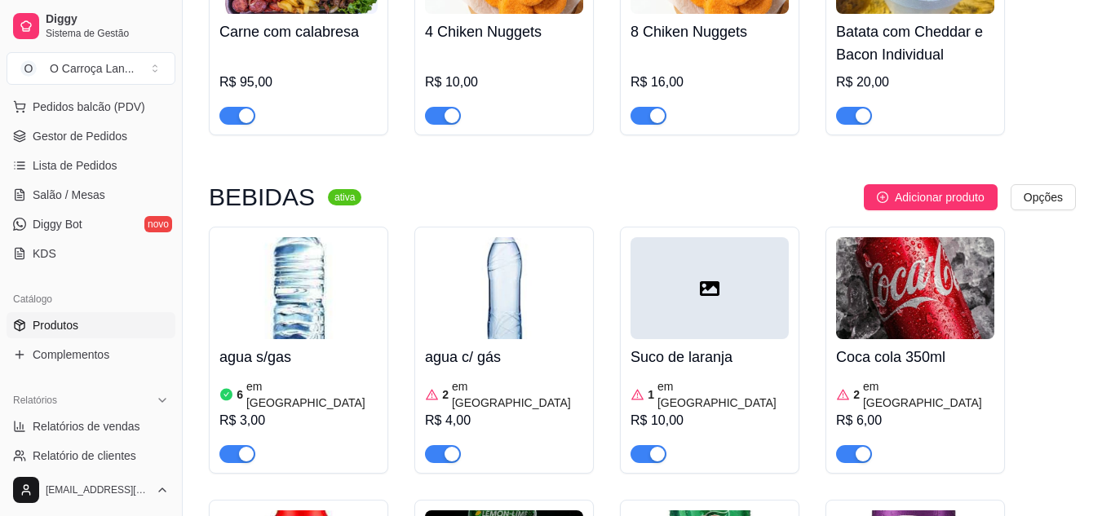
click at [536, 339] on div "agua c/ gás 2 em estoque R$ 4,00" at bounding box center [504, 401] width 158 height 124
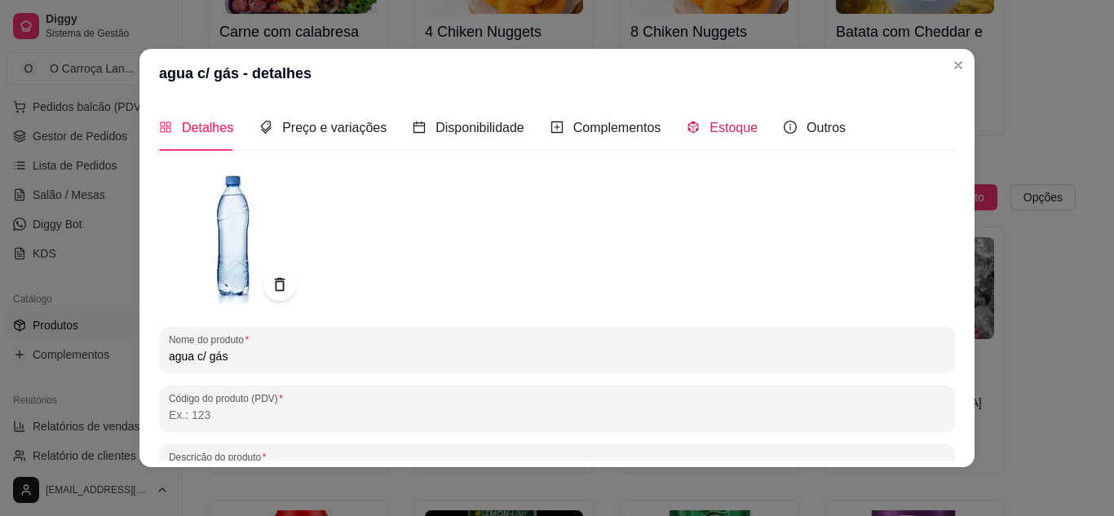
click at [710, 123] on span "Estoque" at bounding box center [734, 128] width 48 height 14
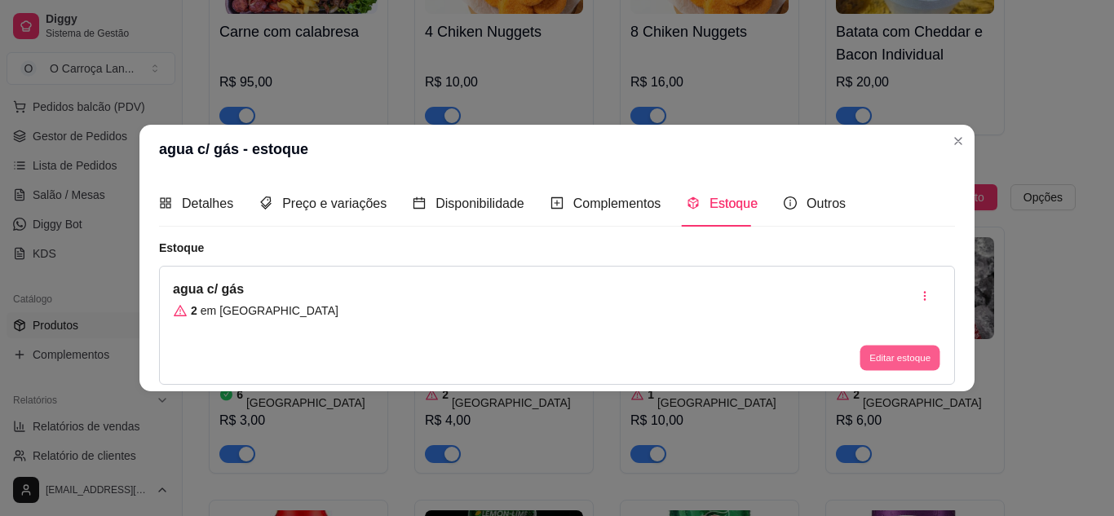
click at [883, 346] on button "Editar estoque" at bounding box center [900, 358] width 80 height 25
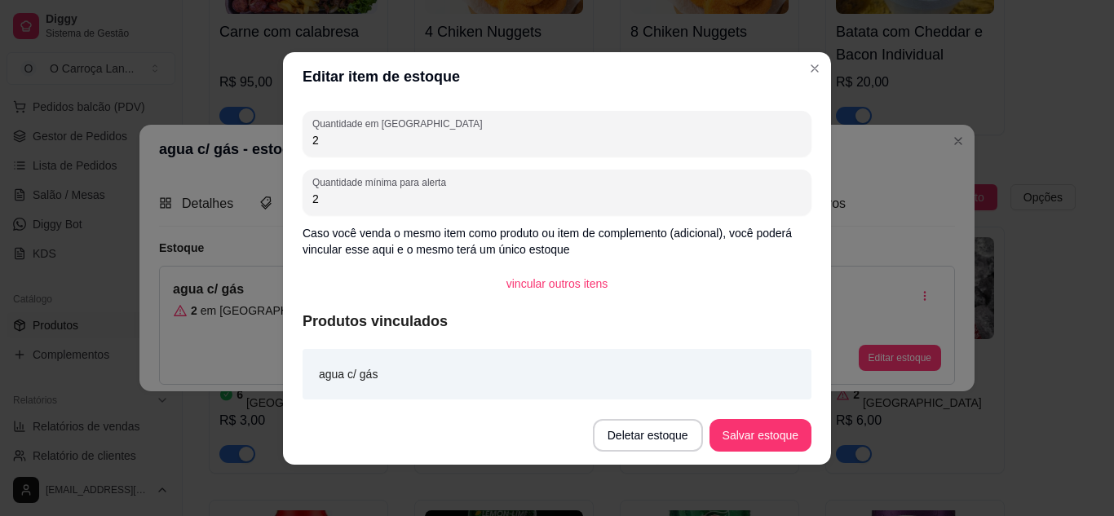
click at [478, 141] on input "2" at bounding box center [556, 140] width 489 height 16
type input "12"
click at [740, 431] on button "Salvar estoque" at bounding box center [760, 435] width 100 height 32
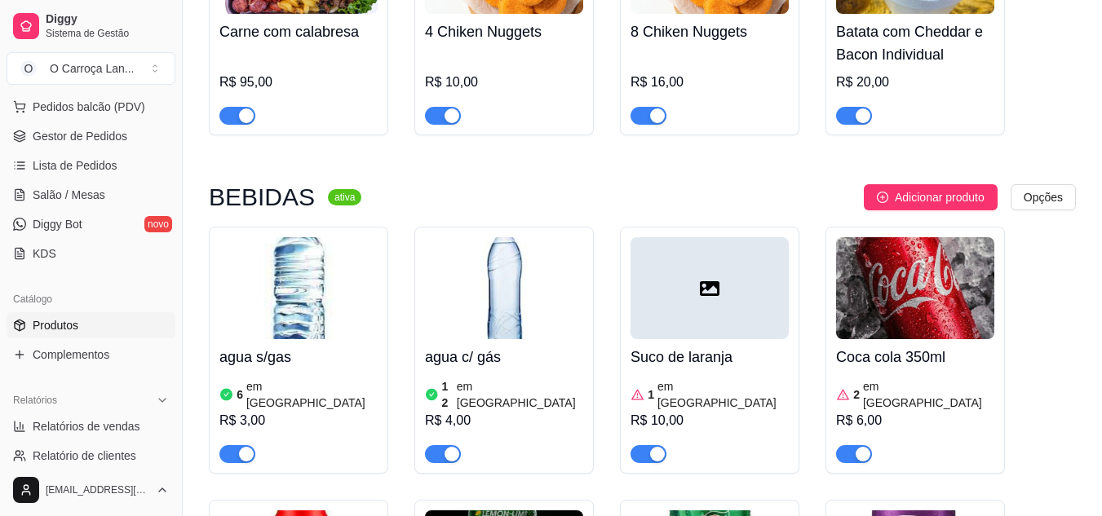
click at [719, 346] on h4 "Suco de laranja" at bounding box center [709, 357] width 158 height 23
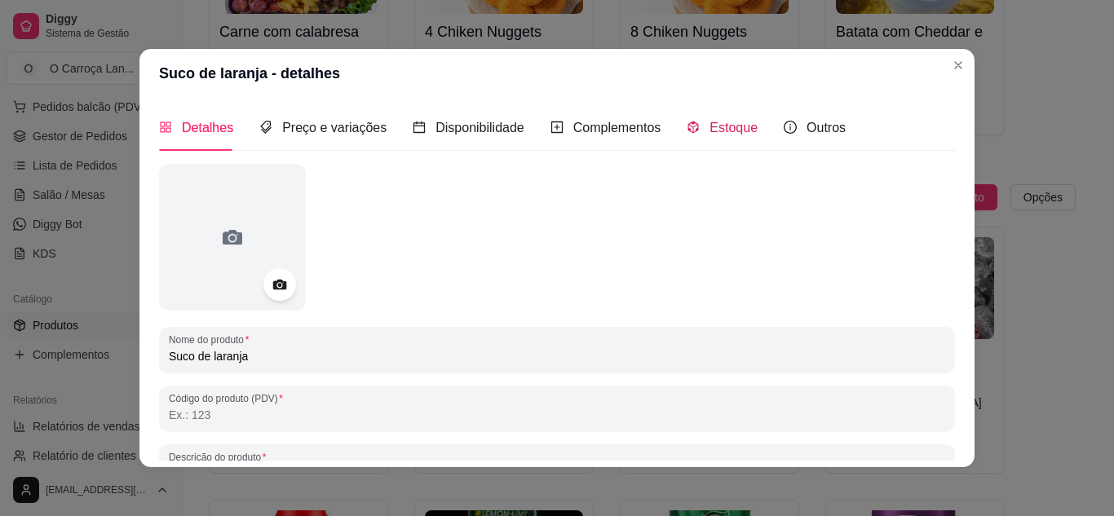
click at [713, 133] on span "Estoque" at bounding box center [734, 128] width 48 height 14
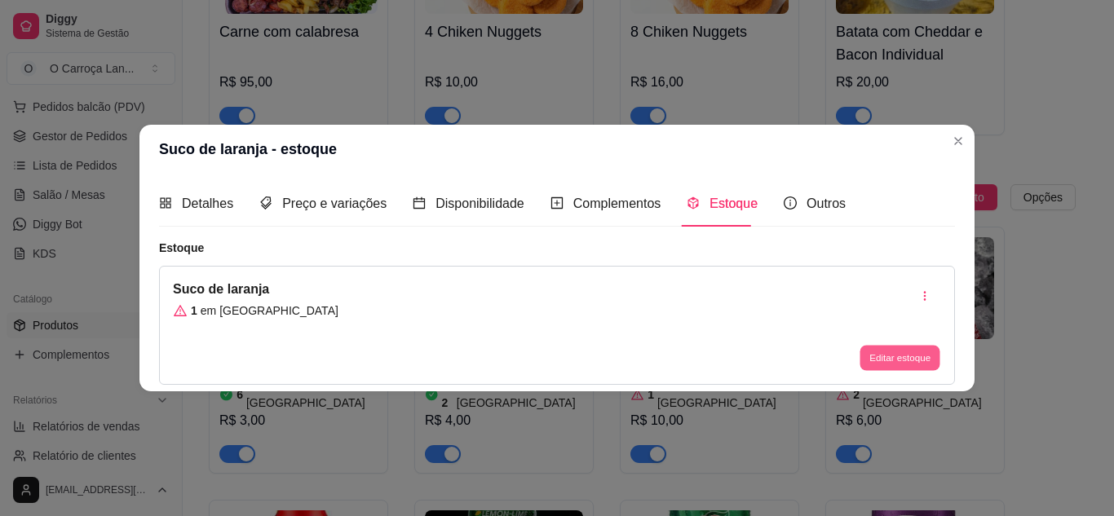
click at [887, 354] on button "Editar estoque" at bounding box center [900, 358] width 80 height 25
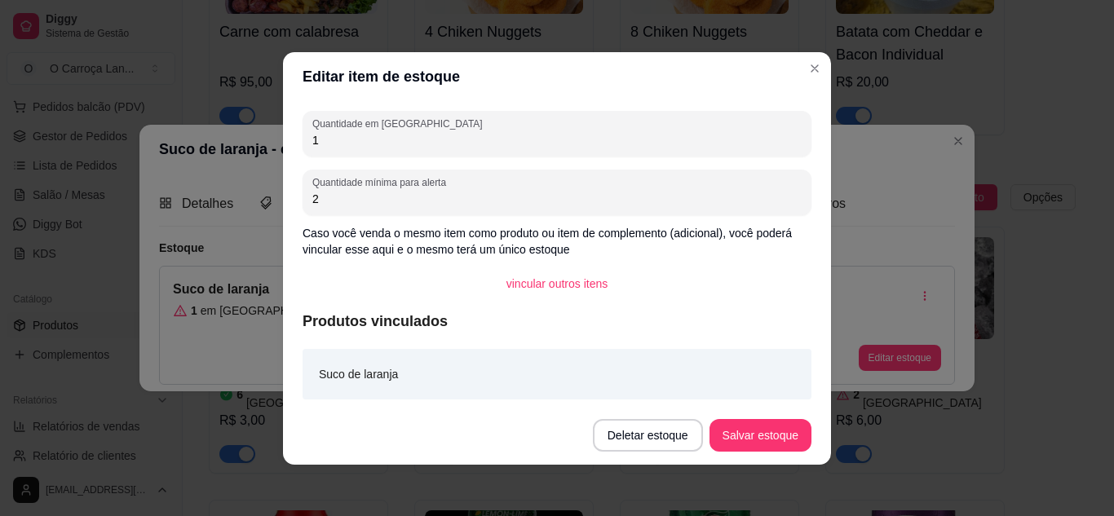
click at [616, 136] on input "1" at bounding box center [556, 140] width 489 height 16
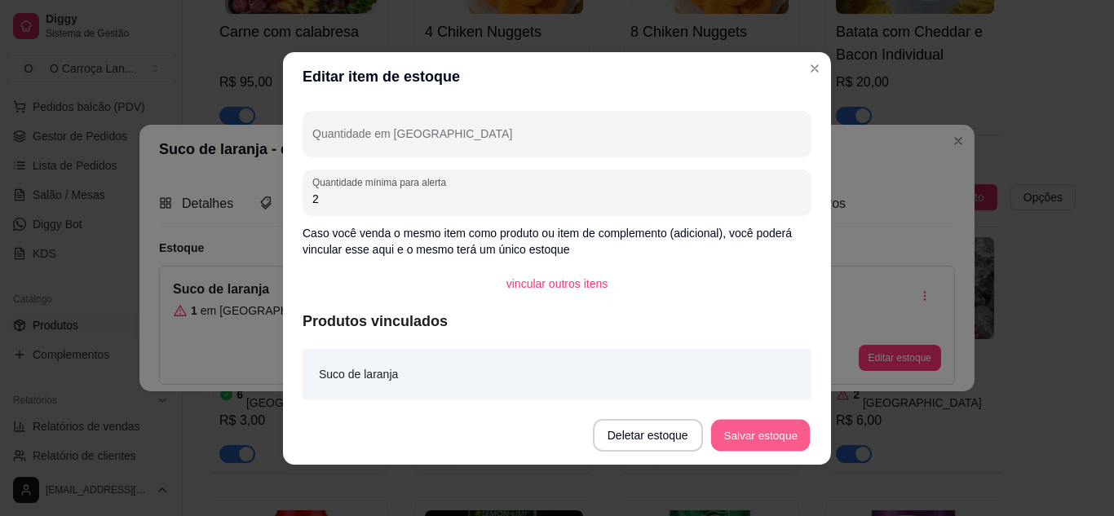
click at [767, 429] on button "Salvar estoque" at bounding box center [760, 435] width 100 height 32
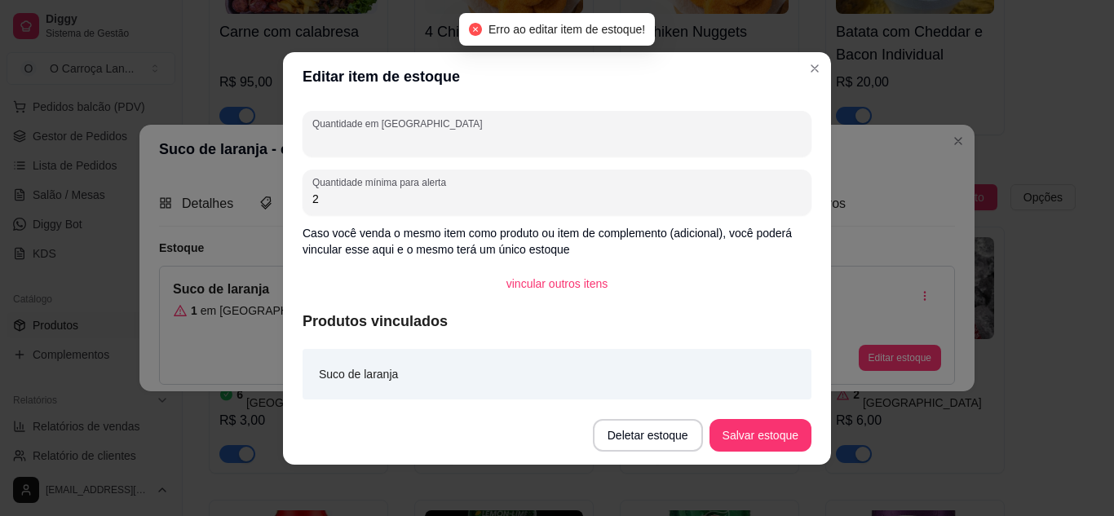
click at [750, 132] on input "Quantidade em [GEOGRAPHIC_DATA]" at bounding box center [556, 140] width 489 height 16
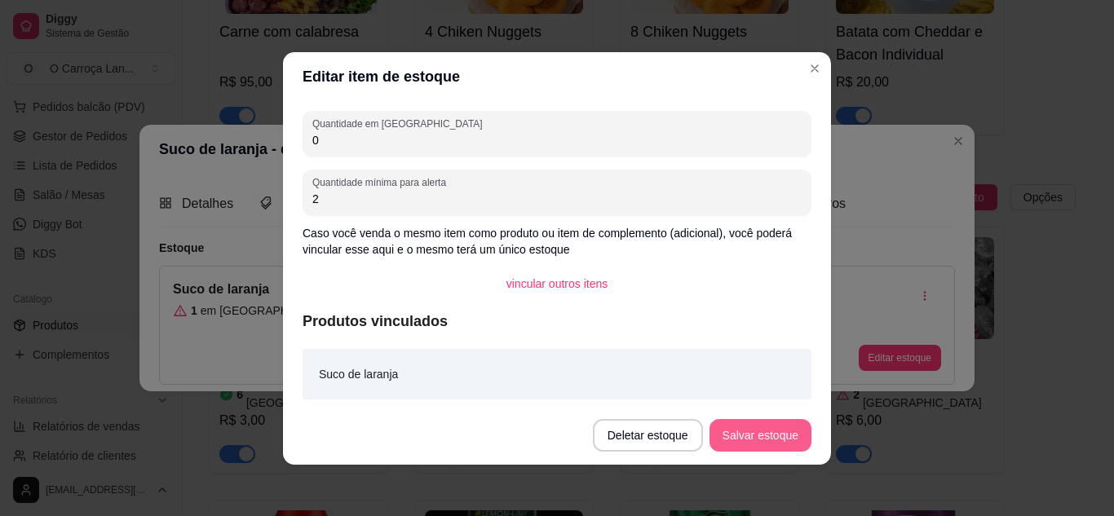
type input "0"
click at [750, 427] on button "Salvar estoque" at bounding box center [760, 435] width 100 height 32
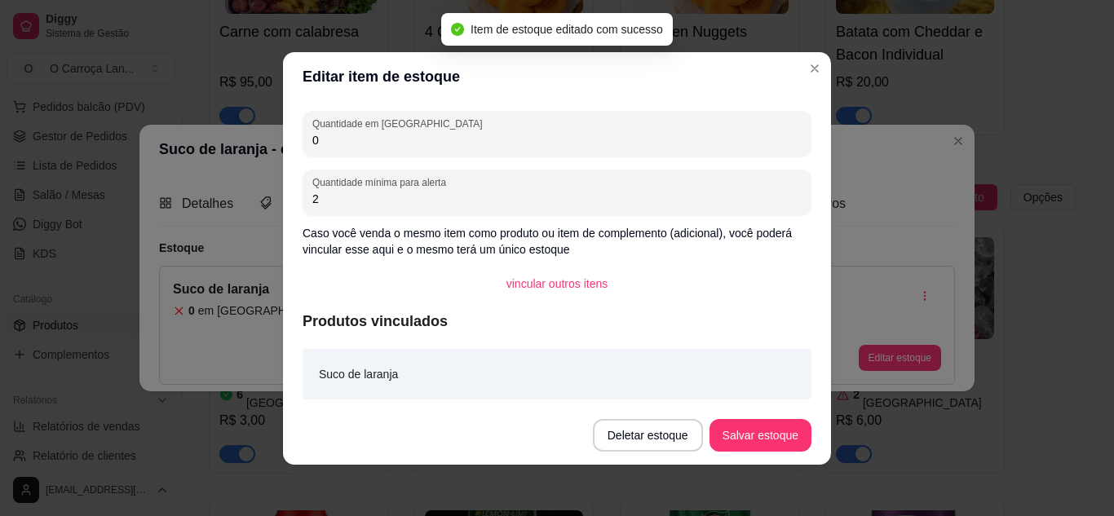
click at [808, 83] on header "Editar item de estoque" at bounding box center [557, 76] width 548 height 49
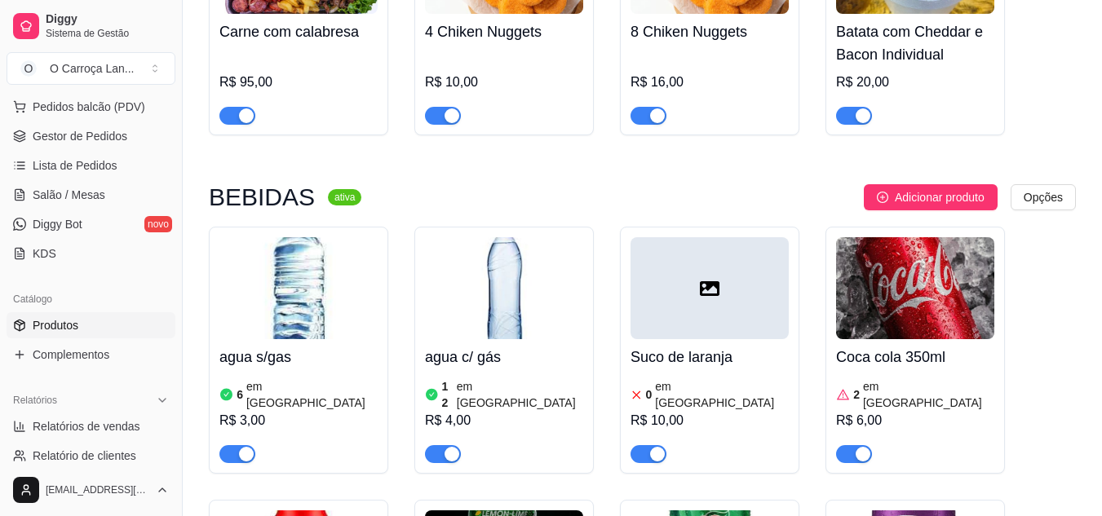
click at [962, 411] on div "R$ 6,00" at bounding box center [915, 421] width 158 height 20
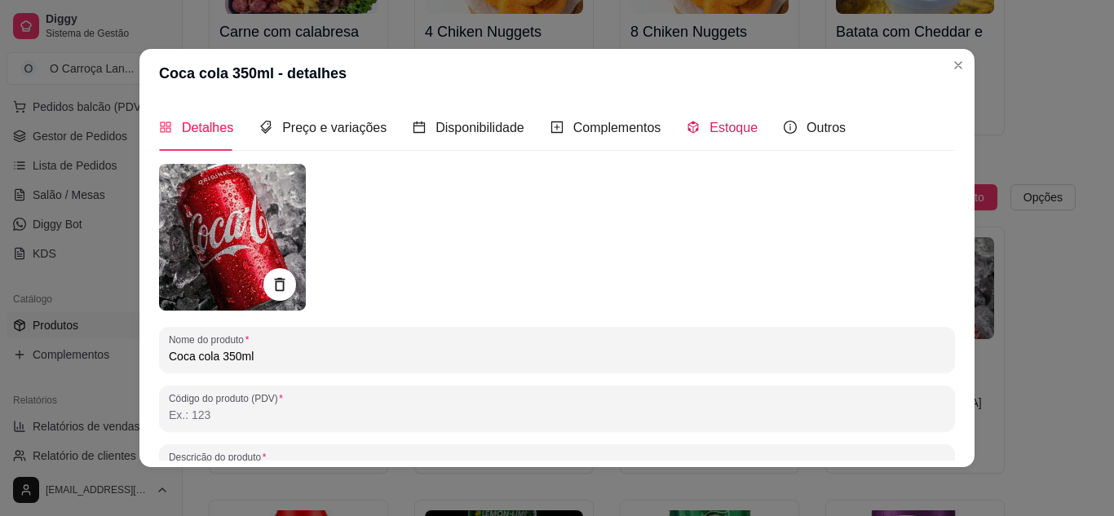
click at [722, 137] on div "Estoque" at bounding box center [722, 127] width 71 height 20
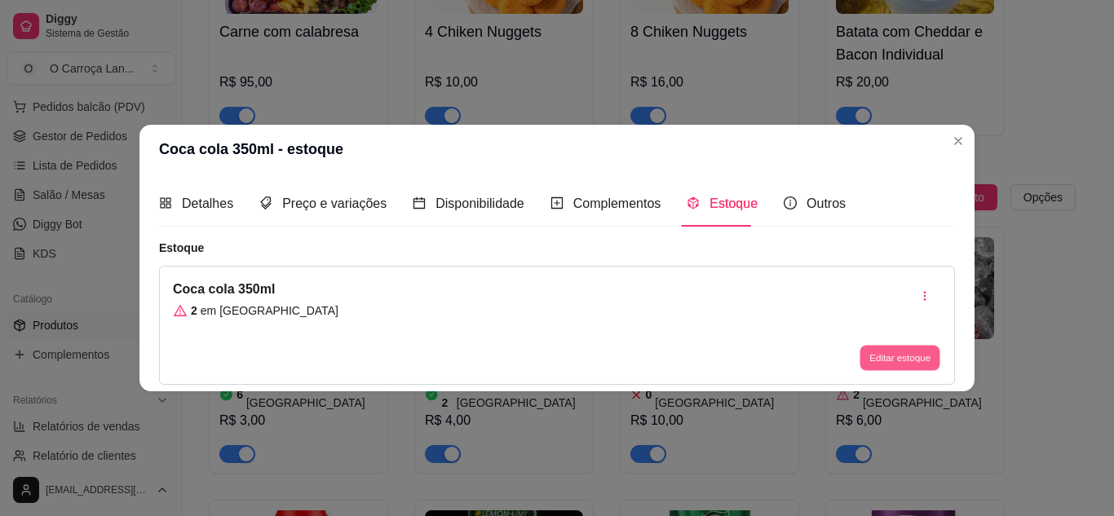
click at [882, 355] on button "Editar estoque" at bounding box center [900, 358] width 80 height 25
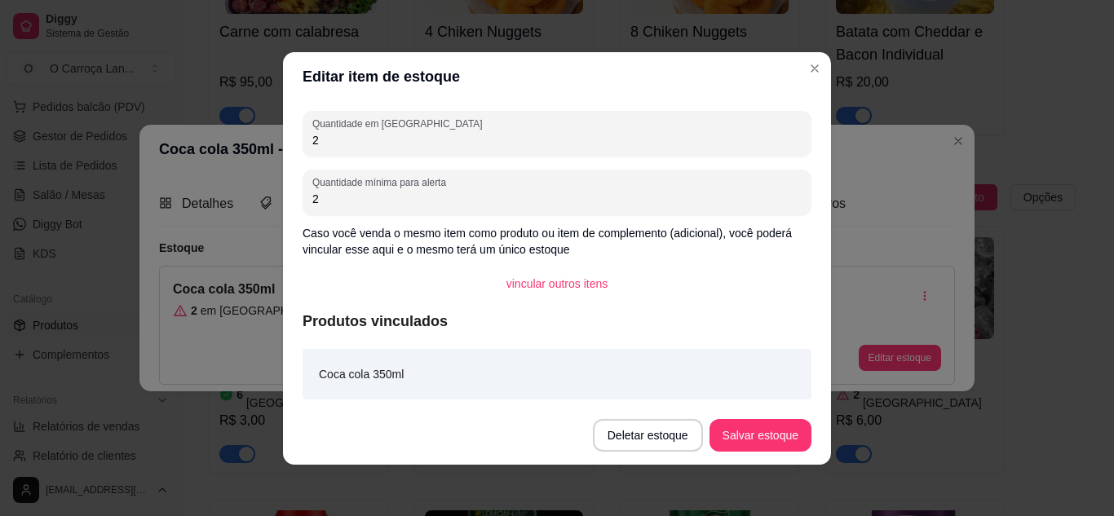
click at [676, 145] on input "2" at bounding box center [556, 140] width 489 height 16
type input "1"
click at [768, 439] on button "Salvar estoque" at bounding box center [760, 435] width 100 height 32
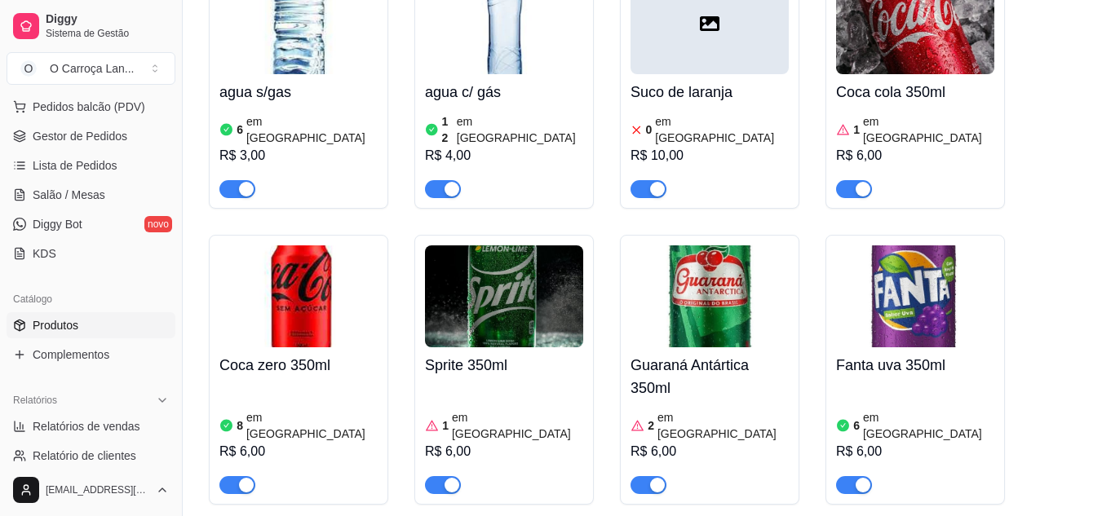
scroll to position [5418, 0]
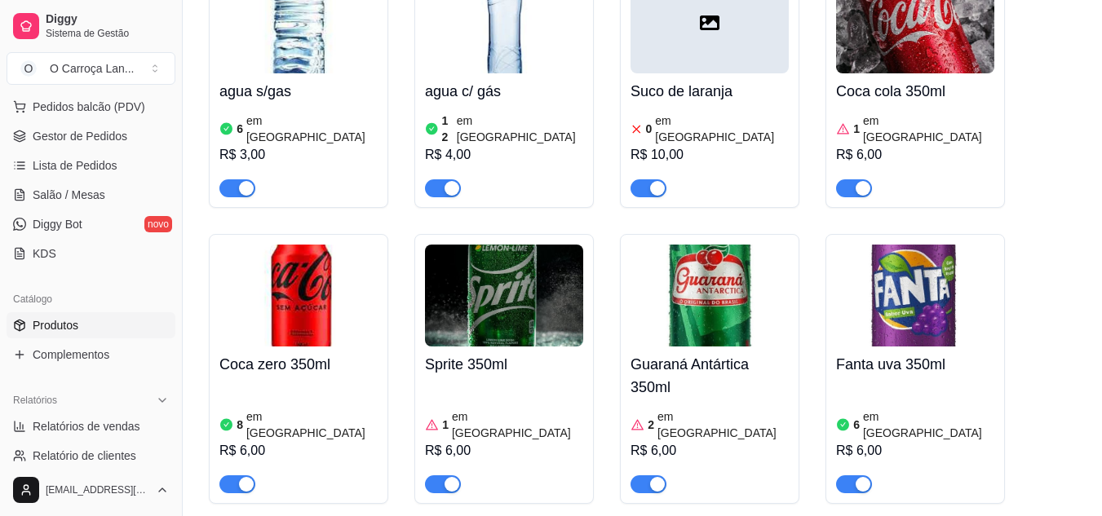
click at [546, 353] on h4 "Sprite 350ml" at bounding box center [504, 364] width 158 height 23
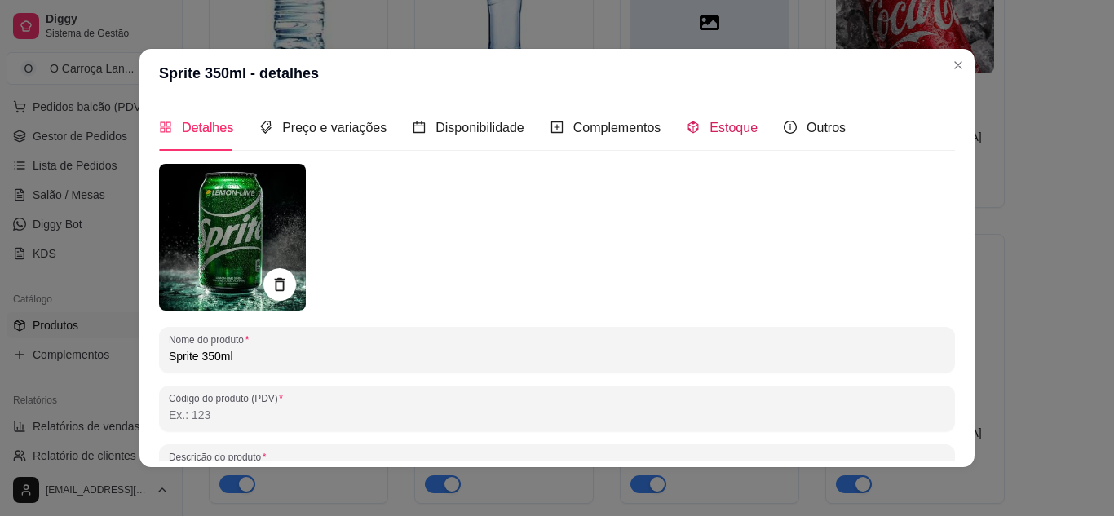
click at [714, 121] on span "Estoque" at bounding box center [734, 128] width 48 height 14
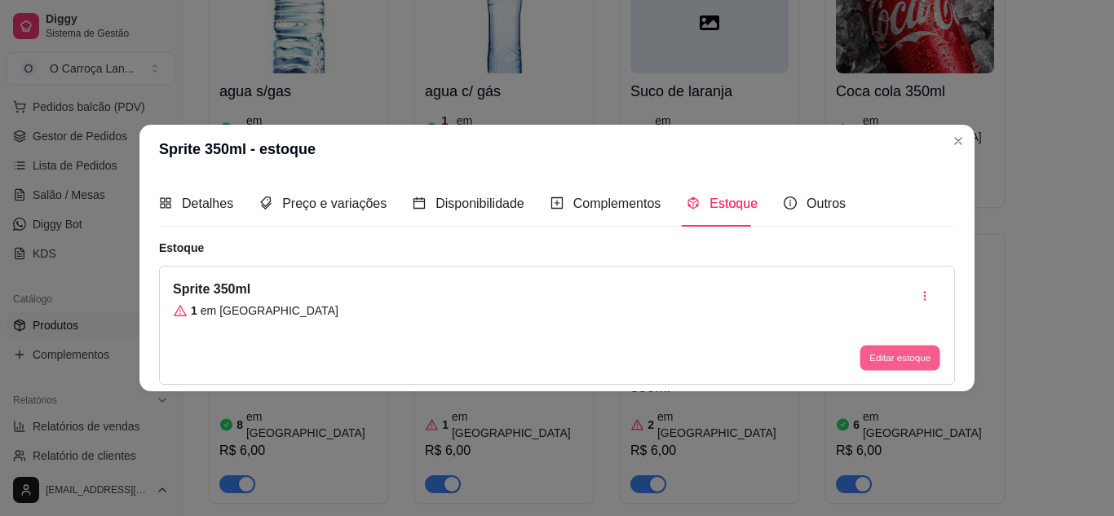
click at [890, 346] on button "Editar estoque" at bounding box center [900, 358] width 80 height 25
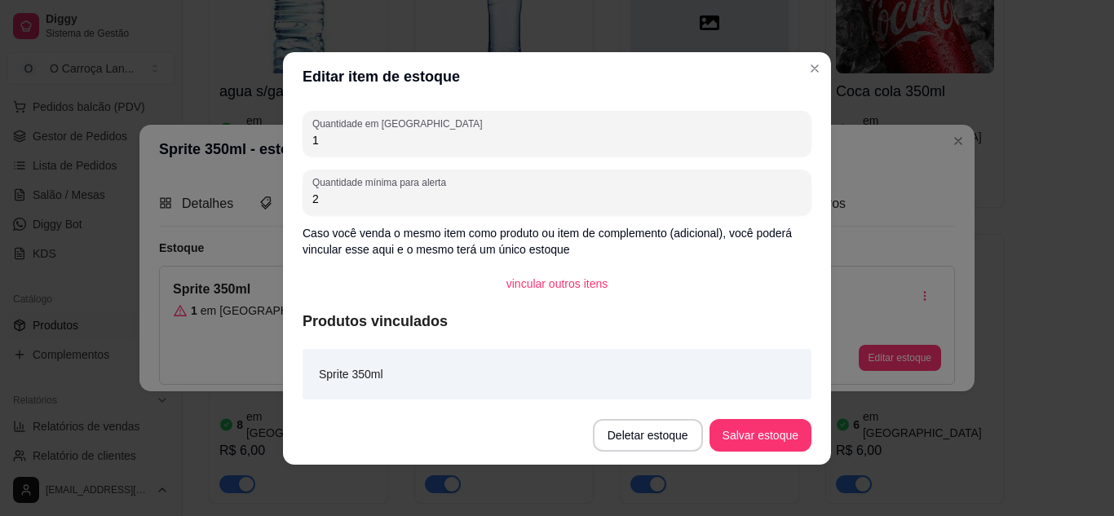
click at [622, 144] on input "1" at bounding box center [556, 140] width 489 height 16
type input "7"
click at [784, 437] on button "Salvar estoque" at bounding box center [760, 435] width 100 height 32
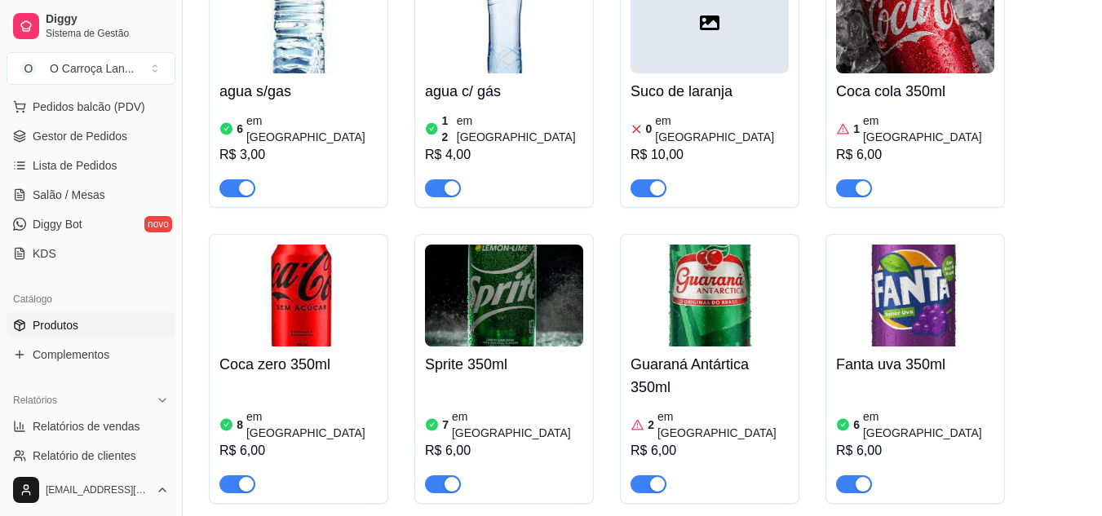
click at [673, 353] on h4 "Guaraná Antártica 350ml" at bounding box center [709, 376] width 158 height 46
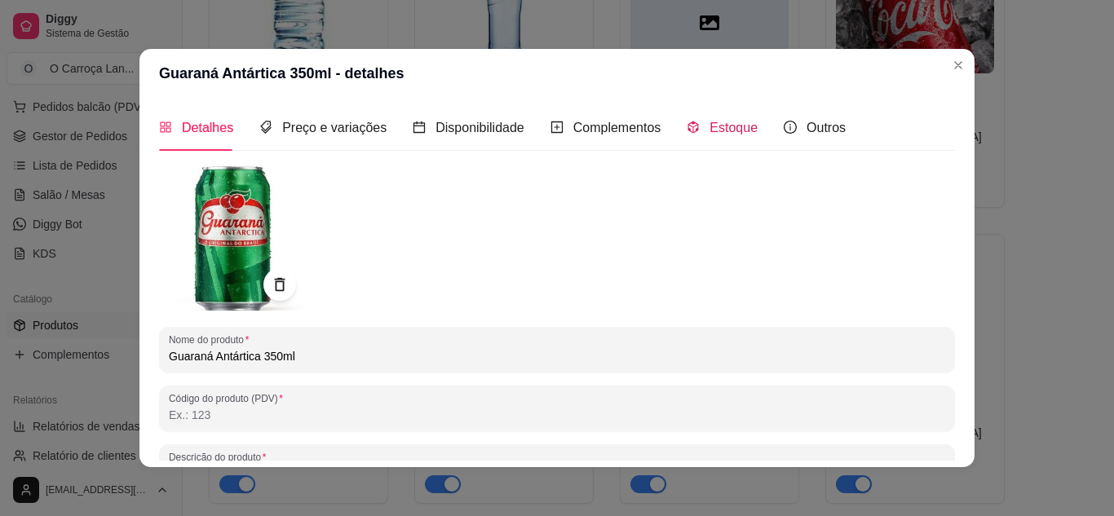
click at [732, 135] on span "Estoque" at bounding box center [734, 128] width 48 height 14
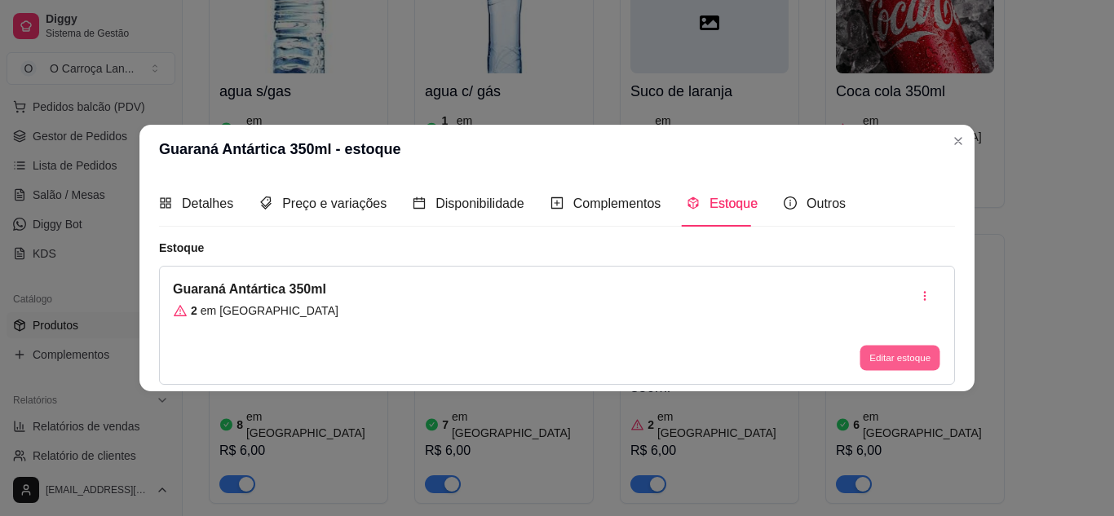
click at [882, 358] on button "Editar estoque" at bounding box center [900, 358] width 80 height 25
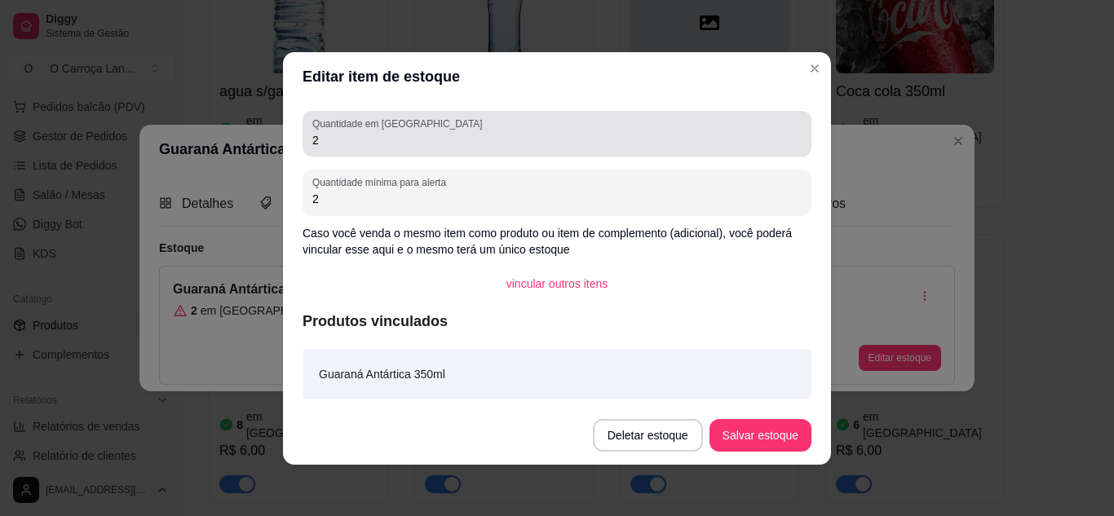
click at [591, 133] on input "2" at bounding box center [556, 140] width 489 height 16
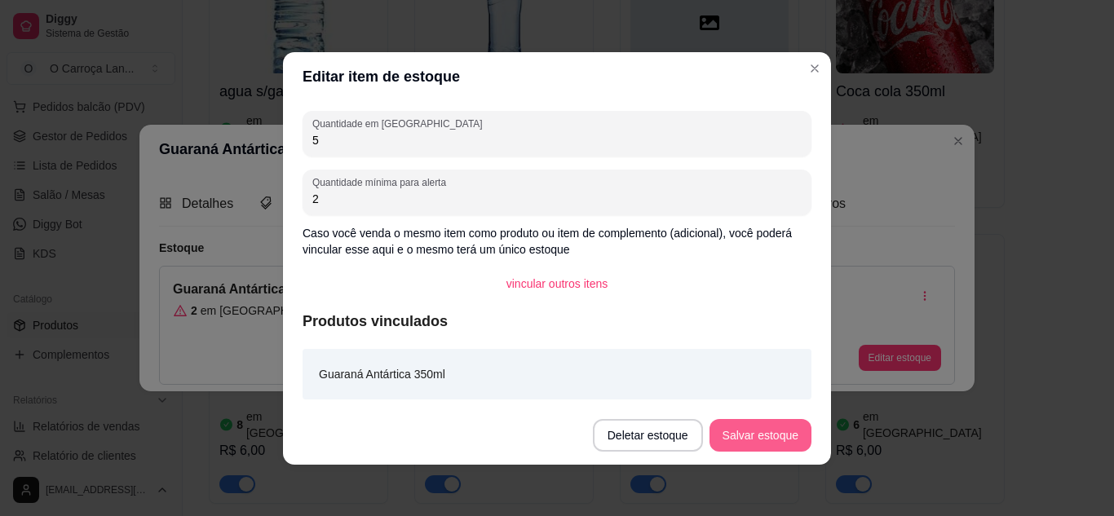
type input "5"
click at [753, 431] on button "Salvar estoque" at bounding box center [760, 435] width 100 height 32
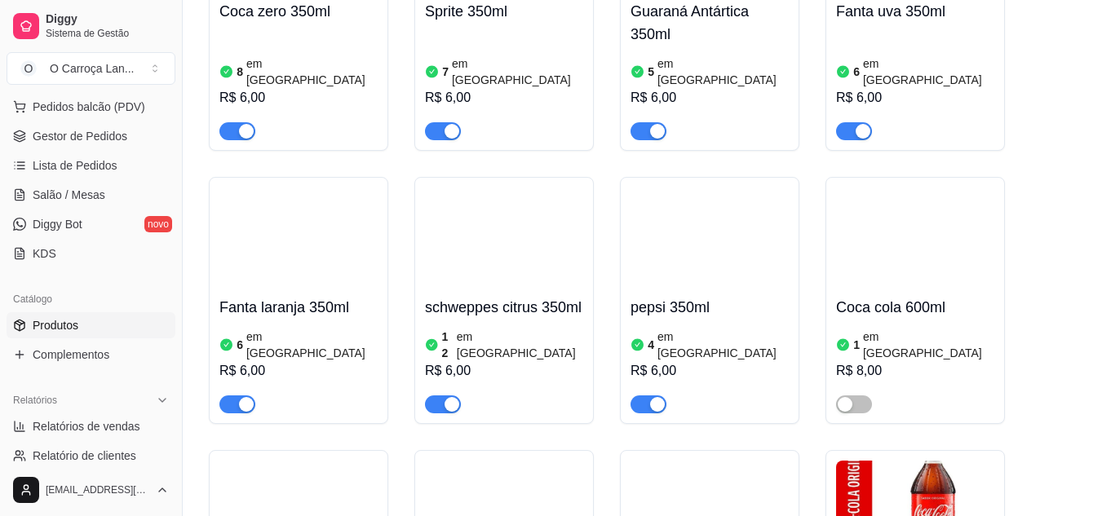
scroll to position [5772, 0]
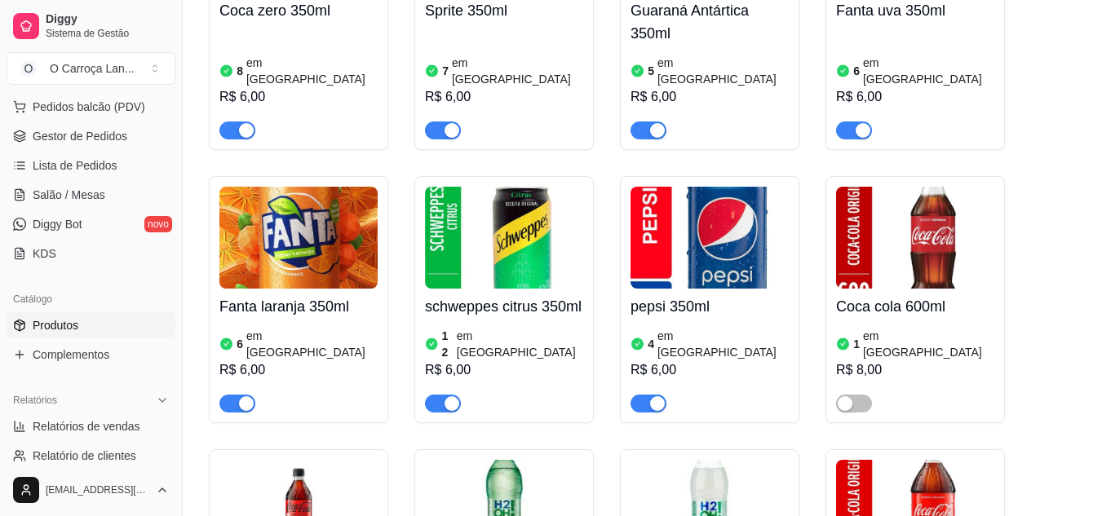
click at [781, 295] on h4 "pepsi 350ml" at bounding box center [709, 306] width 158 height 23
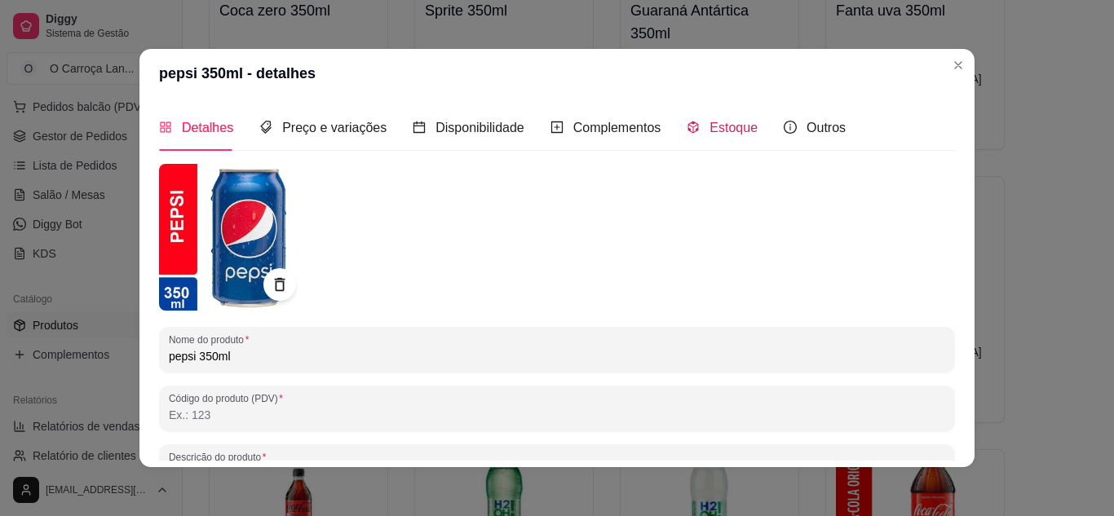
click at [731, 126] on span "Estoque" at bounding box center [734, 128] width 48 height 14
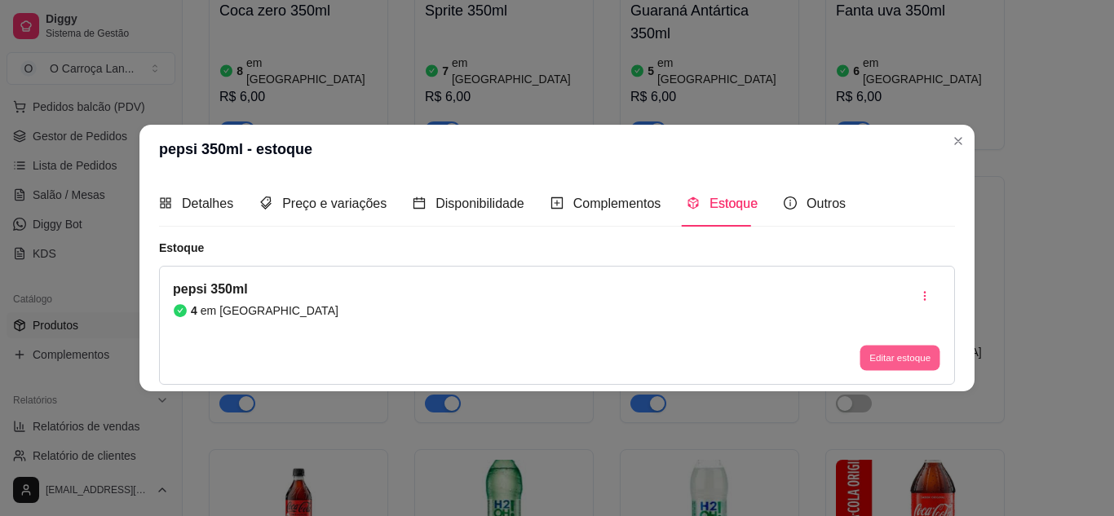
click at [887, 361] on button "Editar estoque" at bounding box center [900, 358] width 80 height 25
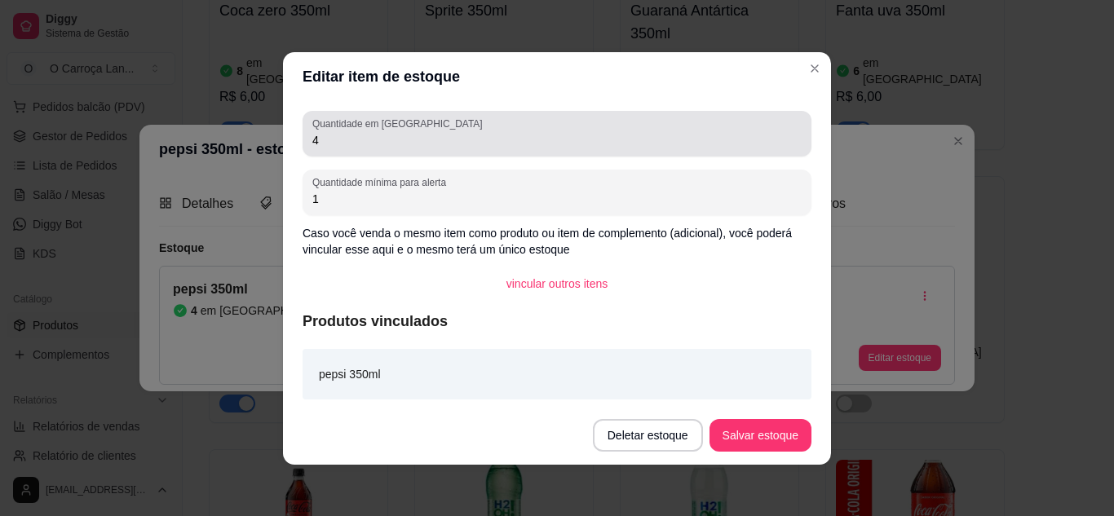
click at [447, 123] on div "4" at bounding box center [556, 133] width 489 height 33
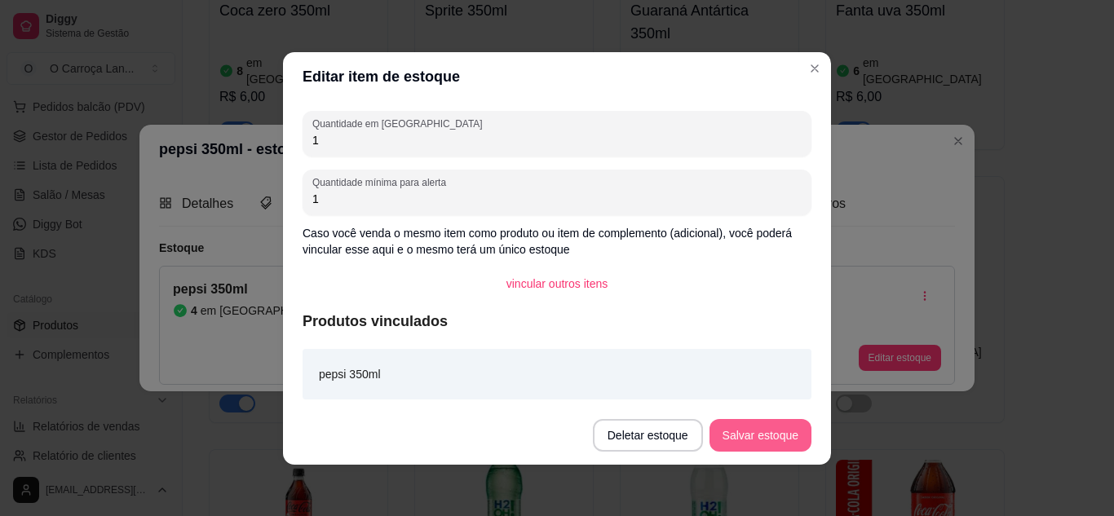
type input "1"
click at [747, 425] on button "Salvar estoque" at bounding box center [760, 435] width 100 height 32
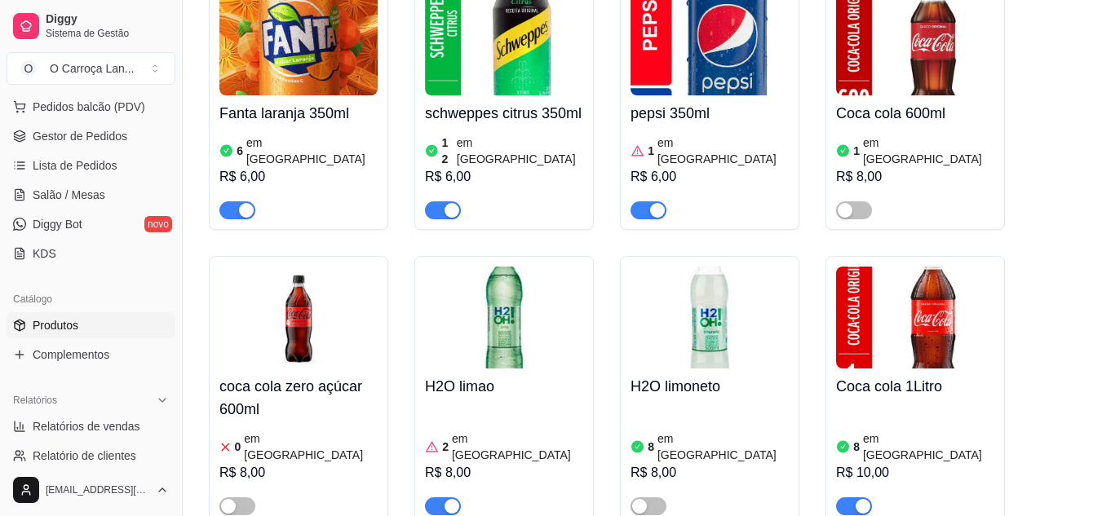
scroll to position [5966, 0]
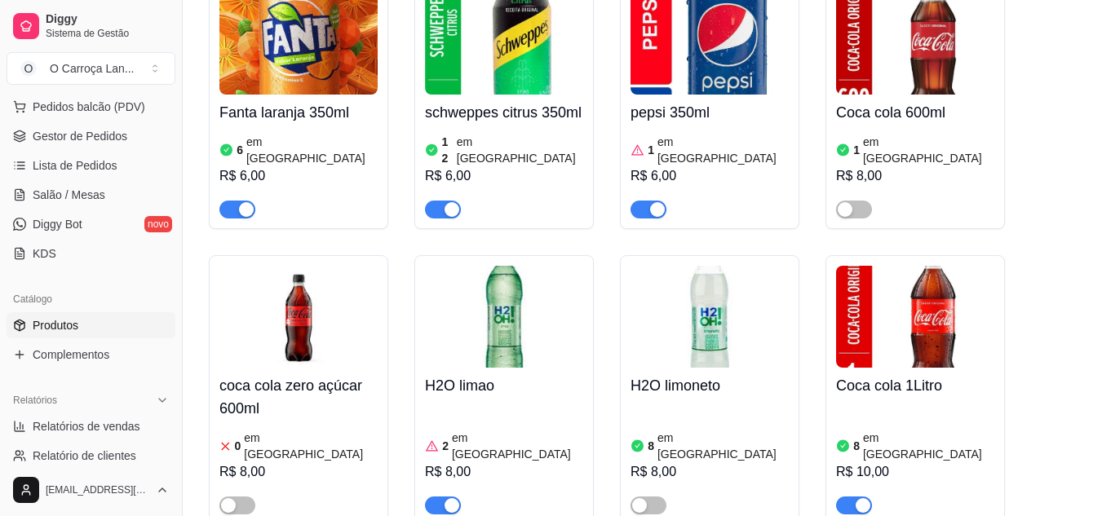
click at [555, 266] on img at bounding box center [504, 317] width 158 height 102
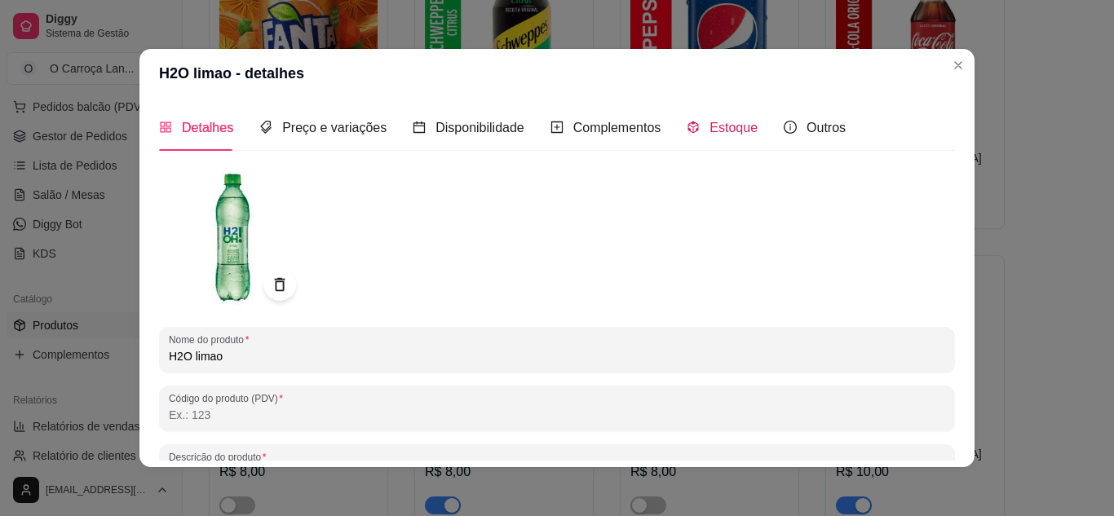
click at [715, 121] on span "Estoque" at bounding box center [734, 128] width 48 height 14
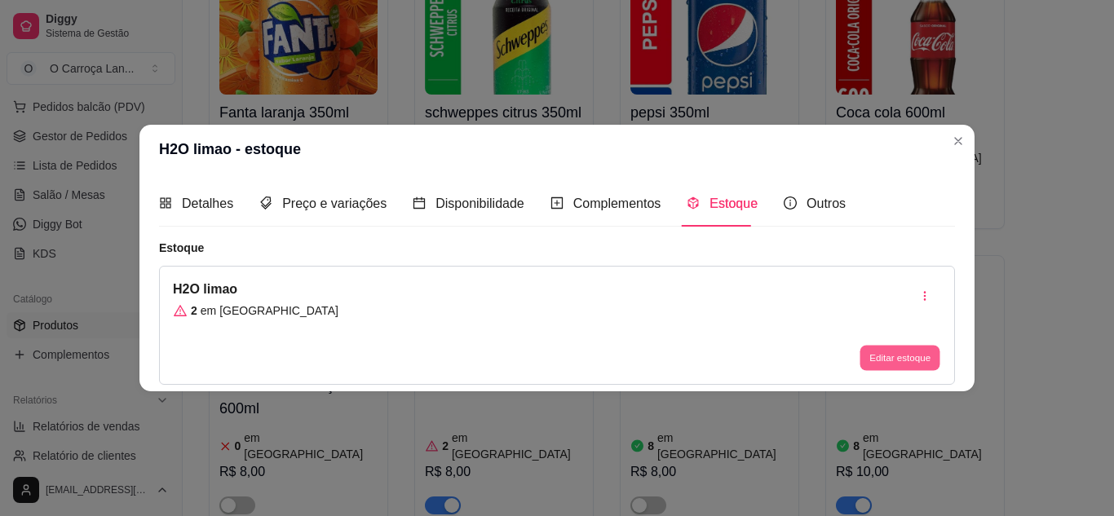
click at [893, 347] on button "Editar estoque" at bounding box center [900, 358] width 80 height 25
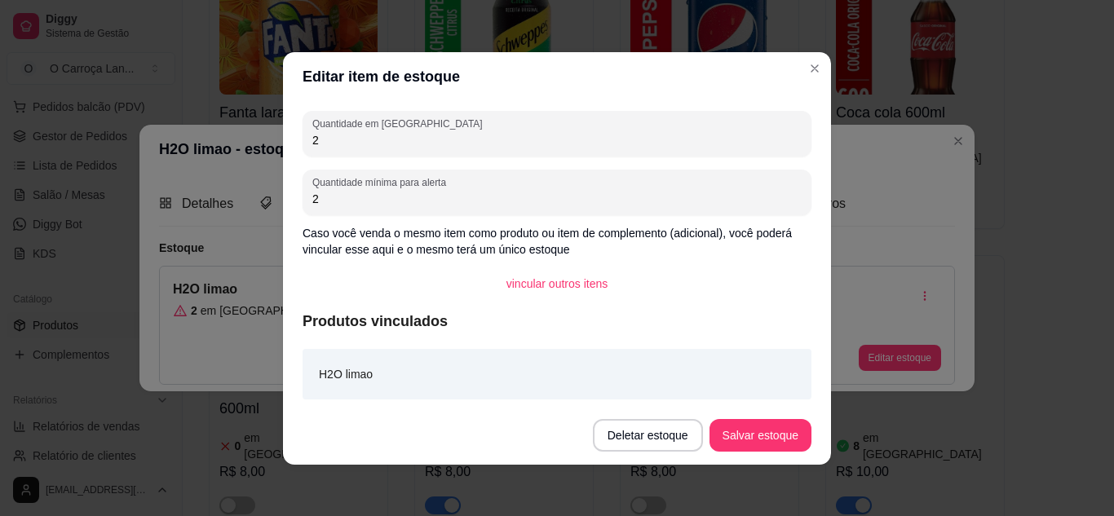
click at [420, 140] on input "2" at bounding box center [556, 140] width 489 height 16
type input "6"
click at [740, 429] on button "Salvar estoque" at bounding box center [760, 435] width 100 height 32
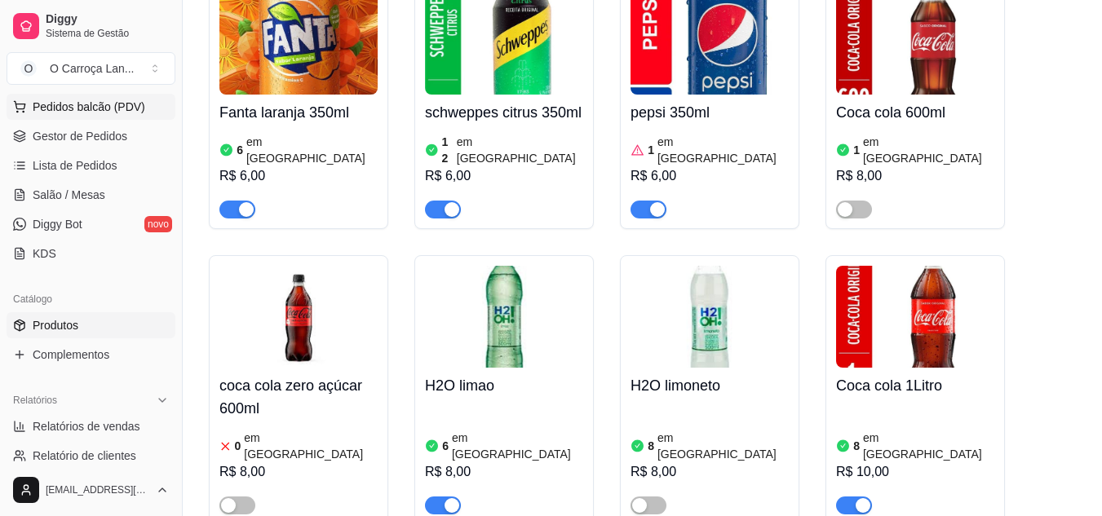
scroll to position [0, 0]
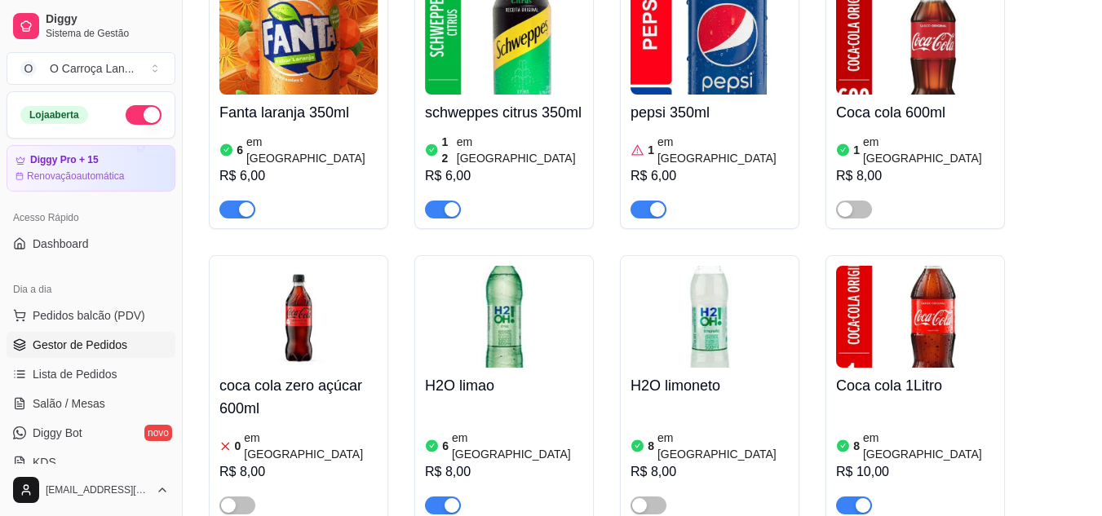
click at [117, 346] on span "Gestor de Pedidos" at bounding box center [80, 345] width 95 height 16
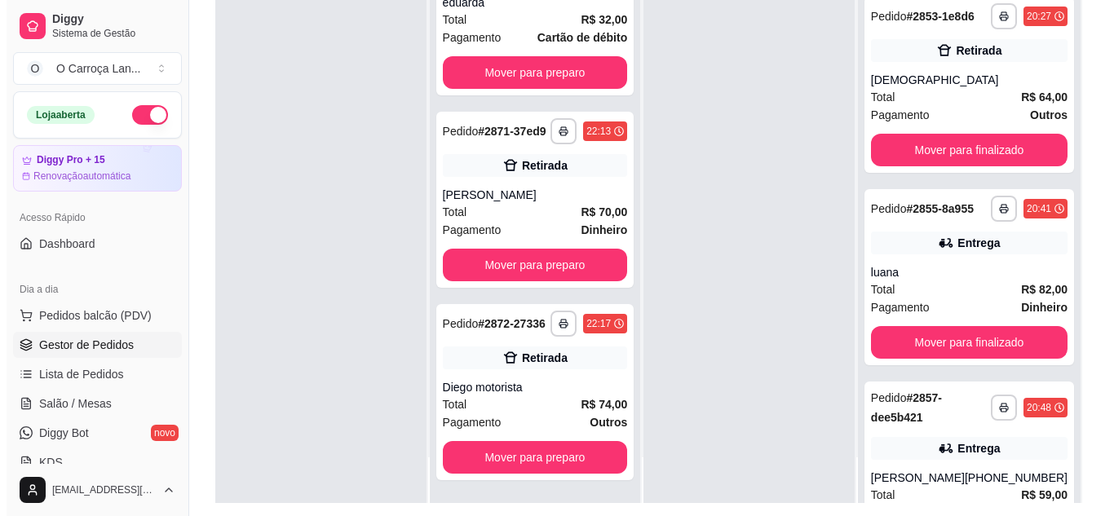
scroll to position [249, 0]
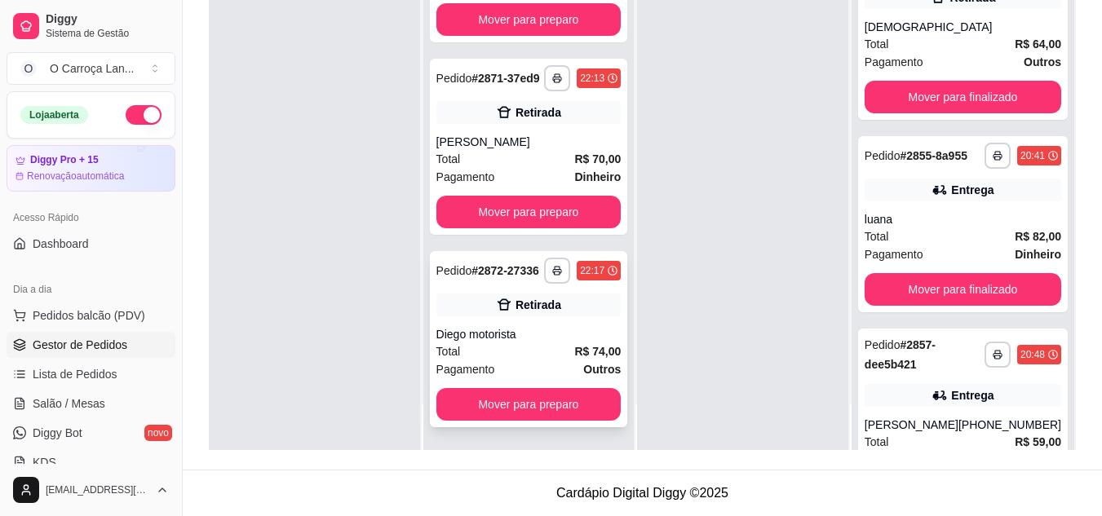
click at [544, 309] on div "Retirada" at bounding box center [538, 305] width 46 height 16
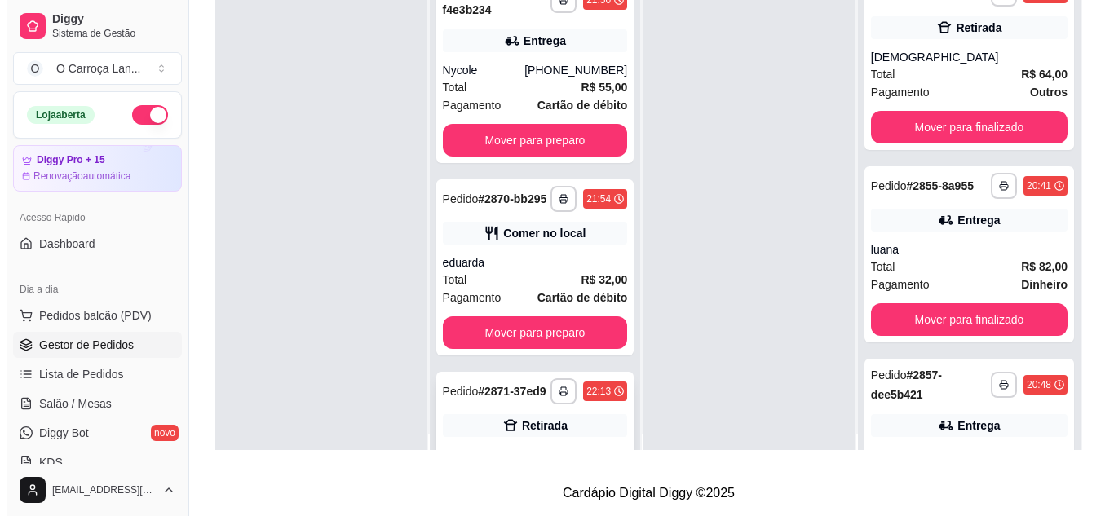
scroll to position [11, 0]
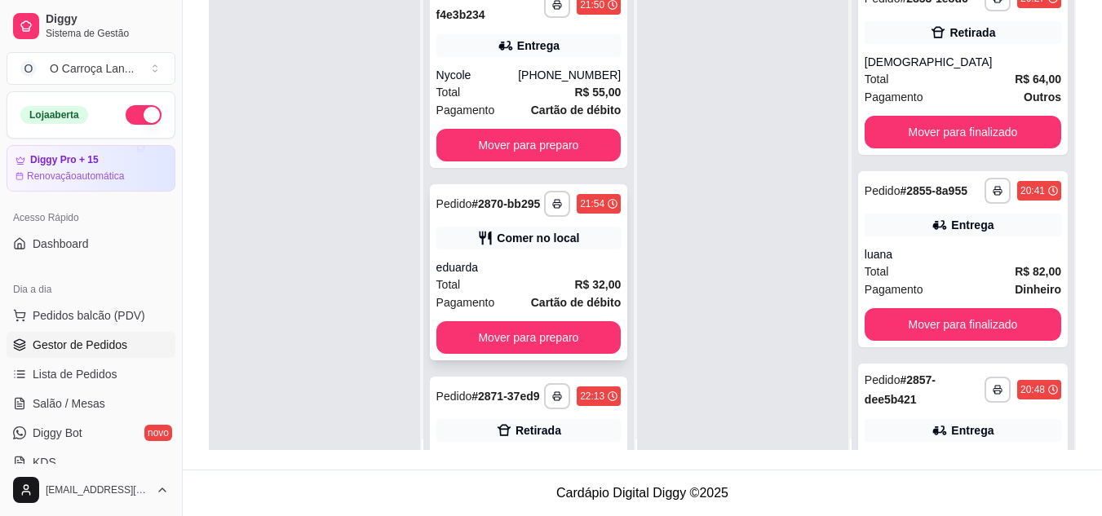
click at [542, 246] on div "Comer no local" at bounding box center [538, 238] width 82 height 16
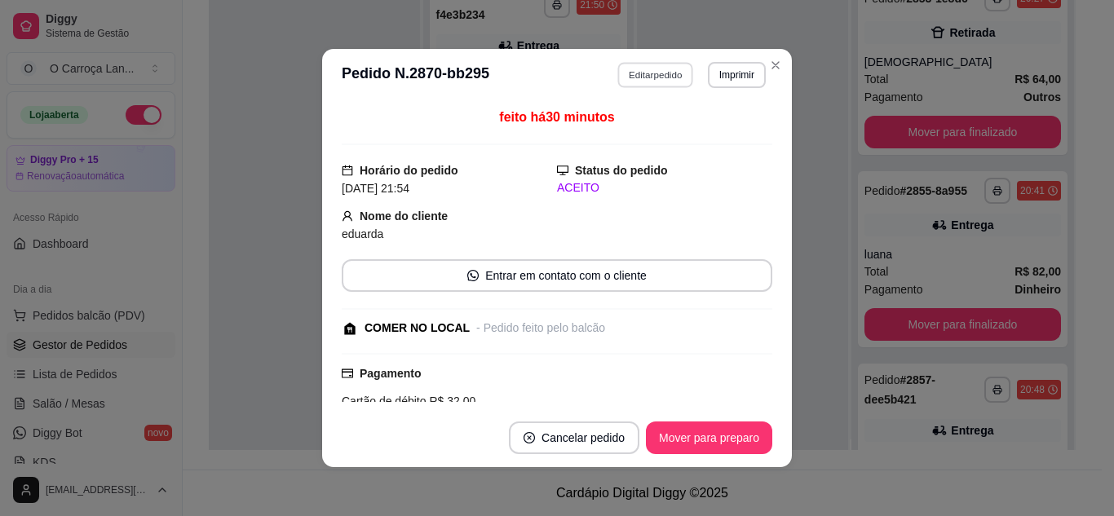
click at [657, 79] on button "Editar pedido" at bounding box center [656, 74] width 76 height 25
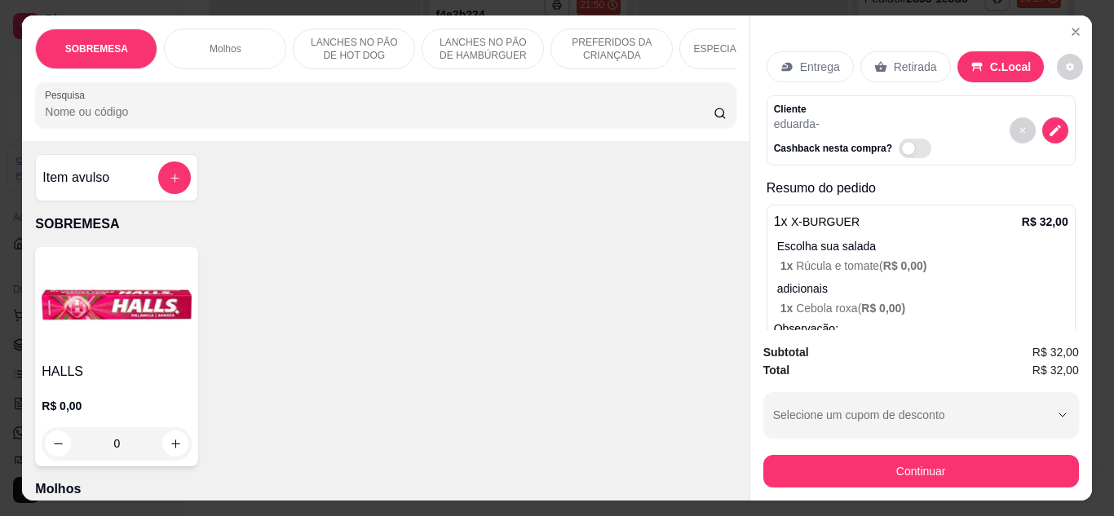
scroll to position [86, 0]
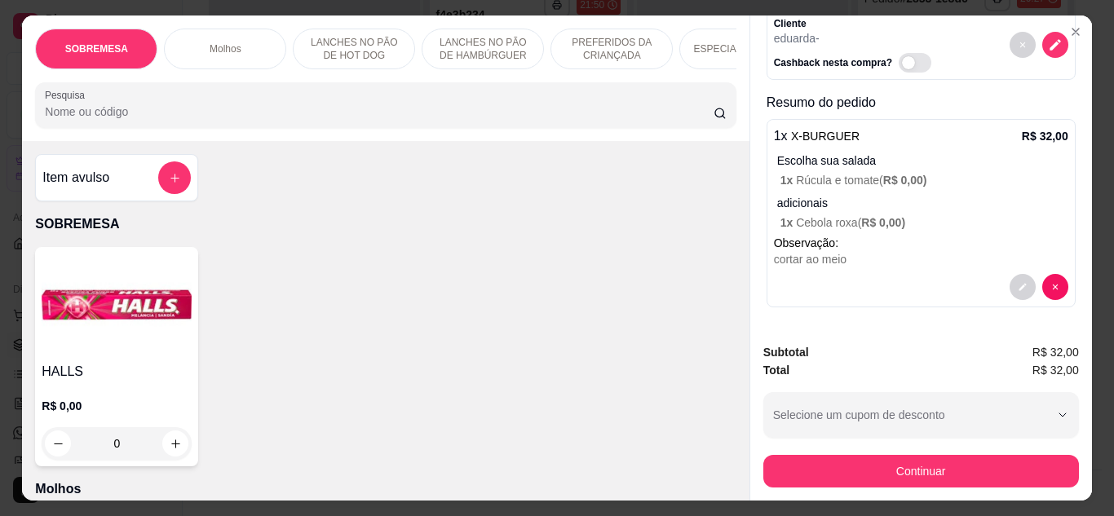
click at [577, 120] on input "Pesquisa" at bounding box center [379, 112] width 669 height 16
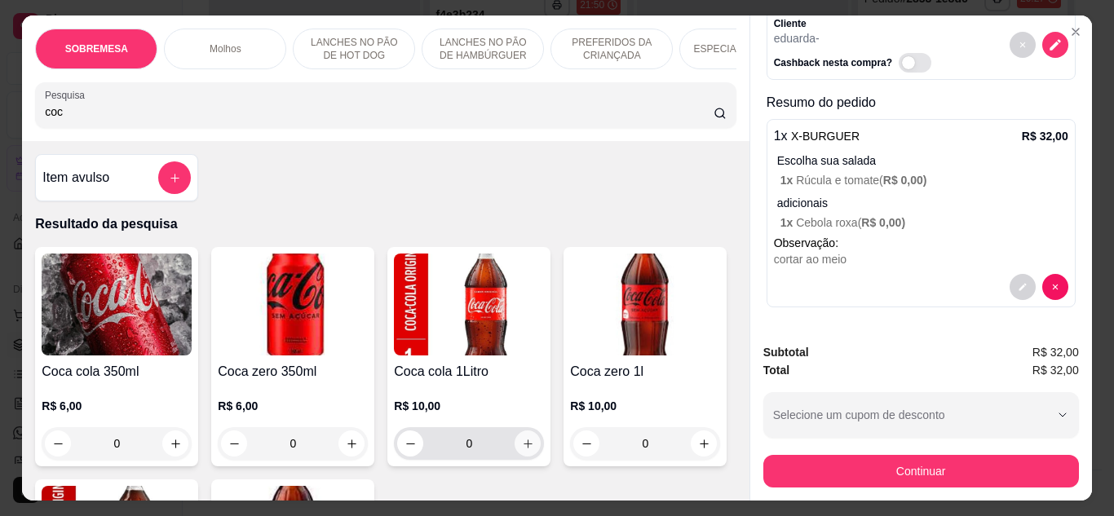
type input "coc"
click at [526, 446] on icon "increase-product-quantity" at bounding box center [528, 444] width 12 height 12
type input "1"
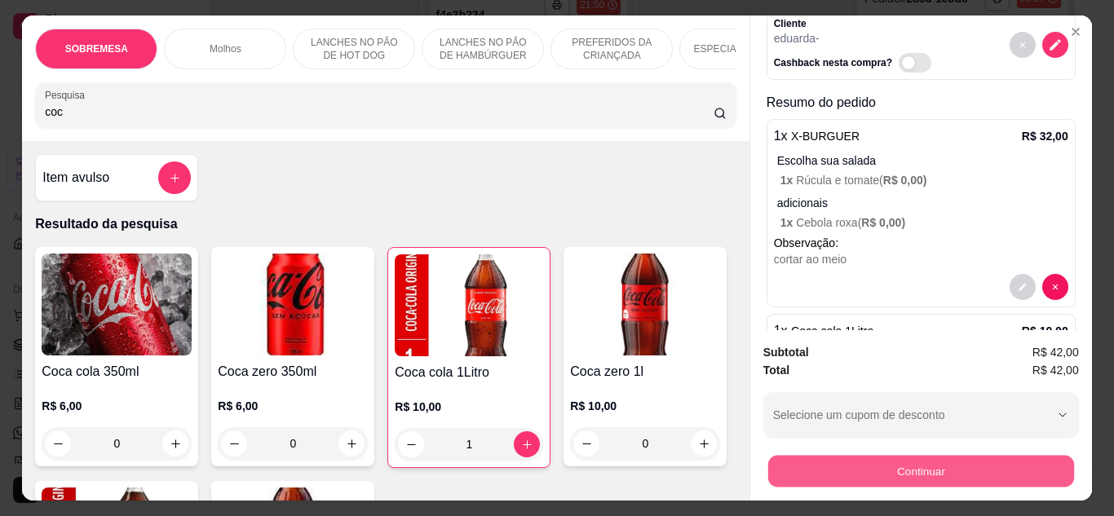
click at [915, 462] on button "Continuar" at bounding box center [920, 472] width 306 height 32
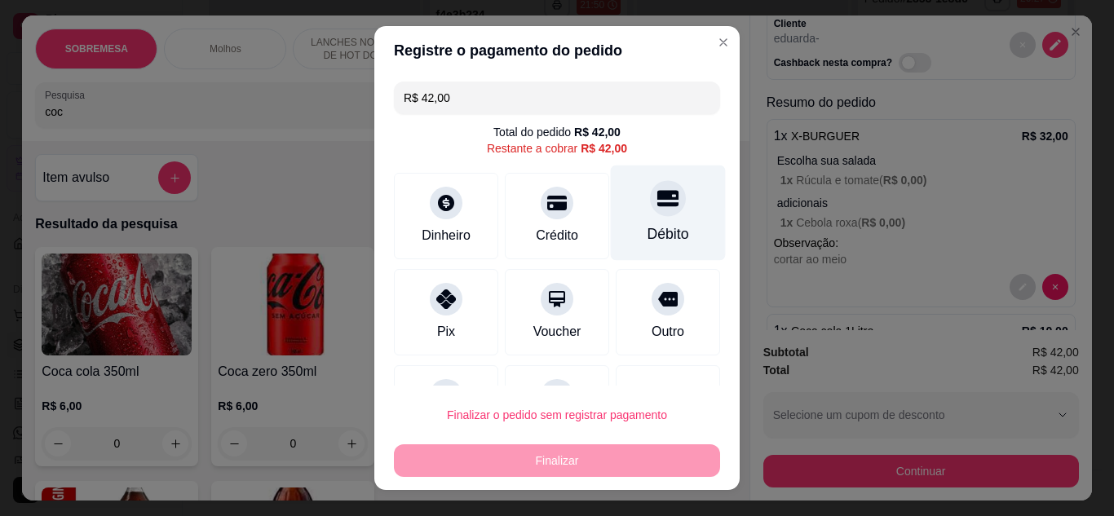
click at [660, 216] on div "Débito" at bounding box center [668, 212] width 115 height 95
type input "R$ 0,00"
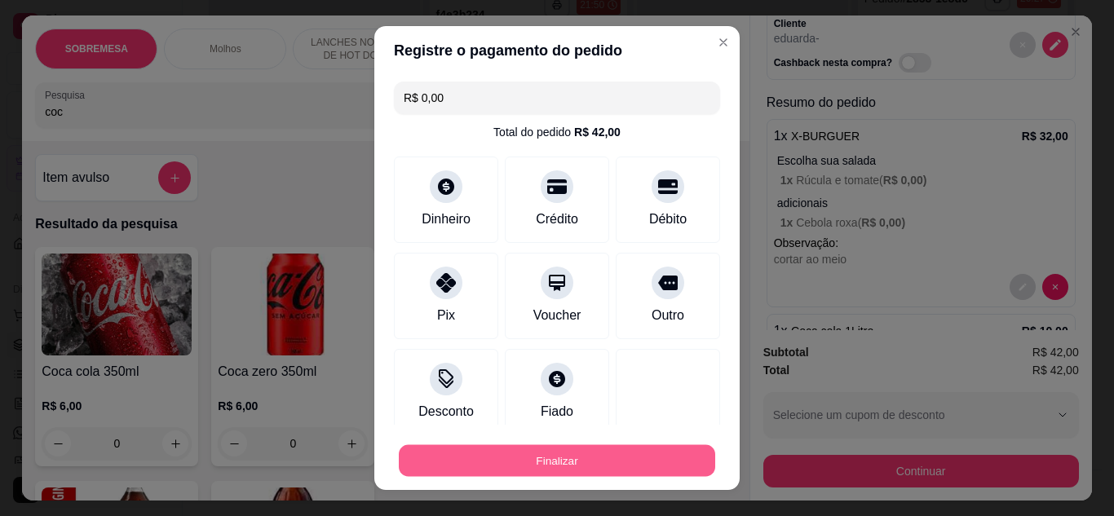
click at [611, 453] on button "Finalizar" at bounding box center [557, 461] width 316 height 32
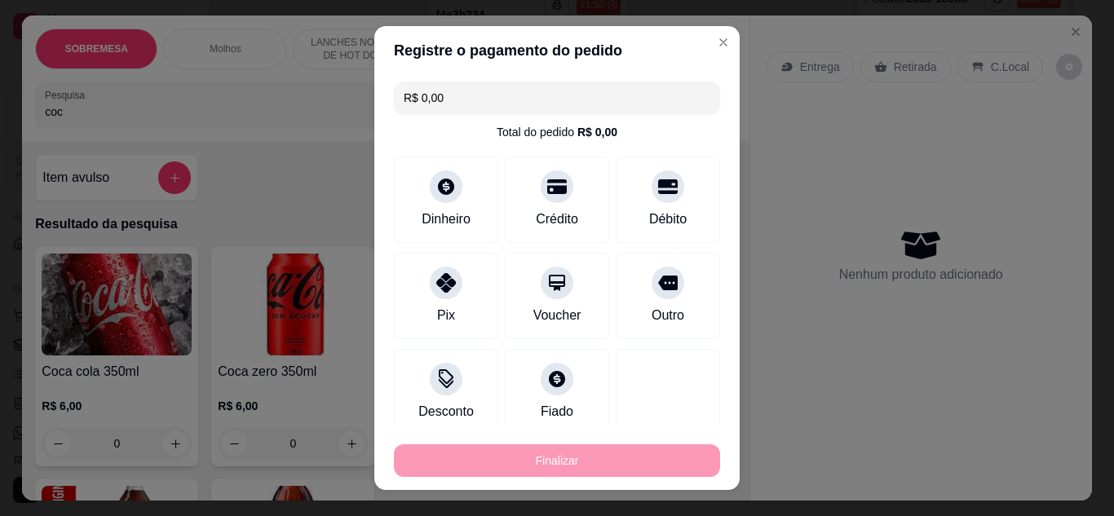
type input "0"
type input "-R$ 42,00"
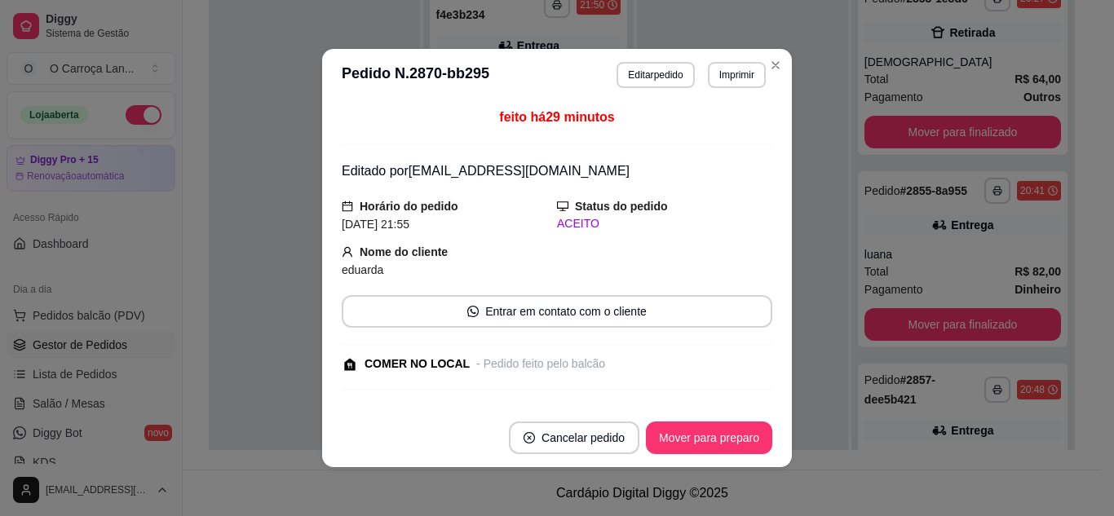
scroll to position [387, 0]
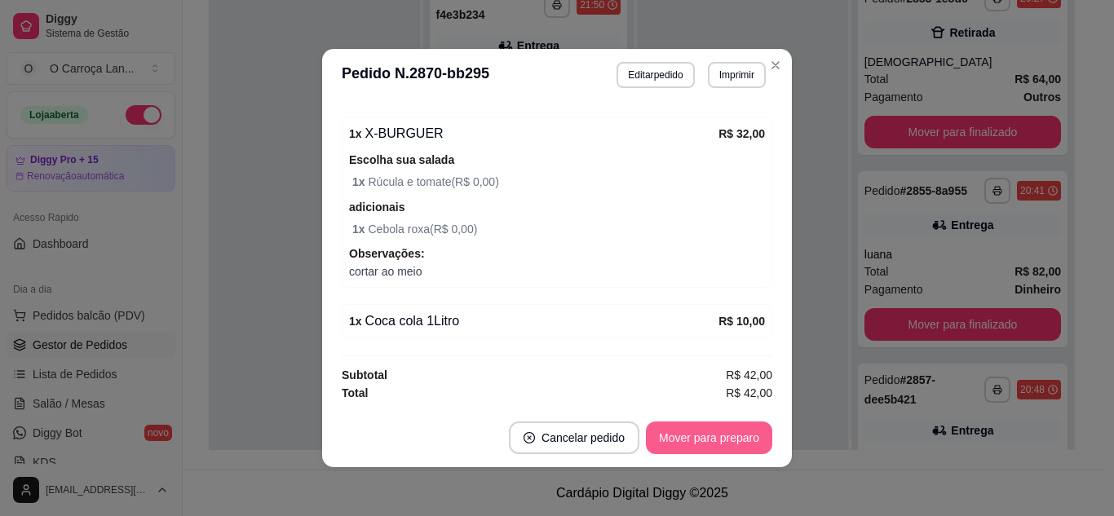
click at [689, 445] on button "Mover para preparo" at bounding box center [709, 438] width 126 height 33
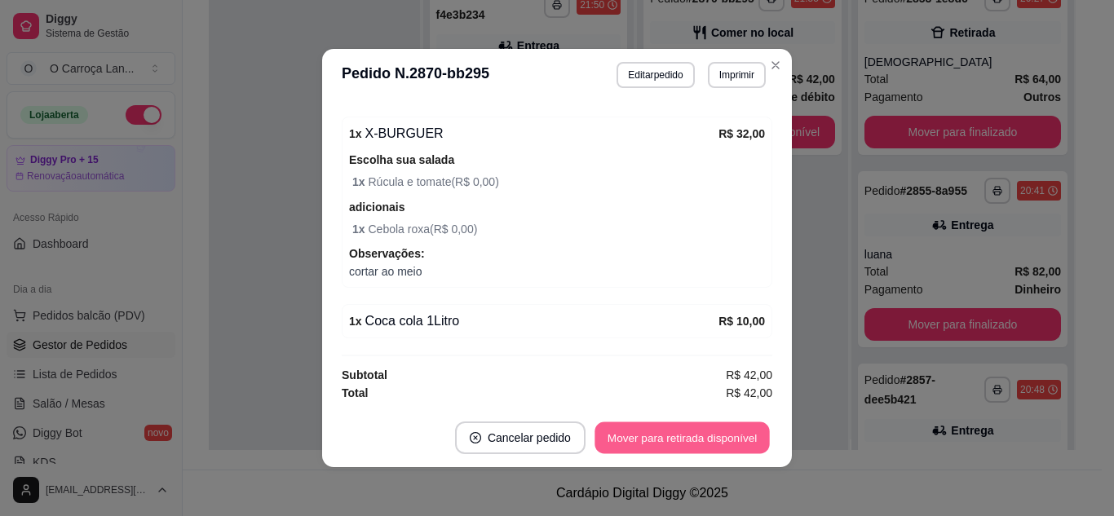
click at [689, 445] on button "Mover para retirada disponível" at bounding box center [682, 438] width 175 height 32
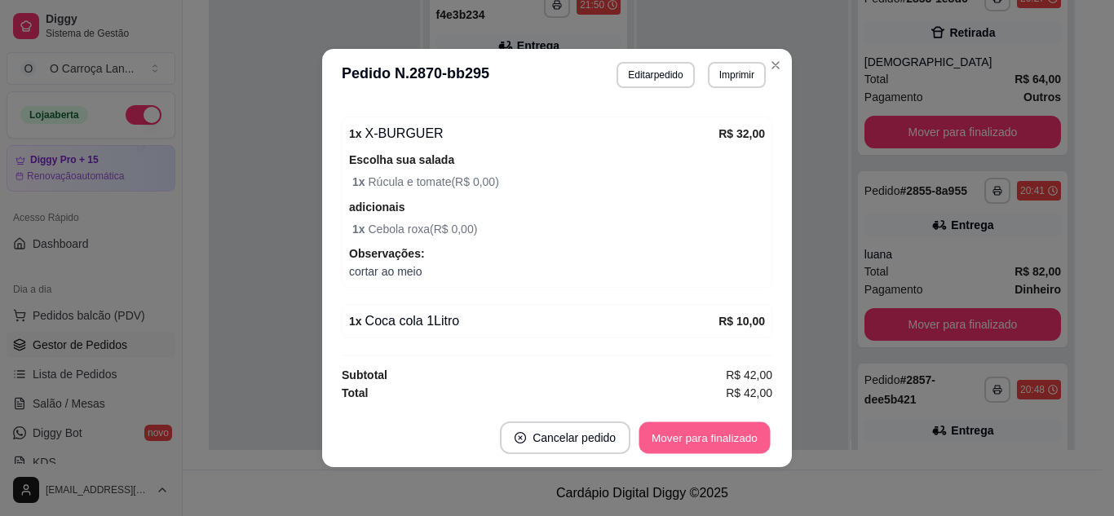
click at [689, 445] on button "Mover para finalizado" at bounding box center [704, 438] width 131 height 32
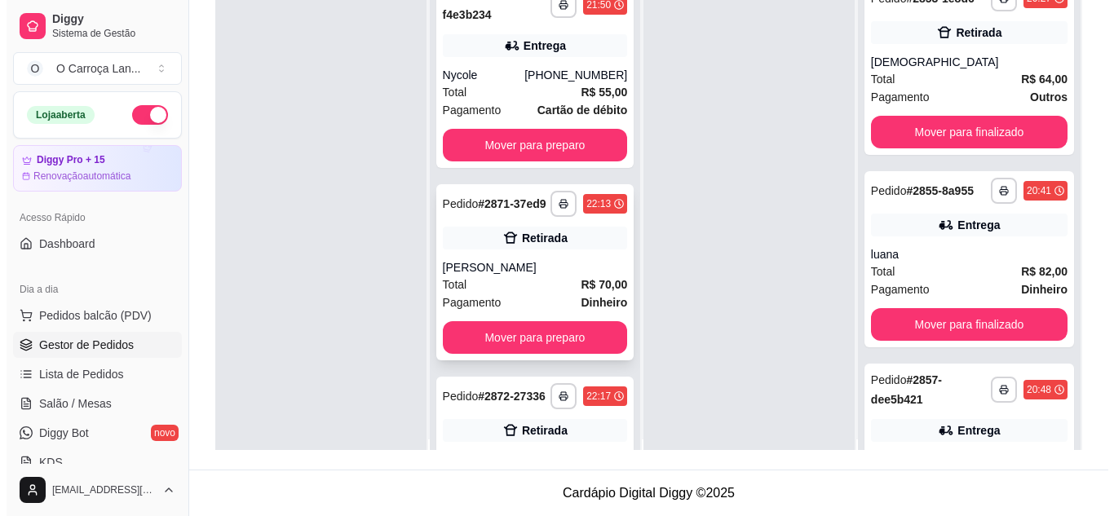
scroll to position [117, 0]
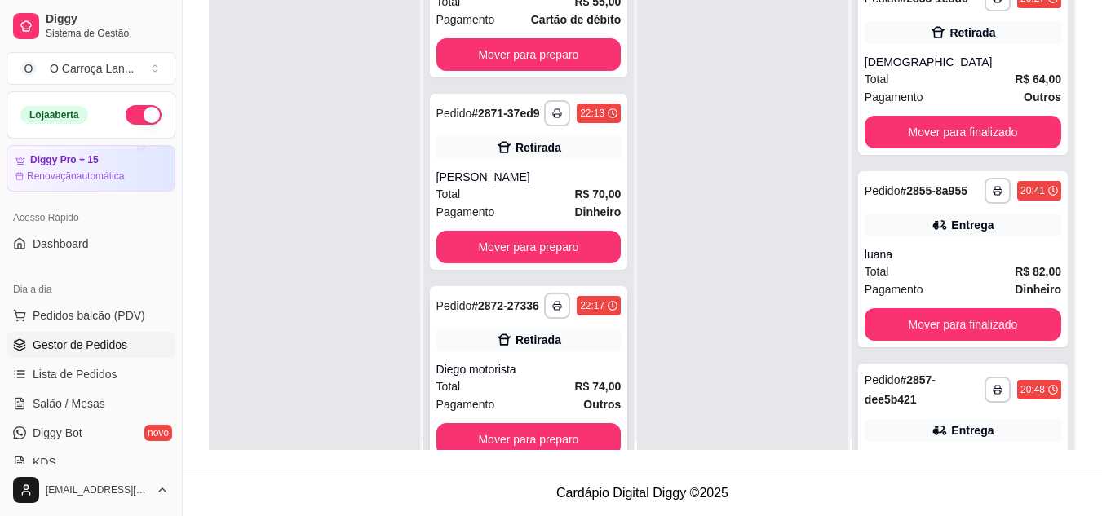
click at [541, 357] on div "**********" at bounding box center [529, 374] width 198 height 176
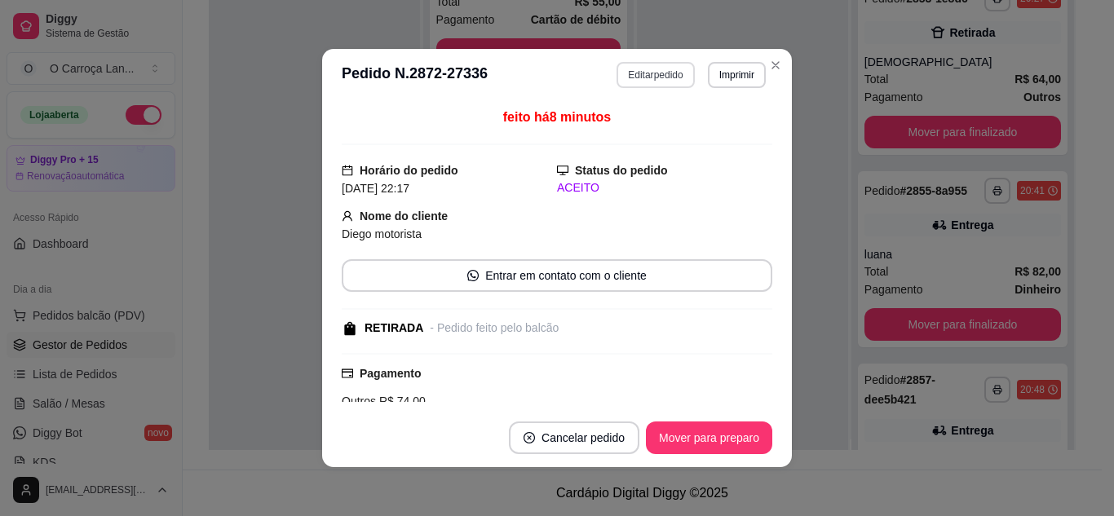
click at [641, 86] on button "Editar pedido" at bounding box center [655, 75] width 77 height 26
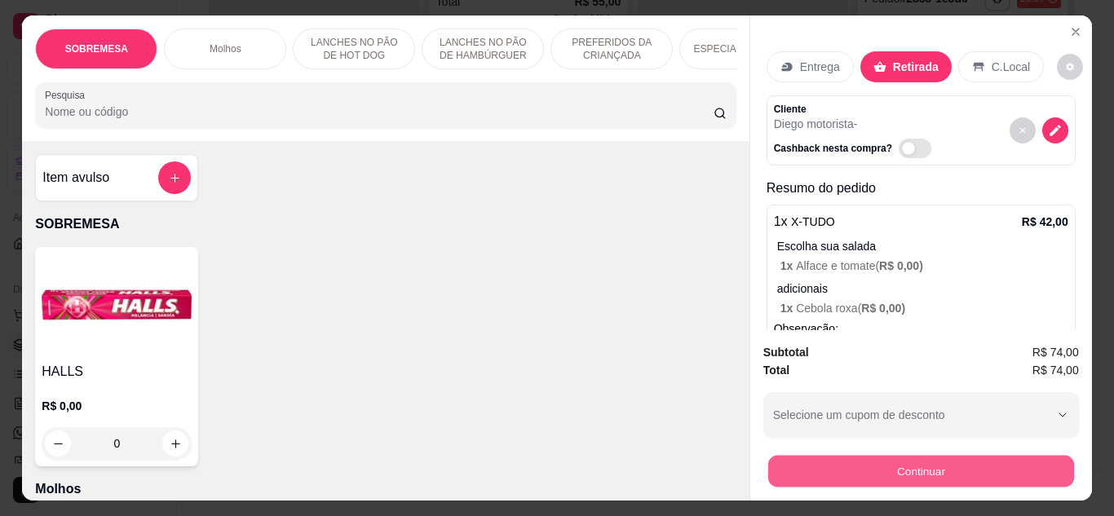
click at [908, 457] on button "Continuar" at bounding box center [920, 472] width 306 height 32
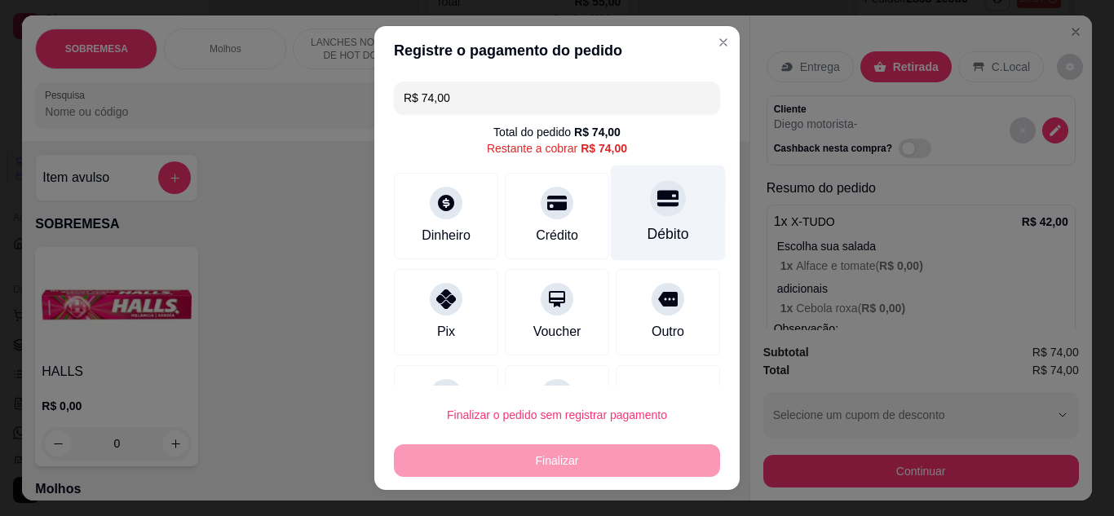
click at [673, 234] on div "Débito" at bounding box center [668, 212] width 115 height 95
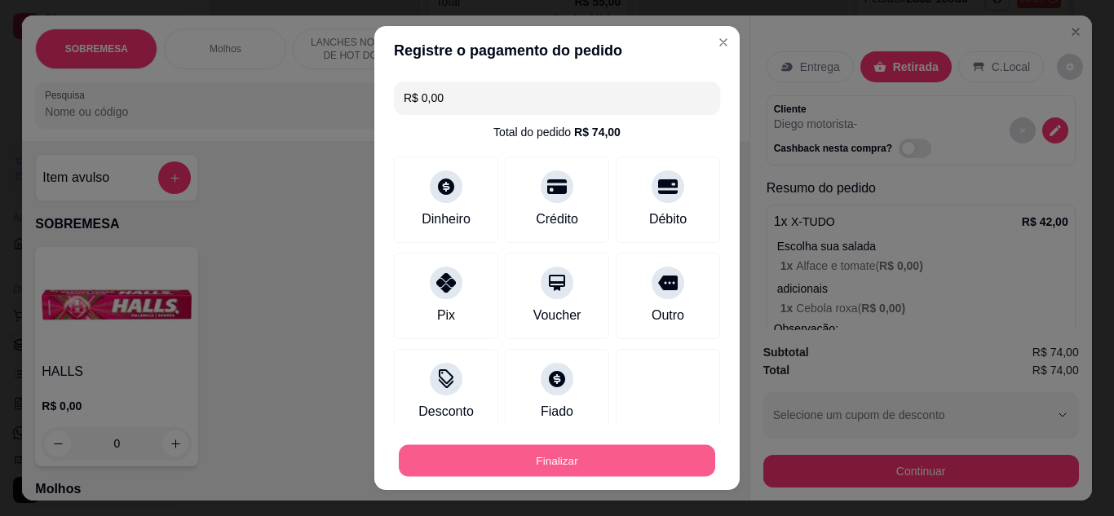
click at [599, 453] on button "Finalizar" at bounding box center [557, 461] width 316 height 32
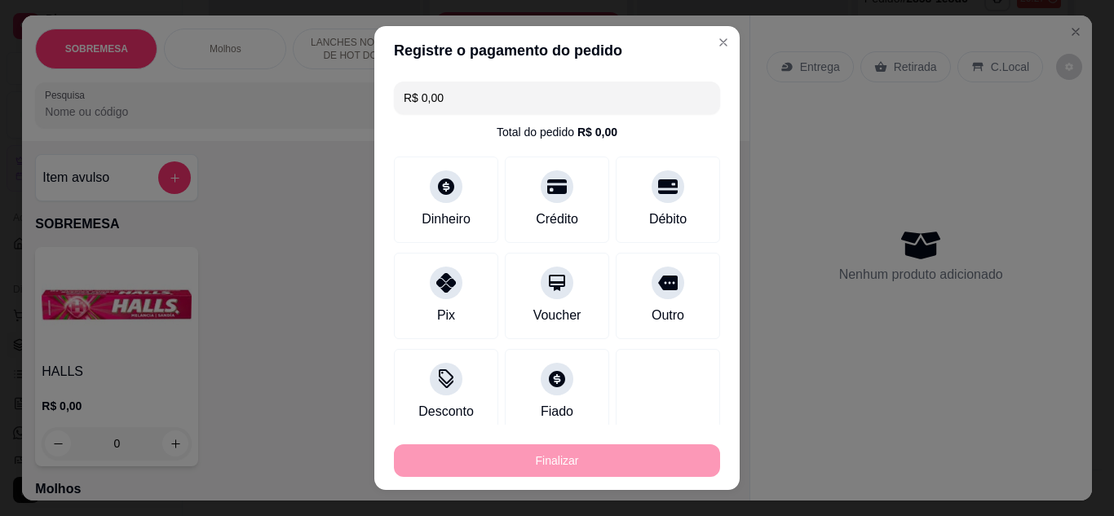
type input "-R$ 74,00"
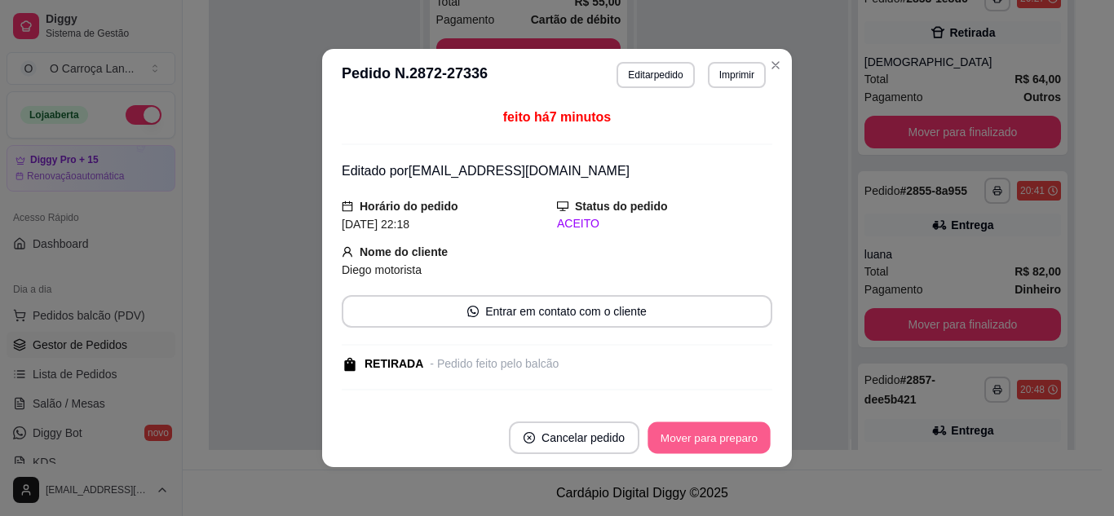
click at [736, 441] on button "Mover para preparo" at bounding box center [709, 438] width 122 height 32
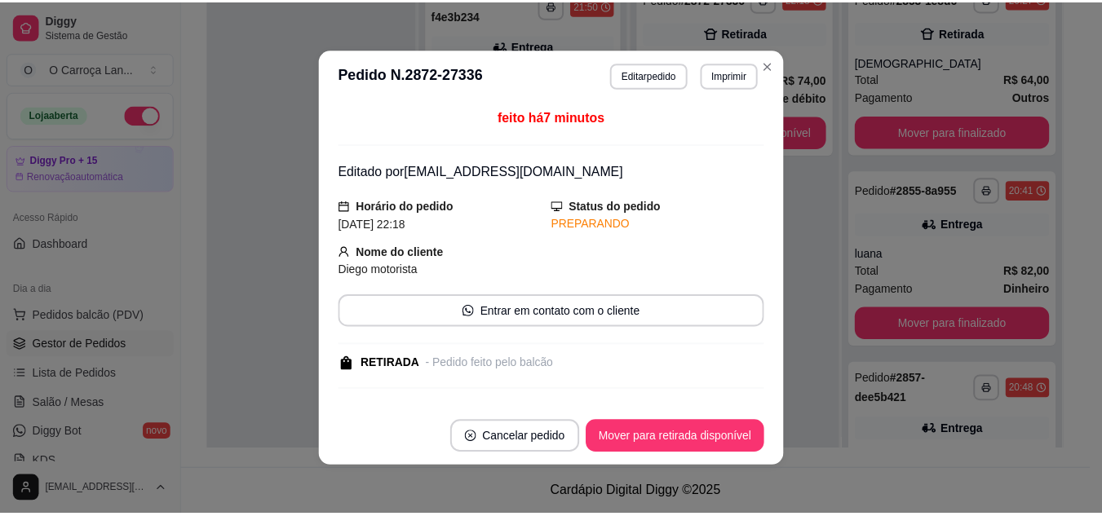
scroll to position [0, 0]
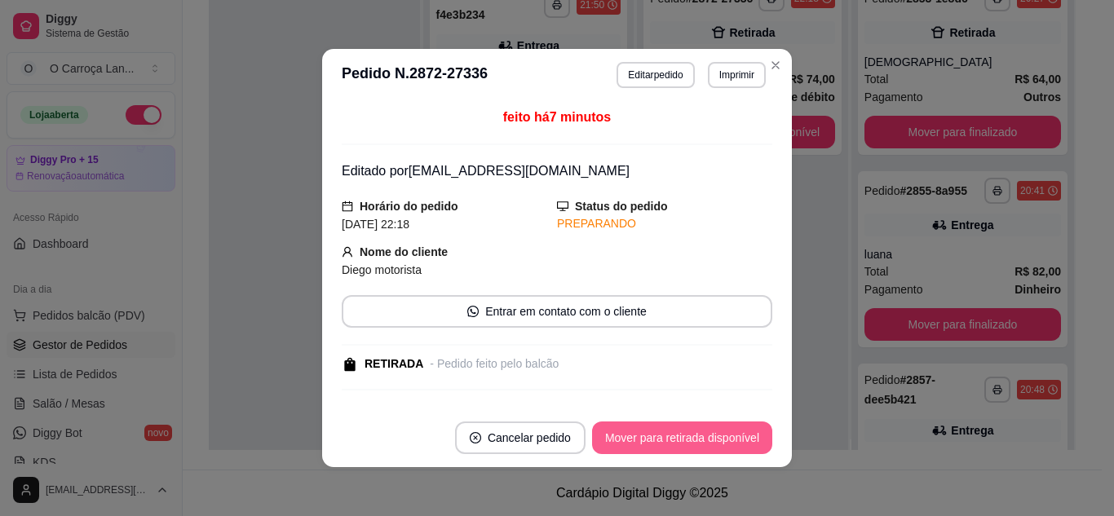
click at [736, 441] on button "Mover para retirada disponível" at bounding box center [682, 438] width 180 height 33
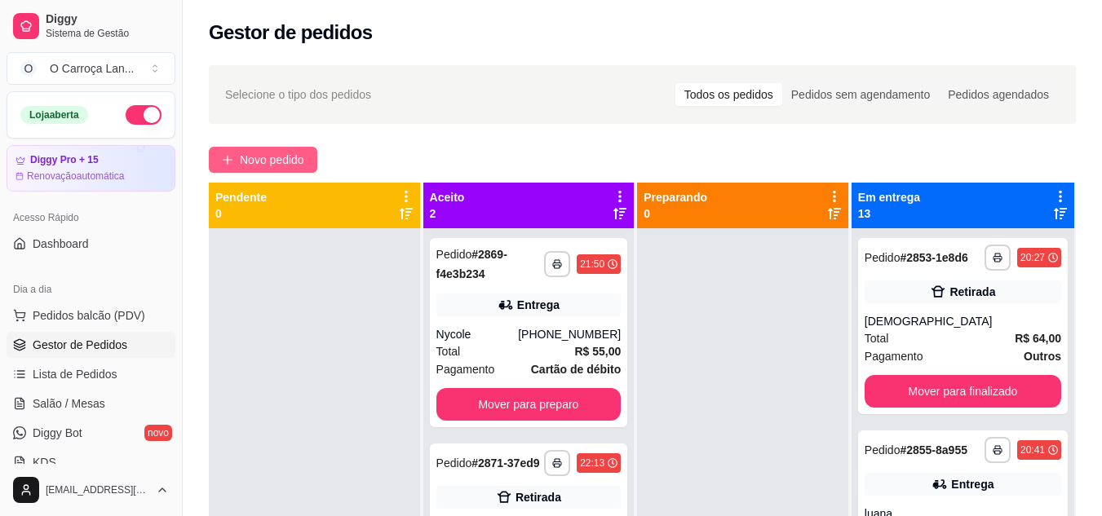
click at [276, 160] on span "Novo pedido" at bounding box center [272, 160] width 64 height 18
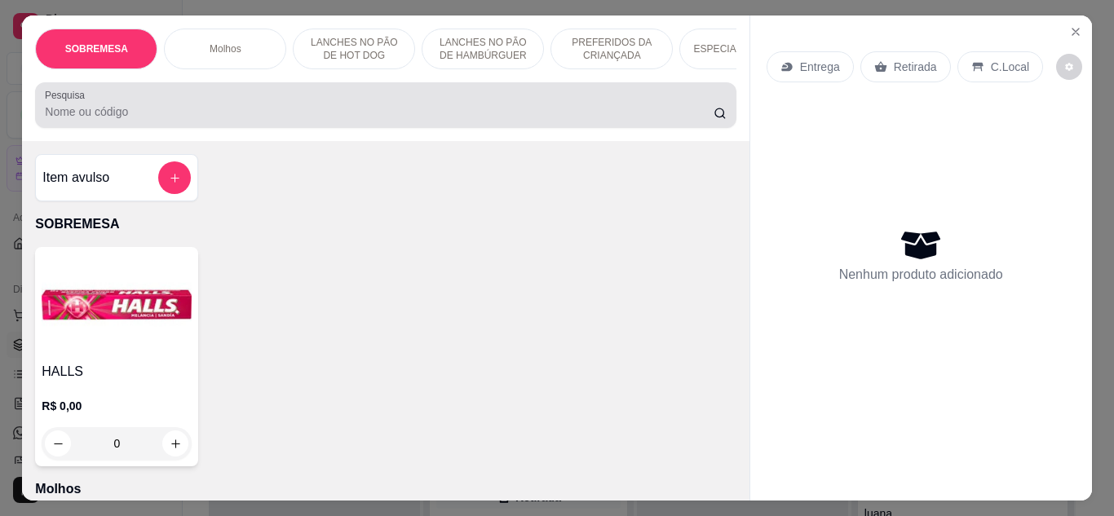
click at [216, 103] on div at bounding box center [385, 105] width 681 height 33
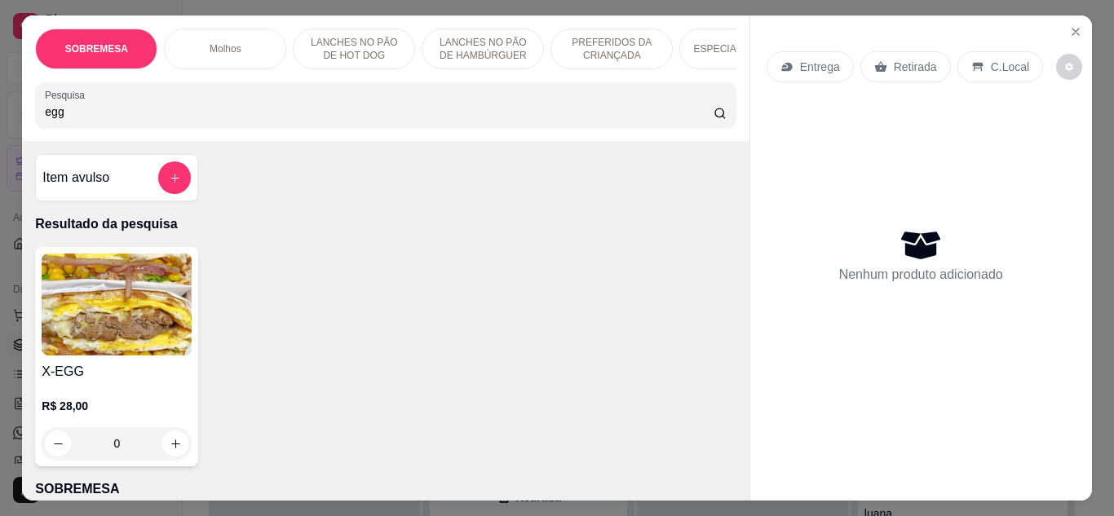
type input "egg"
click at [96, 363] on div "X-EGG R$ 28,00 0" at bounding box center [116, 356] width 163 height 219
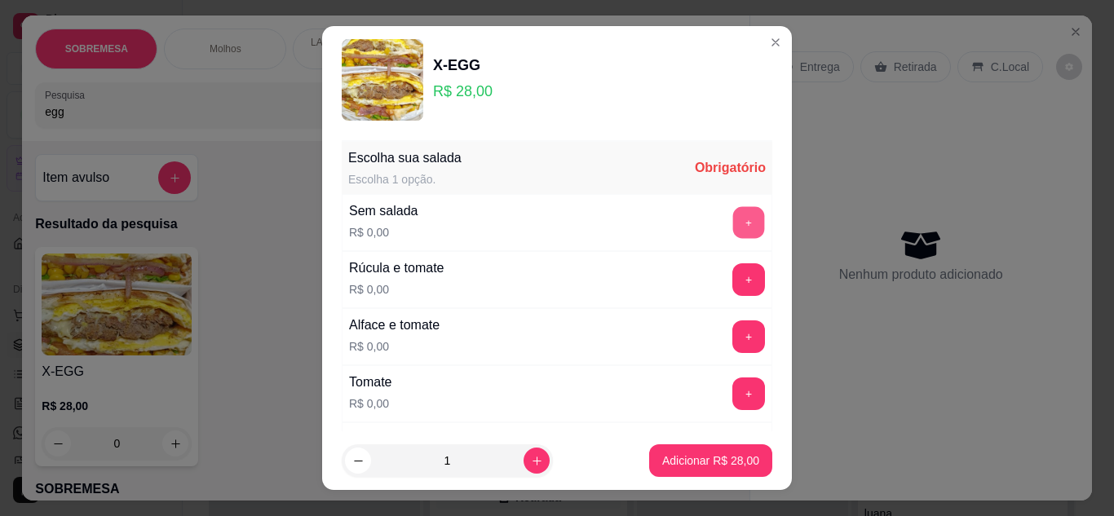
click at [733, 208] on button "+" at bounding box center [749, 222] width 32 height 32
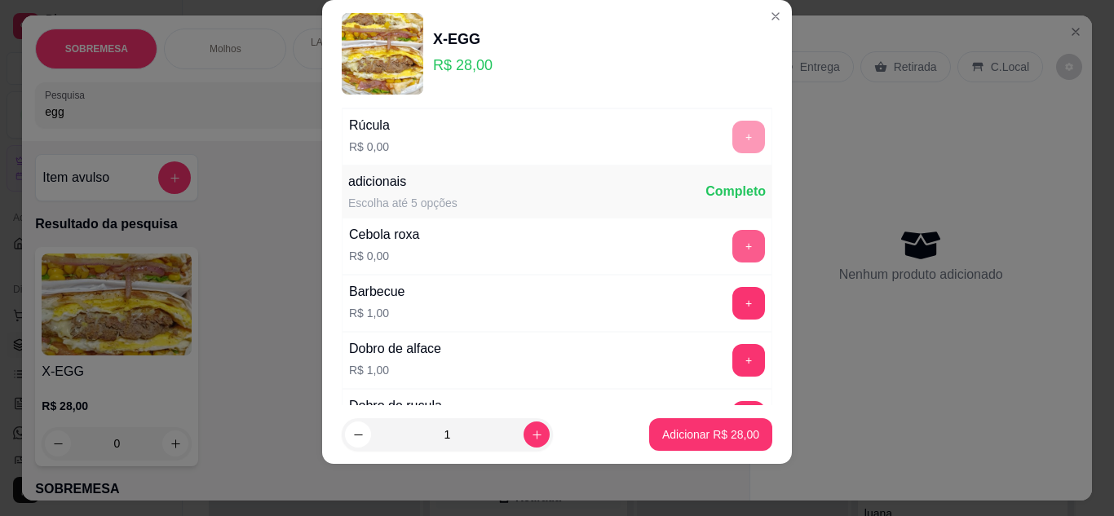
scroll to position [403, 0]
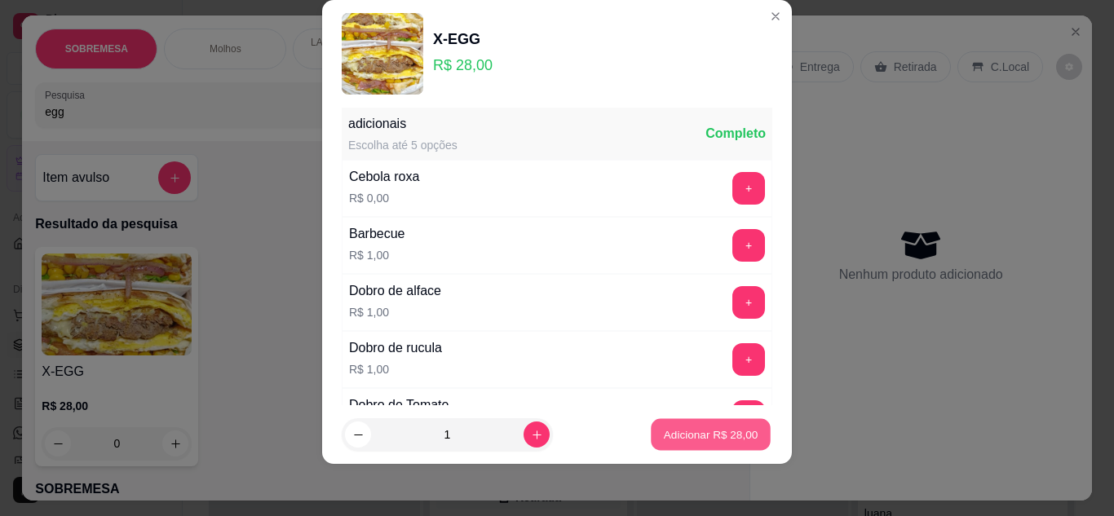
click at [680, 424] on button "Adicionar R$ 28,00" at bounding box center [711, 435] width 120 height 32
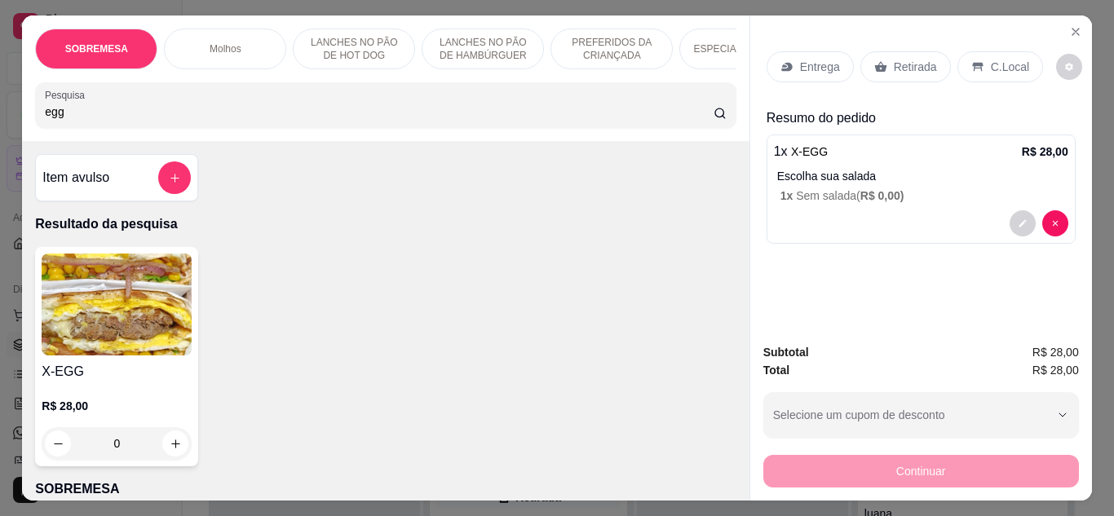
click at [901, 69] on p "Retirada" at bounding box center [915, 67] width 43 height 16
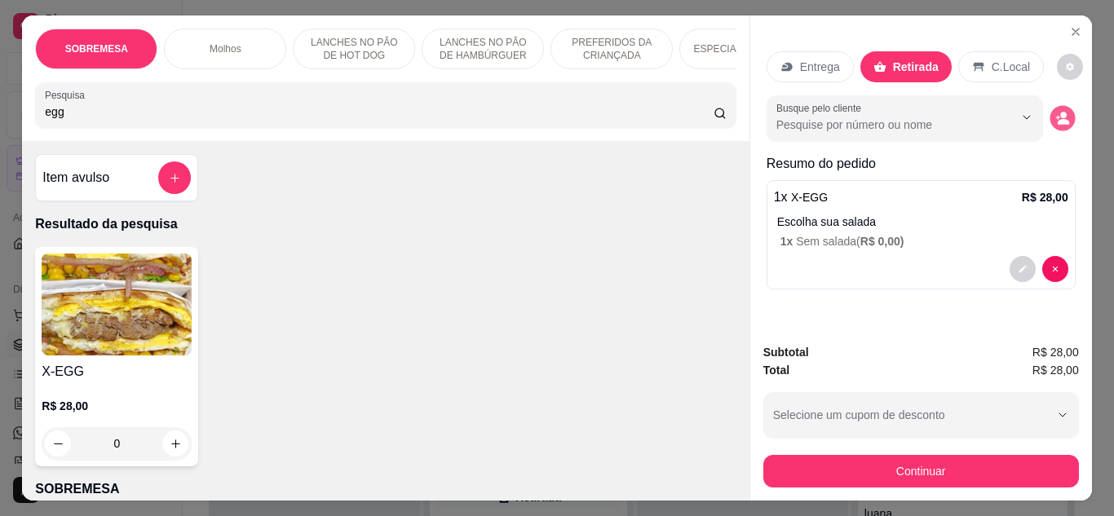
click at [1059, 111] on icon "decrease-product-quantity" at bounding box center [1062, 118] width 14 height 14
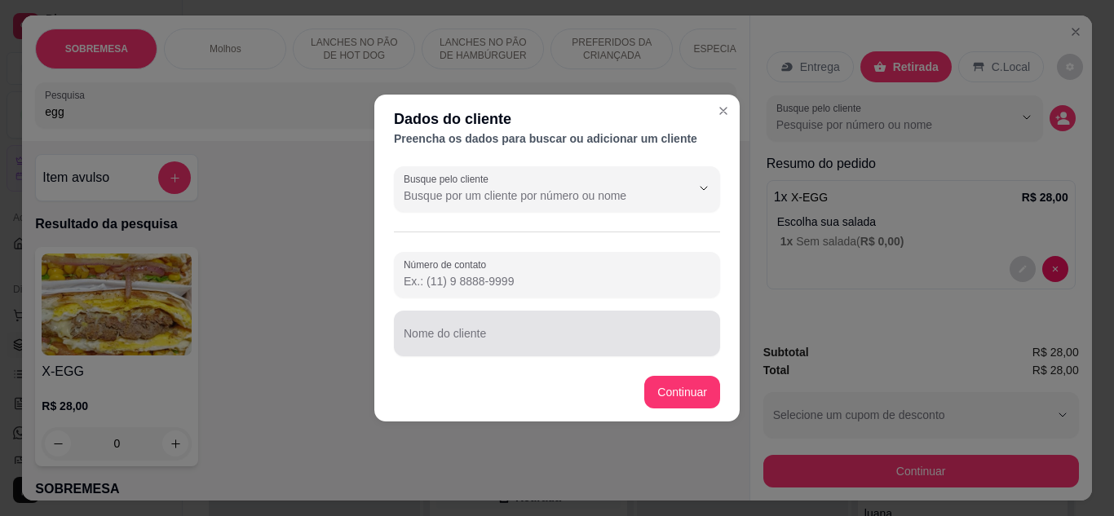
click at [596, 341] on input "Nome do cliente" at bounding box center [557, 340] width 307 height 16
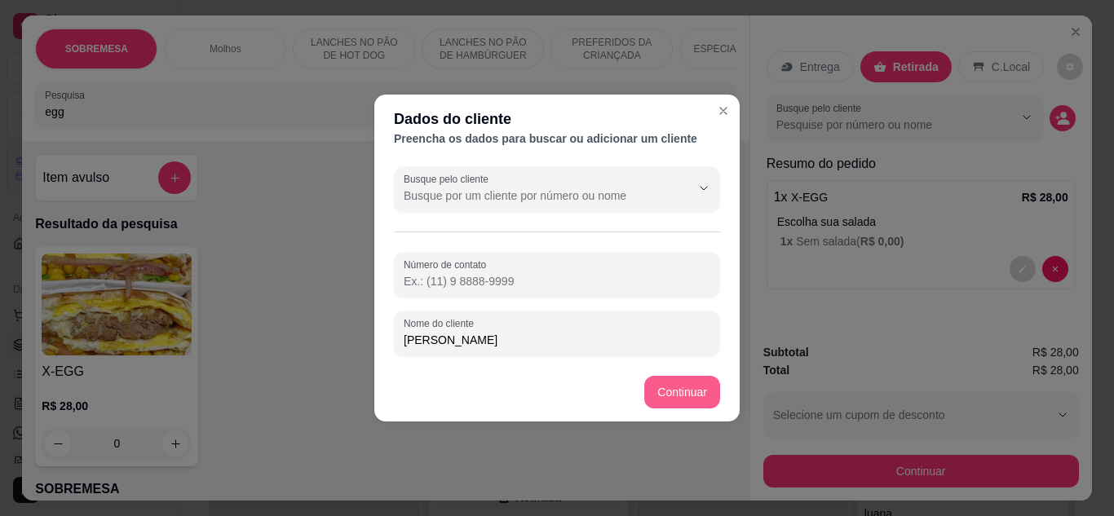
type input "[PERSON_NAME]"
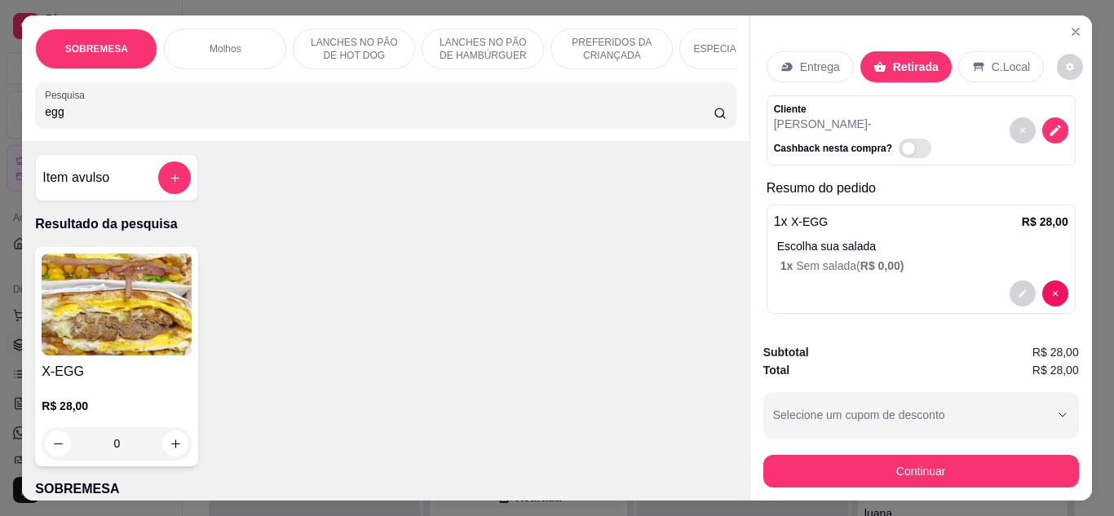
click at [487, 120] on input "egg" at bounding box center [379, 112] width 669 height 16
type input "e"
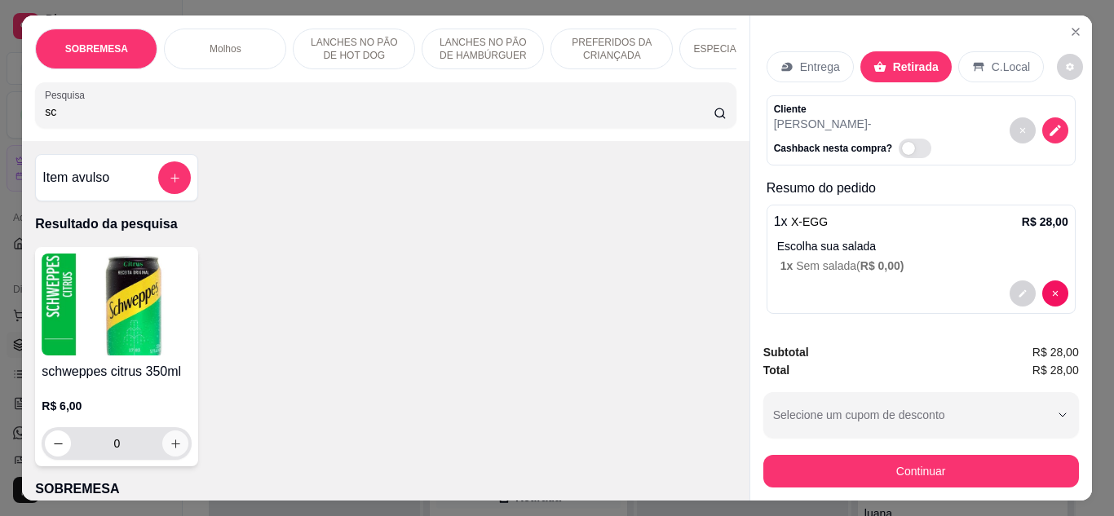
type input "sc"
click at [175, 444] on icon "increase-product-quantity" at bounding box center [176, 444] width 12 height 12
type input "1"
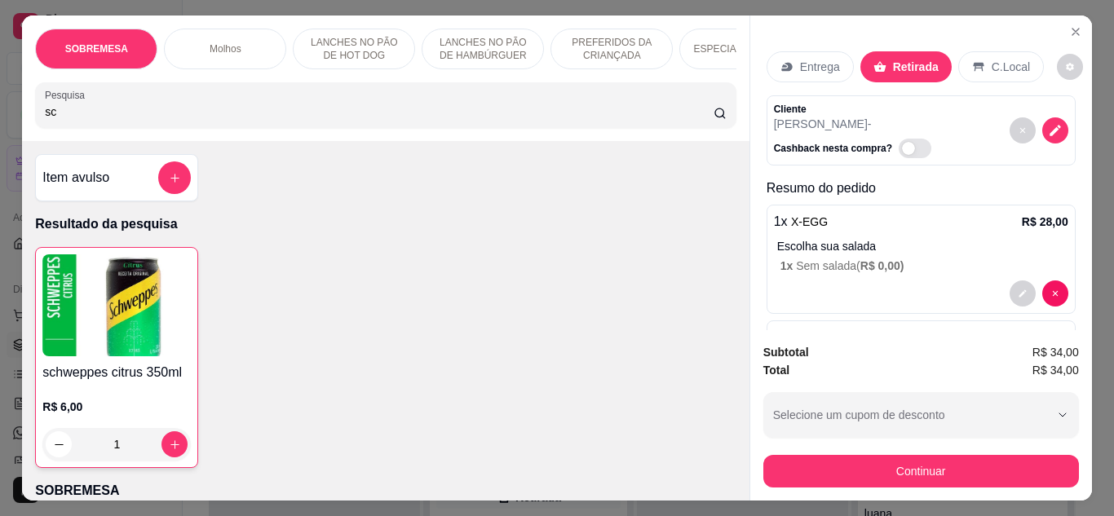
scroll to position [80, 0]
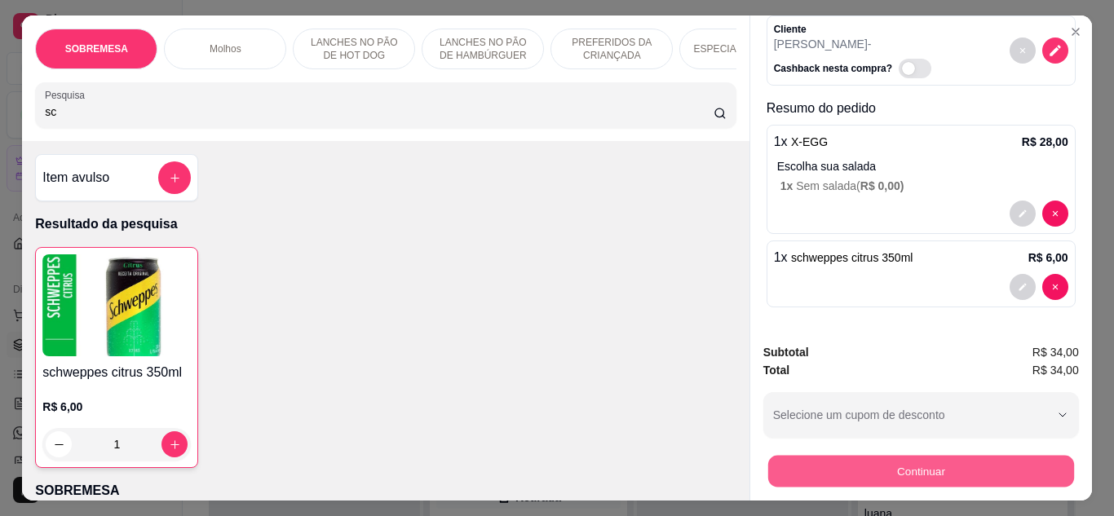
click at [816, 471] on button "Continuar" at bounding box center [920, 472] width 306 height 32
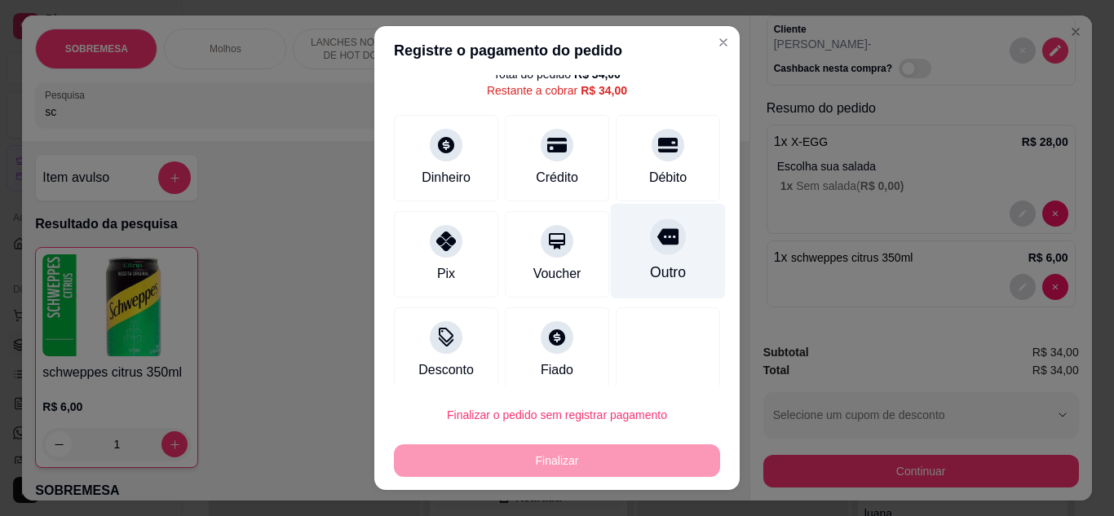
scroll to position [72, 0]
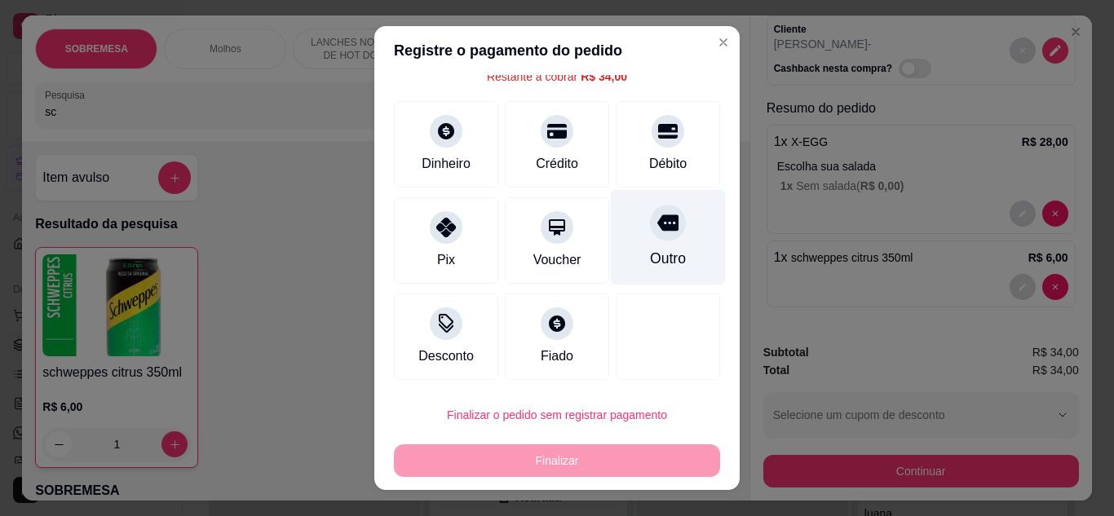
click at [642, 273] on div "Outro" at bounding box center [668, 236] width 115 height 95
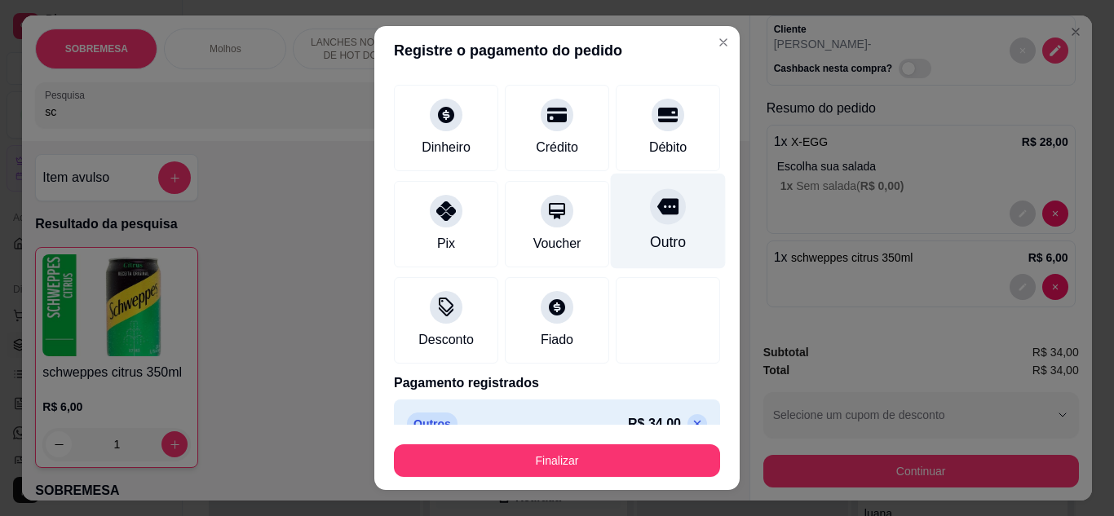
type input "R$ 0,00"
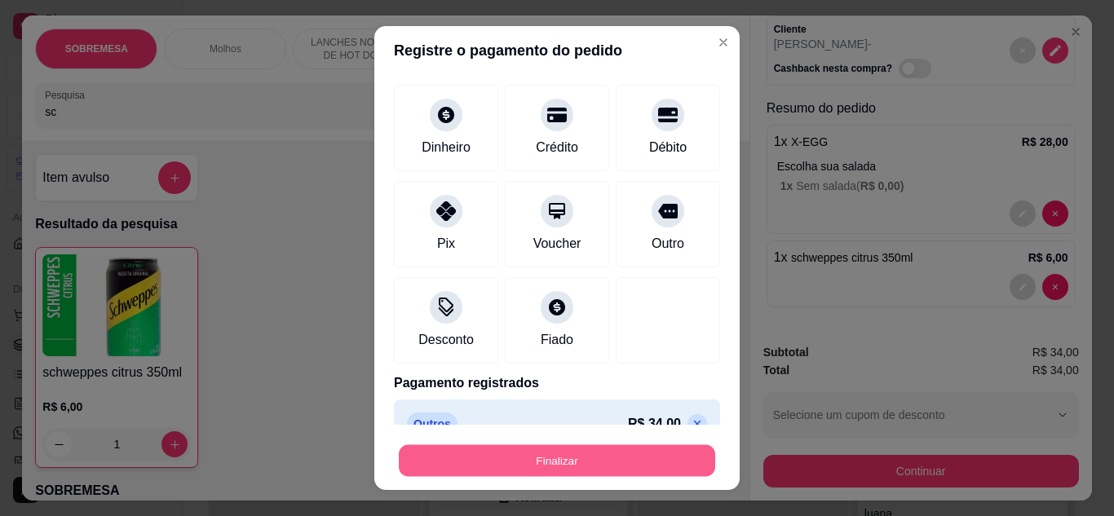
click at [573, 468] on button "Finalizar" at bounding box center [557, 461] width 316 height 32
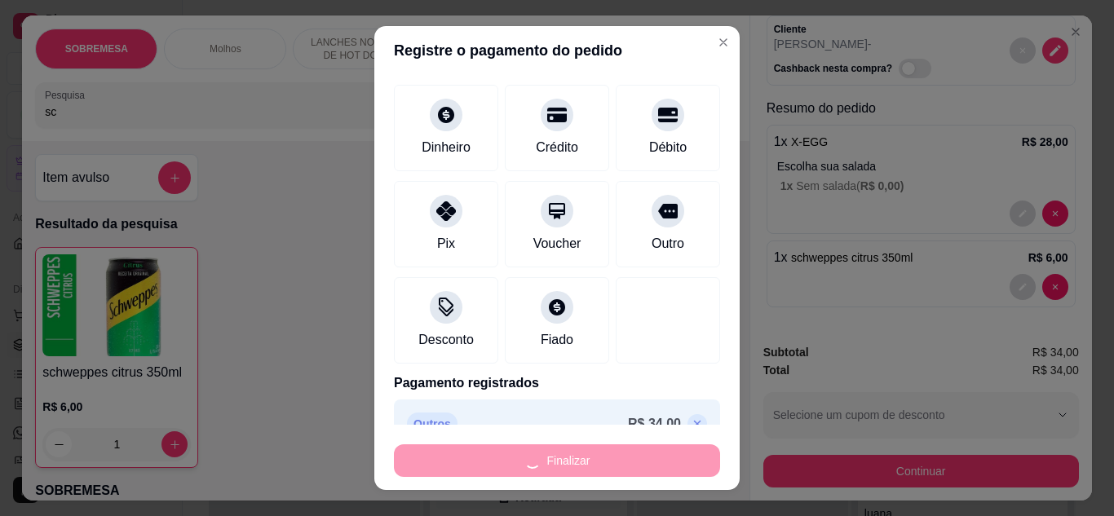
type input "0"
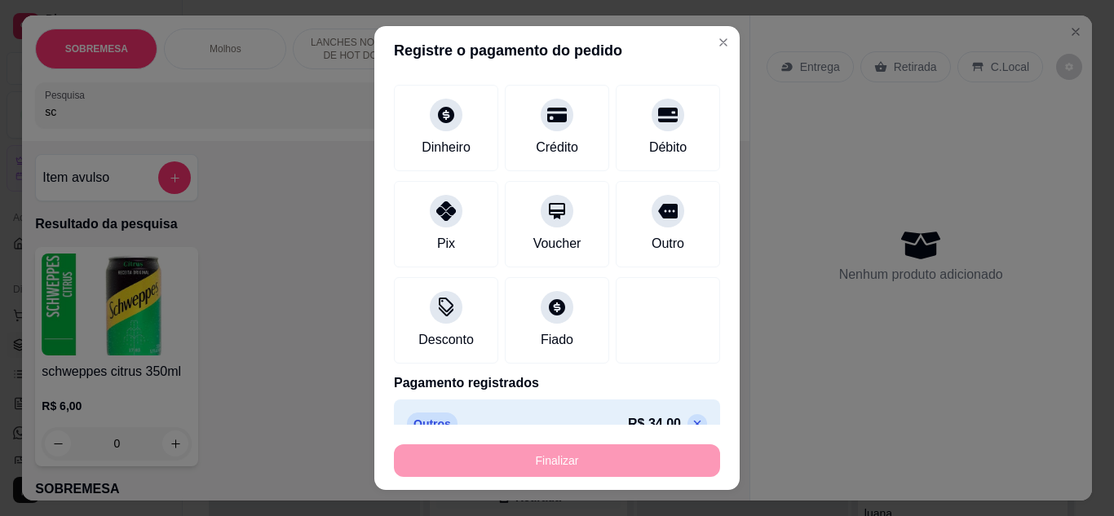
type input "-R$ 34,00"
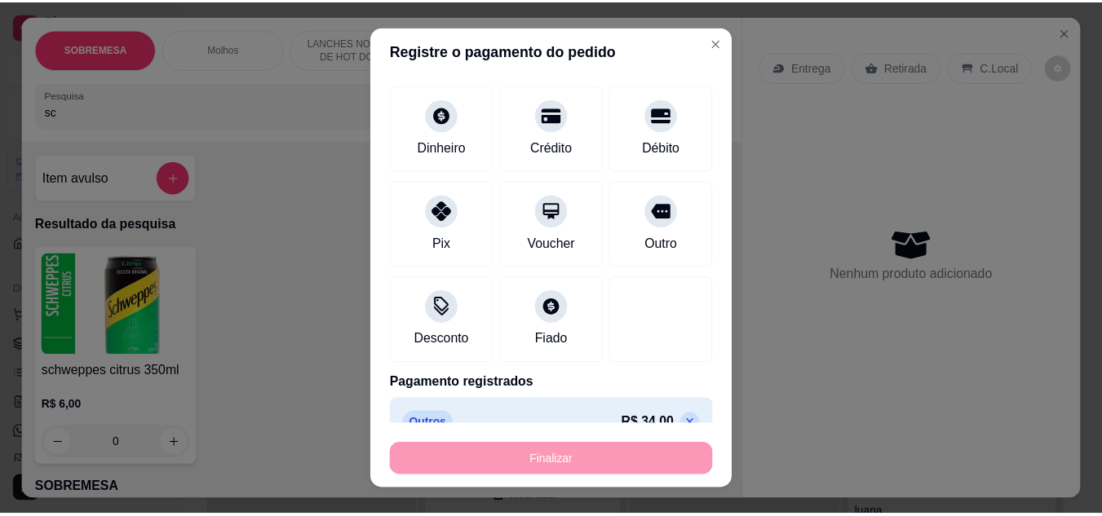
scroll to position [0, 0]
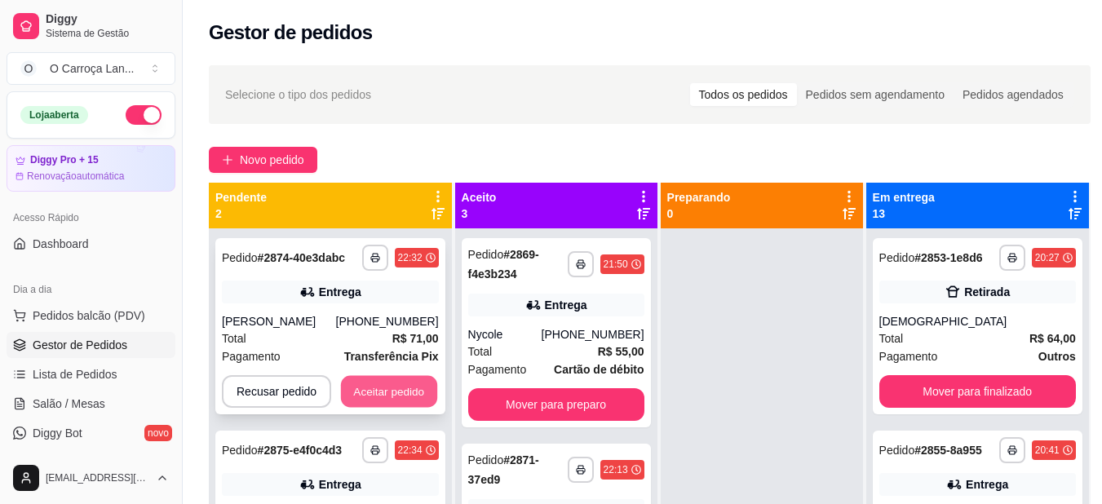
click at [407, 391] on button "Aceitar pedido" at bounding box center [389, 392] width 96 height 32
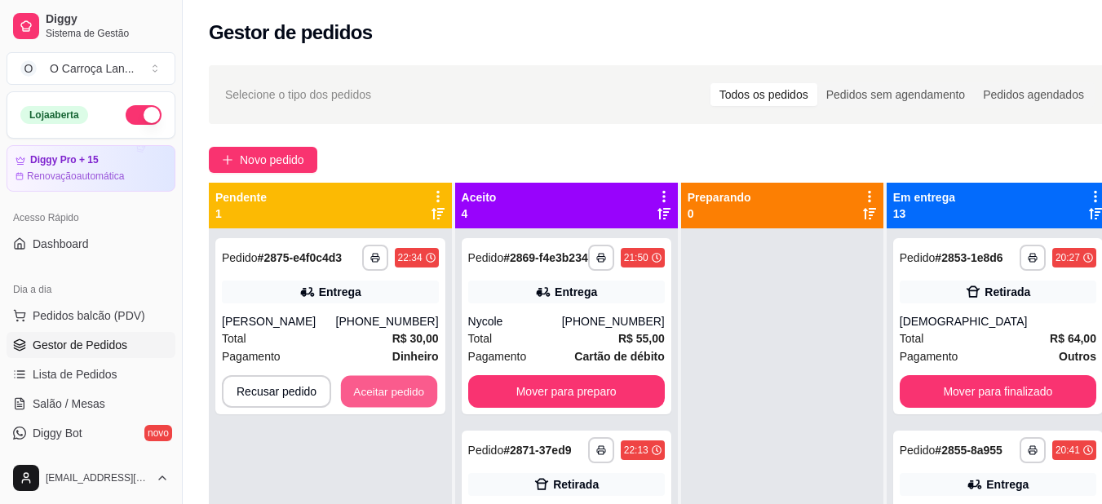
click at [407, 391] on button "Aceitar pedido" at bounding box center [389, 392] width 96 height 32
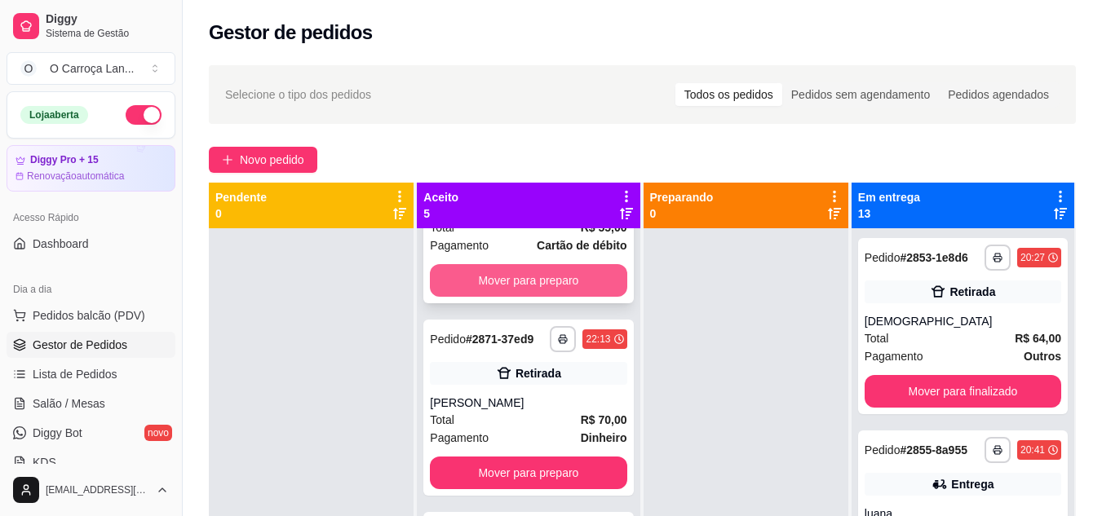
scroll to position [112, 0]
click at [518, 296] on button "Mover para preparo" at bounding box center [528, 279] width 197 height 33
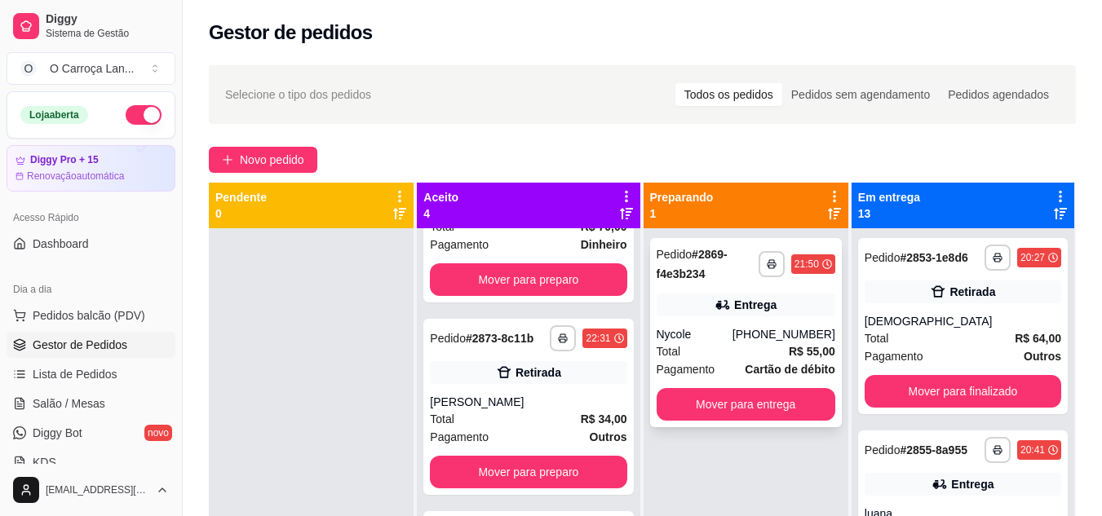
scroll to position [0, 0]
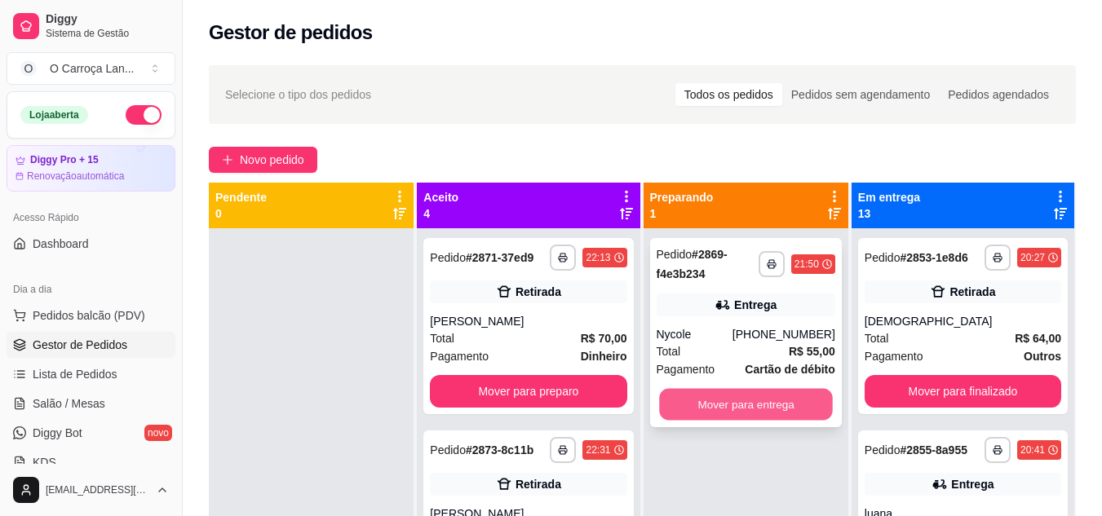
click at [732, 398] on button "Mover para entrega" at bounding box center [746, 405] width 174 height 32
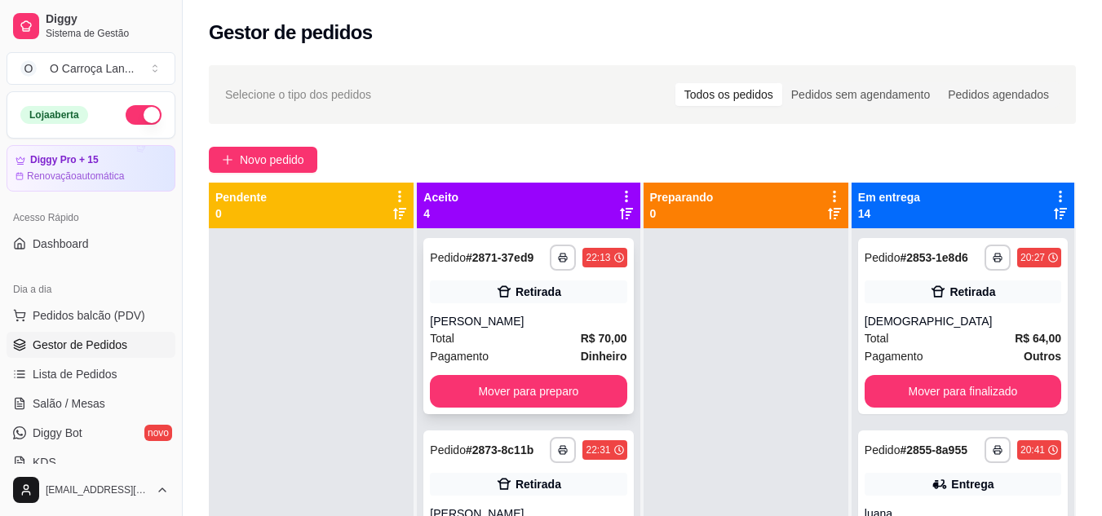
click at [581, 363] on strong "Dinheiro" at bounding box center [604, 356] width 46 height 13
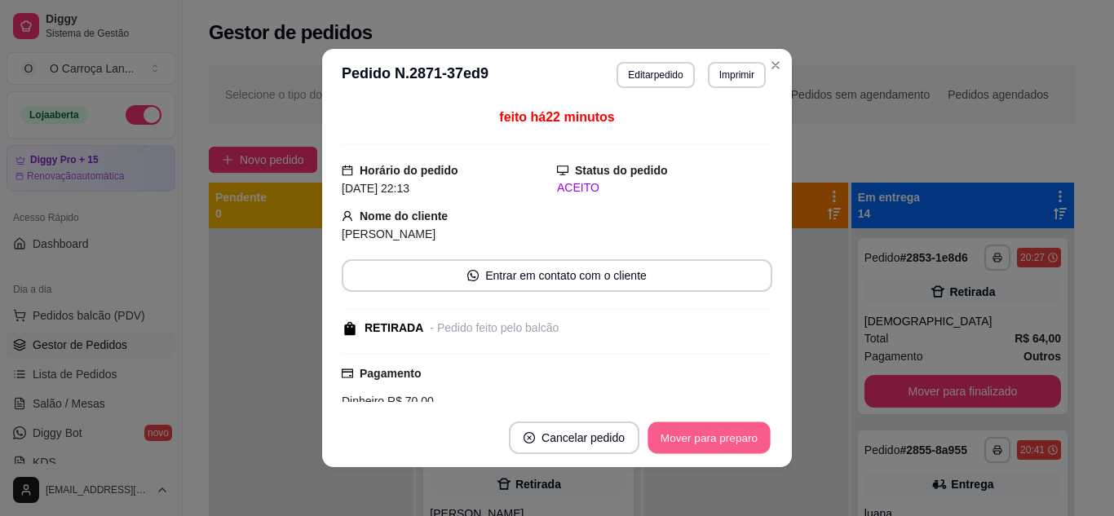
click at [707, 433] on button "Mover para preparo" at bounding box center [709, 438] width 122 height 32
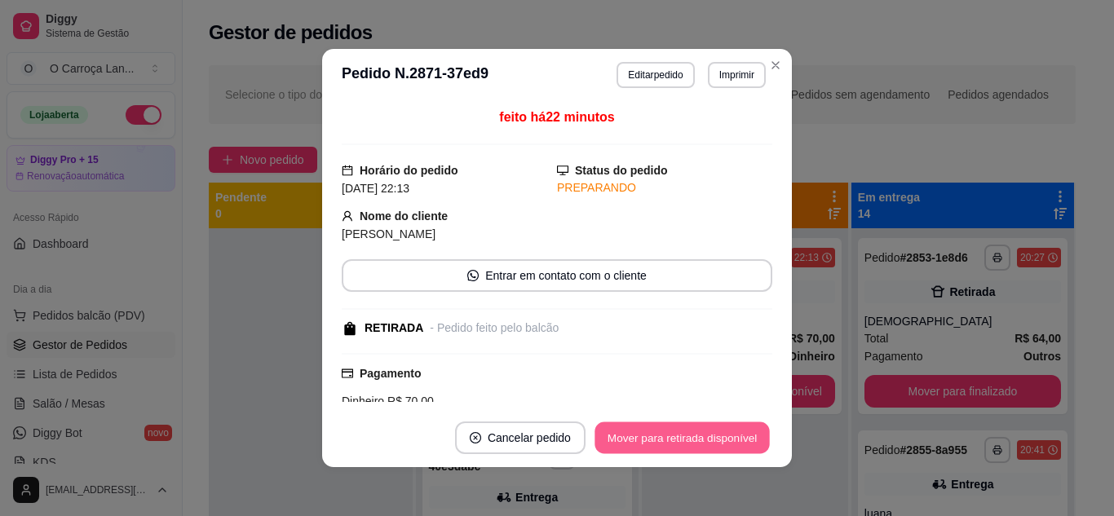
click at [707, 433] on button "Mover para retirada disponível" at bounding box center [682, 438] width 175 height 32
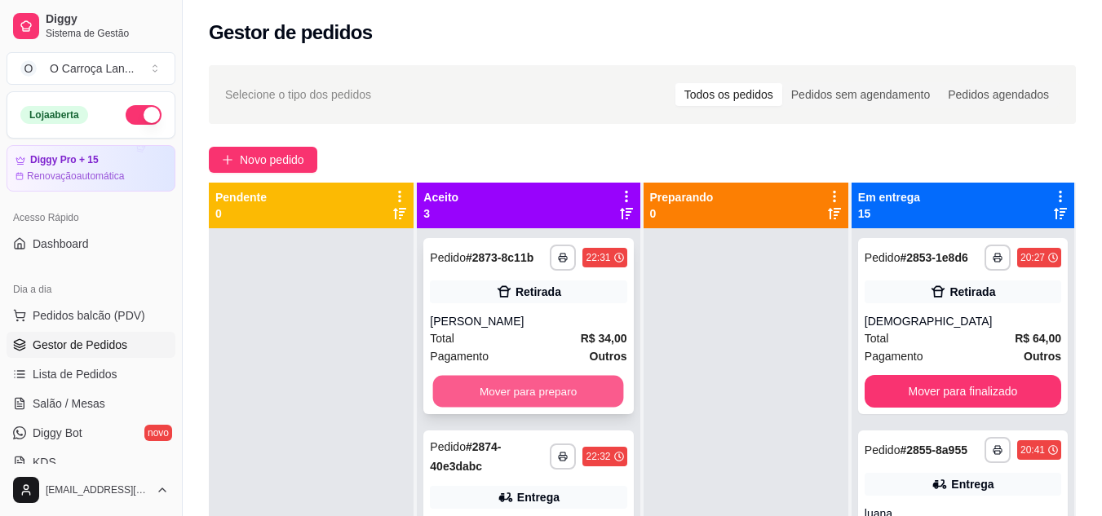
click at [575, 393] on button "Mover para preparo" at bounding box center [528, 392] width 191 height 32
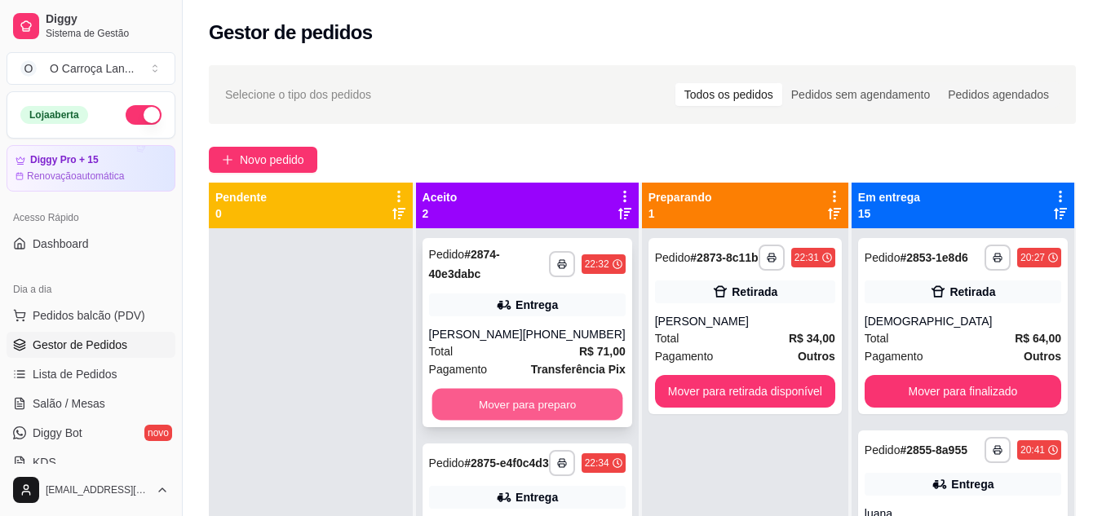
click at [575, 394] on button "Mover para preparo" at bounding box center [526, 405] width 191 height 32
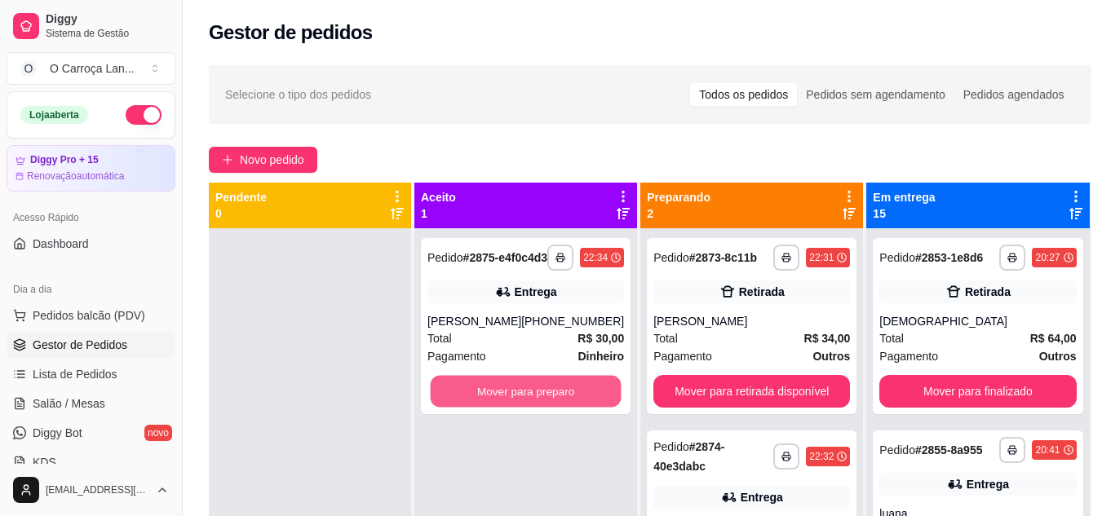
click at [575, 394] on button "Mover para preparo" at bounding box center [526, 392] width 191 height 32
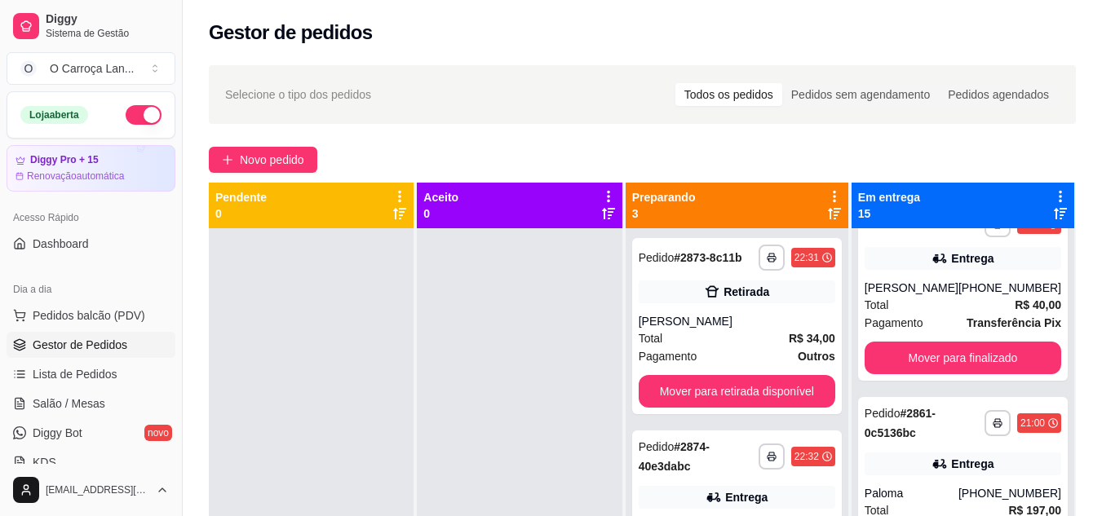
scroll to position [851, 0]
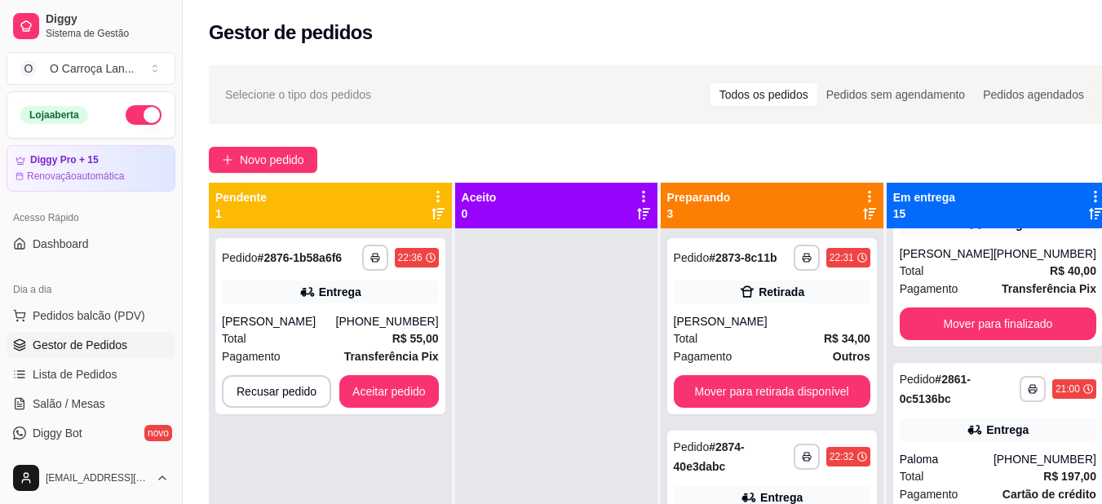
click at [130, 114] on button "button" at bounding box center [144, 115] width 36 height 20
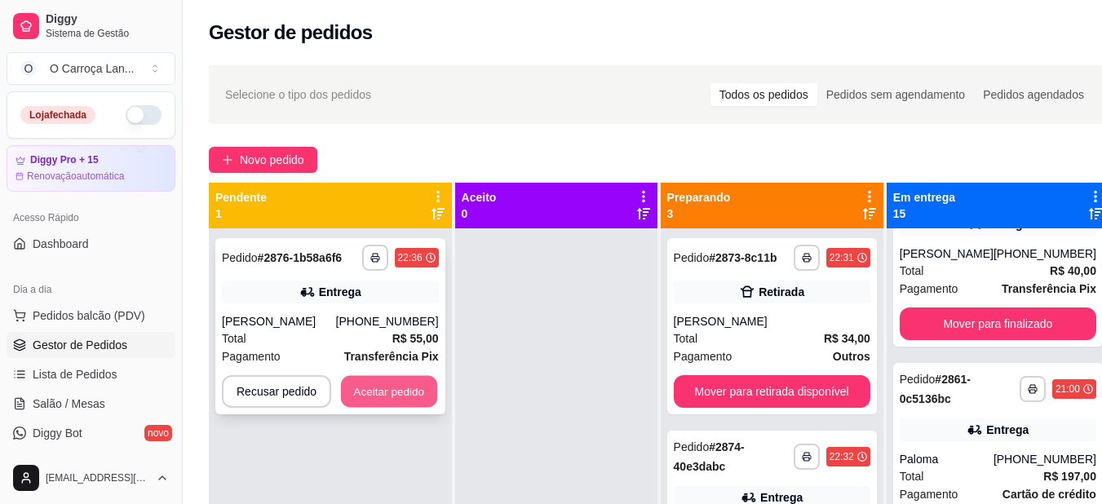
click at [407, 399] on button "Aceitar pedido" at bounding box center [389, 392] width 96 height 32
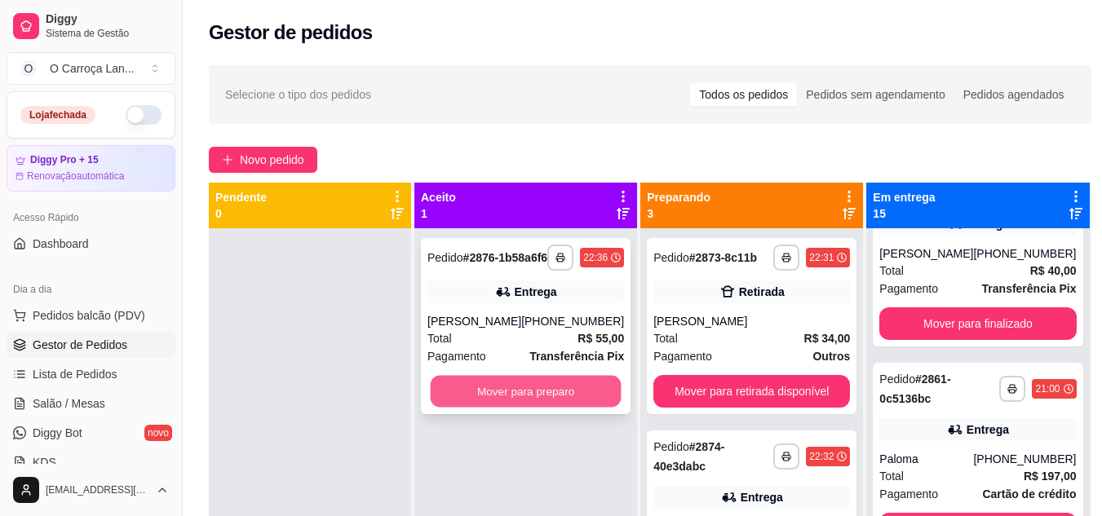
click at [564, 401] on button "Mover para preparo" at bounding box center [526, 392] width 191 height 32
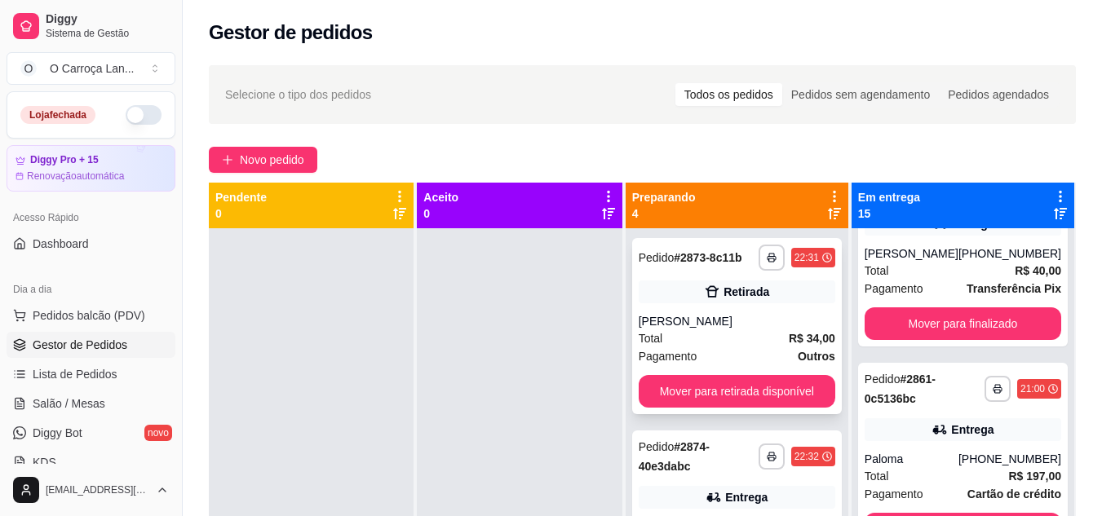
click at [727, 319] on div "[PERSON_NAME]" at bounding box center [737, 321] width 197 height 16
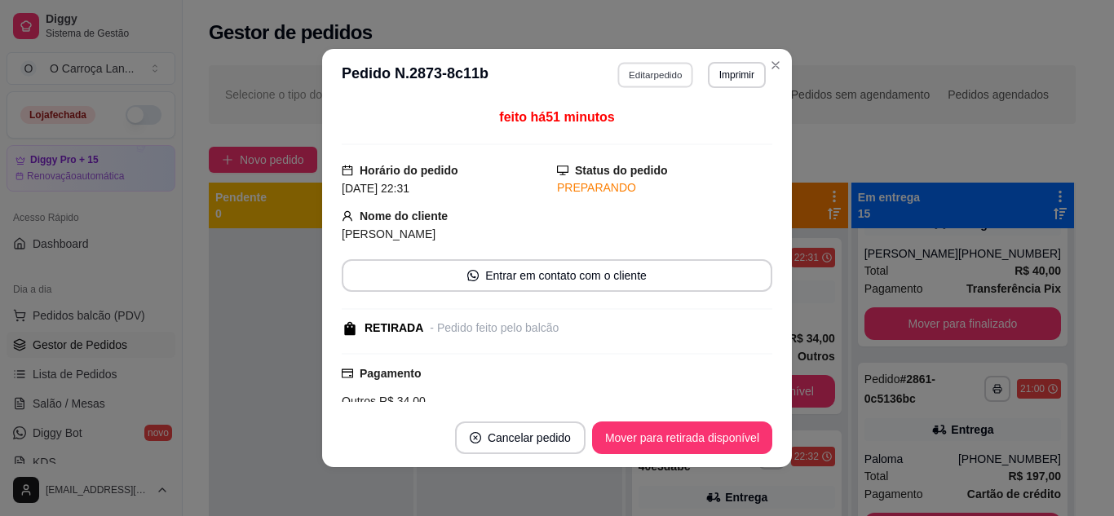
click at [666, 69] on button "Editar pedido" at bounding box center [656, 74] width 76 height 25
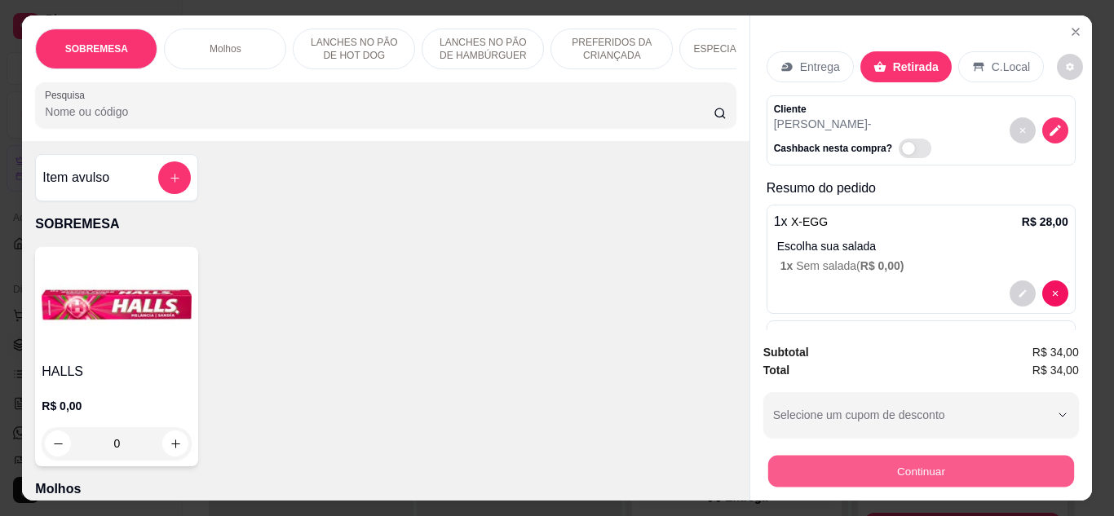
click at [822, 472] on button "Continuar" at bounding box center [920, 472] width 306 height 32
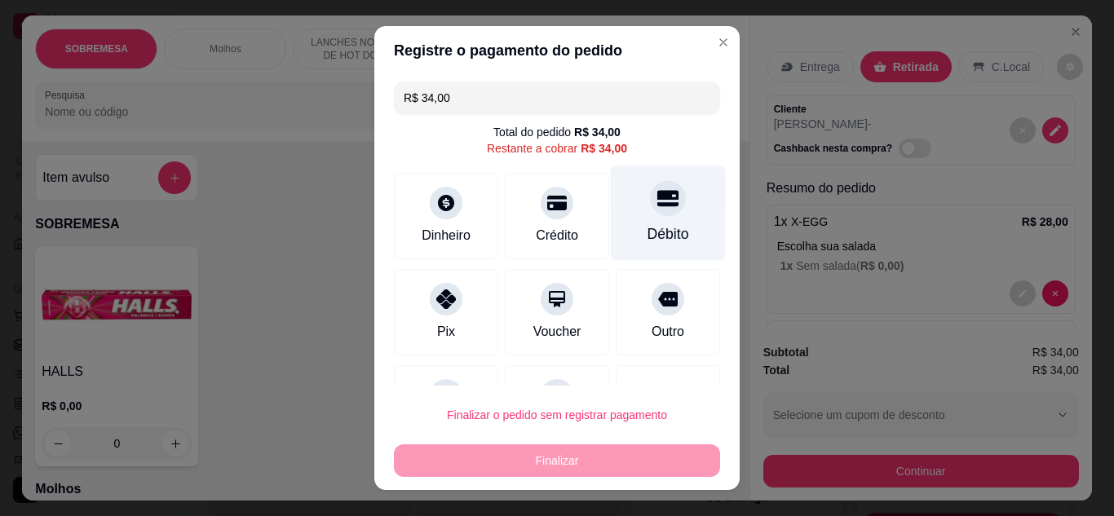
click at [648, 219] on div "Débito" at bounding box center [668, 212] width 115 height 95
type input "R$ 0,00"
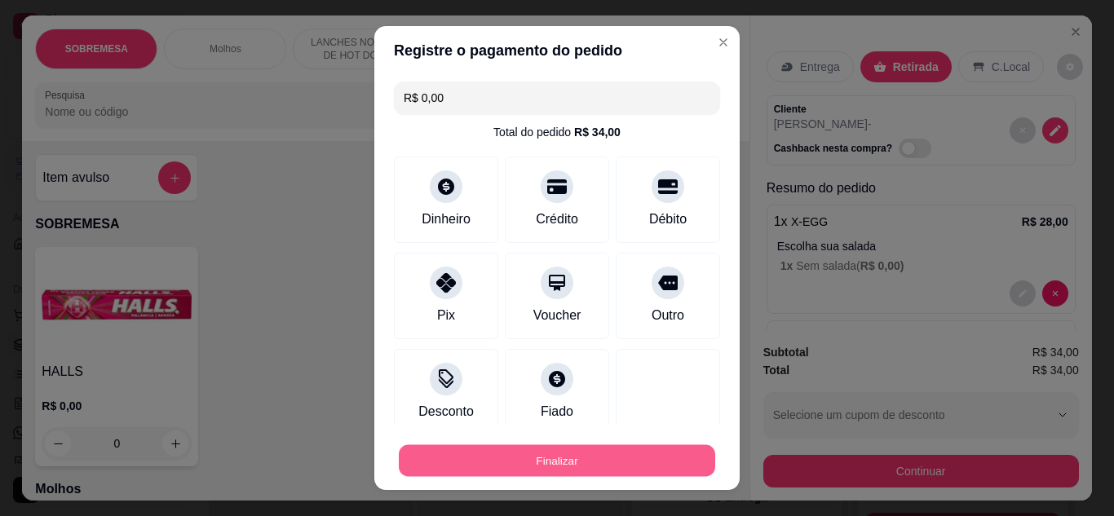
click at [574, 462] on button "Finalizar" at bounding box center [557, 461] width 316 height 32
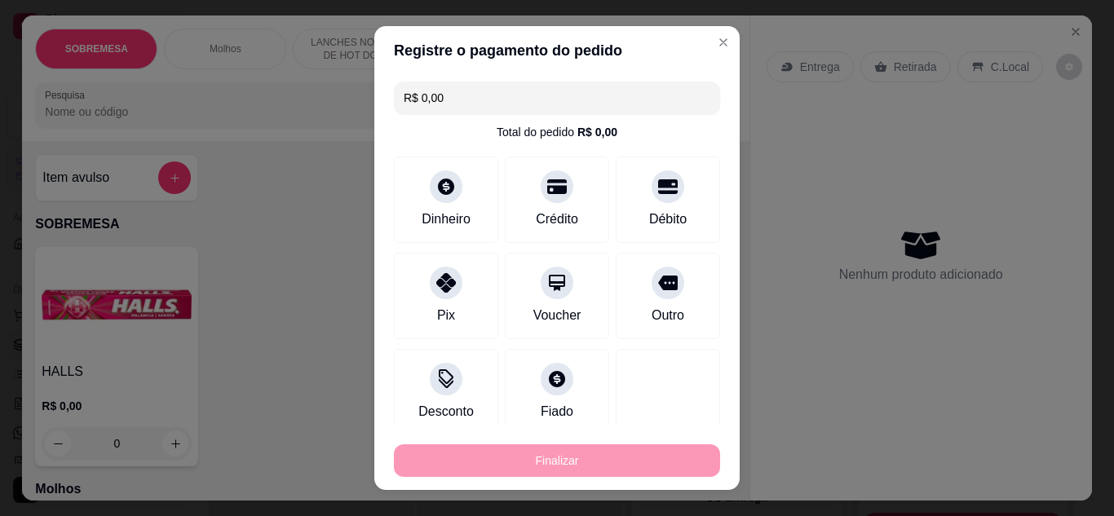
type input "0"
type input "-R$ 34,00"
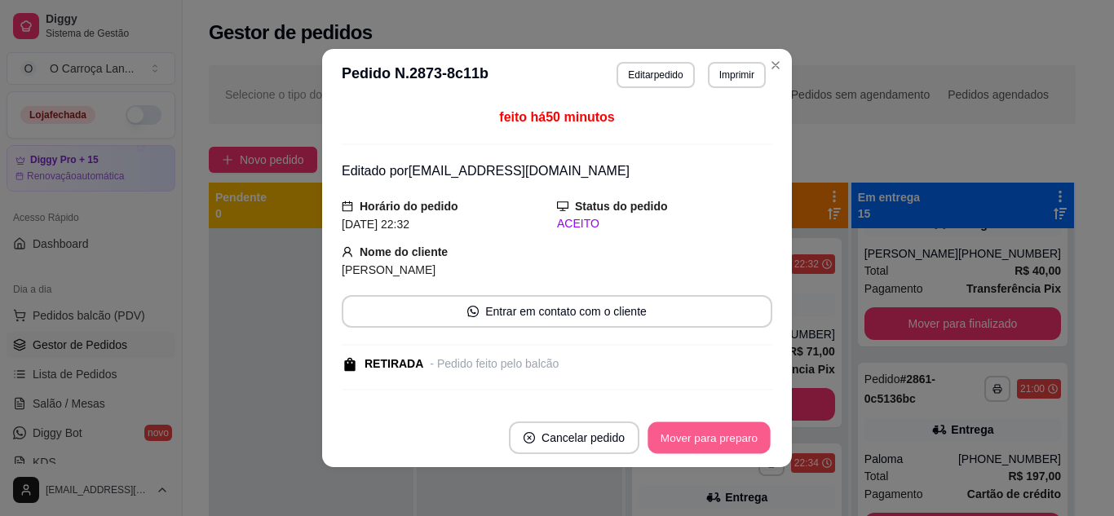
click at [720, 440] on button "Mover para preparo" at bounding box center [709, 438] width 122 height 32
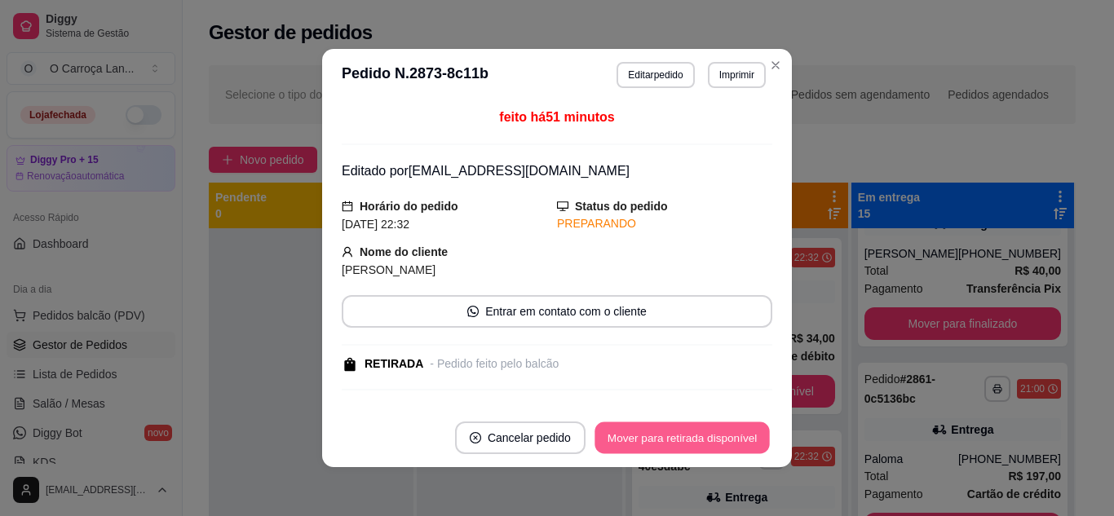
click at [720, 440] on button "Mover para retirada disponível" at bounding box center [682, 438] width 175 height 32
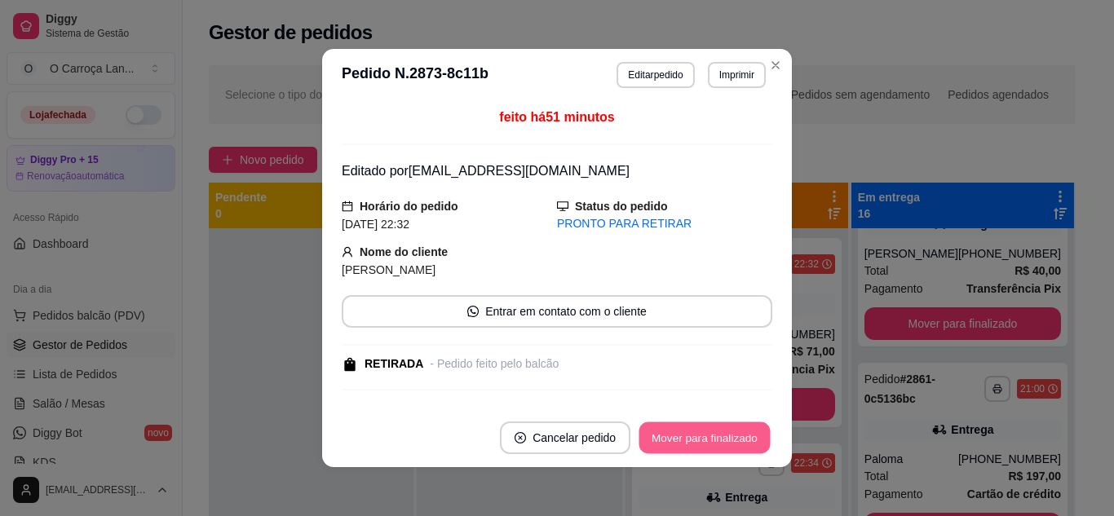
click at [720, 440] on button "Mover para finalizado" at bounding box center [704, 438] width 131 height 32
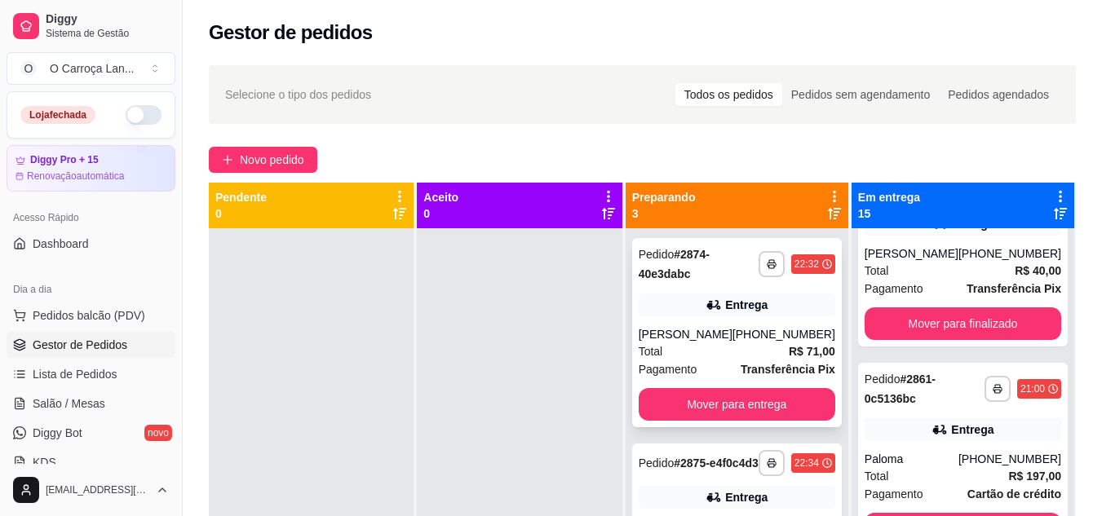
click at [746, 326] on div "[PHONE_NUMBER]" at bounding box center [783, 334] width 103 height 16
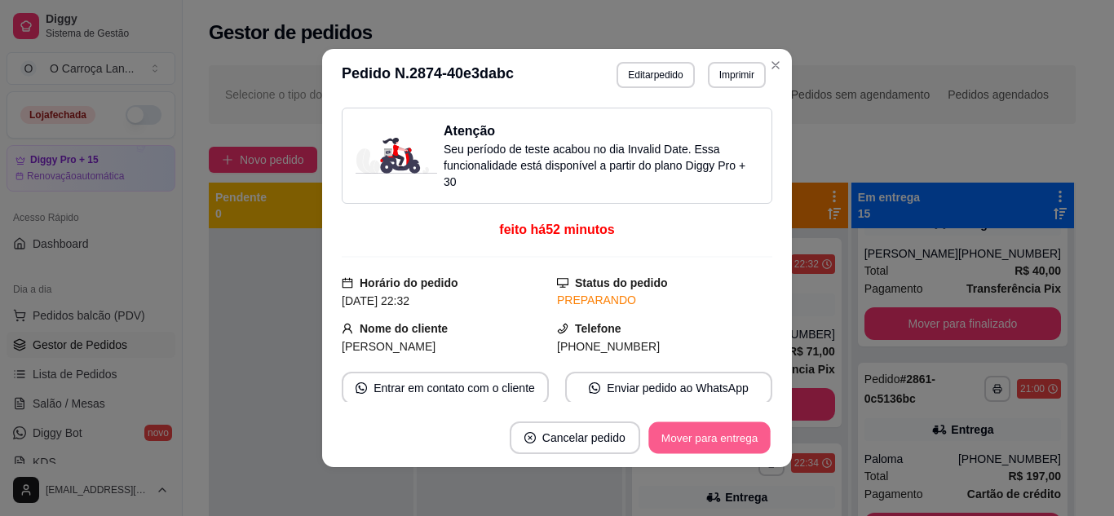
click at [744, 436] on button "Mover para entrega" at bounding box center [709, 438] width 122 height 32
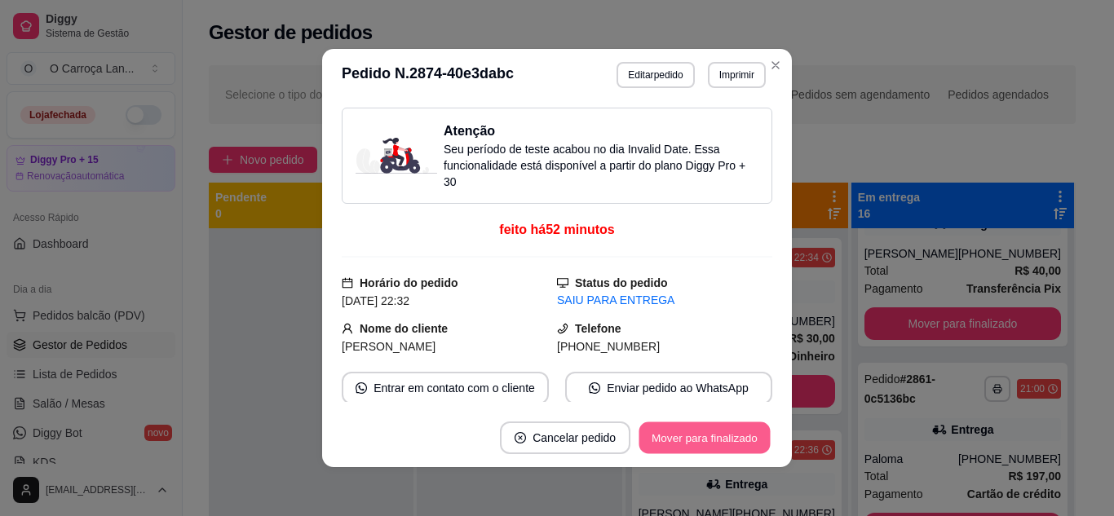
click at [744, 436] on button "Mover para finalizado" at bounding box center [704, 438] width 131 height 32
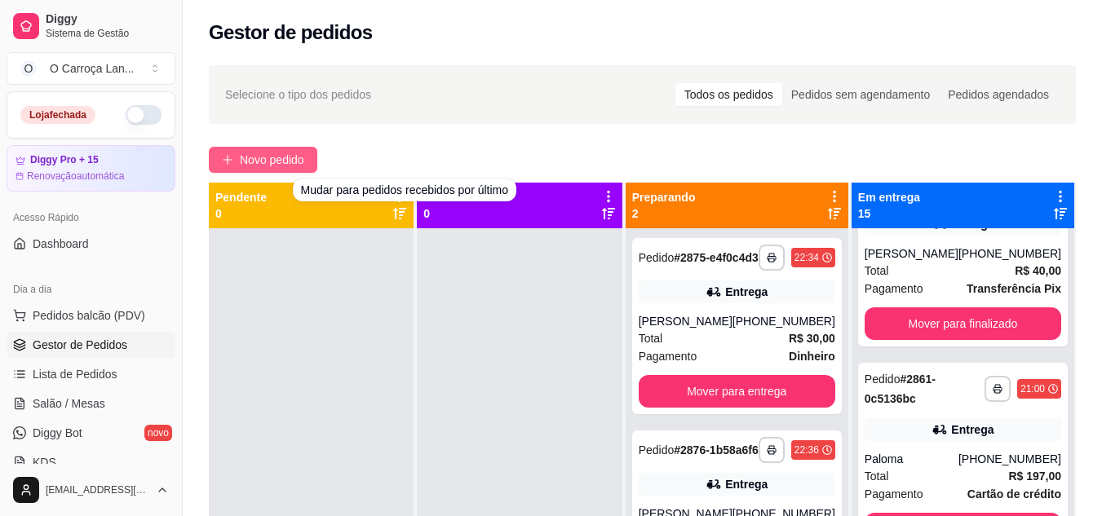
click at [277, 157] on span "Novo pedido" at bounding box center [272, 160] width 64 height 18
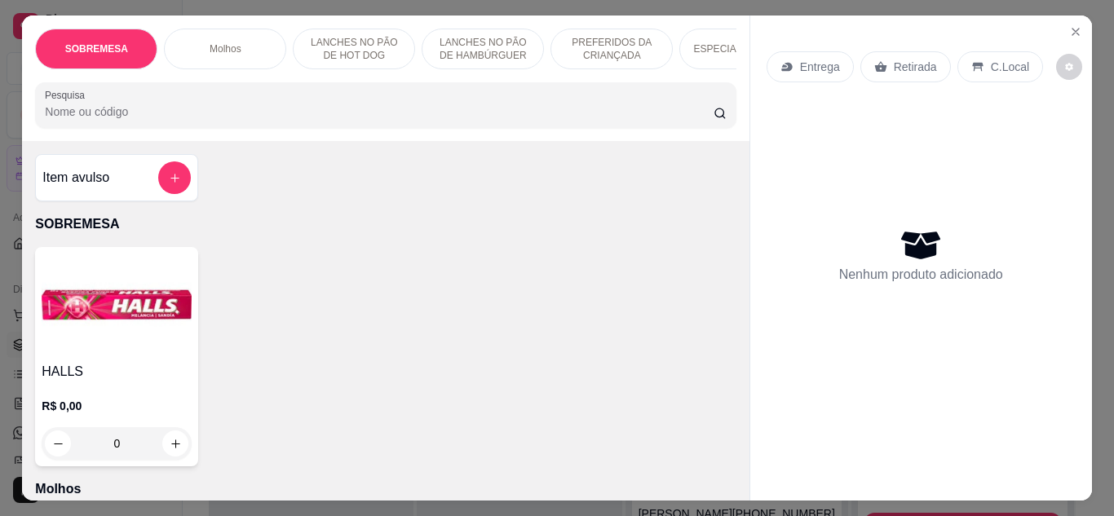
click at [299, 120] on input "Pesquisa" at bounding box center [379, 112] width 669 height 16
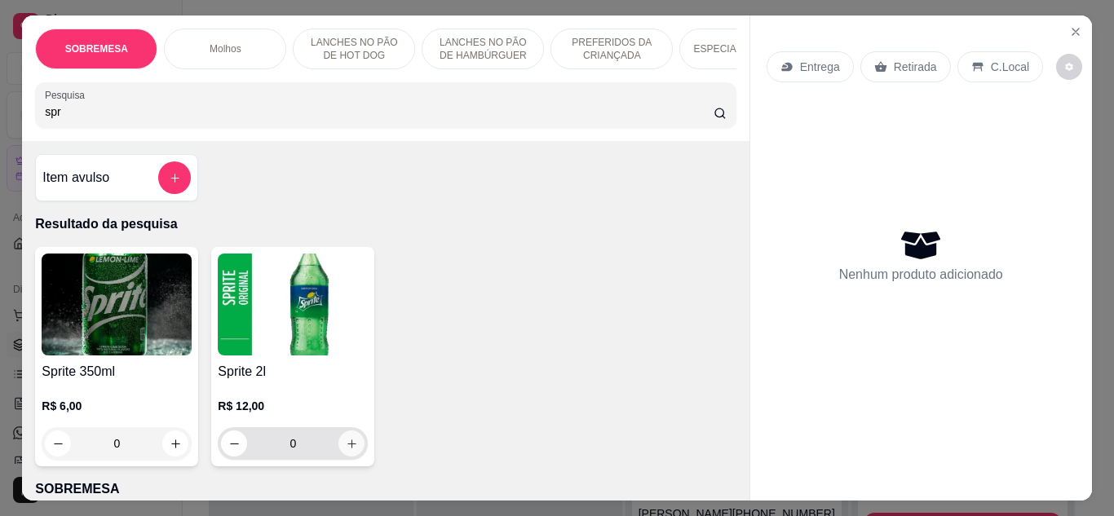
type input "spr"
click at [347, 450] on icon "increase-product-quantity" at bounding box center [352, 444] width 12 height 12
type input "1"
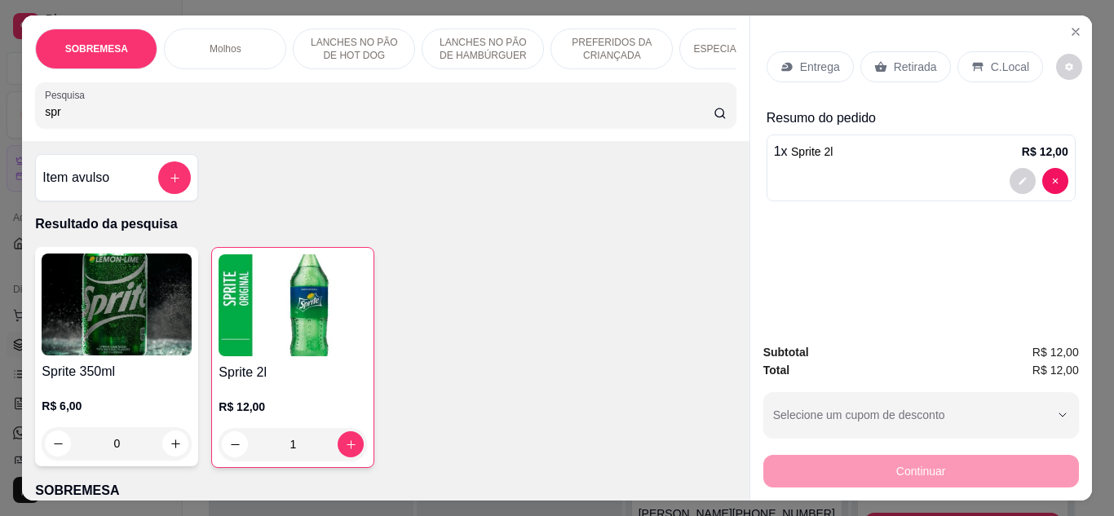
click at [874, 60] on icon at bounding box center [880, 66] width 13 height 13
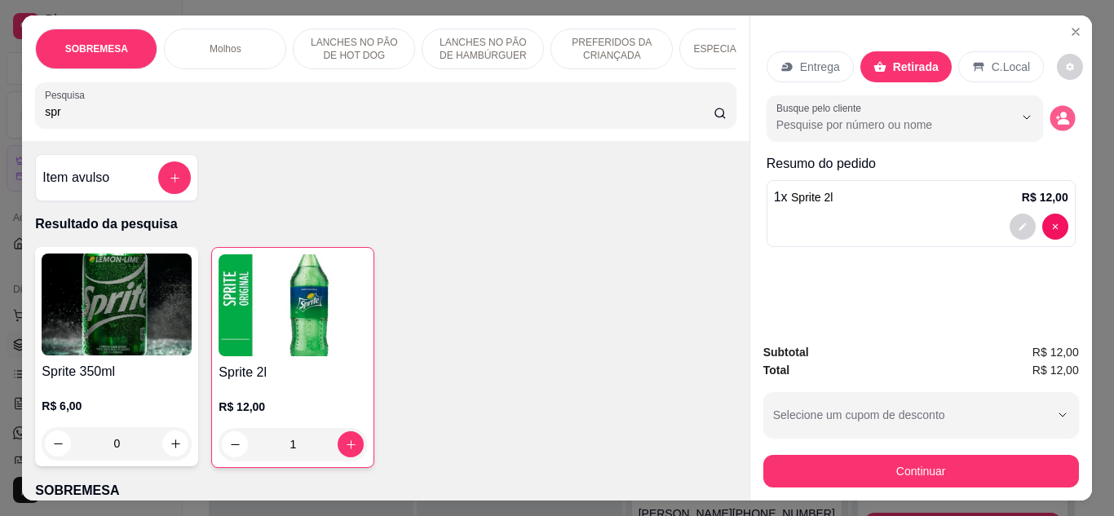
click at [1060, 112] on circle "decrease-product-quantity" at bounding box center [1063, 115] width 7 height 7
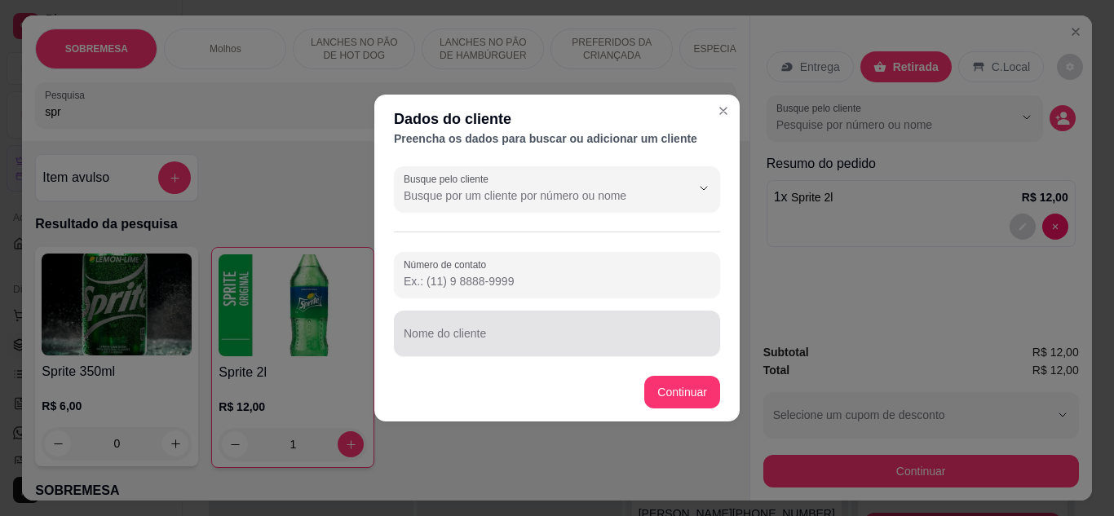
click at [679, 332] on input "Nome do cliente" at bounding box center [557, 340] width 307 height 16
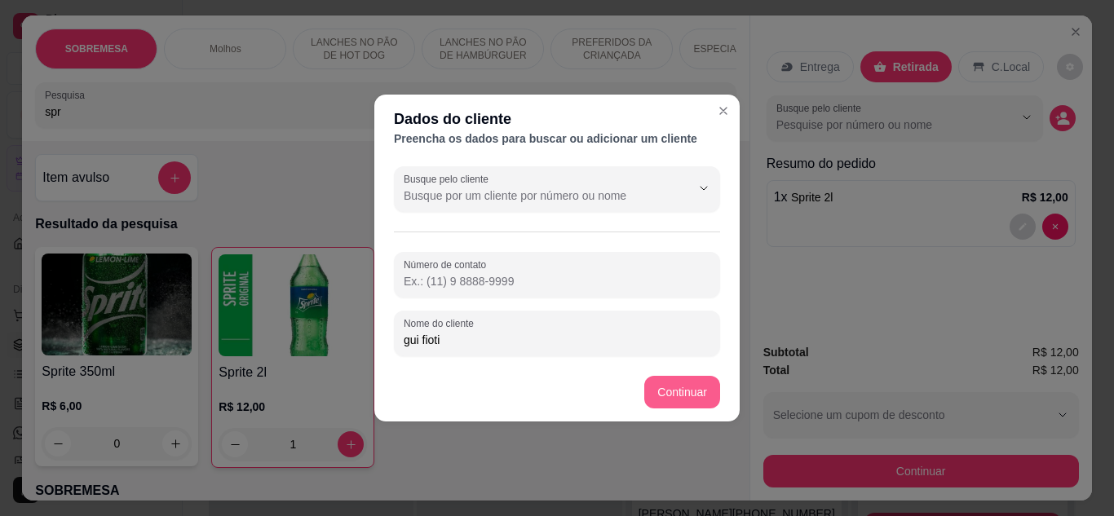
type input "gui fioti"
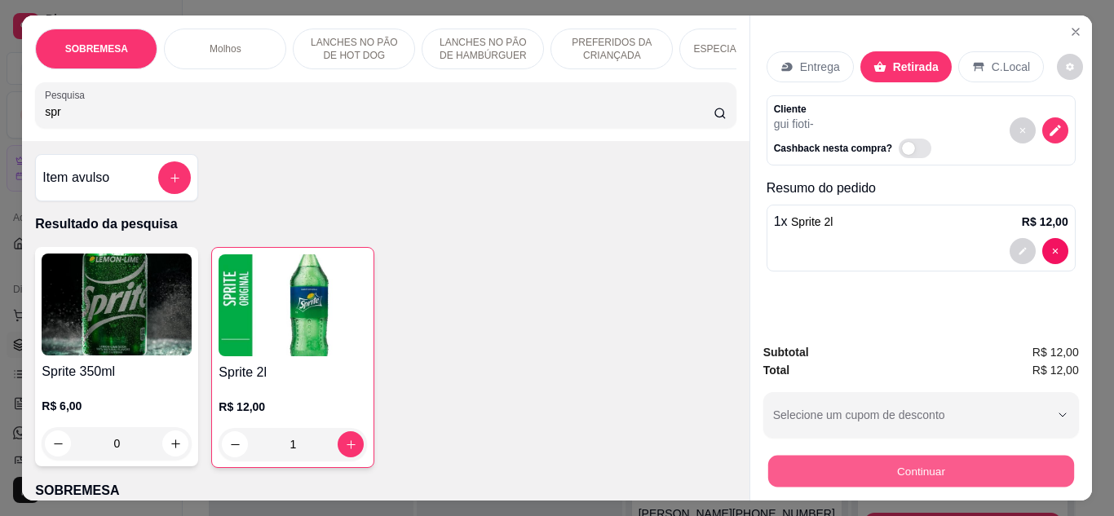
click at [786, 456] on button "Continuar" at bounding box center [920, 472] width 306 height 32
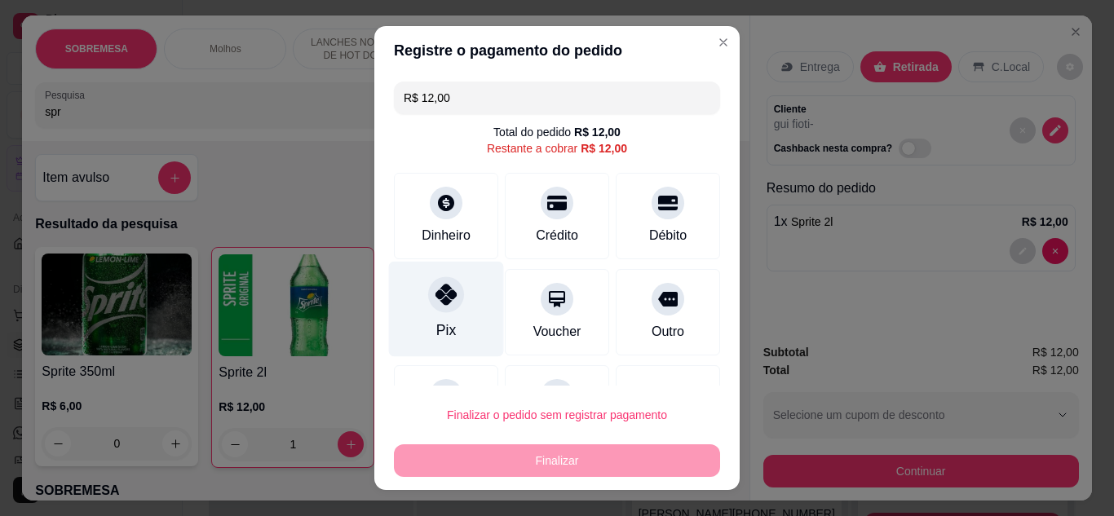
click at [445, 329] on div "Pix" at bounding box center [446, 330] width 20 height 21
type input "R$ 0,00"
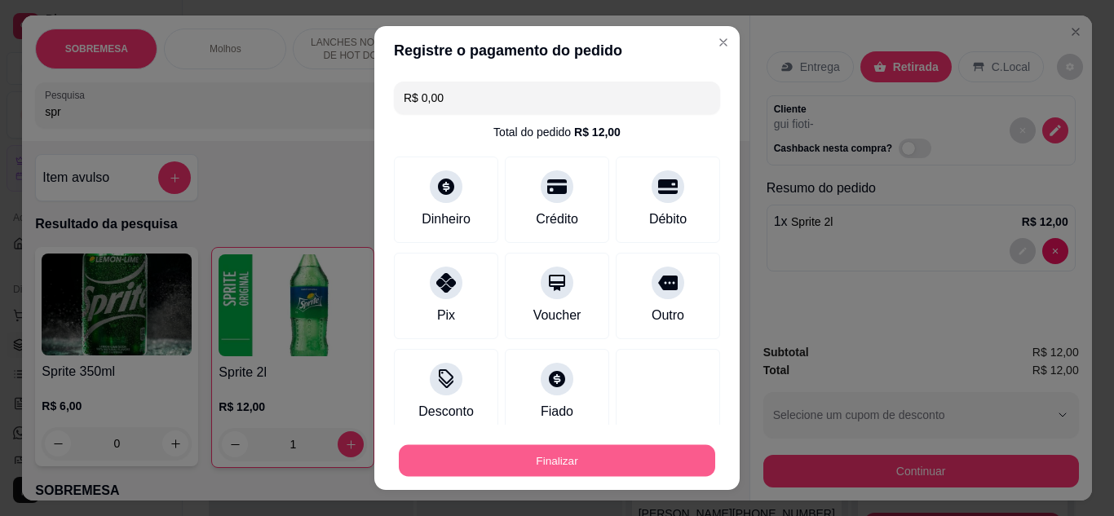
click at [533, 456] on button "Finalizar" at bounding box center [557, 461] width 316 height 32
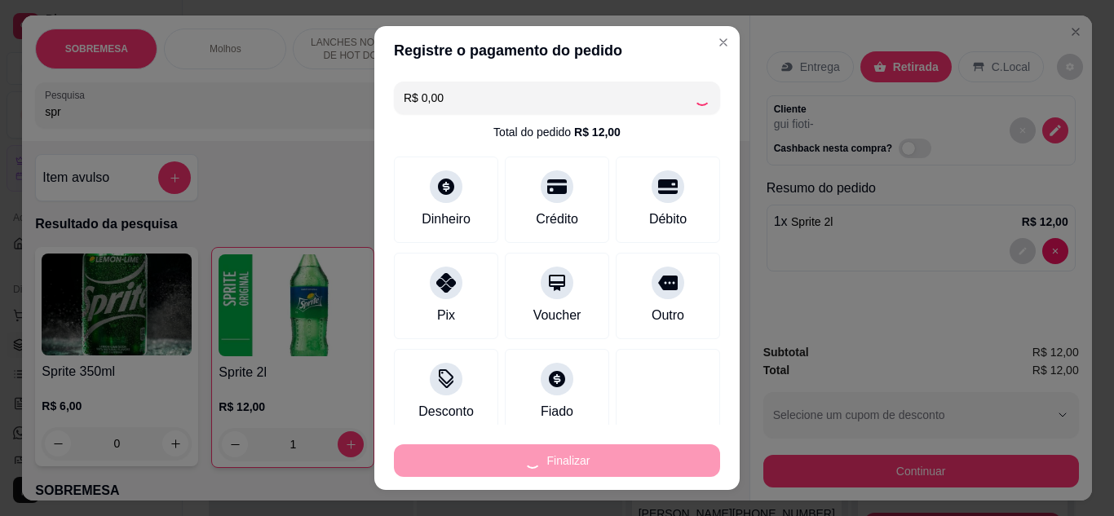
type input "0"
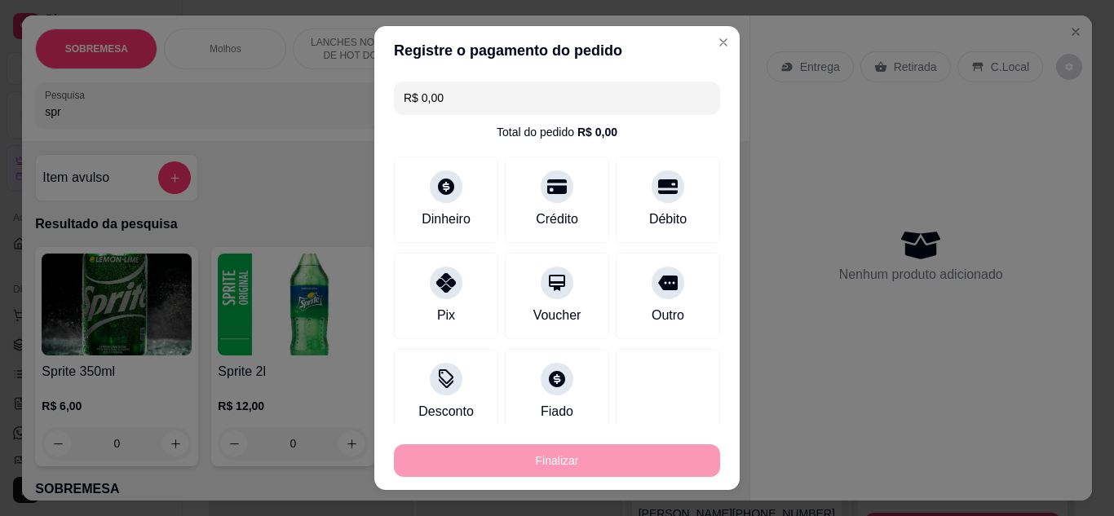
type input "-R$ 12,00"
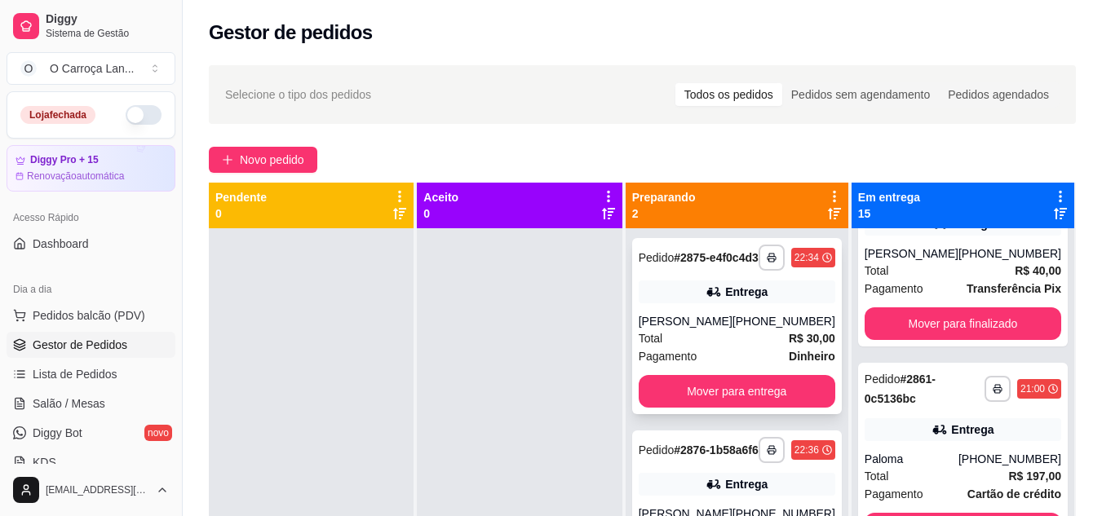
click at [768, 330] on div "[PHONE_NUMBER]" at bounding box center [783, 321] width 103 height 16
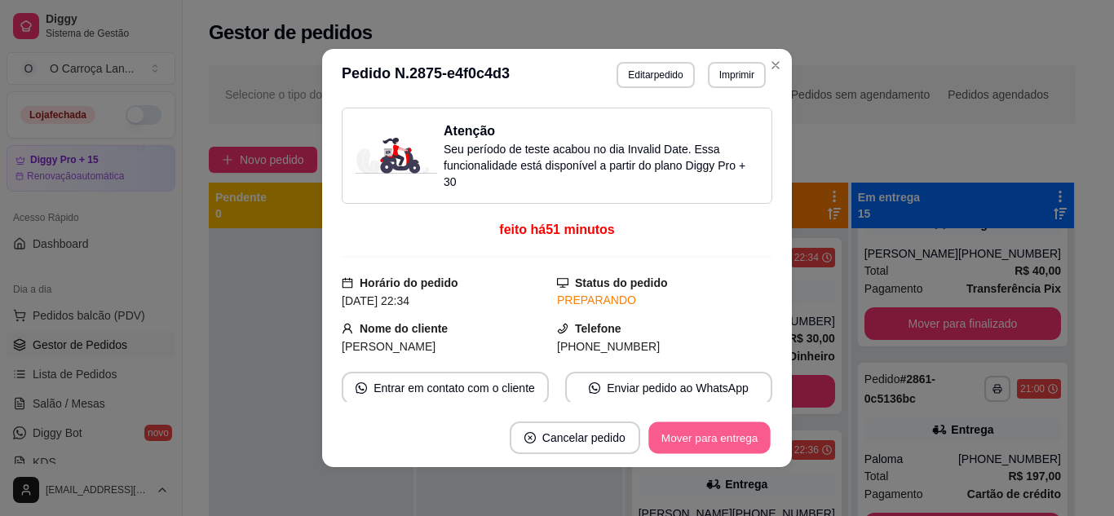
click at [686, 434] on button "Mover para entrega" at bounding box center [709, 438] width 122 height 32
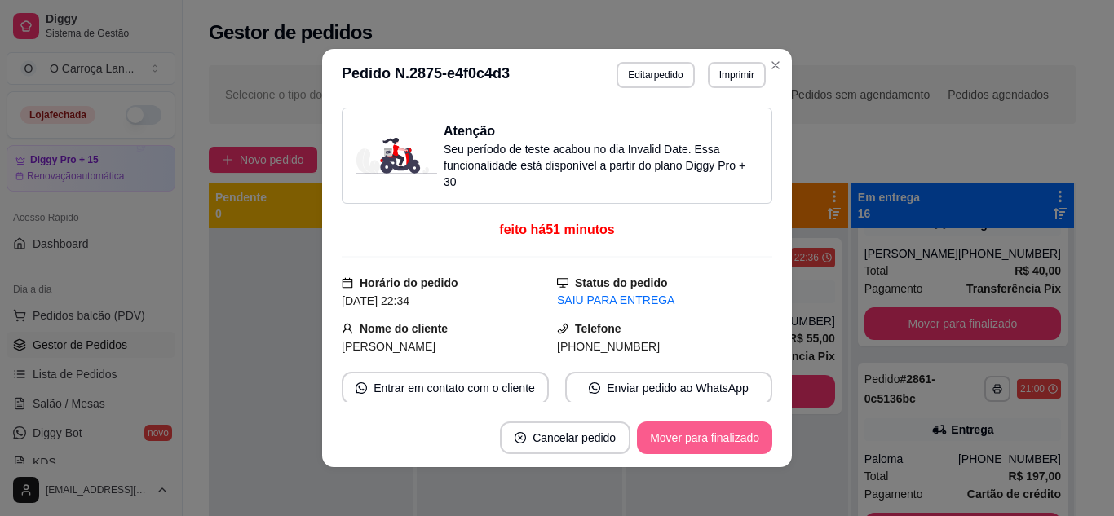
click at [686, 434] on button "Mover para finalizado" at bounding box center [704, 438] width 135 height 33
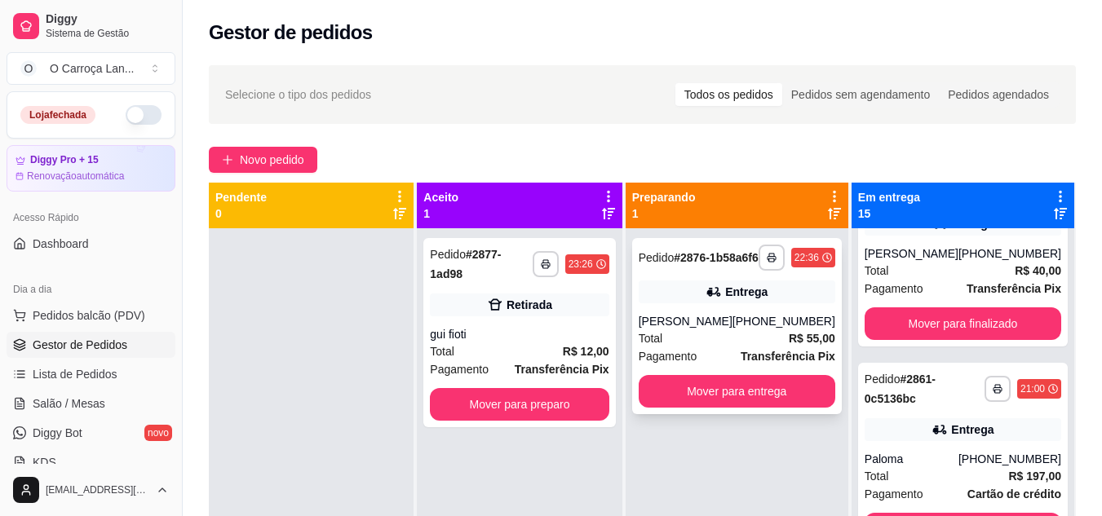
click at [732, 300] on div "Entrega" at bounding box center [746, 292] width 42 height 16
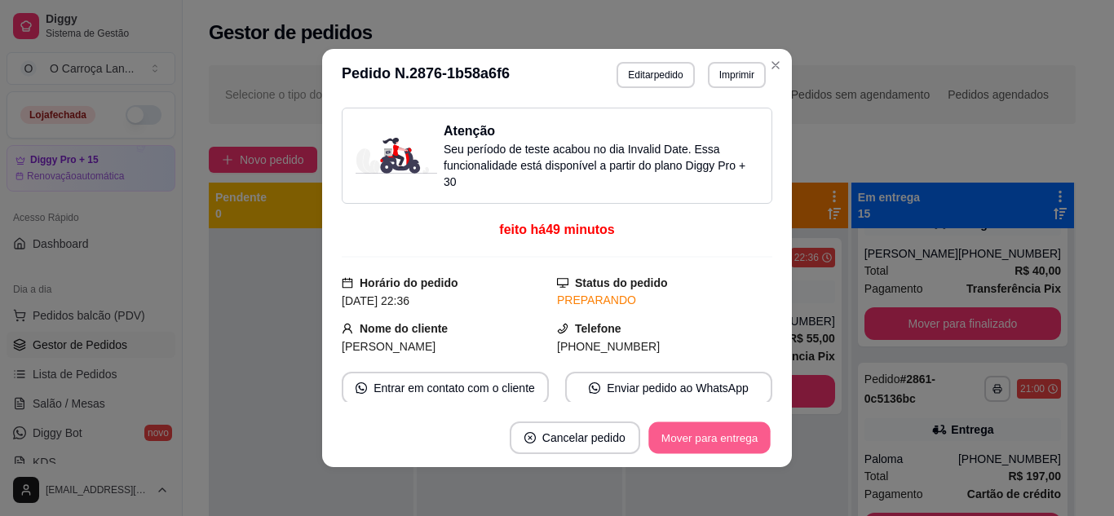
click at [690, 429] on button "Mover para entrega" at bounding box center [709, 438] width 122 height 32
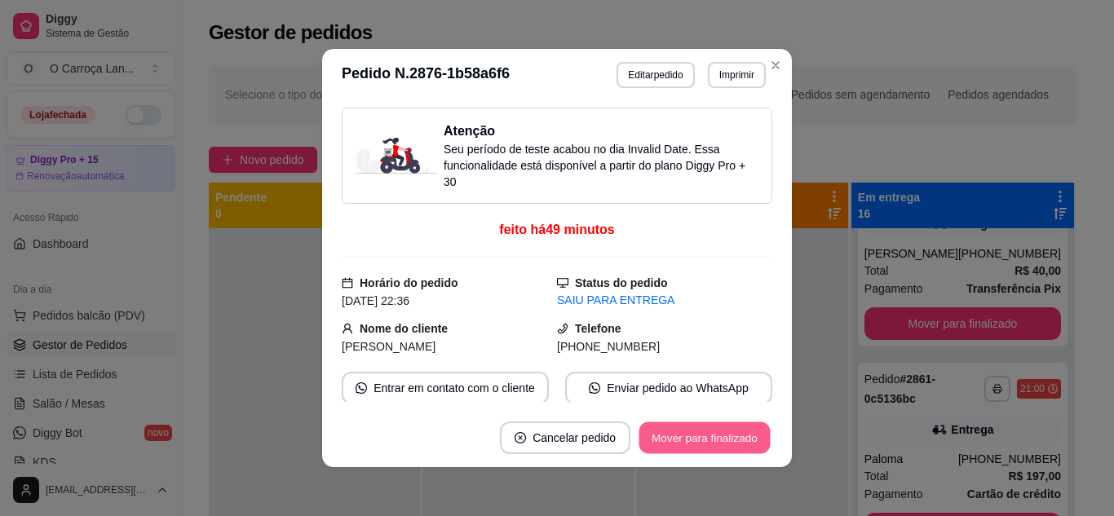
click at [690, 429] on button "Mover para finalizado" at bounding box center [704, 438] width 131 height 32
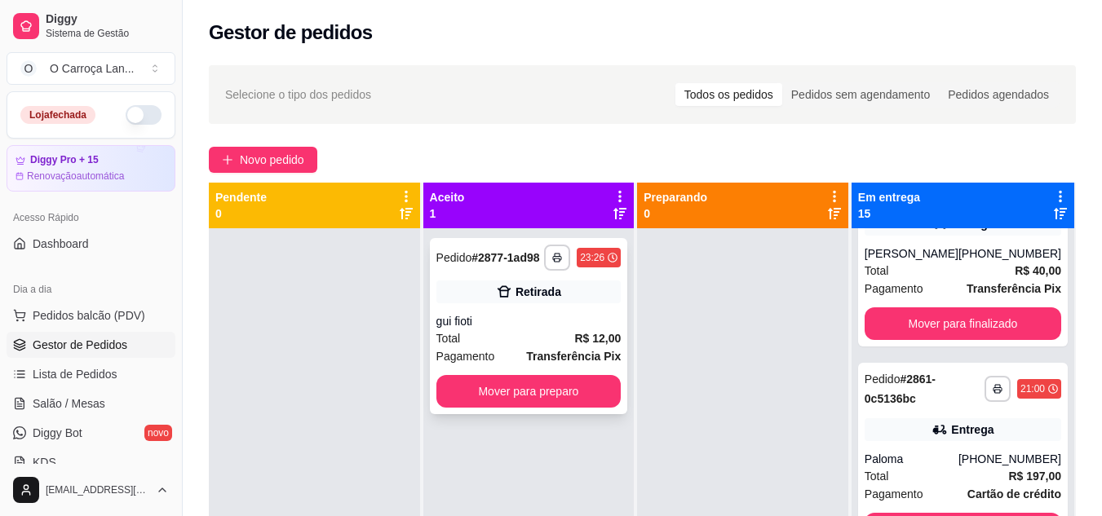
click at [570, 294] on div "Retirada" at bounding box center [528, 292] width 185 height 23
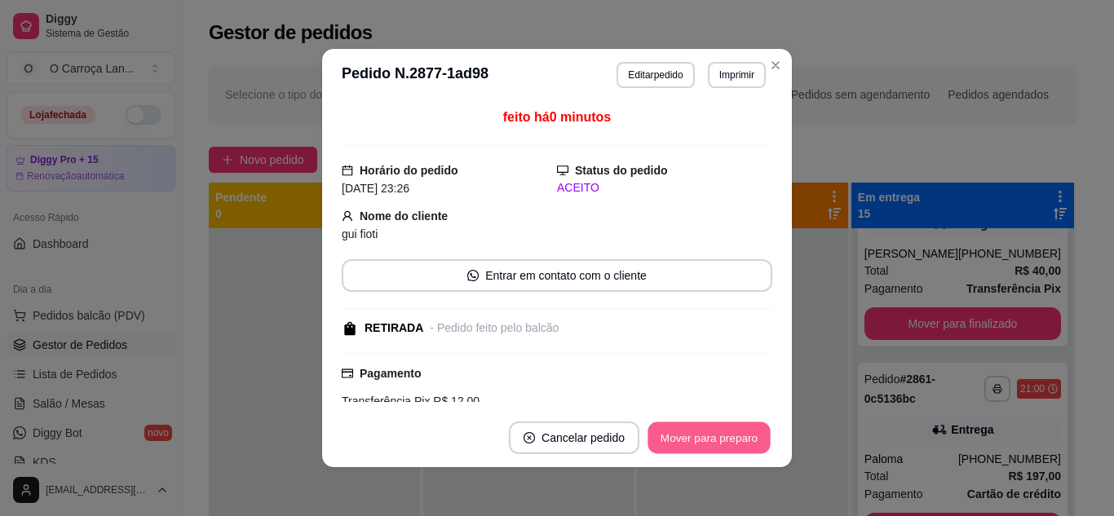
click at [706, 445] on button "Mover para preparo" at bounding box center [709, 438] width 122 height 32
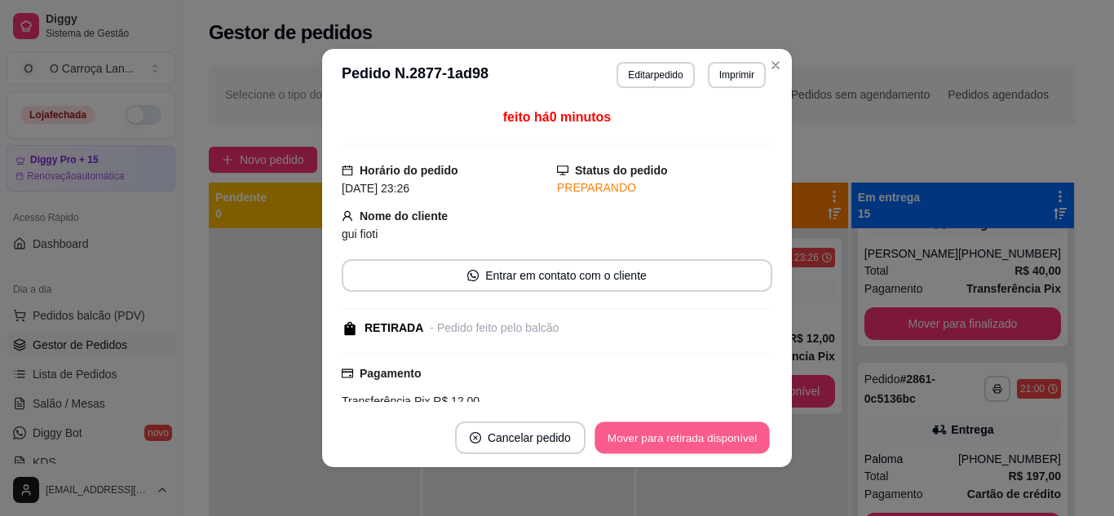
click at [706, 445] on button "Mover para retirada disponível" at bounding box center [682, 438] width 175 height 32
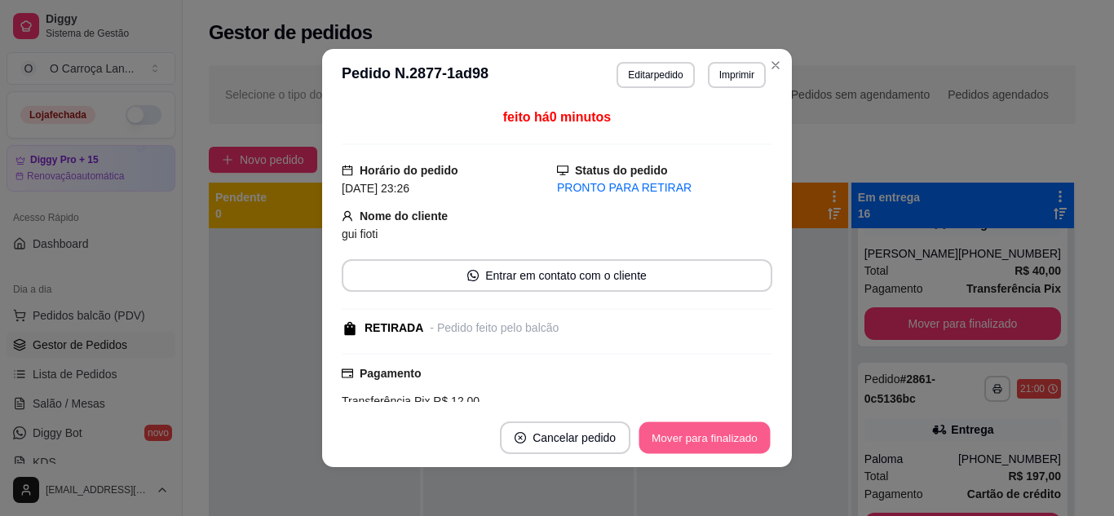
click at [706, 445] on button "Mover para finalizado" at bounding box center [704, 438] width 131 height 32
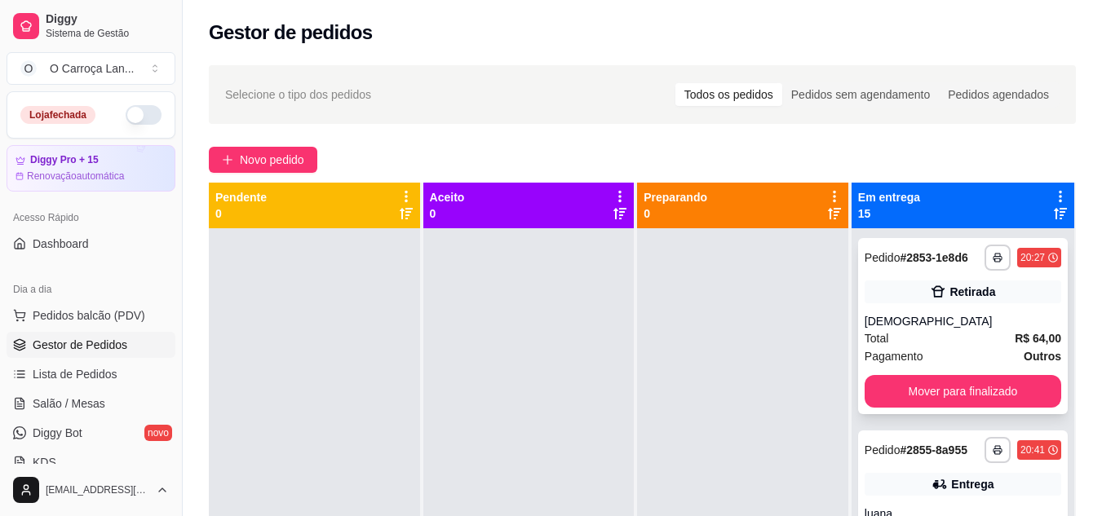
click at [927, 330] on div "[DEMOGRAPHIC_DATA]" at bounding box center [963, 321] width 197 height 16
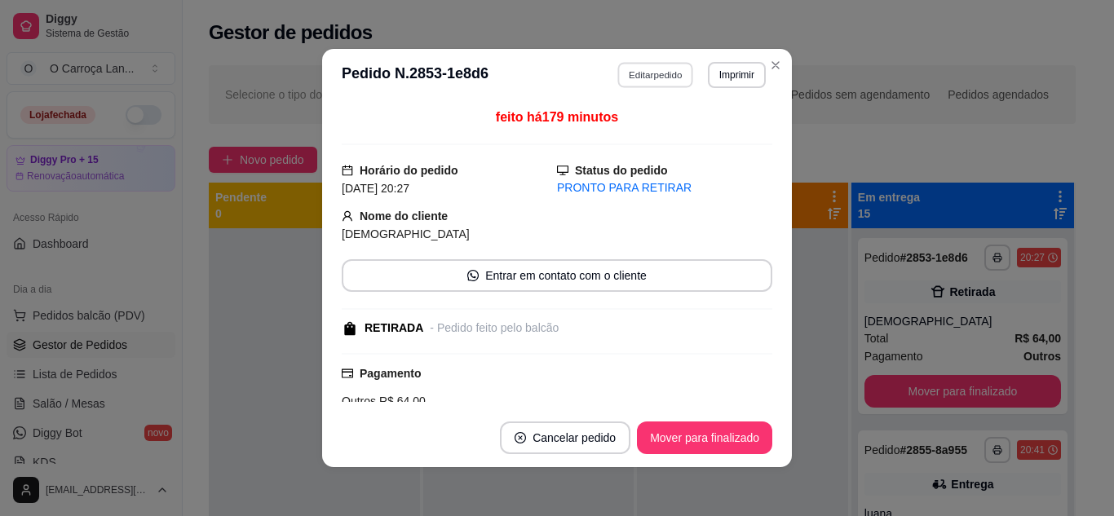
click at [654, 80] on button "Editar pedido" at bounding box center [656, 74] width 76 height 25
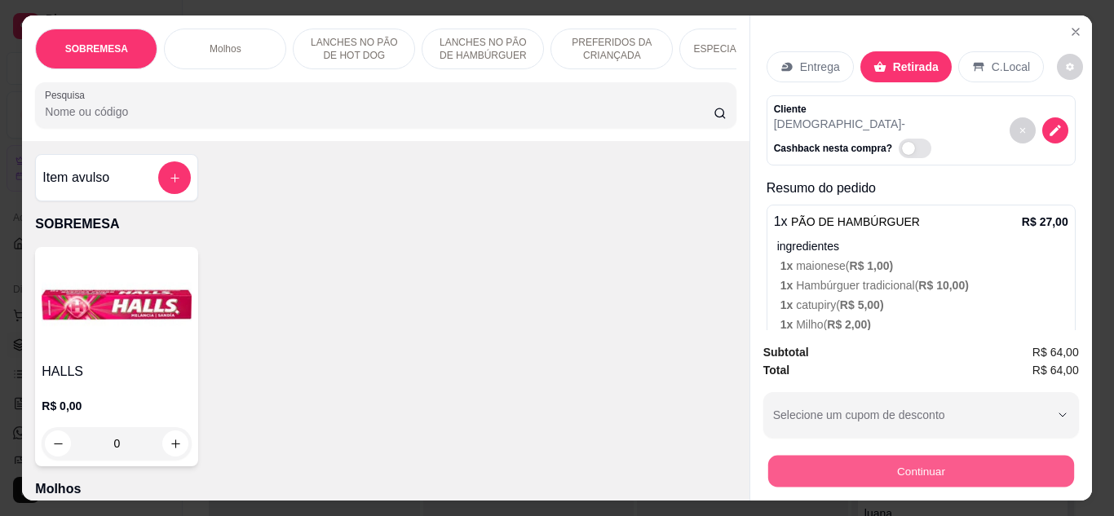
click at [794, 456] on button "Continuar" at bounding box center [920, 472] width 306 height 32
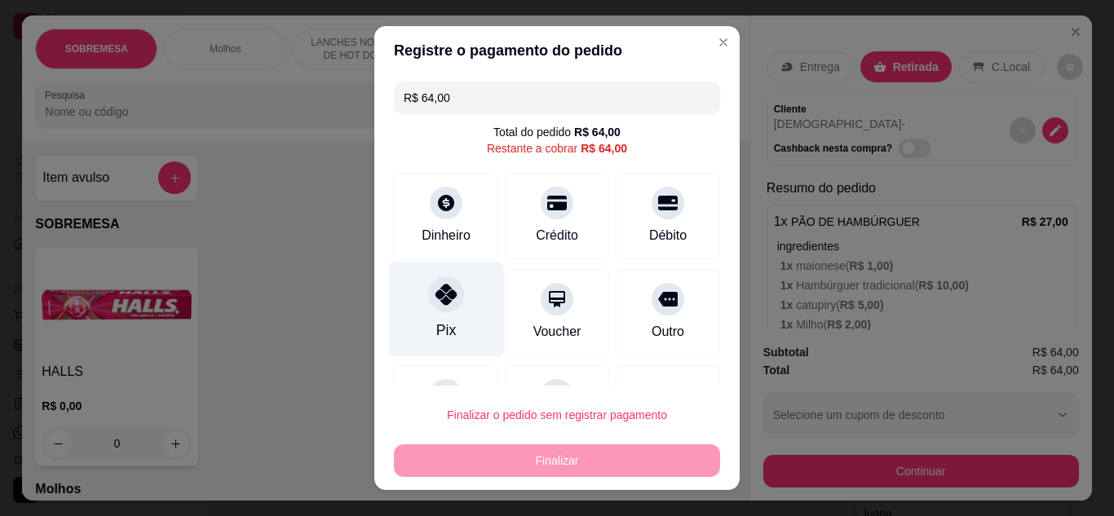
click at [443, 316] on div "Pix" at bounding box center [446, 308] width 115 height 95
type input "R$ 0,00"
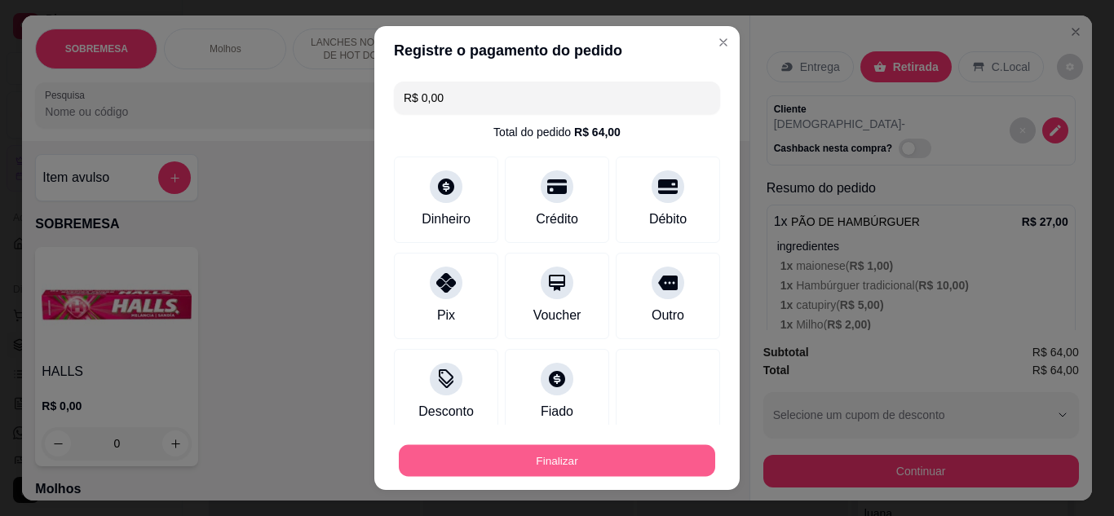
click at [540, 462] on button "Finalizar" at bounding box center [557, 461] width 316 height 32
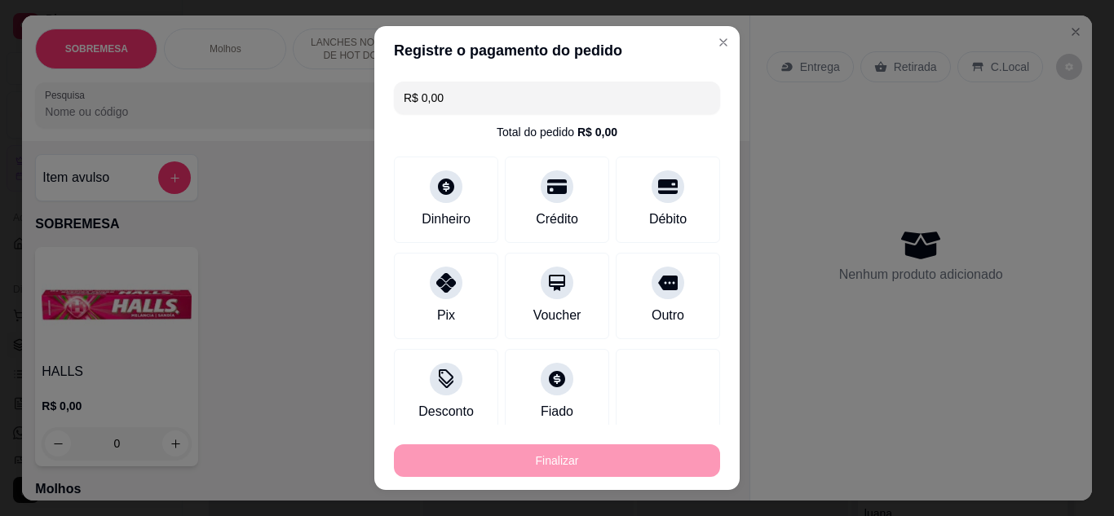
type input "0"
type input "-R$ 64,00"
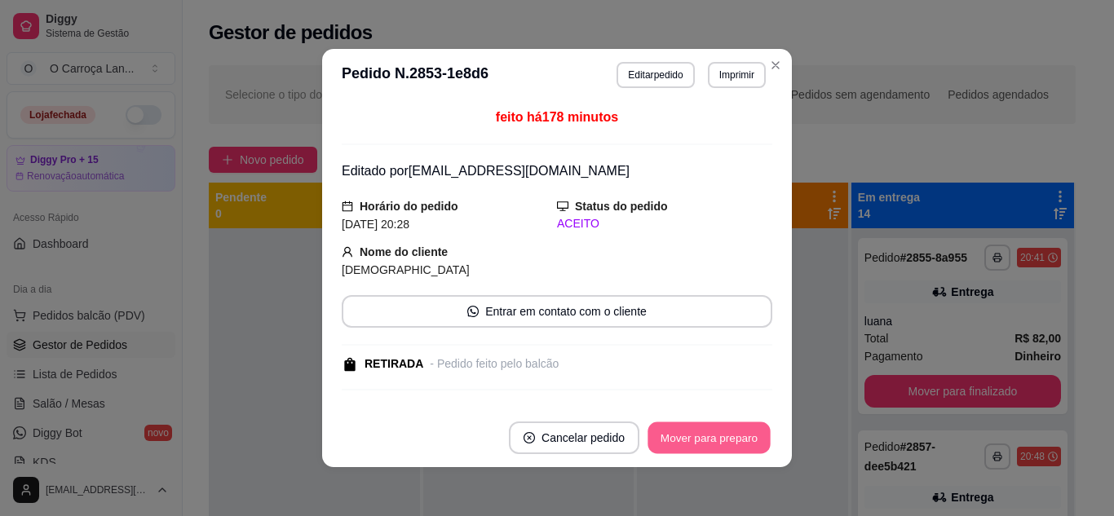
click at [701, 441] on button "Mover para preparo" at bounding box center [709, 438] width 122 height 32
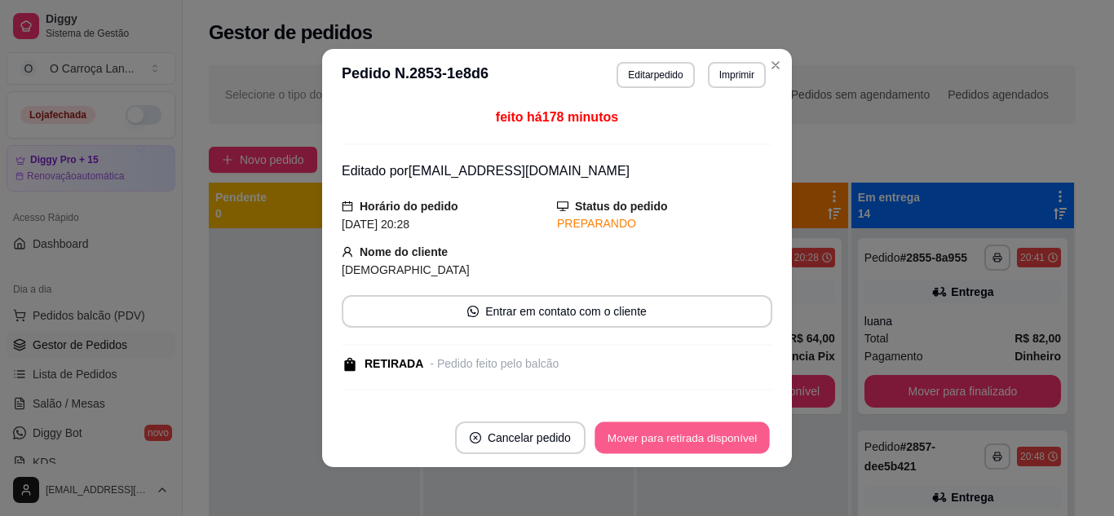
click at [701, 441] on button "Mover para retirada disponível" at bounding box center [682, 438] width 175 height 32
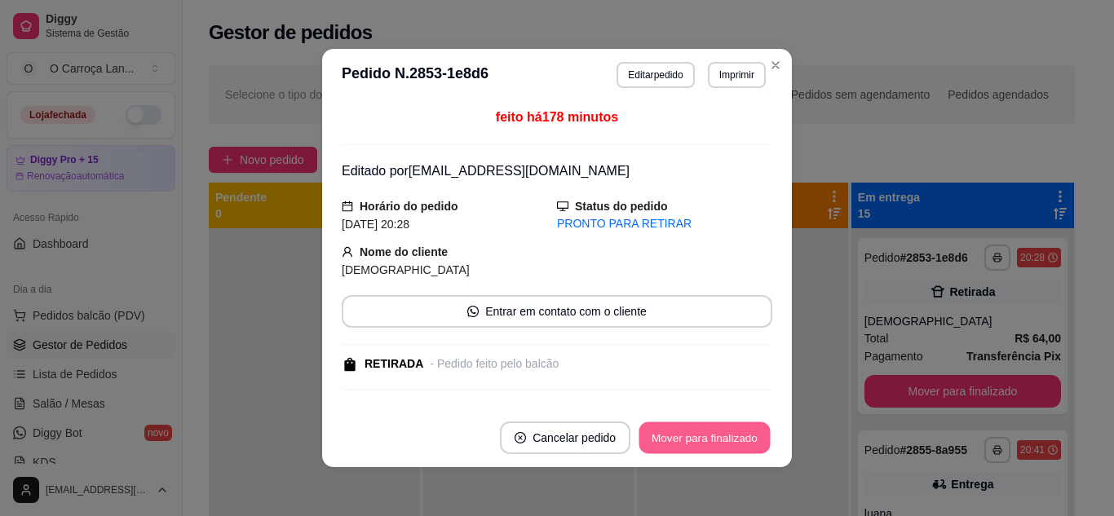
click at [701, 441] on button "Mover para finalizado" at bounding box center [704, 438] width 131 height 32
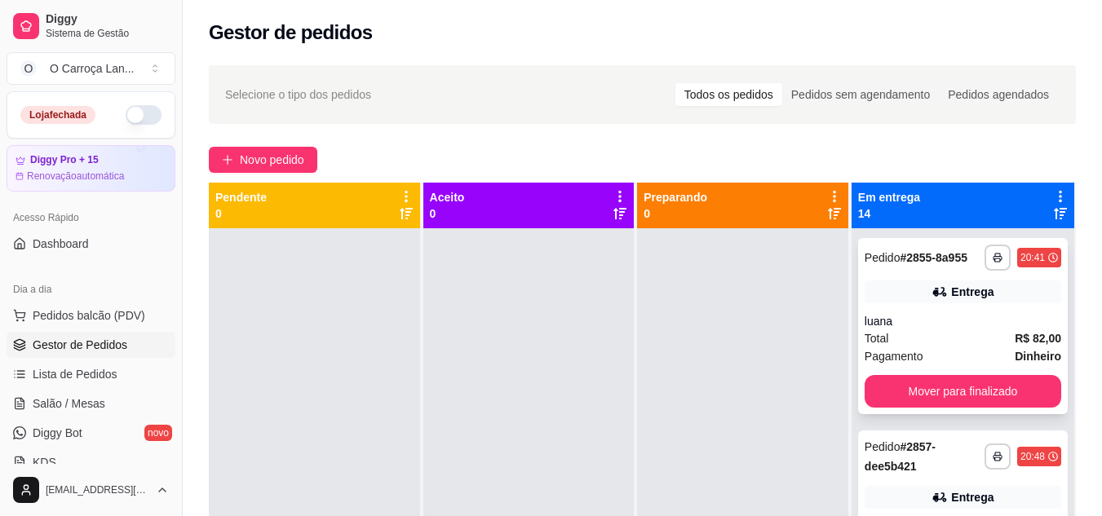
click at [958, 347] on div "Total R$ 82,00" at bounding box center [963, 339] width 197 height 18
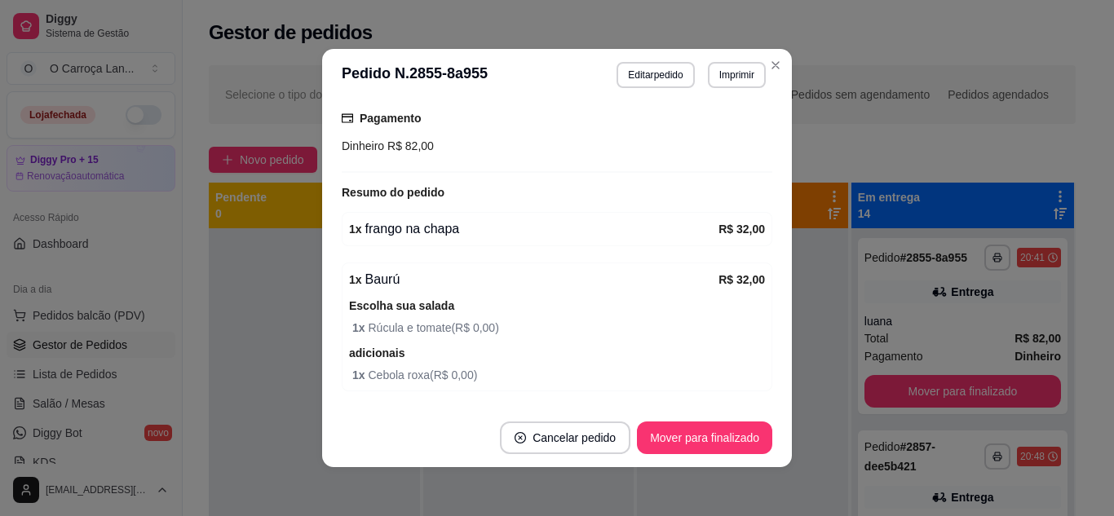
scroll to position [635, 0]
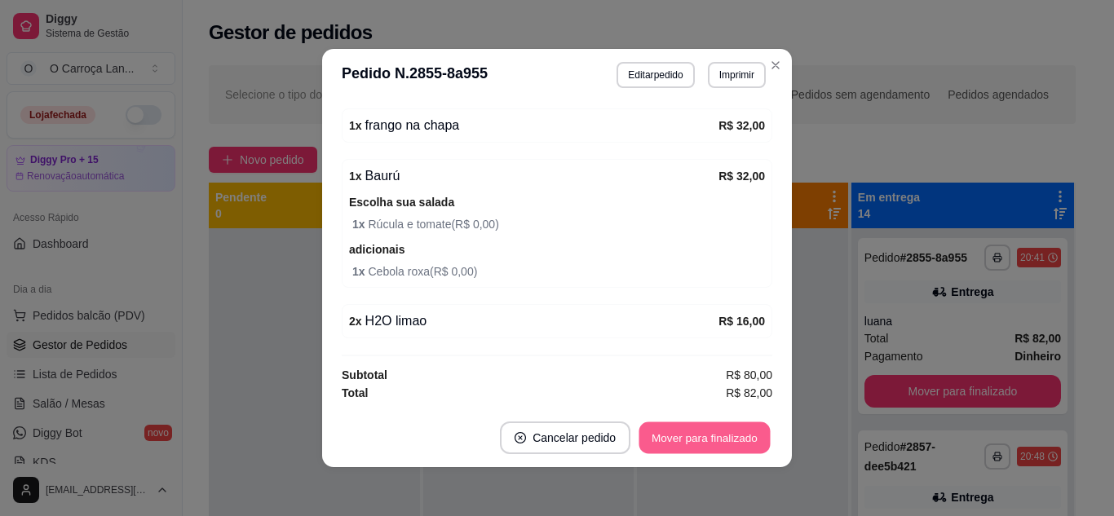
click at [723, 440] on button "Mover para finalizado" at bounding box center [704, 438] width 131 height 32
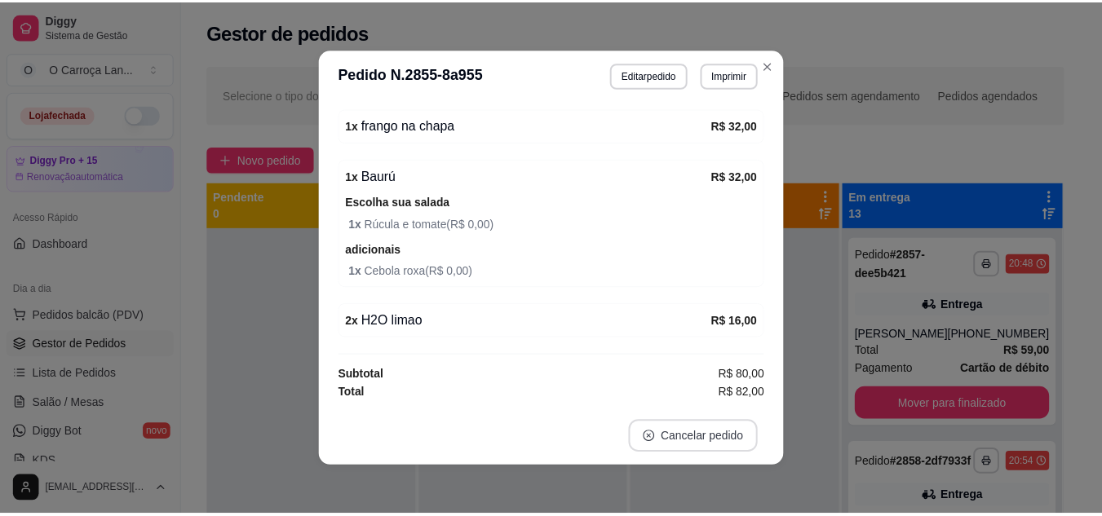
scroll to position [548, 0]
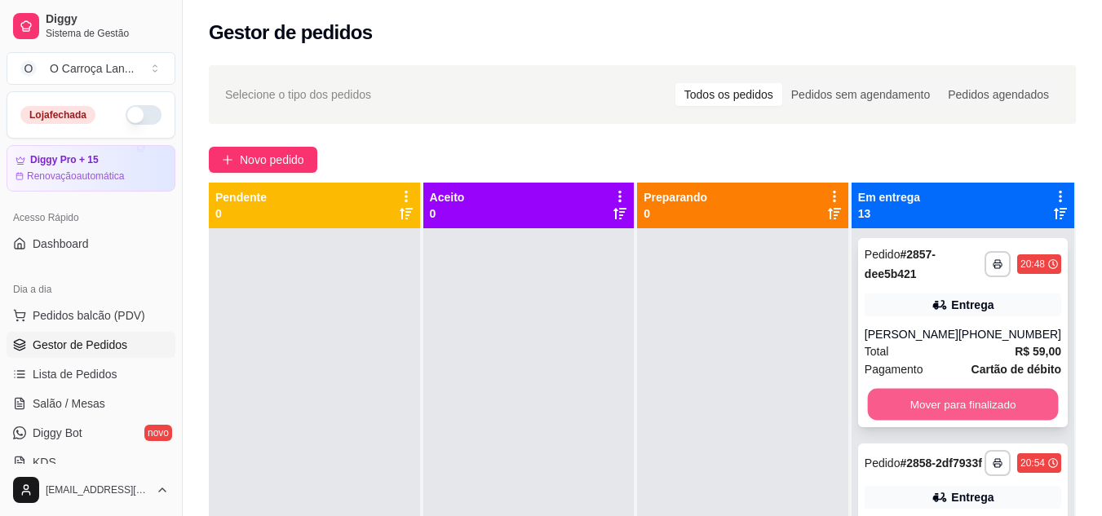
click at [905, 393] on button "Mover para finalizado" at bounding box center [962, 405] width 191 height 32
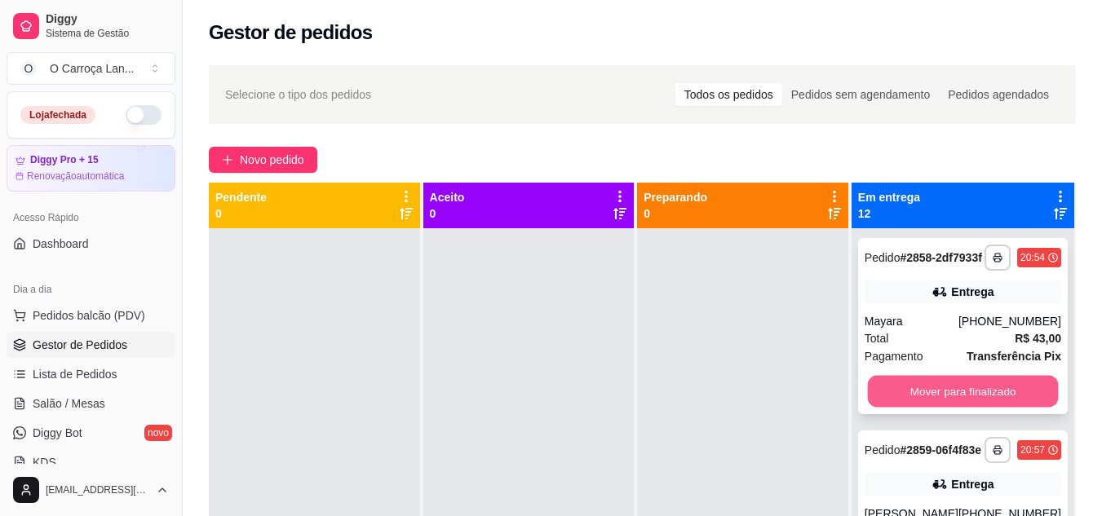
click at [882, 400] on button "Mover para finalizado" at bounding box center [962, 392] width 191 height 32
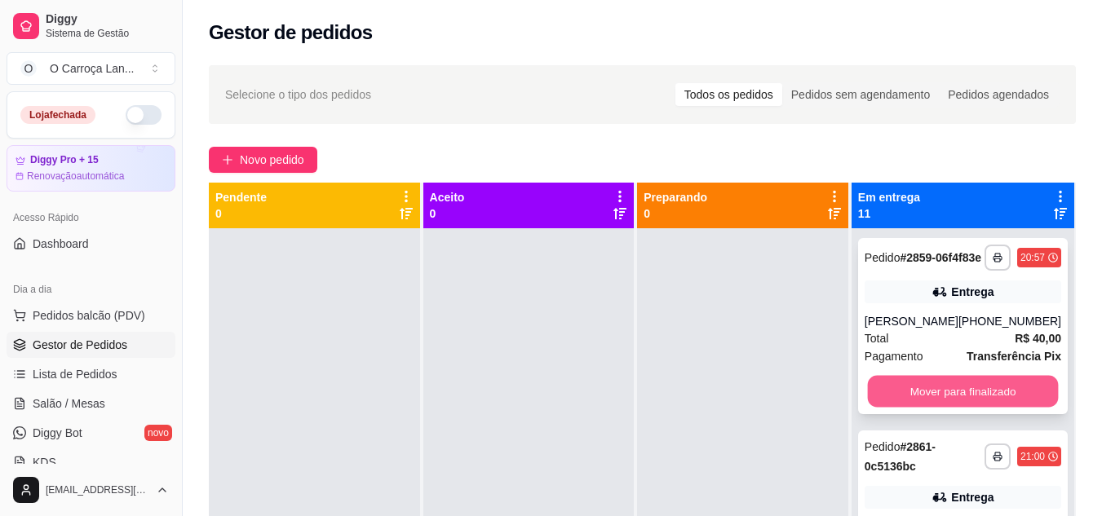
click at [891, 404] on button "Mover para finalizado" at bounding box center [962, 392] width 191 height 32
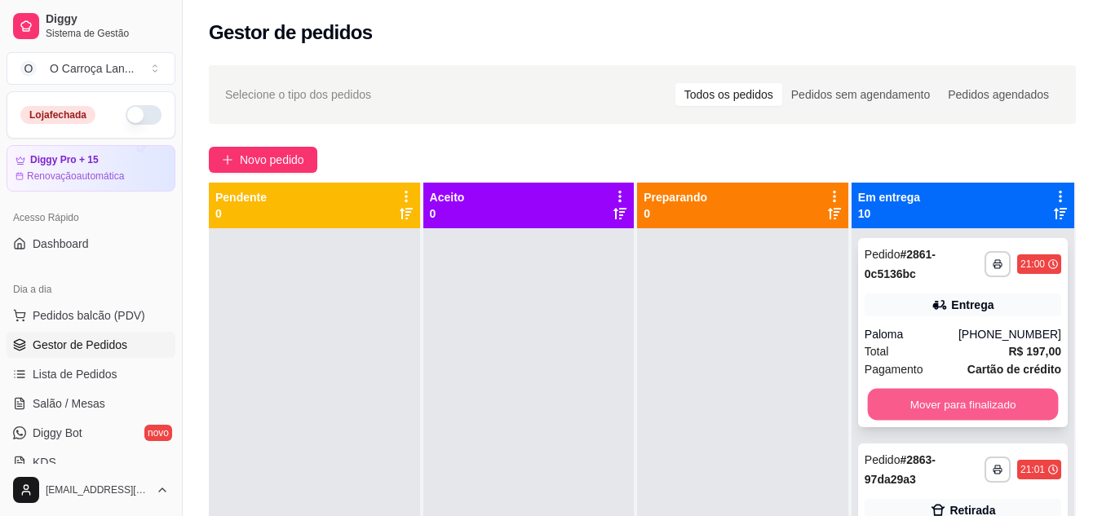
click at [886, 405] on button "Mover para finalizado" at bounding box center [962, 405] width 191 height 32
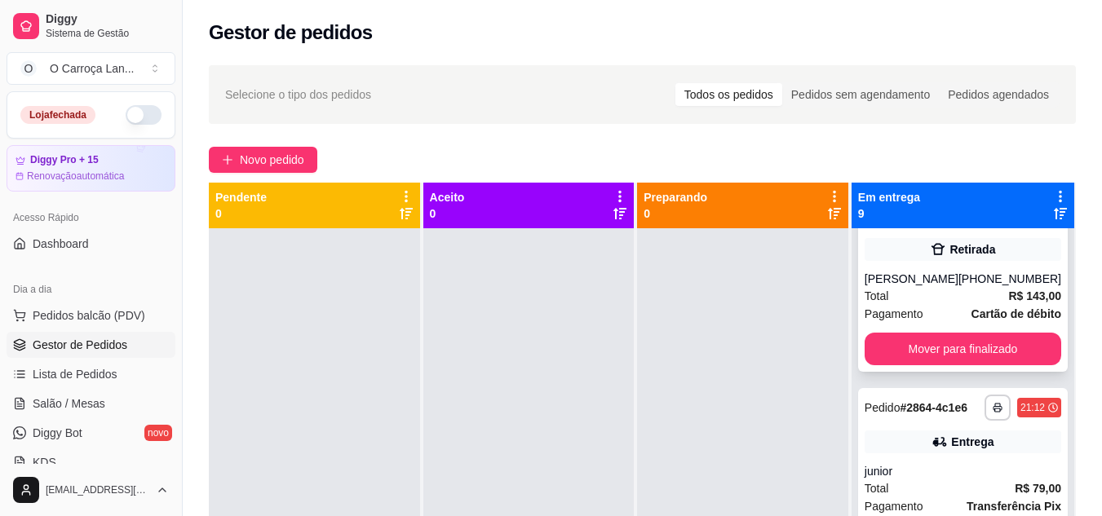
scroll to position [59, 0]
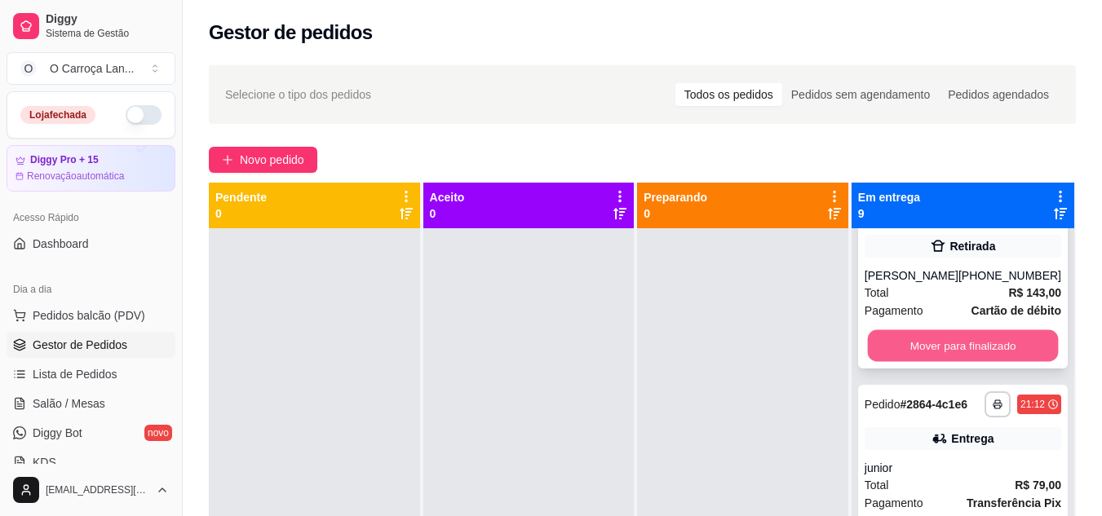
click at [921, 338] on button "Mover para finalizado" at bounding box center [962, 346] width 191 height 32
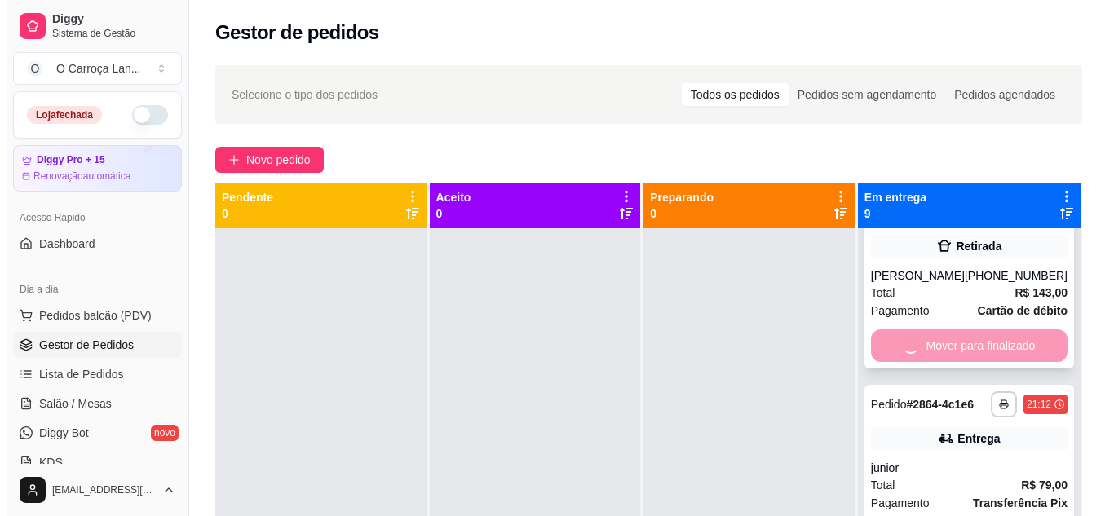
scroll to position [0, 0]
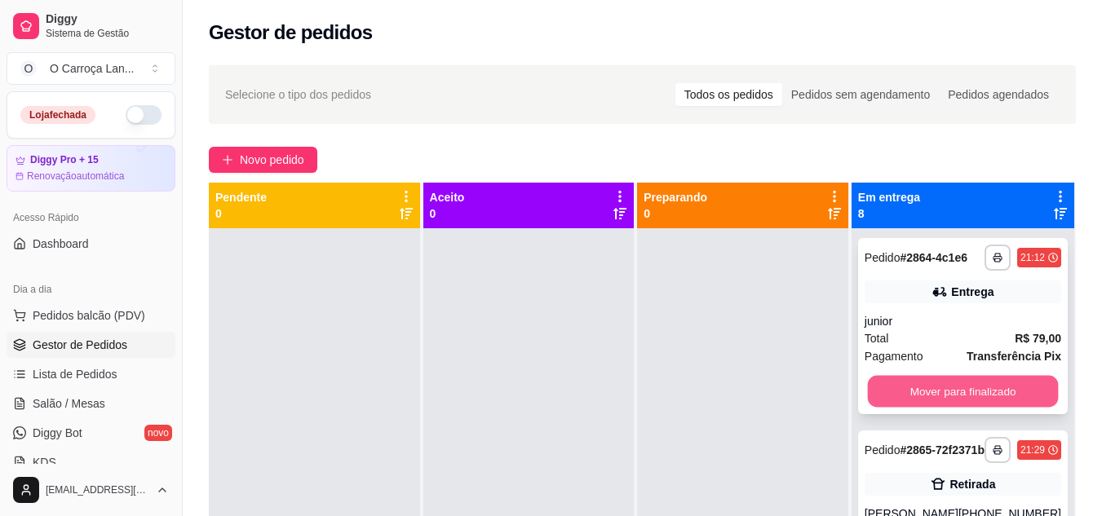
click at [889, 398] on button "Mover para finalizado" at bounding box center [962, 392] width 191 height 32
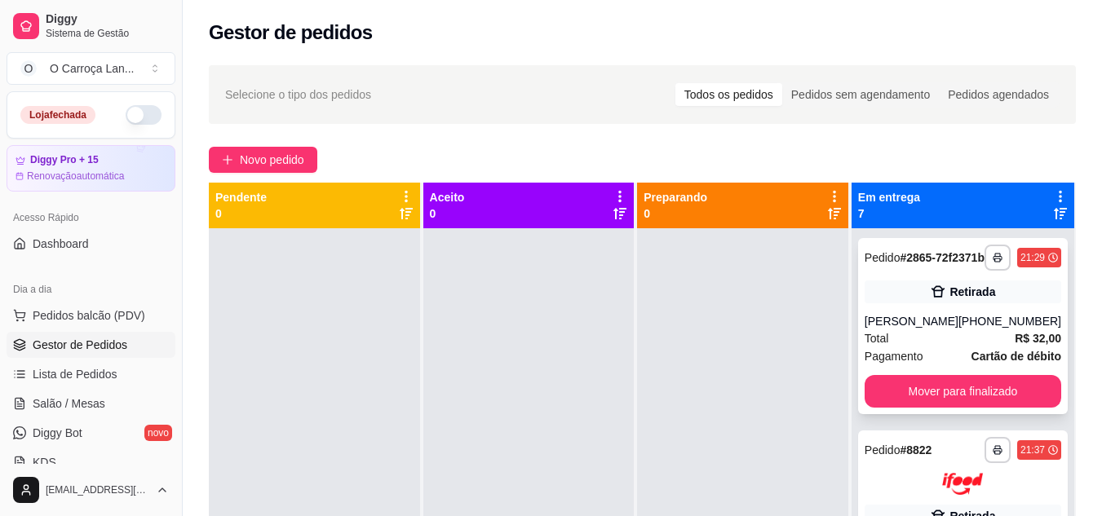
click at [947, 326] on div "[PERSON_NAME]" at bounding box center [912, 321] width 94 height 16
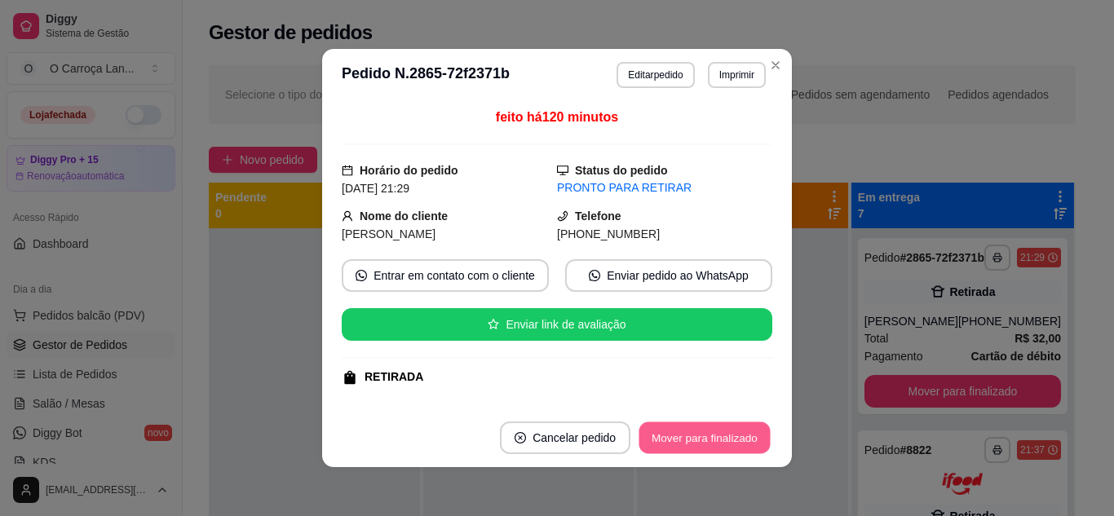
click at [681, 451] on button "Mover para finalizado" at bounding box center [704, 438] width 131 height 32
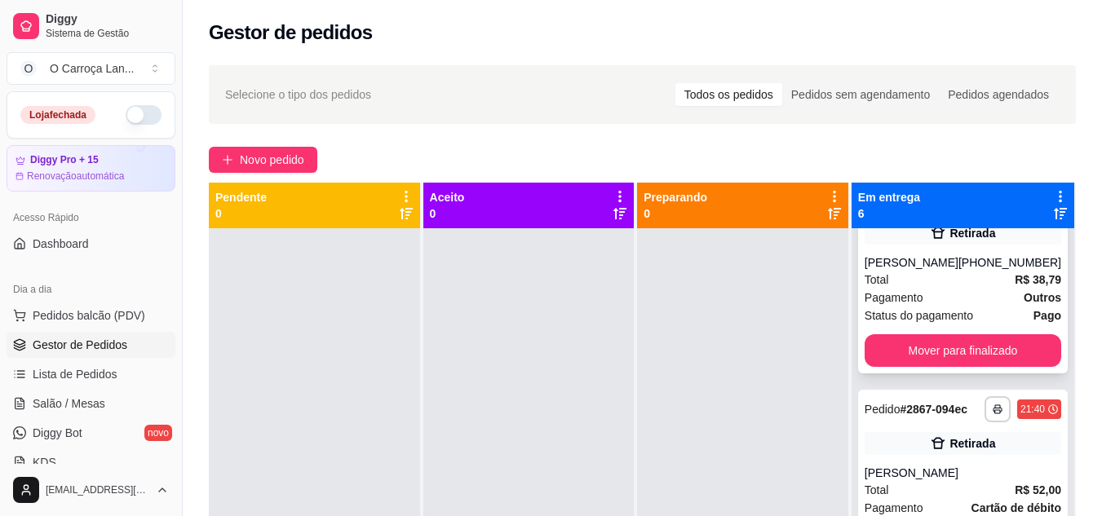
scroll to position [91, 0]
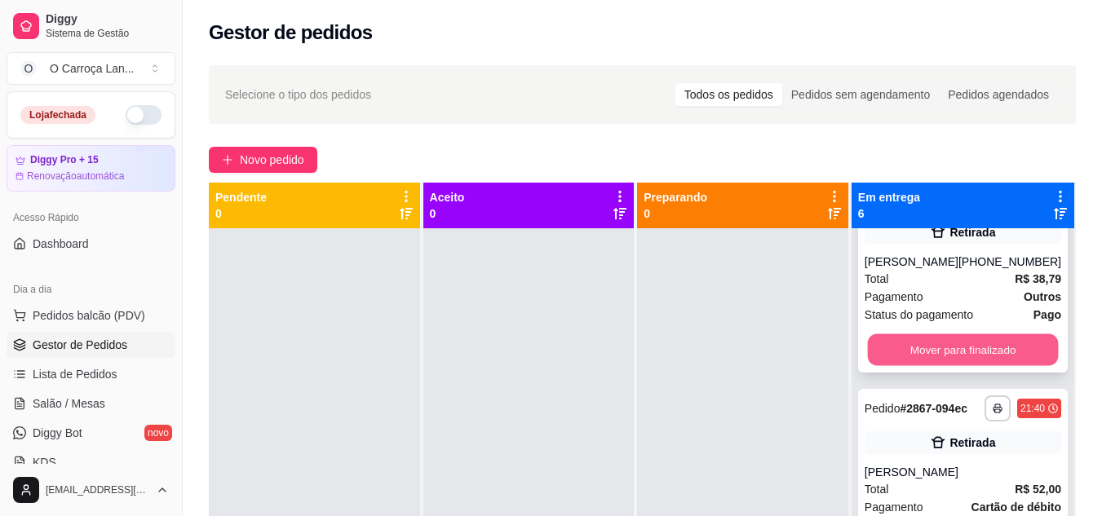
click at [981, 354] on button "Mover para finalizado" at bounding box center [962, 350] width 191 height 32
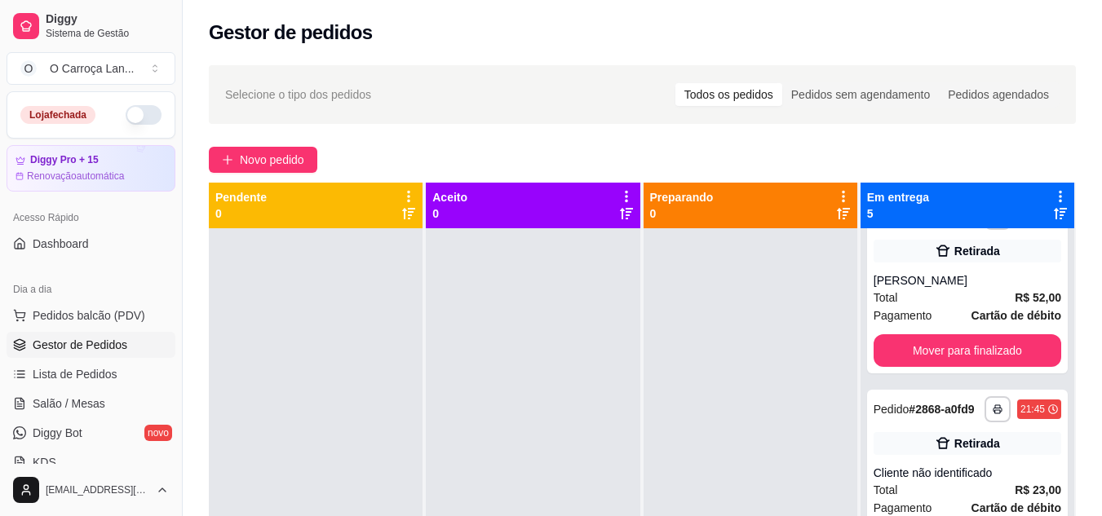
scroll to position [42, 0]
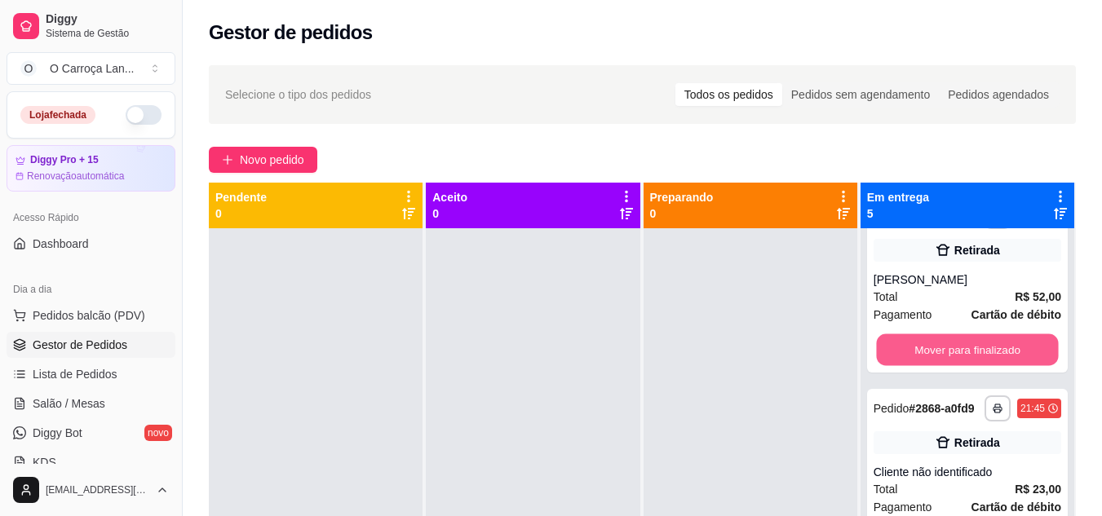
click at [981, 354] on button "Mover para finalizado" at bounding box center [967, 350] width 182 height 32
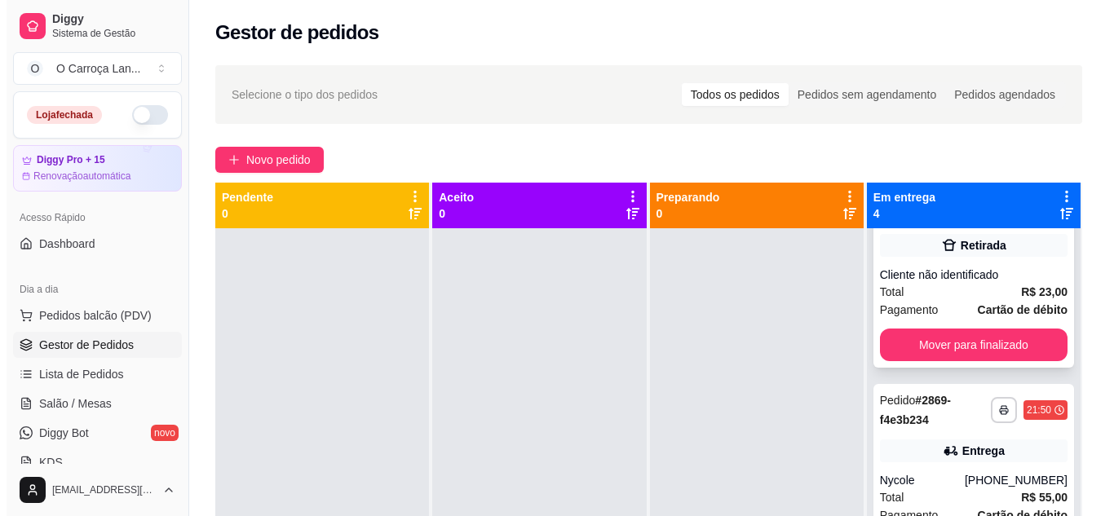
scroll to position [46, 0]
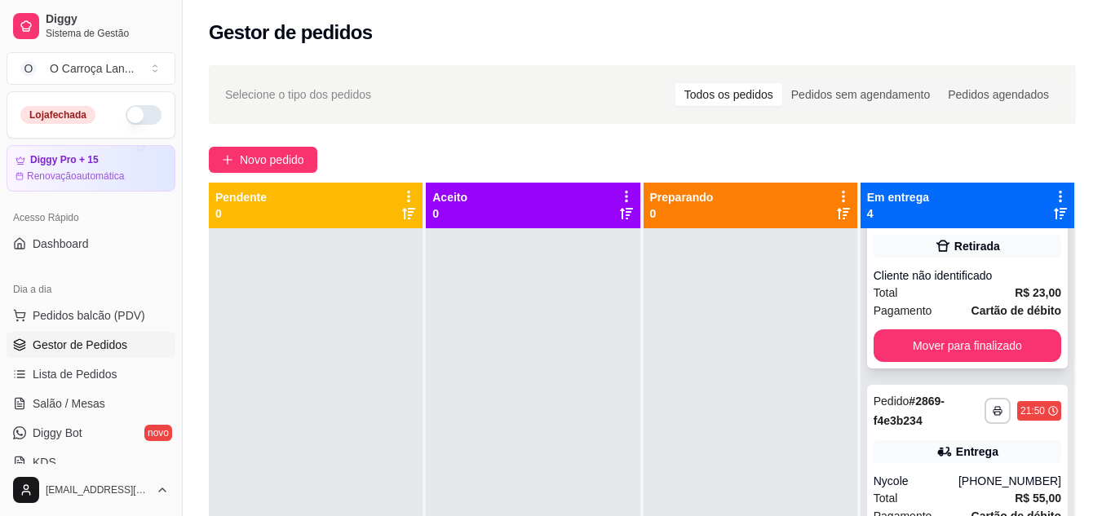
click at [940, 298] on div "Total R$ 23,00" at bounding box center [968, 293] width 188 height 18
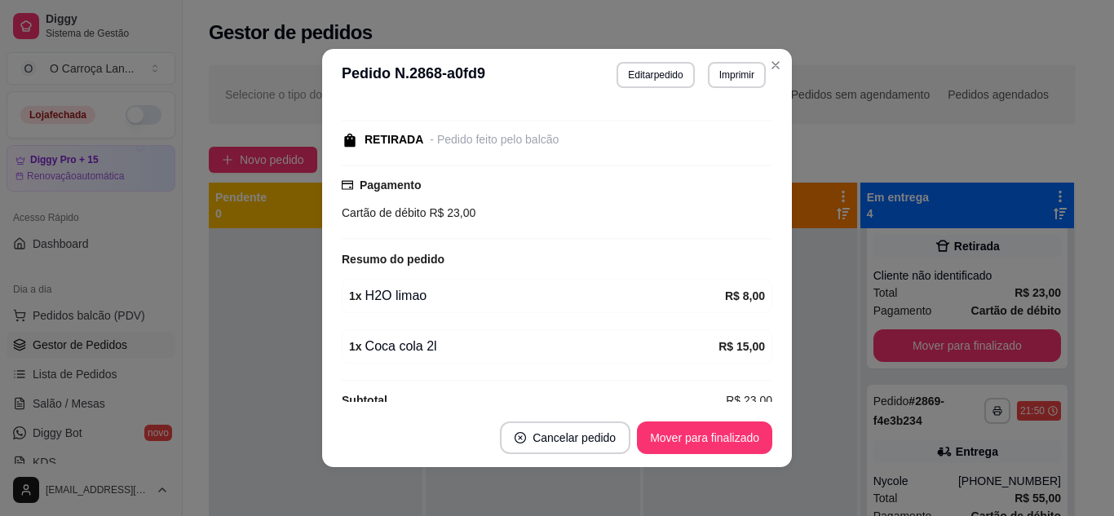
scroll to position [178, 0]
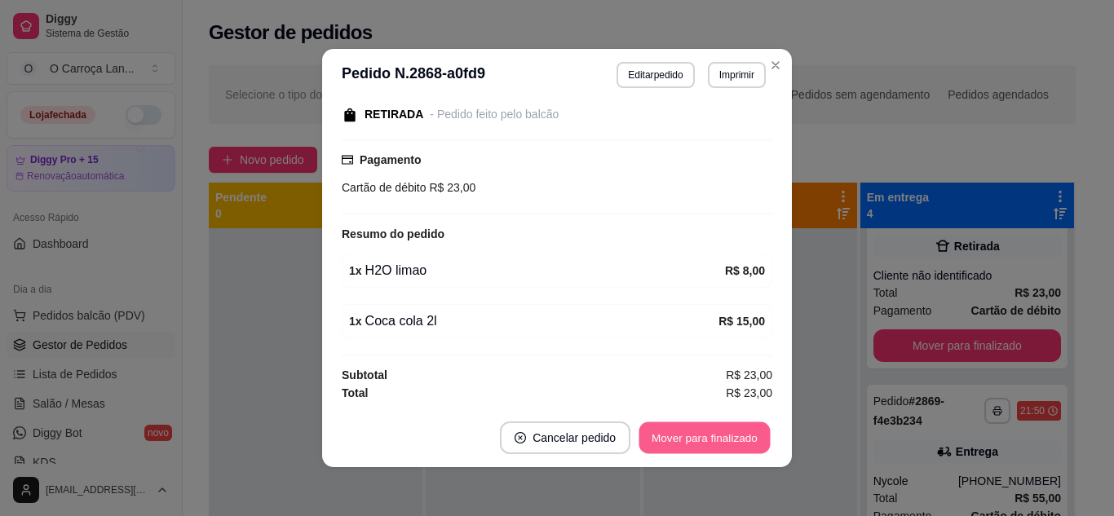
click at [687, 437] on button "Mover para finalizado" at bounding box center [704, 438] width 131 height 32
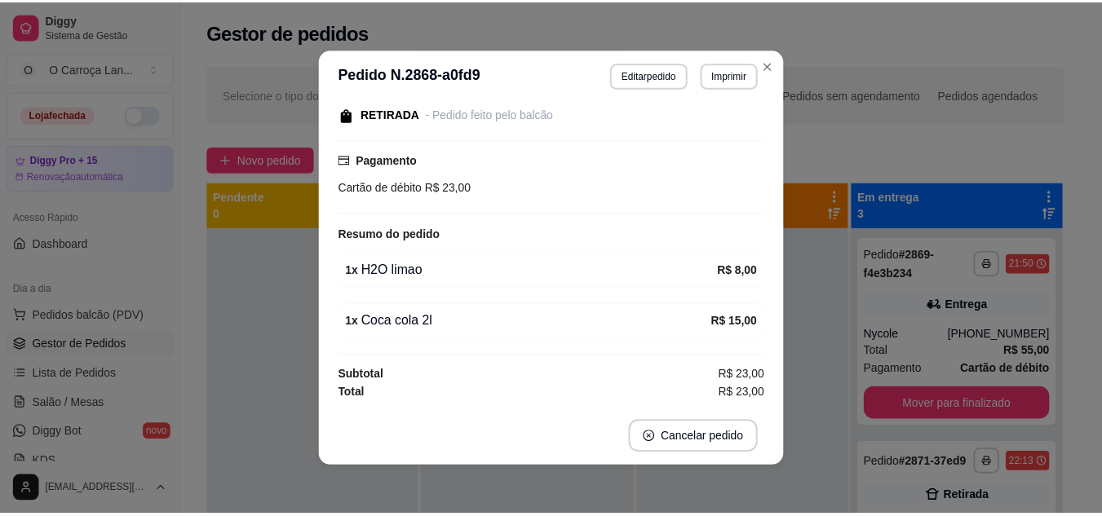
scroll to position [108, 0]
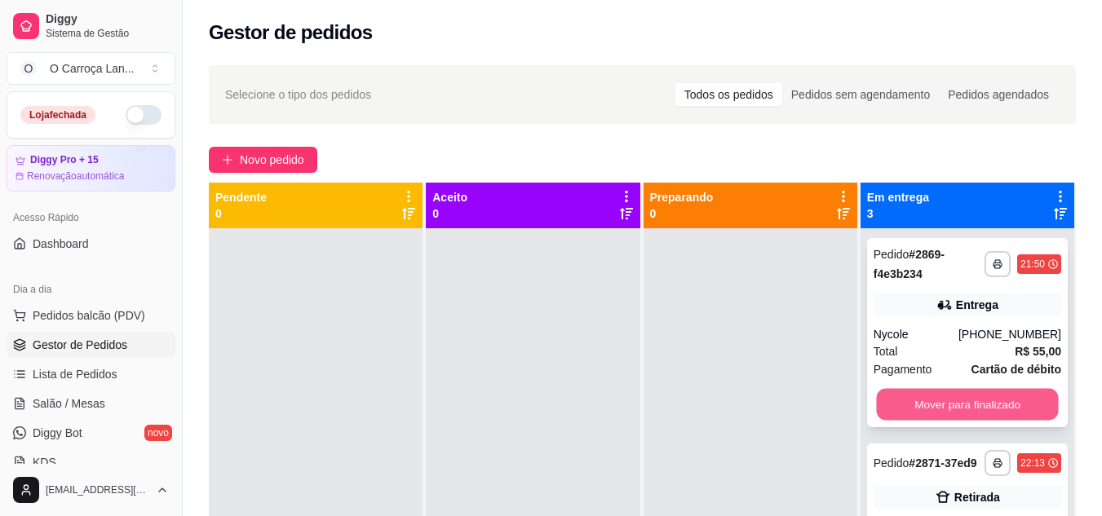
click at [933, 389] on button "Mover para finalizado" at bounding box center [967, 405] width 182 height 32
click at [887, 407] on button "Mover para finalizado" at bounding box center [967, 405] width 182 height 32
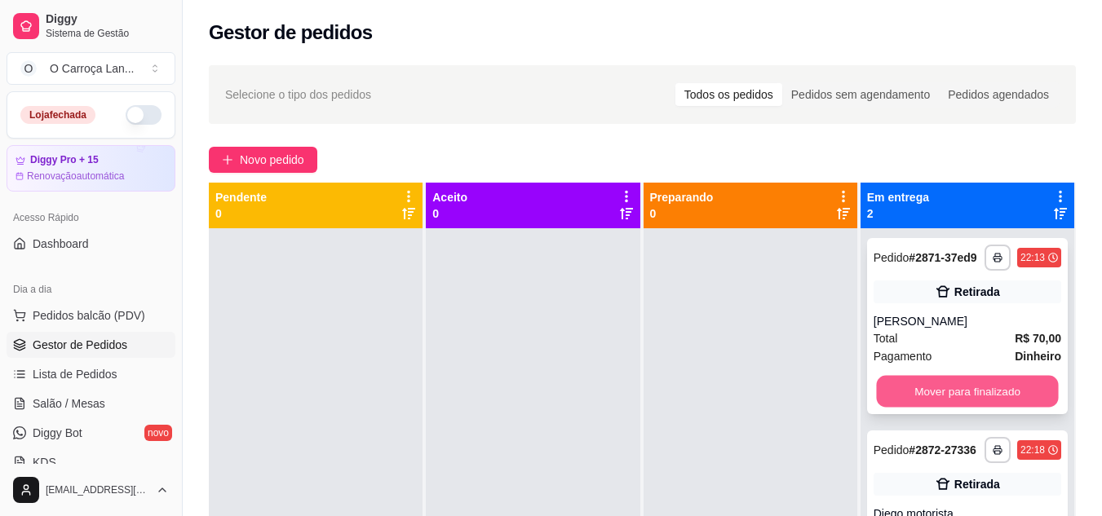
click at [897, 381] on button "Mover para finalizado" at bounding box center [967, 392] width 182 height 32
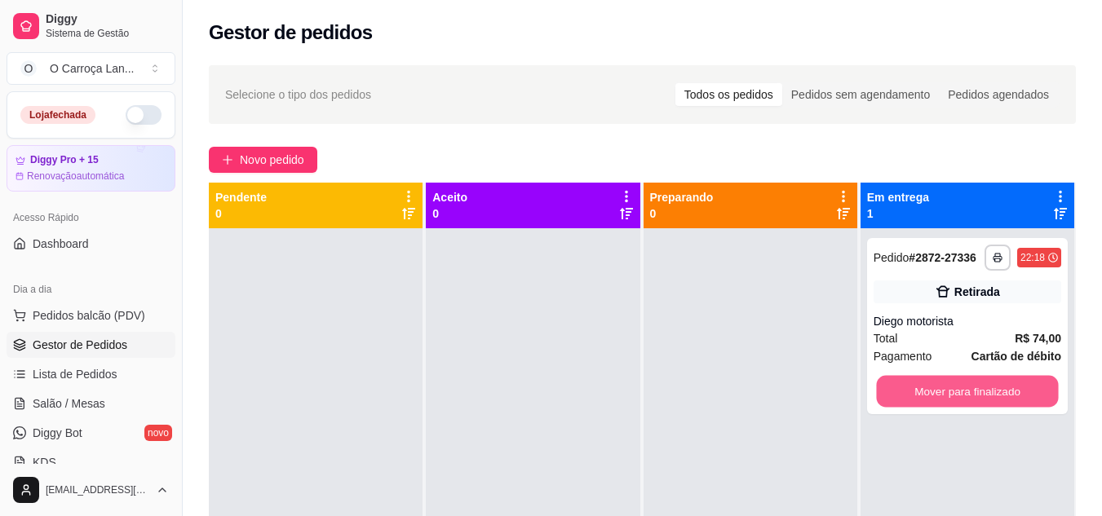
click at [897, 381] on button "Mover para finalizado" at bounding box center [967, 392] width 182 height 32
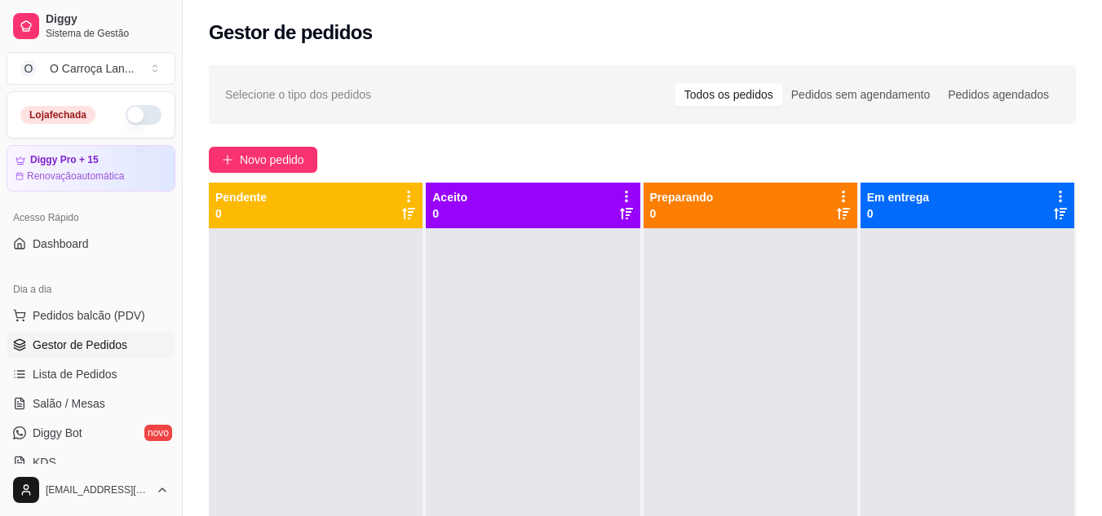
scroll to position [46, 0]
